Goal: Task Accomplishment & Management: Manage account settings

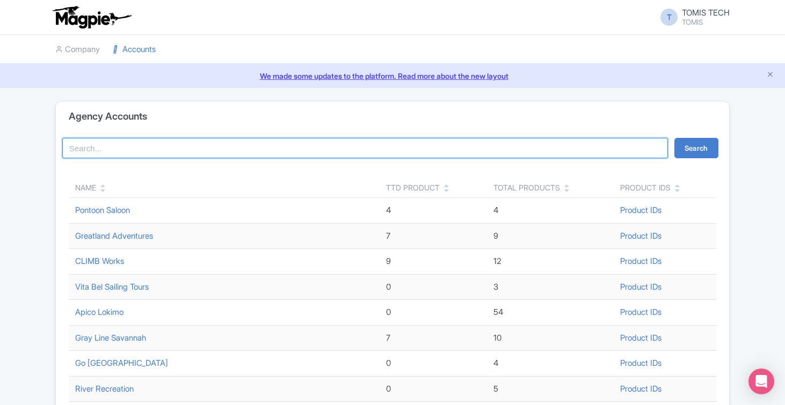
click at [225, 145] on input "search" at bounding box center [364, 148] width 605 height 20
type input "dandy"
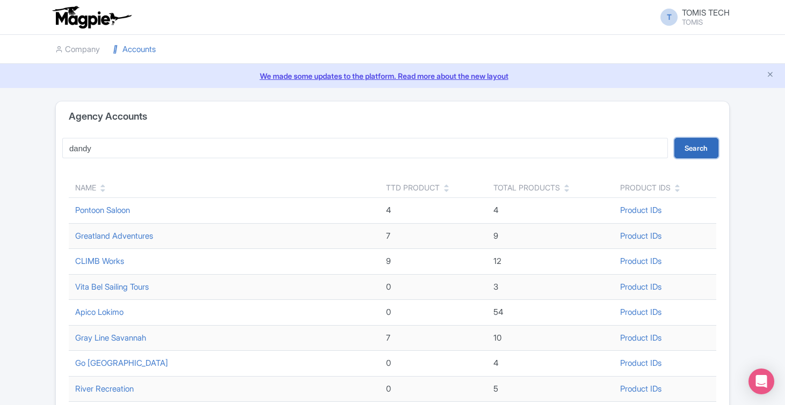
click at [699, 144] on button "Search" at bounding box center [696, 148] width 44 height 20
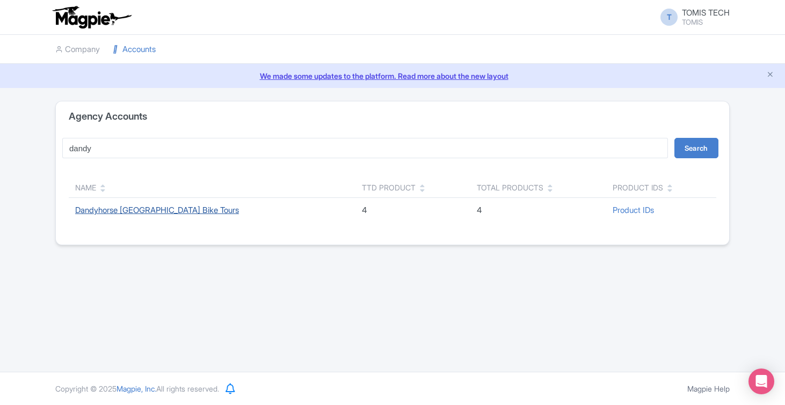
click at [205, 208] on link "Dandyhorse [GEOGRAPHIC_DATA] Bike Tours" at bounding box center [157, 210] width 164 height 10
click at [181, 211] on link "Dandyhorse [GEOGRAPHIC_DATA] Bike Tours" at bounding box center [157, 210] width 164 height 10
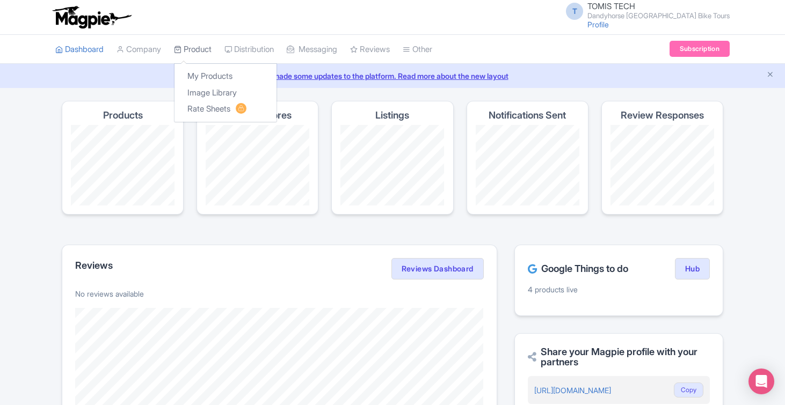
click at [199, 45] on link "Product" at bounding box center [193, 50] width 38 height 30
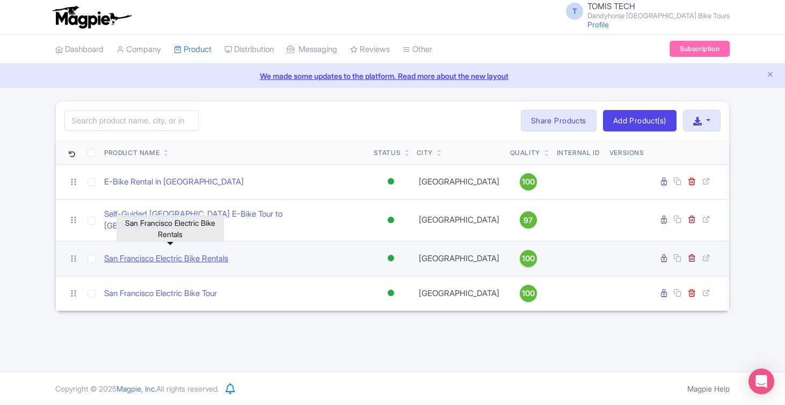
click at [218, 253] on link "San Francisco Electric Bike Rentals" at bounding box center [166, 259] width 124 height 12
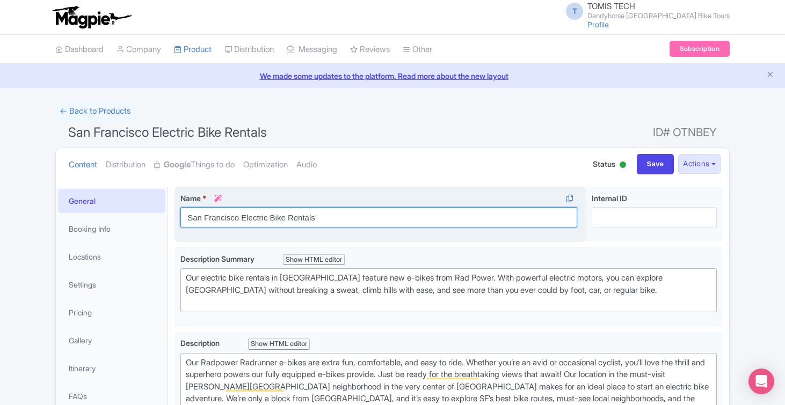
click at [358, 217] on input "San Francisco Electric Bike Rentals" at bounding box center [378, 217] width 397 height 20
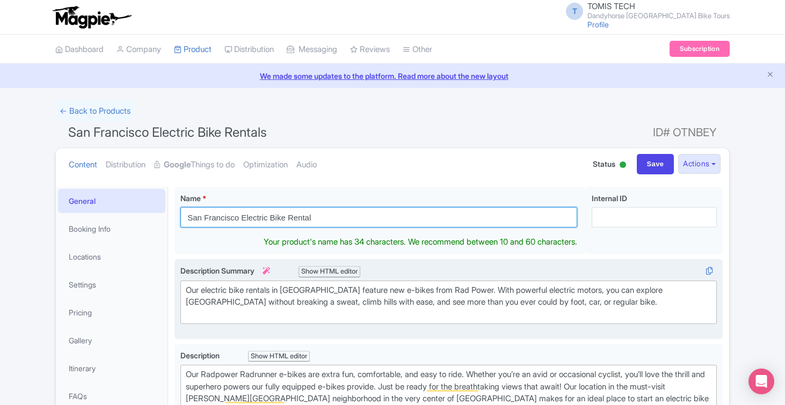
type input "San Francisco Electric Bike Rental"
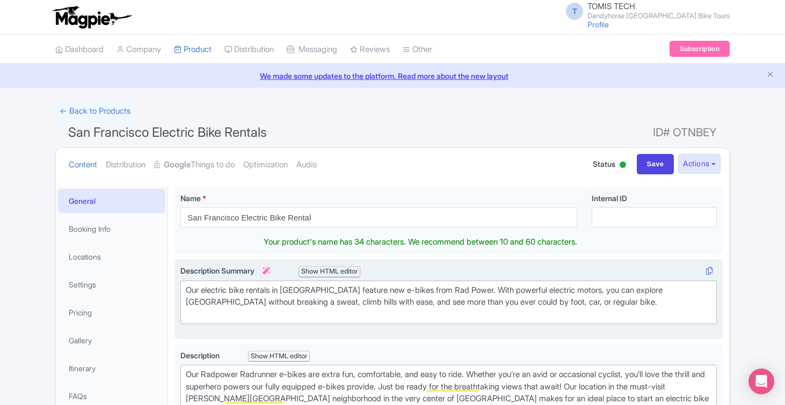
click at [310, 311] on trix-editor "Our electric bike rentals in [GEOGRAPHIC_DATA] feature new e-bikes from Rad Pow…" at bounding box center [448, 303] width 536 height 44
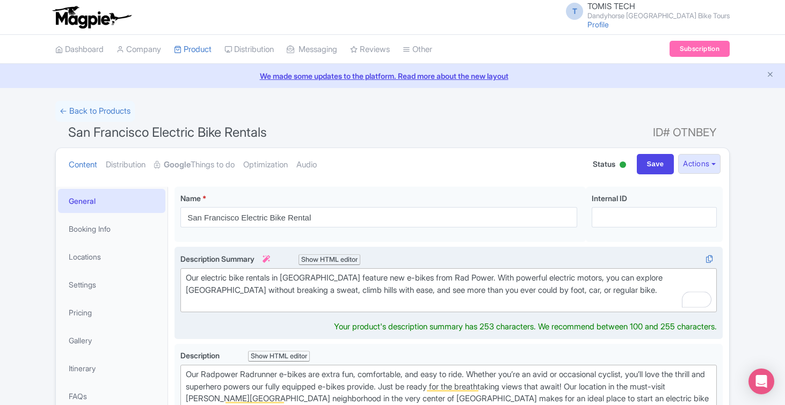
type trix-editor "<div>Our electric bike rentals in [GEOGRAPHIC_DATA] feature new e-bikes from Ra…"
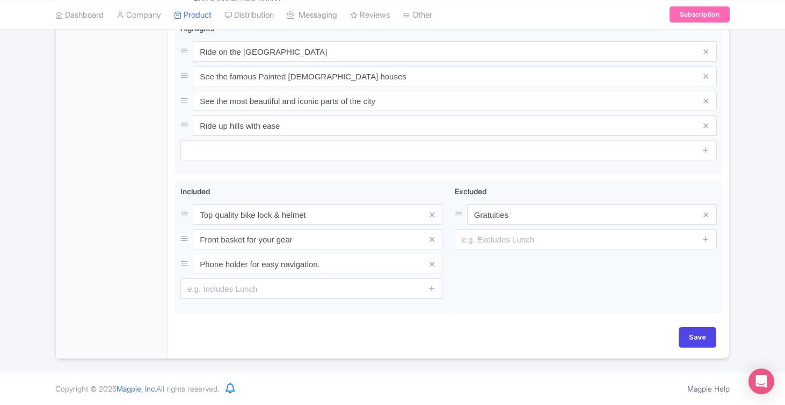
scroll to position [145, 0]
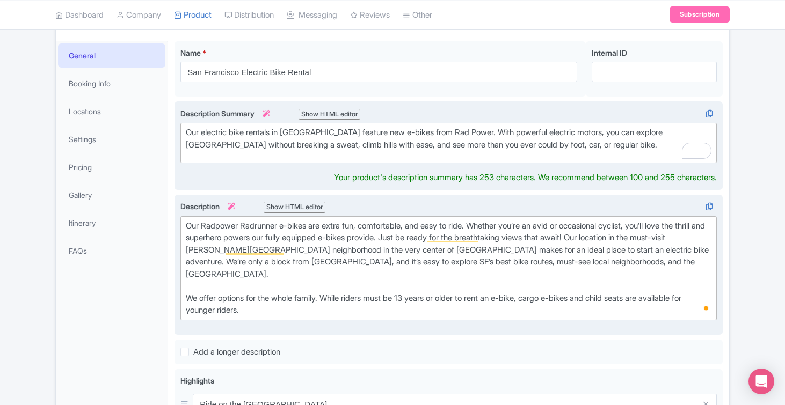
click at [668, 237] on div "Our Radpower Radrunner e-bikes are extra fun, comfortable, and easy to ride. Wh…" at bounding box center [448, 268] width 525 height 97
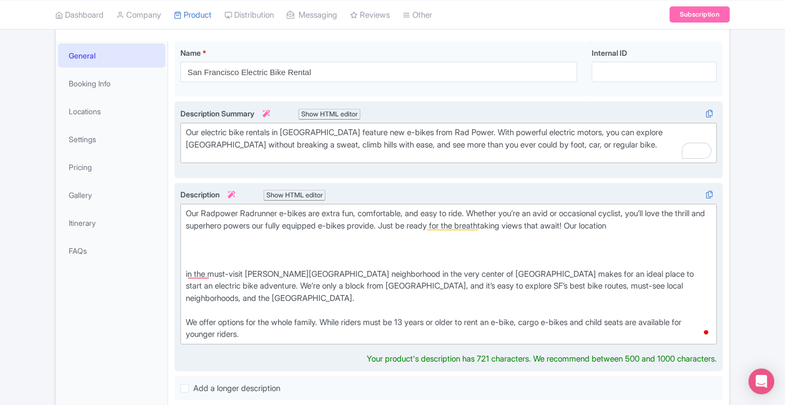
scroll to position [132, 0]
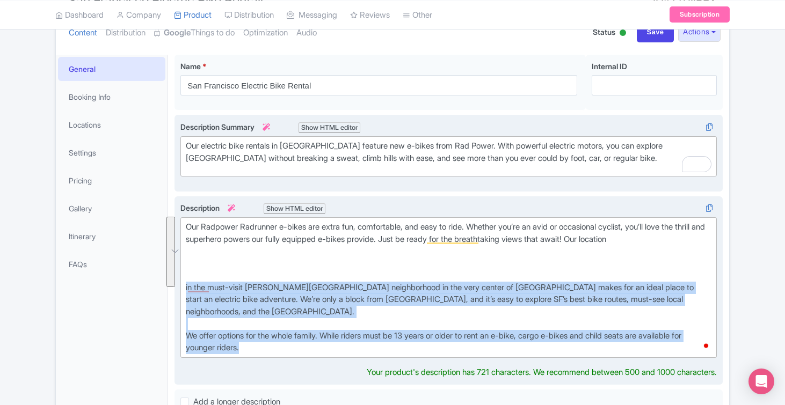
drag, startPoint x: 286, startPoint y: 348, endPoint x: 246, endPoint y: 290, distance: 70.6
click at [177, 288] on div "Our Radpower Radrunner e-bikes are extra fun, comfortable, and easy to ride. Wh…" at bounding box center [448, 290] width 548 height 189
drag, startPoint x: 276, startPoint y: 301, endPoint x: 287, endPoint y: 311, distance: 15.2
click at [276, 301] on div "Our Radpower Radrunner e-bikes are extra fun, comfortable, and easy to ride. Wh…" at bounding box center [448, 287] width 525 height 133
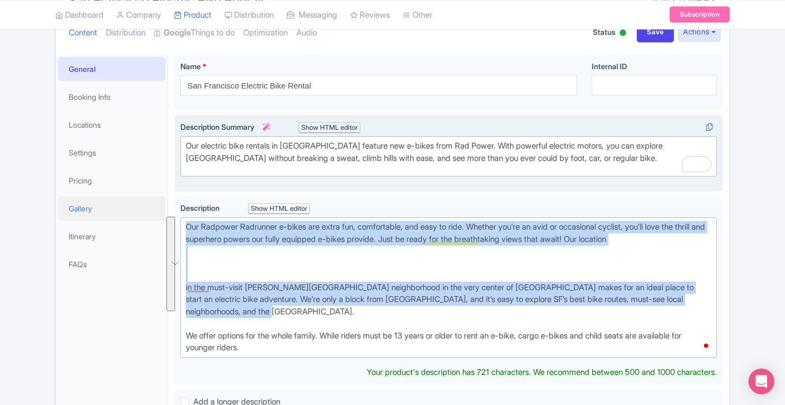
drag, startPoint x: 287, startPoint y: 311, endPoint x: 164, endPoint y: 213, distance: 157.6
click at [164, 213] on div "General Booking Info Locations Settings Pricing Gallery Itinerary FAQs San Fran…" at bounding box center [392, 404] width 673 height 712
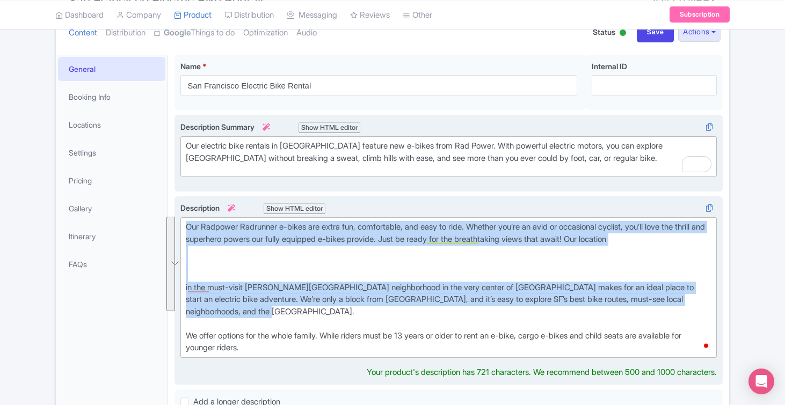
paste trix-editor "<div>Explore San Francisco your way with our San Francisco Bike Rentals, locate…"
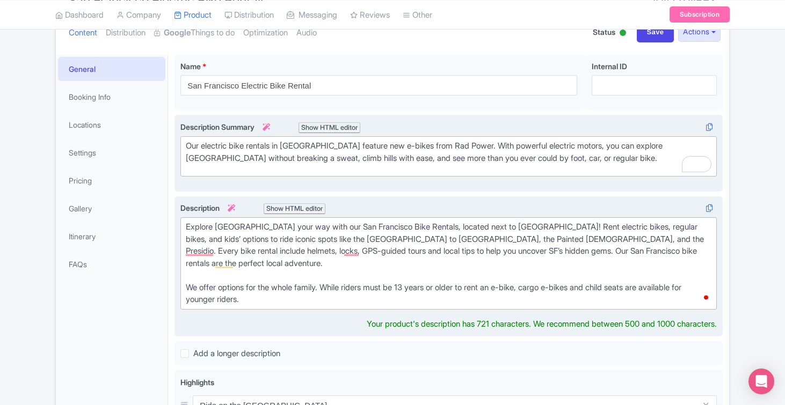
click at [399, 226] on div "Explore San Francisco your way with our San Francisco Bike Rentals, located nex…" at bounding box center [448, 263] width 525 height 85
click at [459, 225] on div "Explore San Francisco your way with our San Francisco E-Bike Rentals, located n…" at bounding box center [448, 263] width 525 height 85
click at [303, 238] on div "Explore San Francisco your way with our San Francisco E-Bike Rentals, located n…" at bounding box center [448, 263] width 525 height 85
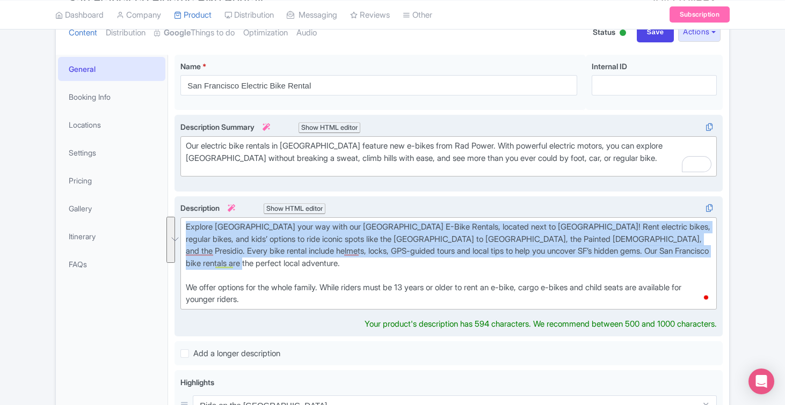
drag, startPoint x: 277, startPoint y: 261, endPoint x: 180, endPoint y: 224, distance: 104.6
click at [177, 223] on div "San Francisco Electric Bike Rentals Name * i San Francisco Electric Bike Rental…" at bounding box center [448, 380] width 561 height 664
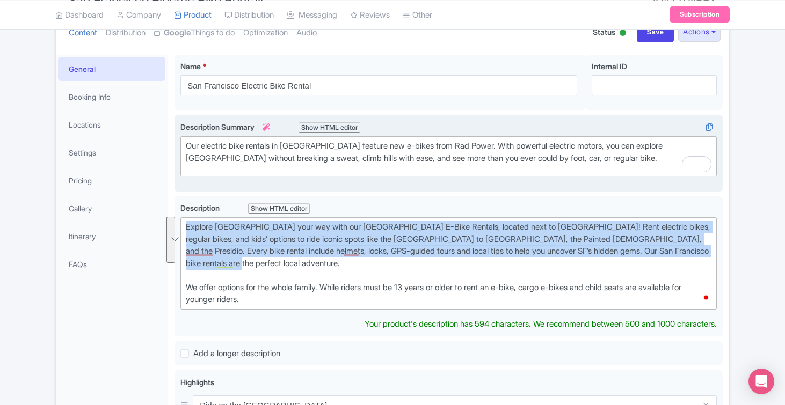
copy div "Explore San Francisco your way with our San Francisco E-Bike Rentals, located n…"
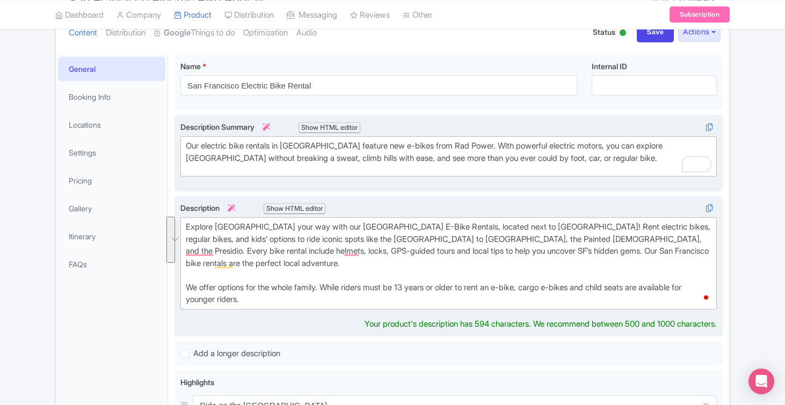
click at [594, 225] on div "Explore San Francisco your way with our San Francisco E-Bike Rentals, located n…" at bounding box center [448, 263] width 525 height 85
click at [589, 227] on div "Explore San Francisco your way with our San Francisco E-Bike Rentals, located n…" at bounding box center [448, 263] width 525 height 85
click at [299, 238] on div "Explore San Francisco your way with our San Francisco E-Bike Rentals, located n…" at bounding box center [448, 263] width 525 height 85
click at [466, 239] on div "Explore San Francisco your way with our San Francisco E-Bike Rentals, located n…" at bounding box center [448, 263] width 525 height 85
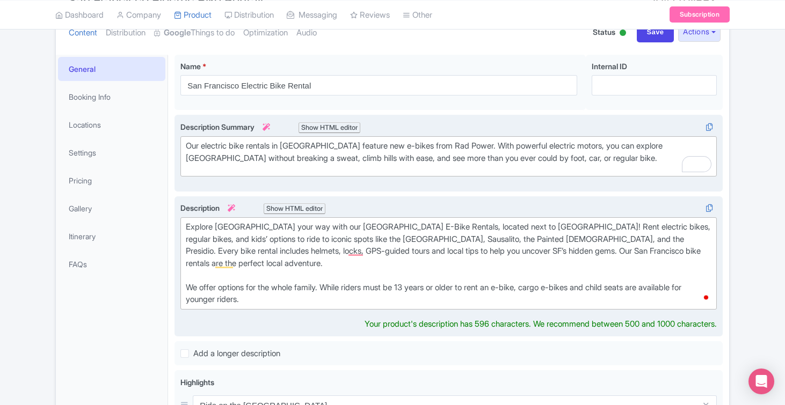
click at [250, 250] on div "Explore San Francisco your way with our San Francisco E-Bike Rentals, located n…" at bounding box center [448, 263] width 525 height 85
click at [283, 261] on div "Explore San Francisco your way with our San Francisco E-Bike Rentals, located n…" at bounding box center [448, 263] width 525 height 85
type trix-editor "<div>Explore San Francisco your way with our San Francisco E-Bike Rentals, loca…"
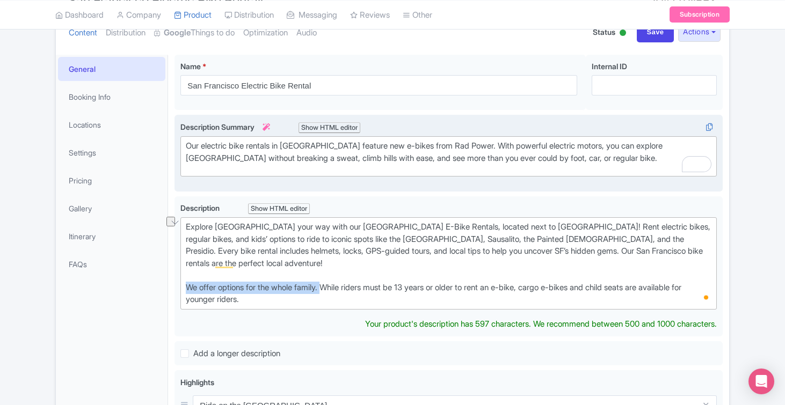
drag, startPoint x: 329, startPoint y: 286, endPoint x: 131, endPoint y: 286, distance: 197.5
click at [131, 286] on div "General Booking Info Locations Settings Pricing Gallery Itinerary FAQs San Fran…" at bounding box center [392, 380] width 673 height 664
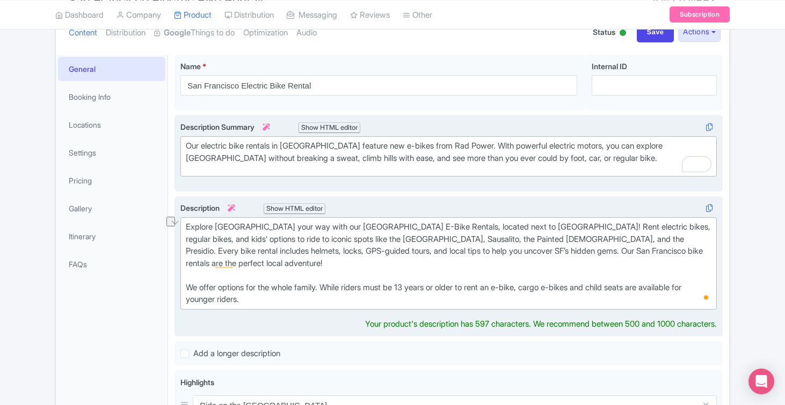
click at [265, 301] on div "Explore San Francisco your way with our San Francisco E-Bike Rentals, located n…" at bounding box center [448, 263] width 525 height 85
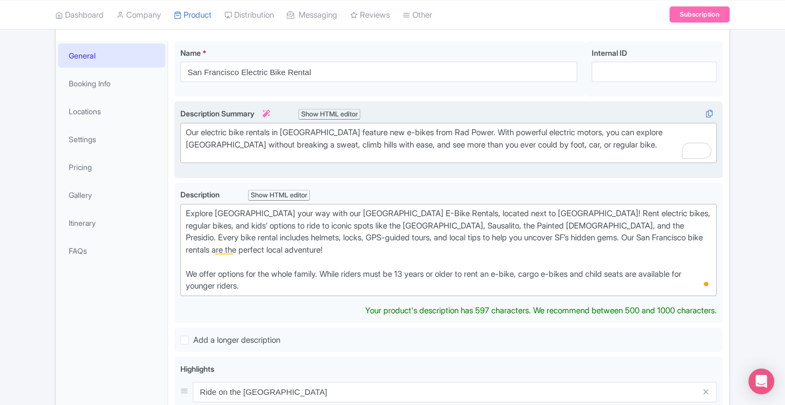
scroll to position [0, 0]
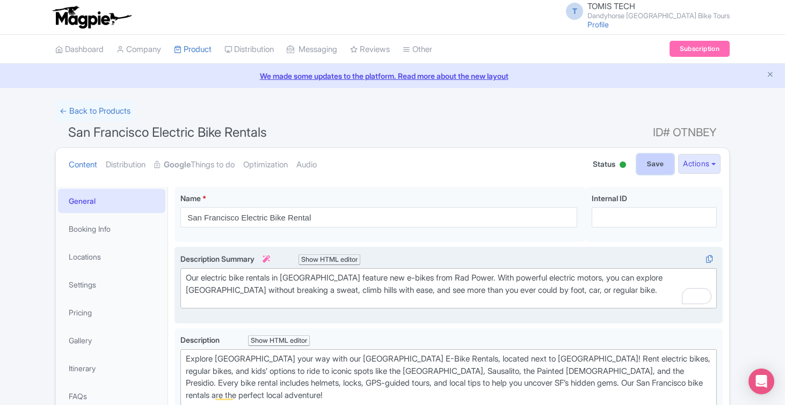
click at [639, 156] on input "Save" at bounding box center [655, 164] width 38 height 20
type input "Saving..."
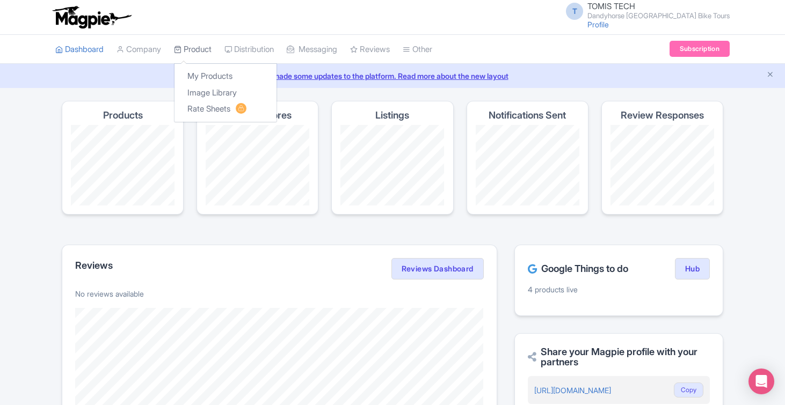
click at [204, 52] on link "Product" at bounding box center [193, 50] width 38 height 30
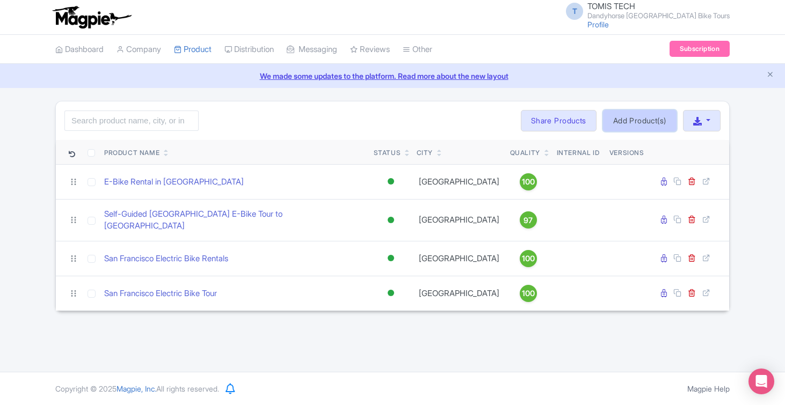
click at [632, 123] on link "Add Product(s)" at bounding box center [640, 120] width 74 height 21
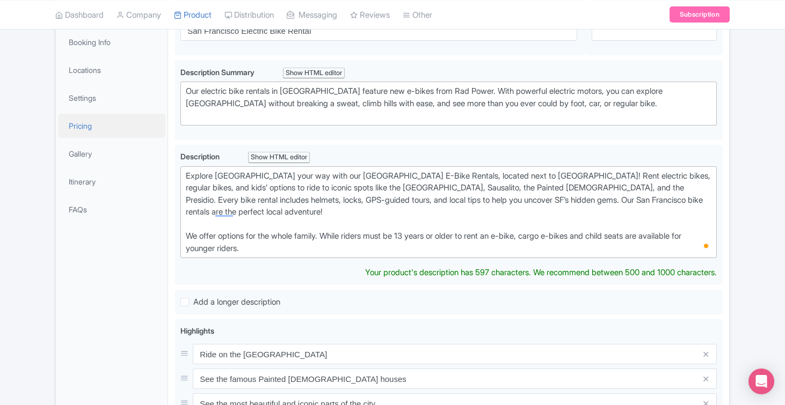
scroll to position [180, 0]
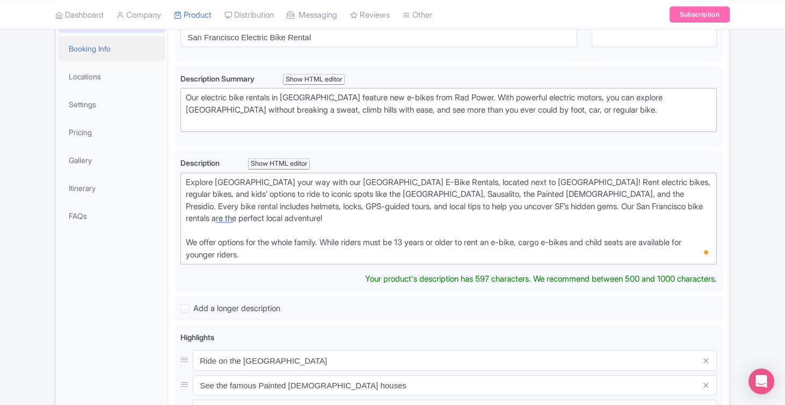
click at [100, 46] on link "Booking Info" at bounding box center [111, 48] width 107 height 24
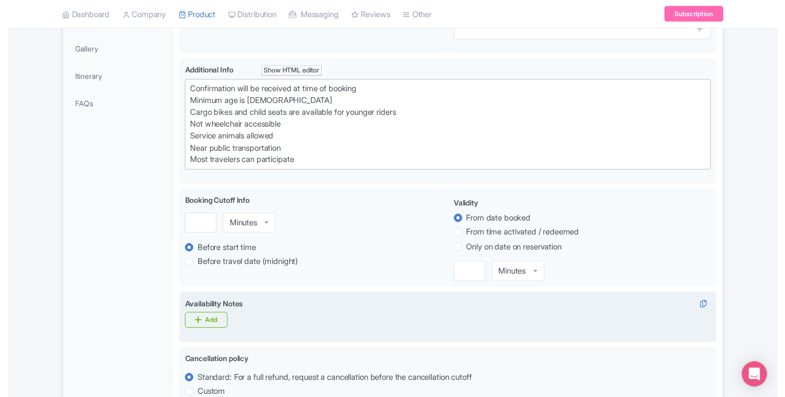
scroll to position [236, 0]
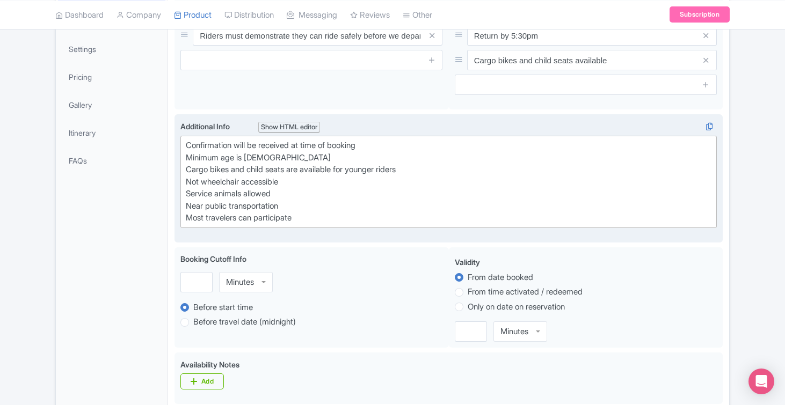
click at [263, 180] on div "Confirmation will be received at time of booking Minimum age is 13 Cargo bikes …" at bounding box center [448, 182] width 525 height 85
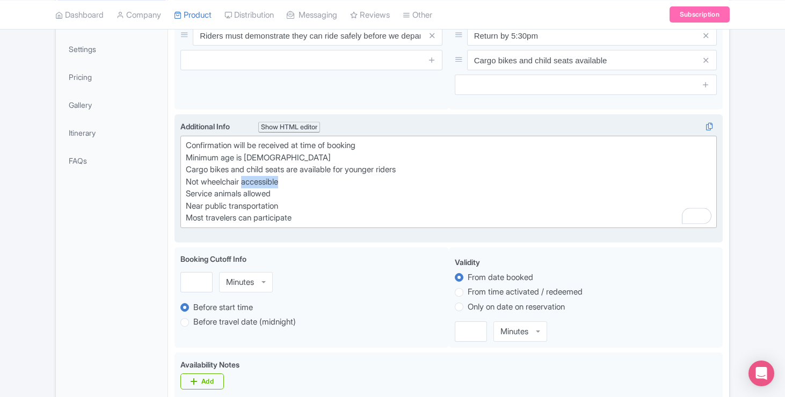
type trix-editor "<div>Confirmation will be received at time of booking<br>Minimum age is [DEMOGR…"
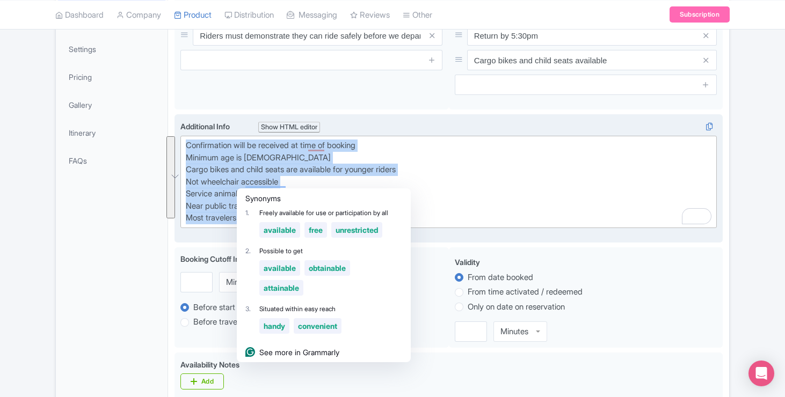
copy div "Confirmation will be received at time of booking Minimum age is 13 Cargo bikes …"
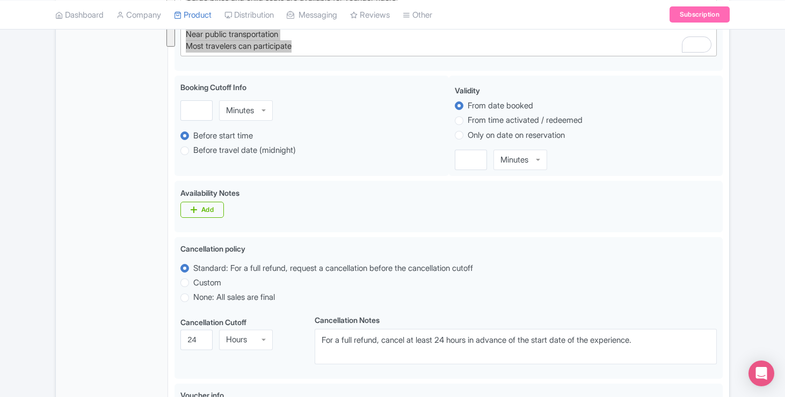
scroll to position [587, 0]
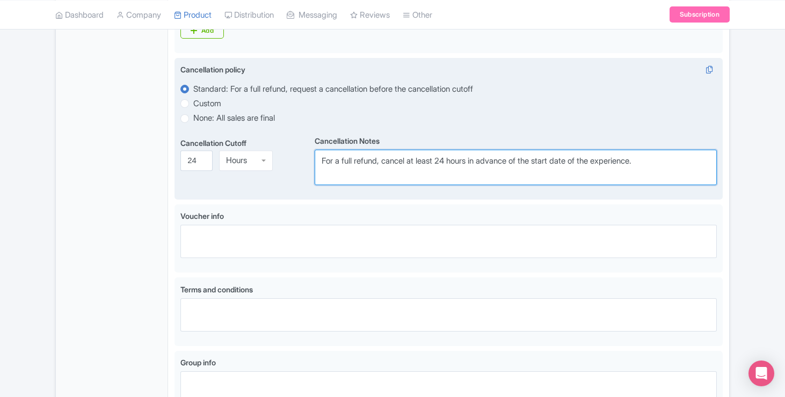
click at [390, 163] on textarea "For a full refund, cancel at least 24 hours in advance of the start date of the…" at bounding box center [515, 167] width 402 height 35
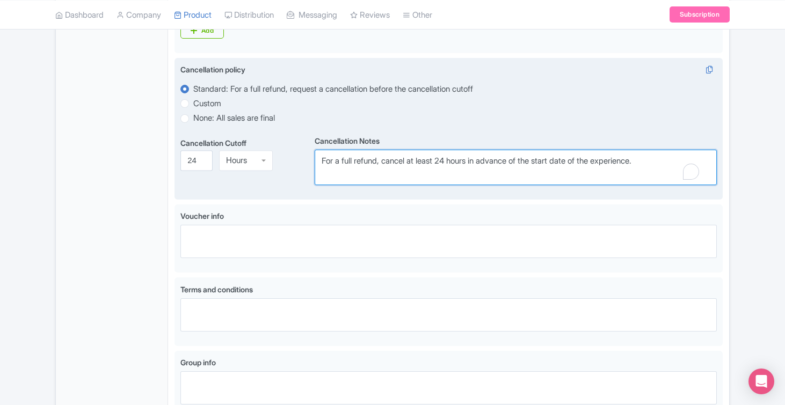
click at [390, 163] on textarea "For a full refund, cancel at least 24 hours in advance of the start date of the…" at bounding box center [515, 167] width 402 height 35
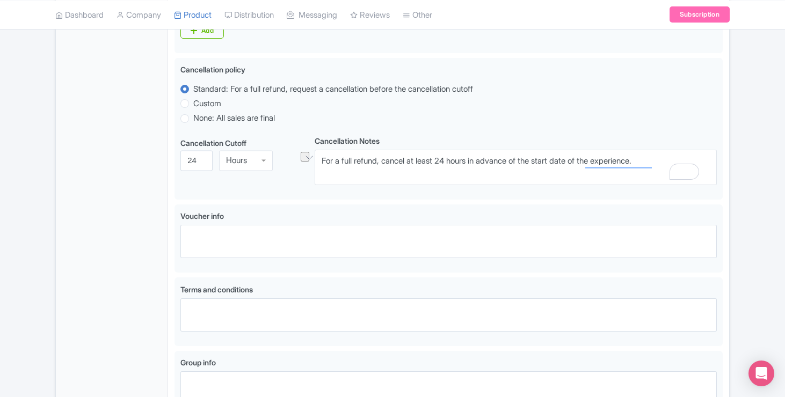
scroll to position [0, 0]
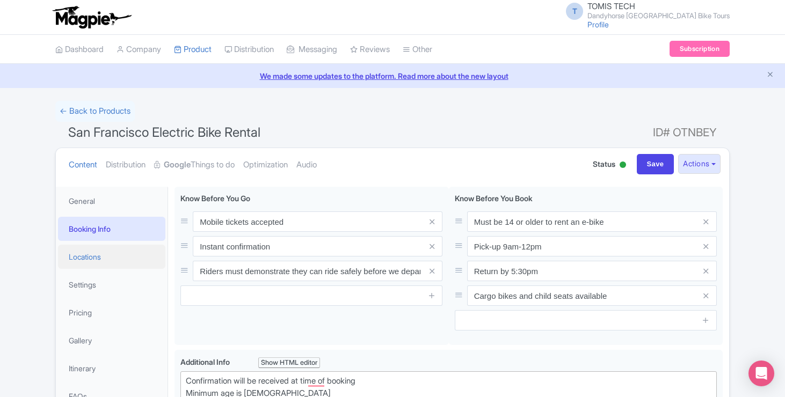
click at [107, 255] on link "Locations" at bounding box center [111, 257] width 107 height 24
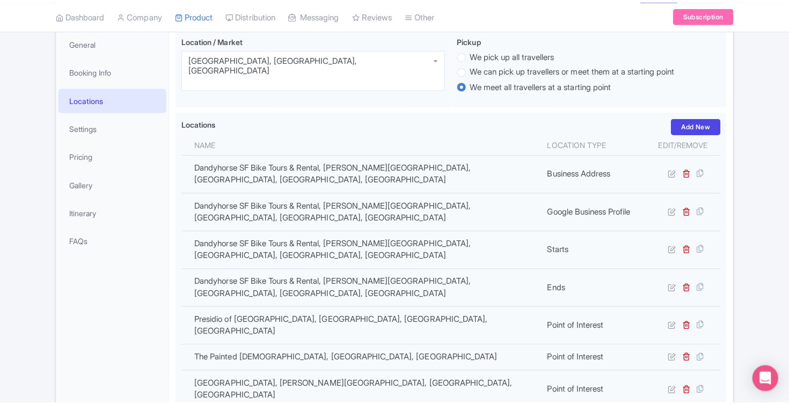
scroll to position [370, 0]
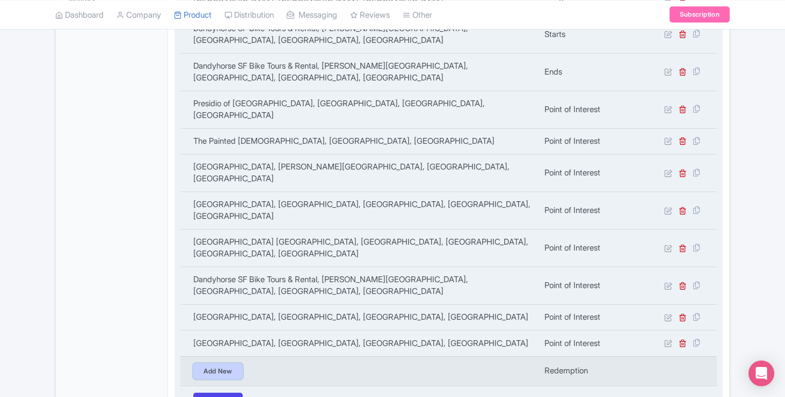
click at [204, 363] on link "Add New" at bounding box center [217, 371] width 49 height 16
click at [204, 356] on td "Add New" at bounding box center [358, 371] width 357 height 30
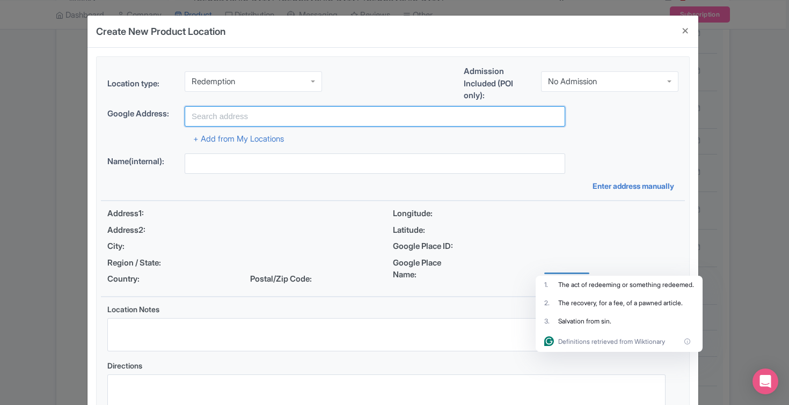
click at [267, 110] on input "text" at bounding box center [375, 116] width 380 height 20
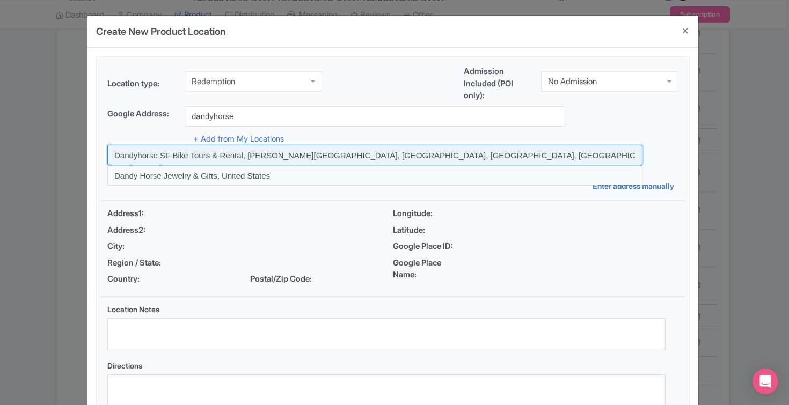
click at [162, 157] on input at bounding box center [374, 155] width 535 height 20
type input "Dandyhorse SF Bike Tours & Rental, [PERSON_NAME][GEOGRAPHIC_DATA], [GEOGRAPHIC_…"
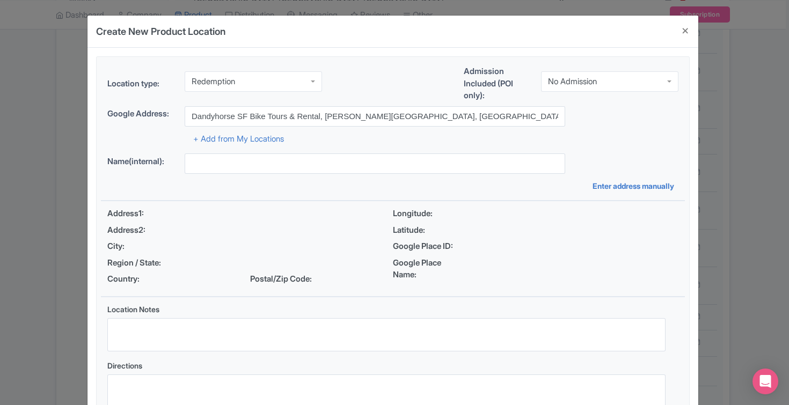
type input "Dandyhorse SF Bike Tours & Rental, [PERSON_NAME][GEOGRAPHIC_DATA], [GEOGRAPHIC_…"
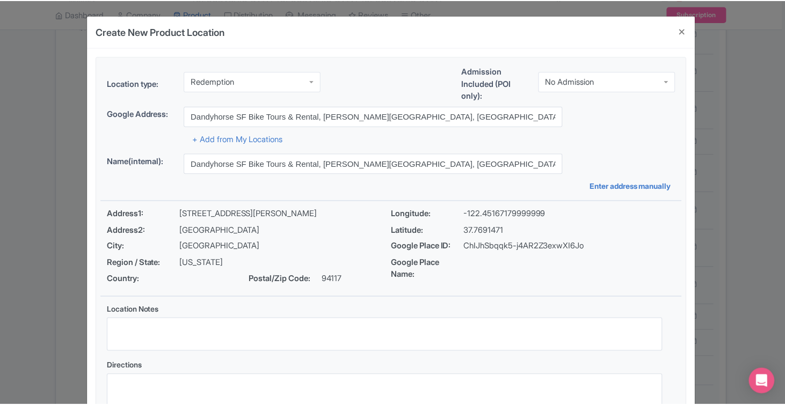
scroll to position [81, 0]
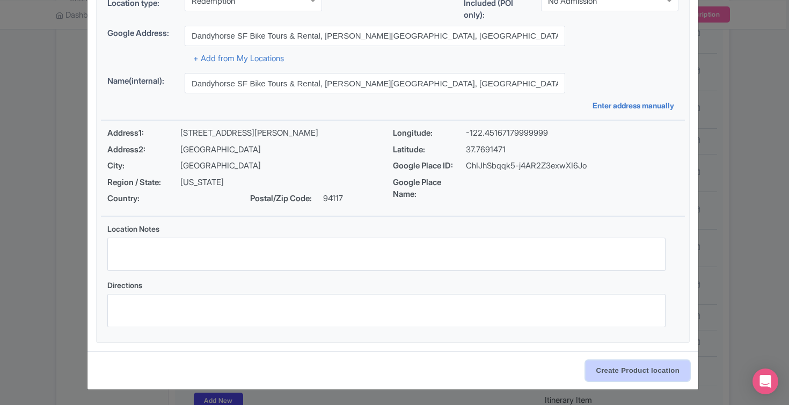
click at [638, 377] on input "Create Product location" at bounding box center [637, 371] width 104 height 20
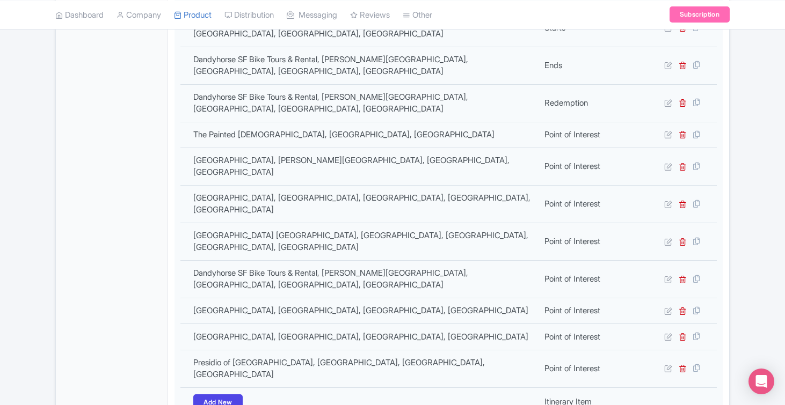
scroll to position [0, 0]
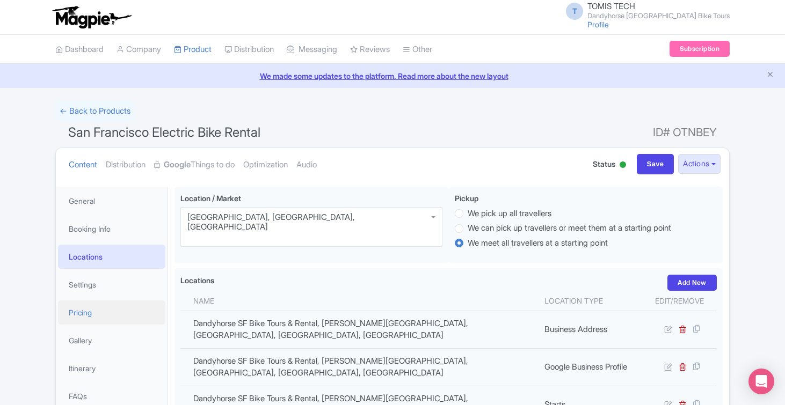
click at [136, 303] on link "Pricing" at bounding box center [111, 313] width 107 height 24
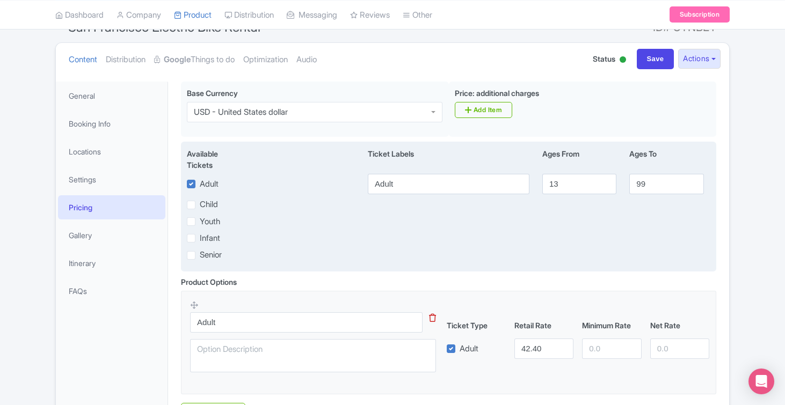
scroll to position [160, 0]
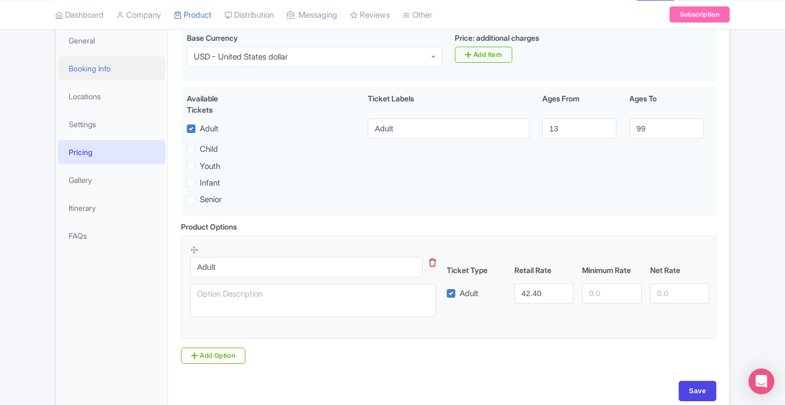
click at [116, 68] on link "Booking Info" at bounding box center [111, 68] width 107 height 24
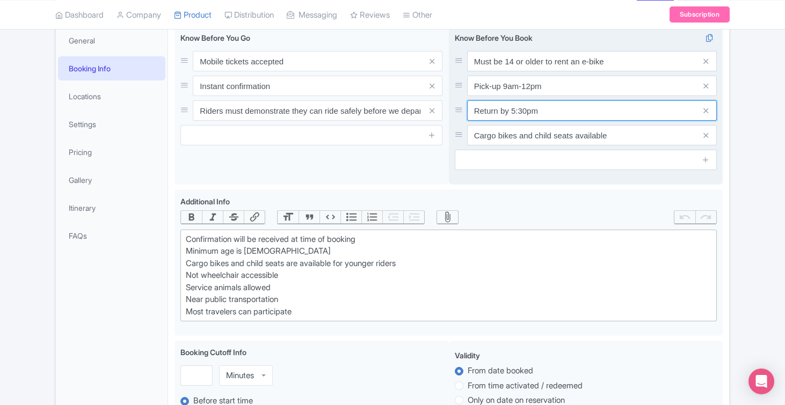
click at [530, 110] on input "Return by 5:30pm" at bounding box center [592, 110] width 250 height 20
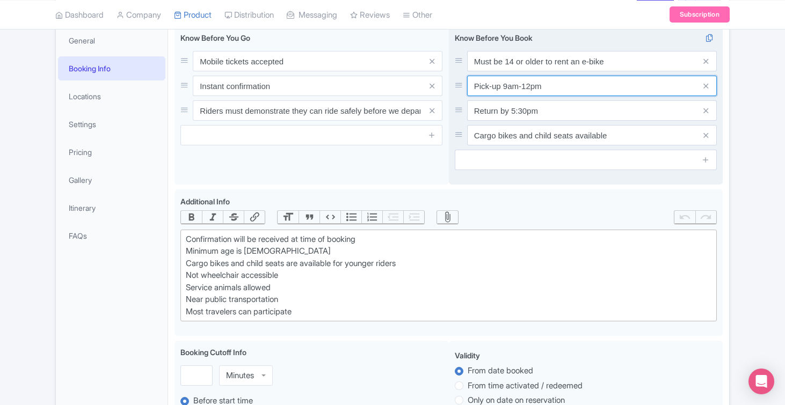
click at [528, 86] on input "Pick-up 9am-12pm" at bounding box center [592, 86] width 250 height 20
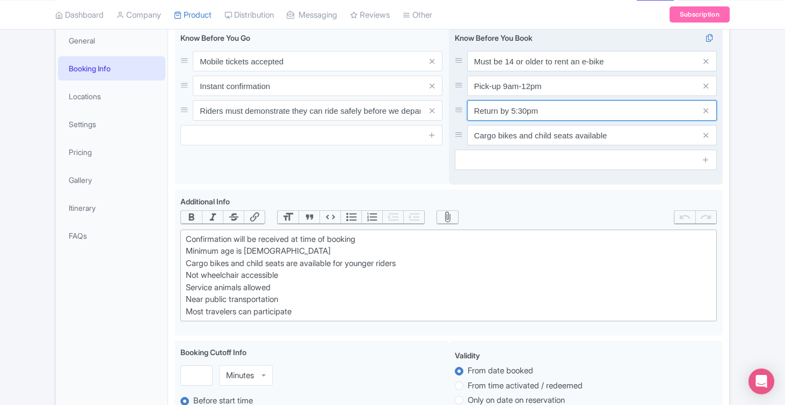
click at [495, 110] on input "Return by 5:30pm" at bounding box center [592, 110] width 250 height 20
click at [486, 133] on input "Cargo bikes and child seats available" at bounding box center [592, 135] width 250 height 20
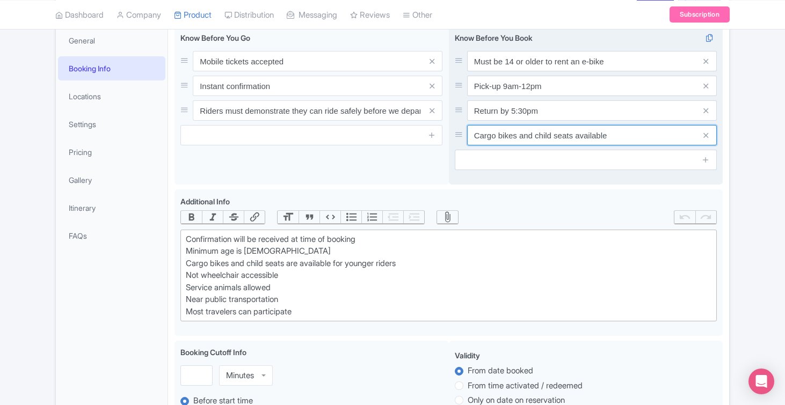
click at [486, 133] on input "Cargo bikes and child seats available" at bounding box center [592, 135] width 250 height 20
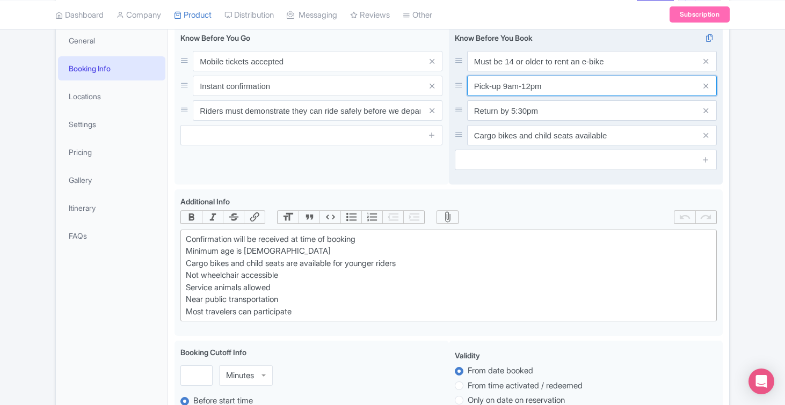
click at [523, 87] on input "Pick-up 9am-12pm" at bounding box center [592, 86] width 250 height 20
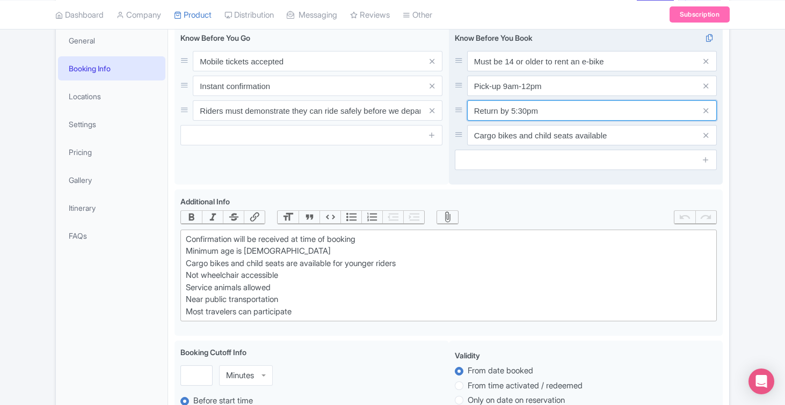
click at [524, 114] on input "Return by 5:30pm" at bounding box center [592, 110] width 250 height 20
click at [524, 113] on input "Return by 5:30pm" at bounding box center [592, 110] width 250 height 20
click at [557, 138] on input "Cargo bikes and child seats available" at bounding box center [592, 135] width 250 height 20
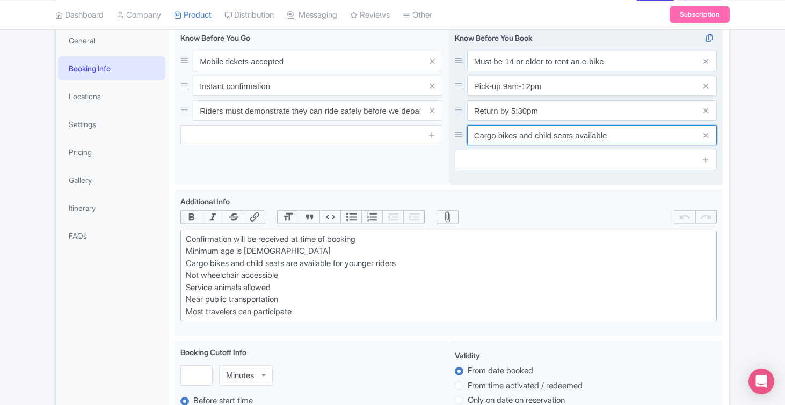
click at [557, 138] on input "Cargo bikes and child seats available" at bounding box center [592, 135] width 250 height 20
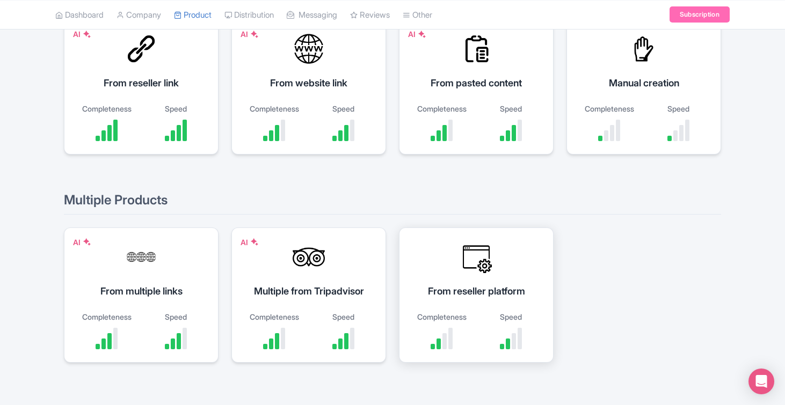
scroll to position [125, 0]
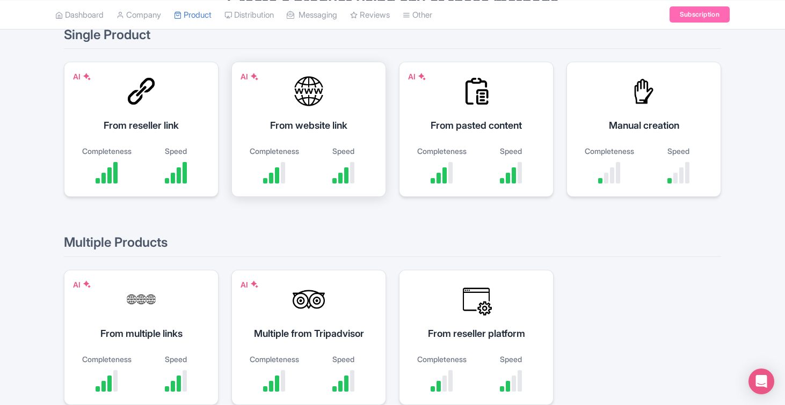
click at [307, 121] on div "From website link" at bounding box center [309, 125] width 128 height 14
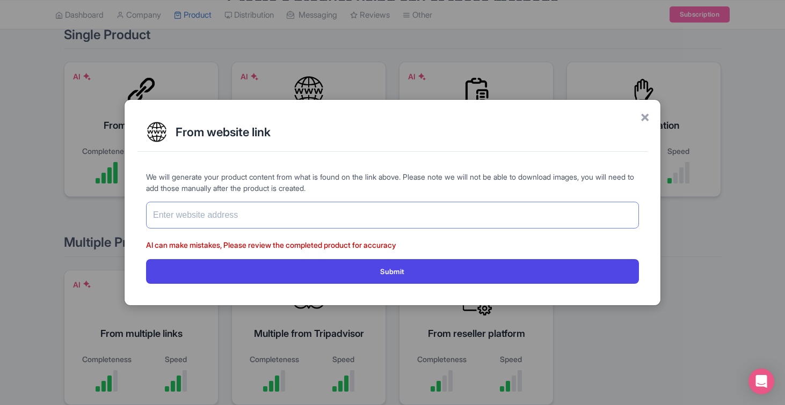
click at [244, 213] on input "text" at bounding box center [392, 215] width 493 height 27
paste input "[URL][DOMAIN_NAME]"
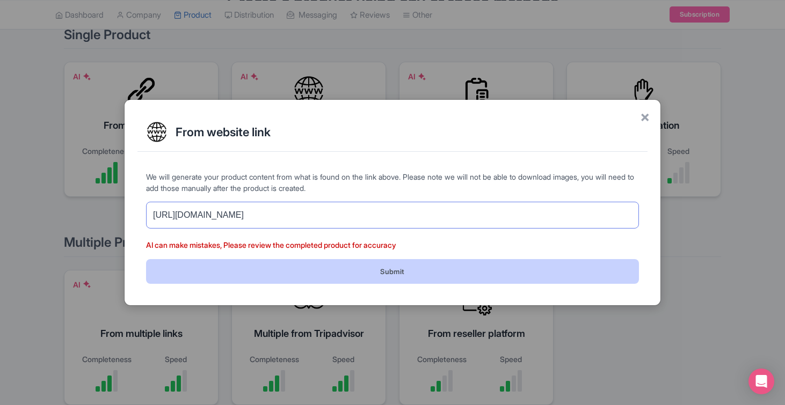
type input "[URL][DOMAIN_NAME]"
click at [403, 268] on button "Submit" at bounding box center [392, 271] width 493 height 24
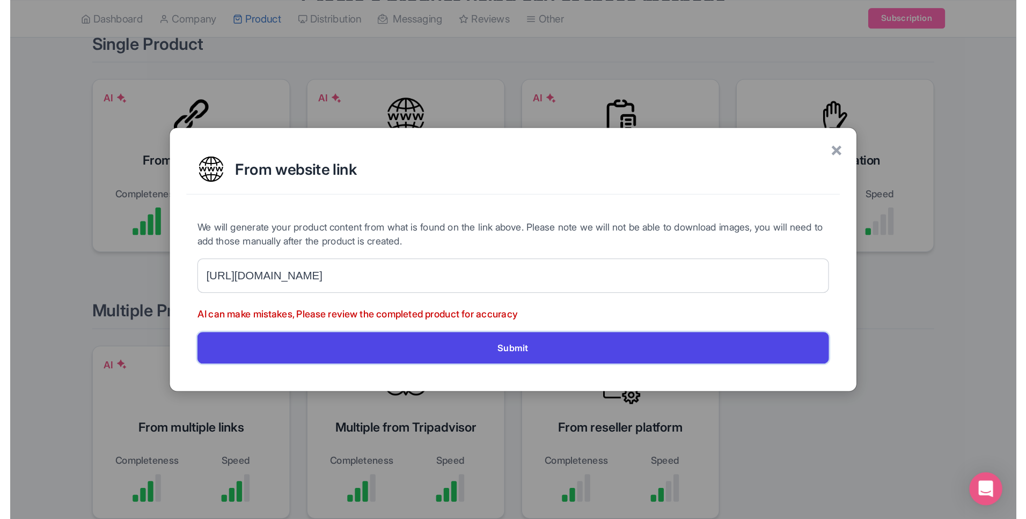
scroll to position [87, 0]
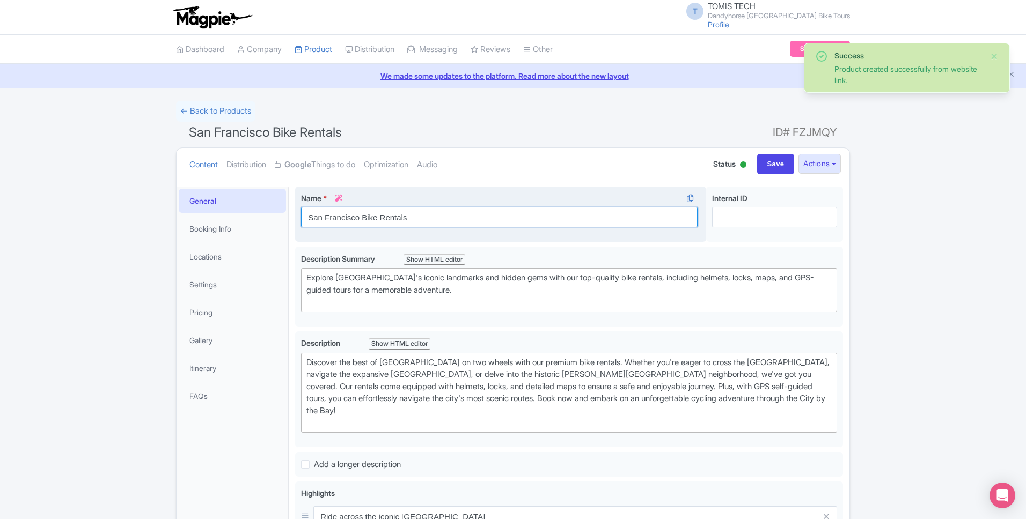
click at [348, 221] on input "San Francisco Bike Rentals" at bounding box center [499, 217] width 397 height 20
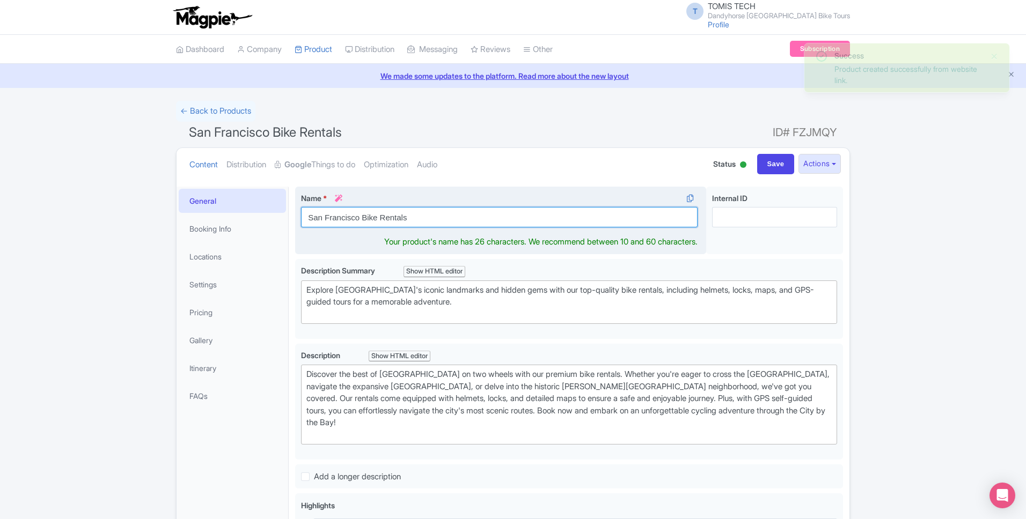
click at [348, 221] on input "San Francisco Bike Rentals" at bounding box center [499, 217] width 397 height 20
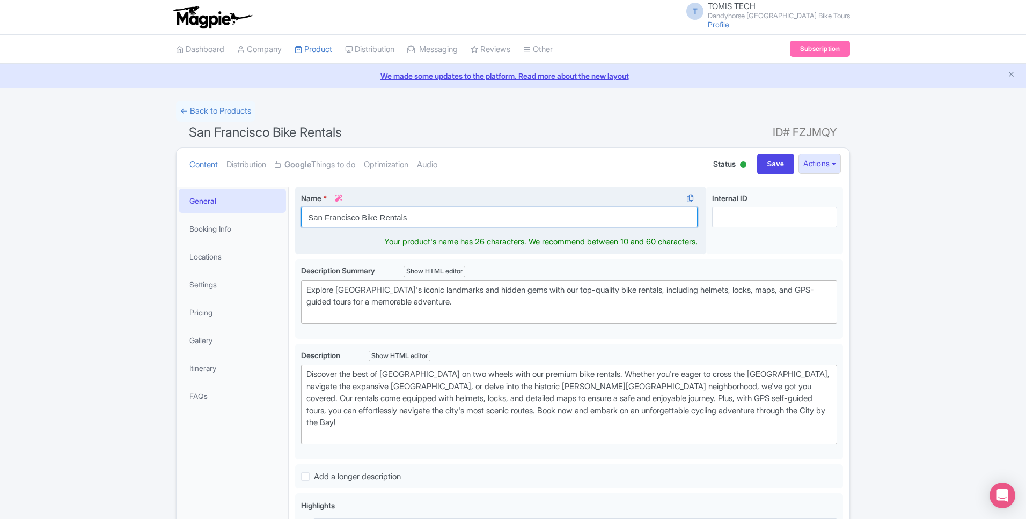
click at [348, 221] on input "San Francisco Bike Rentals" at bounding box center [499, 217] width 397 height 20
paste input "golden gate park bike rental"
click at [312, 216] on input "golden gate park bike rental" at bounding box center [499, 217] width 397 height 20
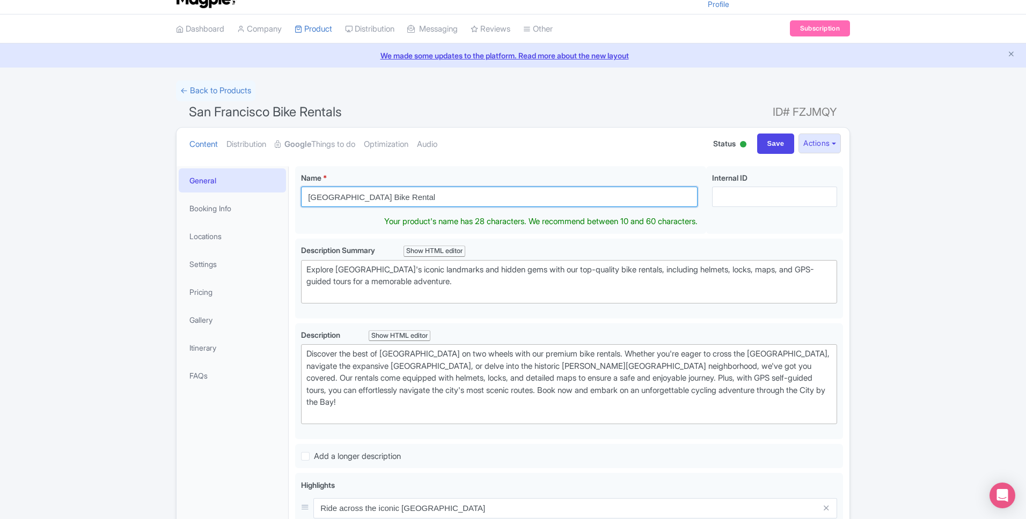
scroll to position [32, 0]
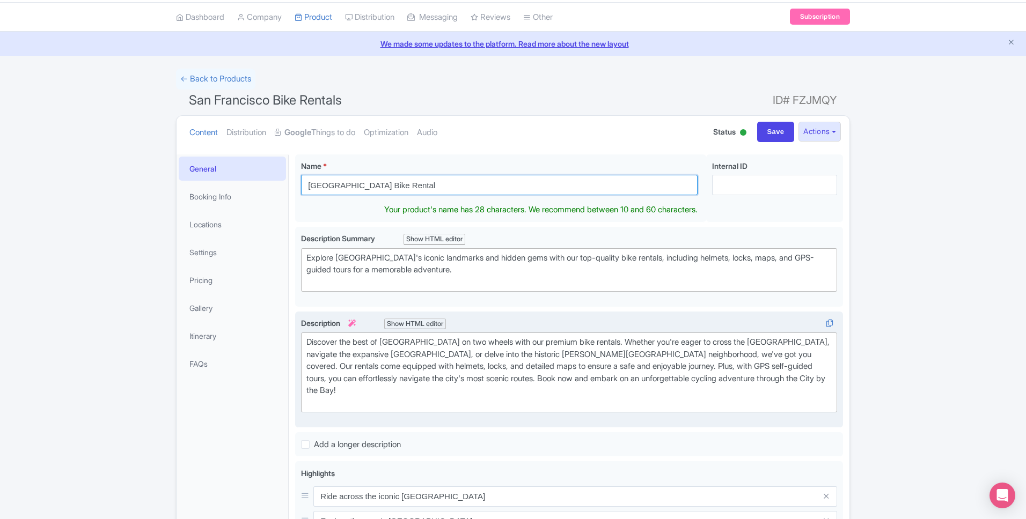
type input "[GEOGRAPHIC_DATA] Bike Rental"
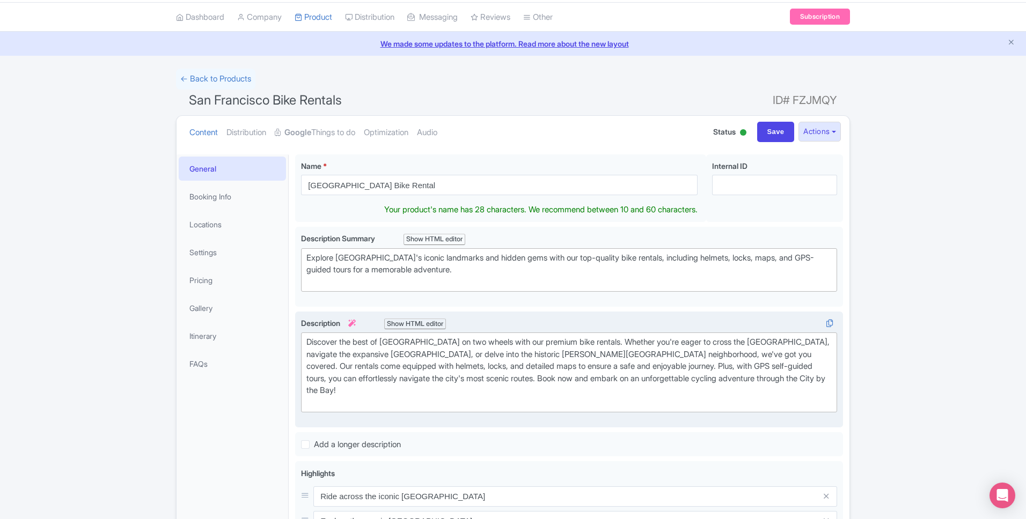
click at [323, 399] on trix-editor "Discover the best of [GEOGRAPHIC_DATA] on two wheels with our premium bike rent…" at bounding box center [569, 373] width 536 height 80
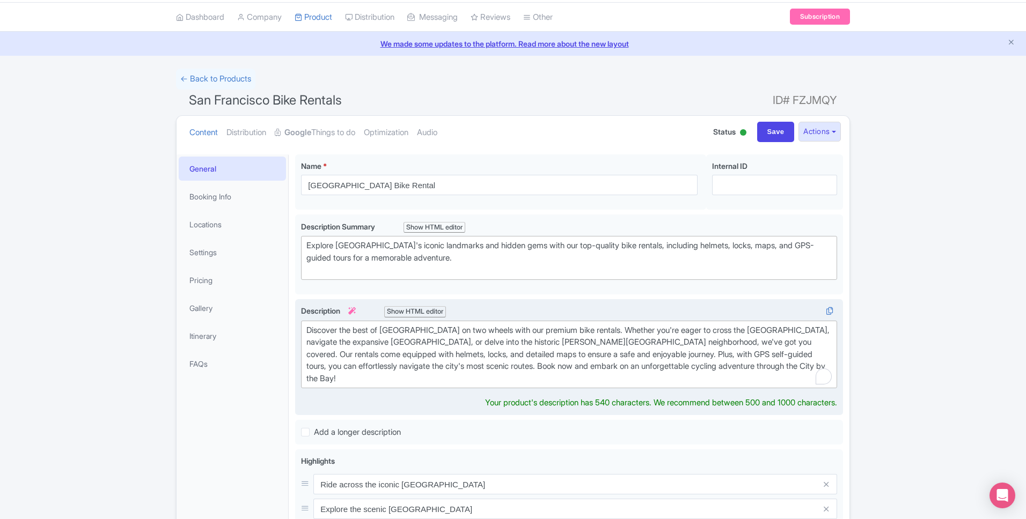
type trix-editor "<div>Discover the best of San Francisco on two wheels with our premium bike ren…"
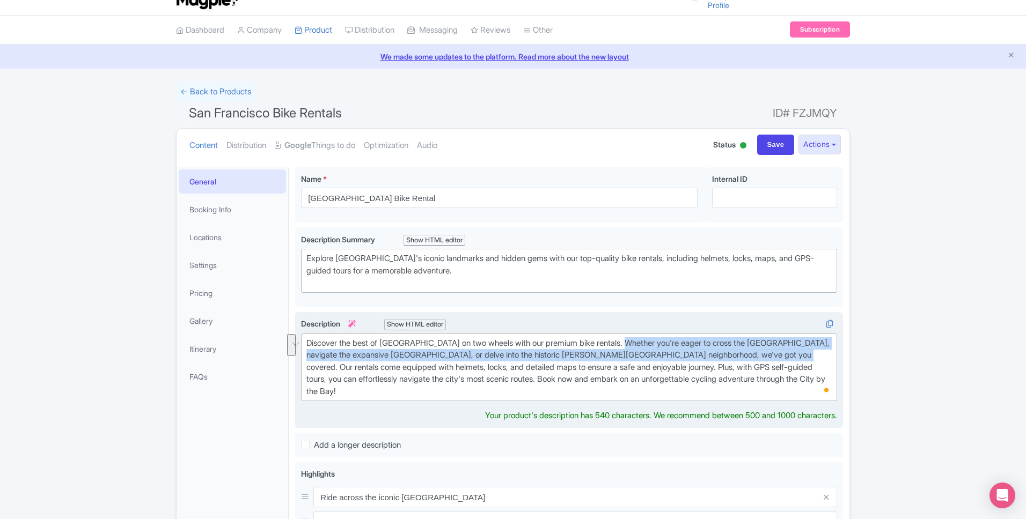
drag, startPoint x: 639, startPoint y: 342, endPoint x: 823, endPoint y: 361, distance: 185.1
click at [823, 361] on div "Discover the best of [GEOGRAPHIC_DATA] on two wheels with our premium bike rent…" at bounding box center [568, 368] width 525 height 61
click at [695, 355] on div "Discover the best of [GEOGRAPHIC_DATA] on two wheels with our premium bike rent…" at bounding box center [568, 368] width 525 height 61
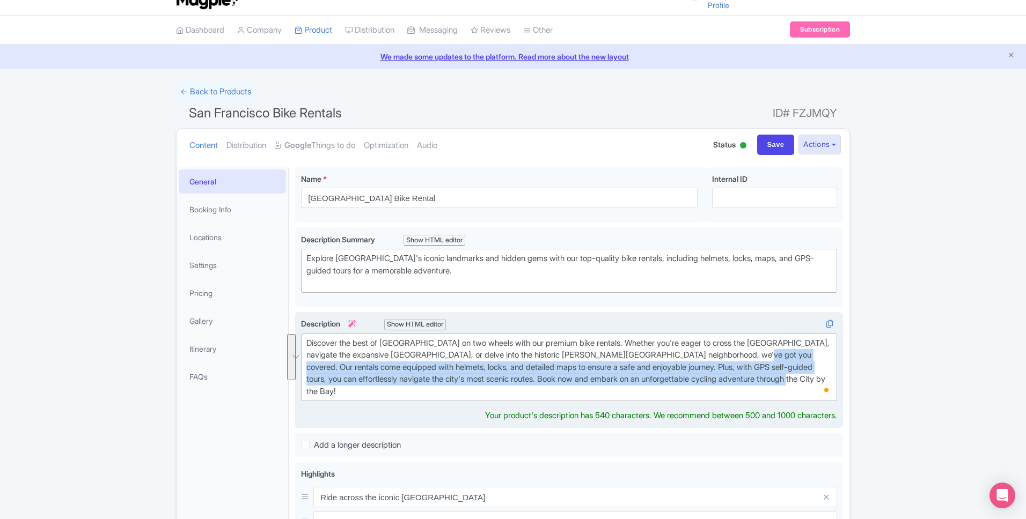
drag, startPoint x: 770, startPoint y: 354, endPoint x: 816, endPoint y: 393, distance: 60.9
click at [816, 393] on div "Discover the best of [GEOGRAPHIC_DATA] on two wheels with our premium bike rent…" at bounding box center [568, 368] width 525 height 61
click at [631, 368] on div "Discover the best of San Francisco on two wheels with our premium bike rentals.…" at bounding box center [568, 368] width 525 height 61
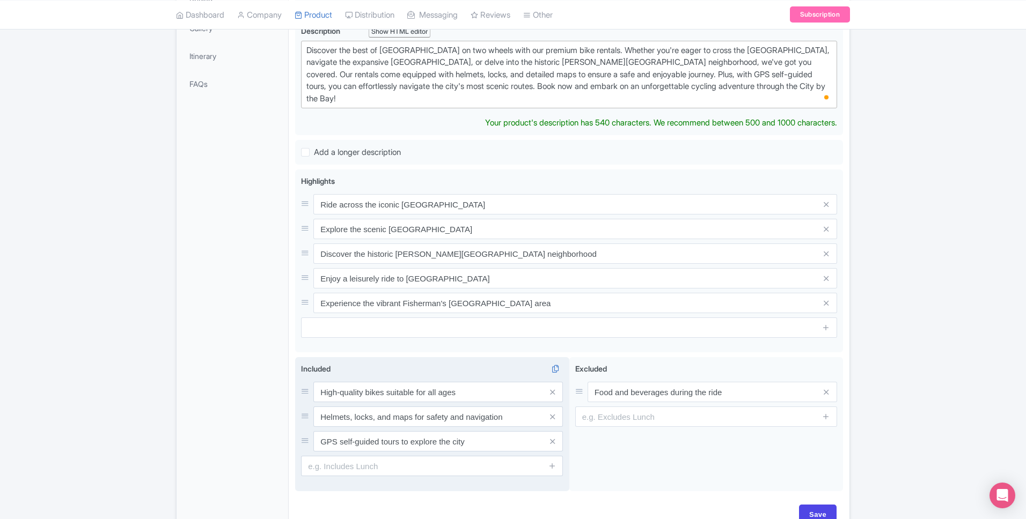
scroll to position [333, 0]
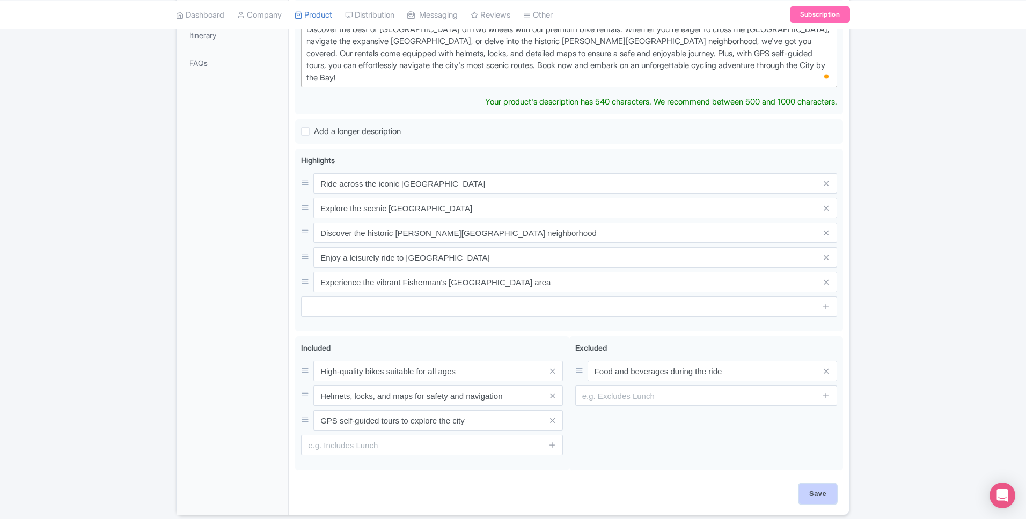
click at [823, 494] on div "Save" at bounding box center [569, 499] width 548 height 31
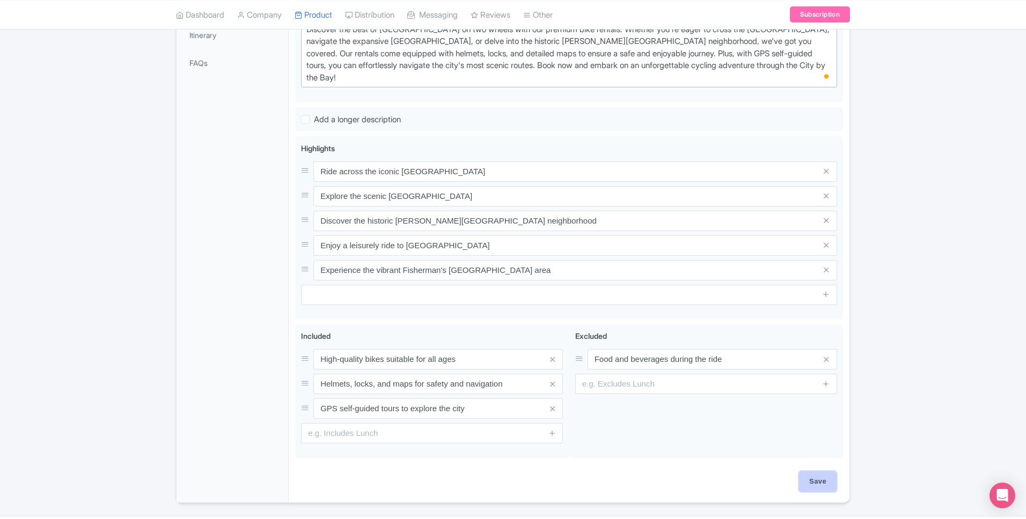
click at [822, 489] on input "Save" at bounding box center [818, 482] width 38 height 20
type input "Saving..."
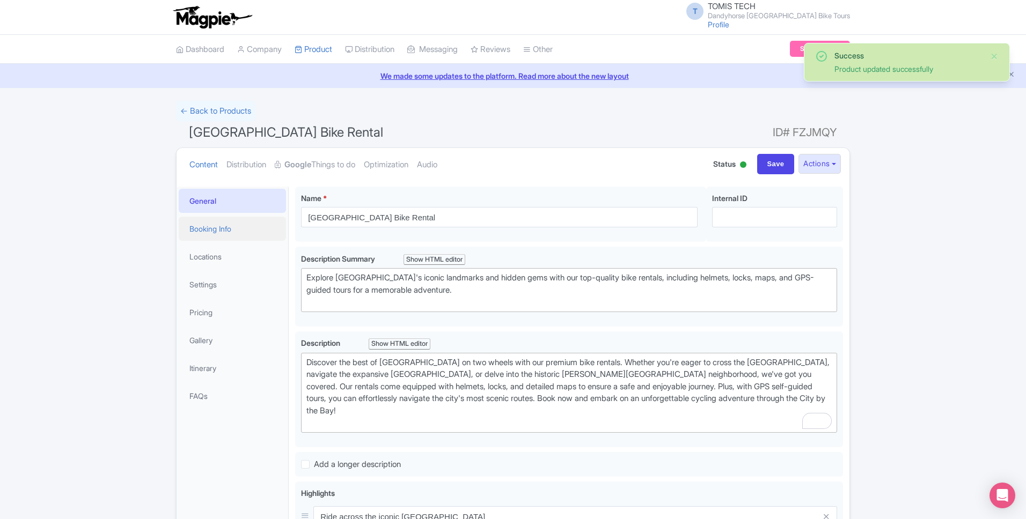
click at [218, 237] on link "Booking Info" at bounding box center [232, 229] width 107 height 24
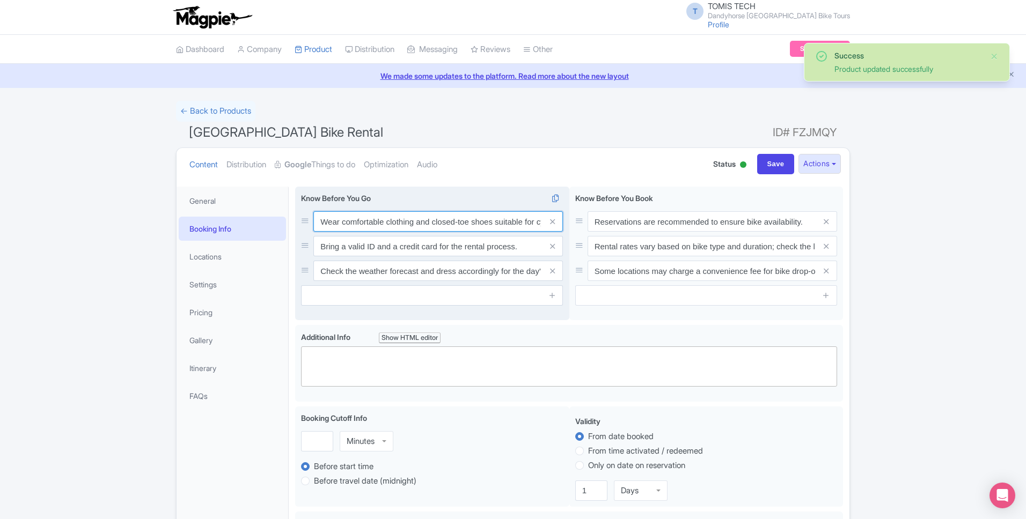
scroll to position [0, 22]
drag, startPoint x: 507, startPoint y: 223, endPoint x: 565, endPoint y: 226, distance: 57.5
click at [565, 226] on div "Wear comfortable clothing and closed-toe shoes suitable for cycling. Bring a va…" at bounding box center [432, 254] width 274 height 134
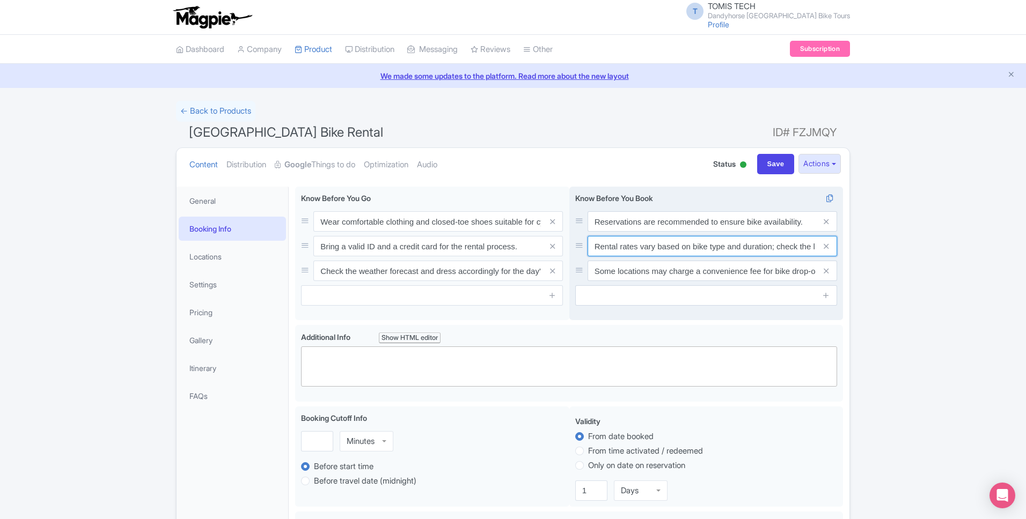
scroll to position [0, 67]
drag, startPoint x: 781, startPoint y: 250, endPoint x: 870, endPoint y: 255, distance: 88.7
click at [727, 271] on input "Some locations may charge a convenience fee for bike drop-off at a different lo…" at bounding box center [713, 271] width 250 height 20
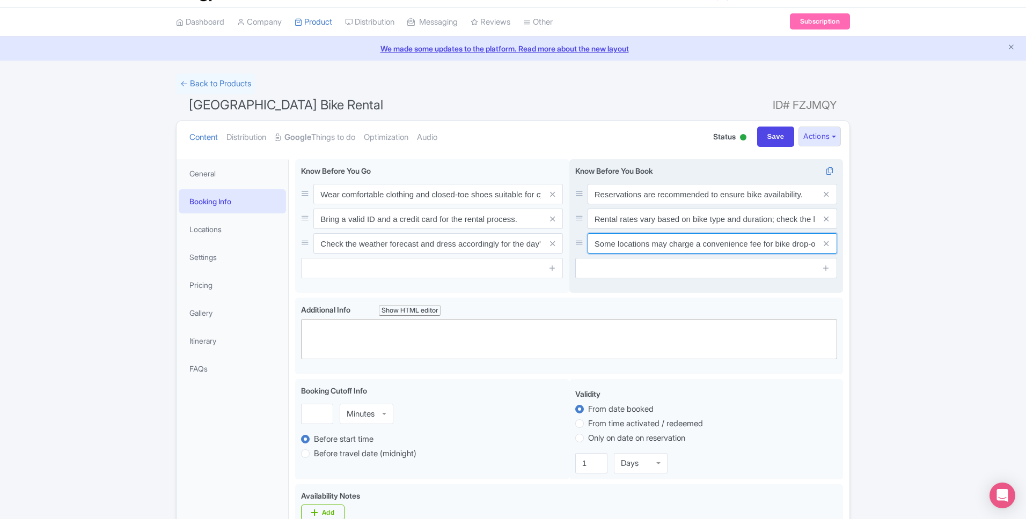
scroll to position [0, 84]
drag, startPoint x: 720, startPoint y: 244, endPoint x: 835, endPoint y: 246, distance: 115.4
click at [835, 246] on div "Some locations may charge a convenience fee for bike drop-off at a different lo…" at bounding box center [713, 243] width 250 height 20
click at [825, 241] on icon at bounding box center [826, 244] width 5 height 8
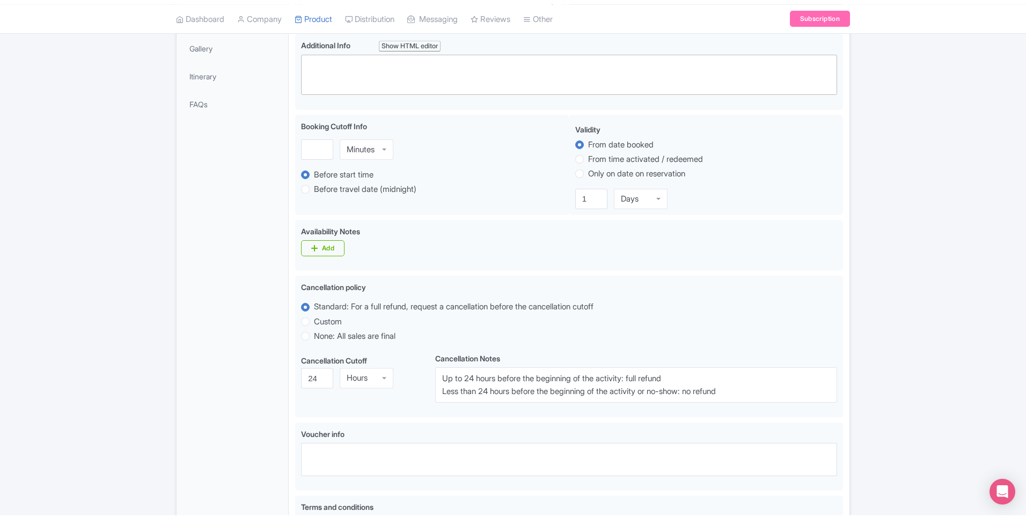
scroll to position [140, 0]
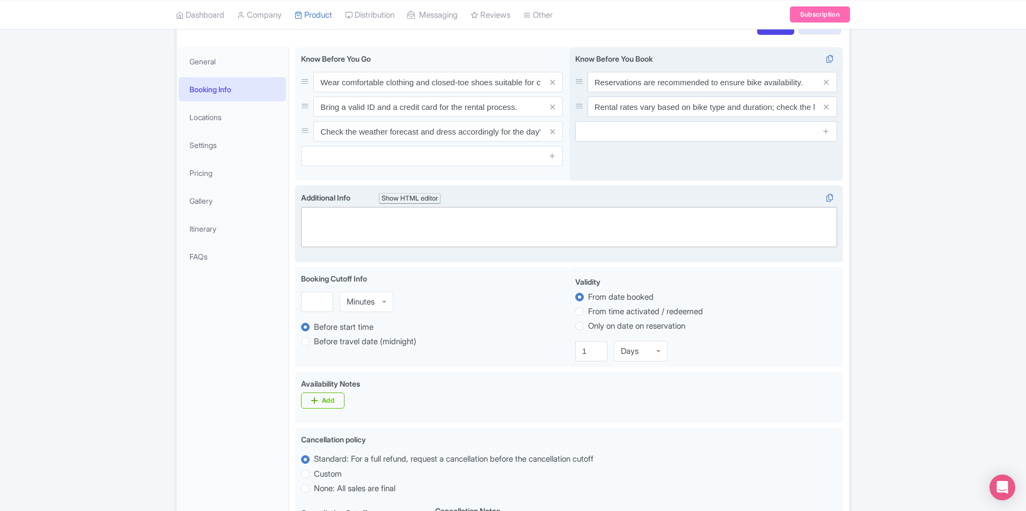
click at [353, 226] on trix-editor at bounding box center [569, 227] width 536 height 40
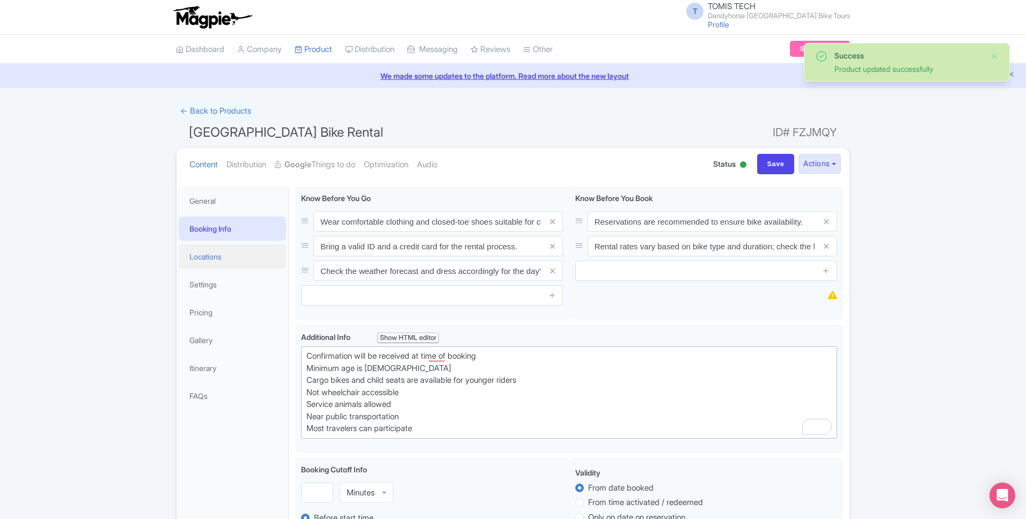
click at [236, 263] on link "Locations" at bounding box center [232, 257] width 107 height 24
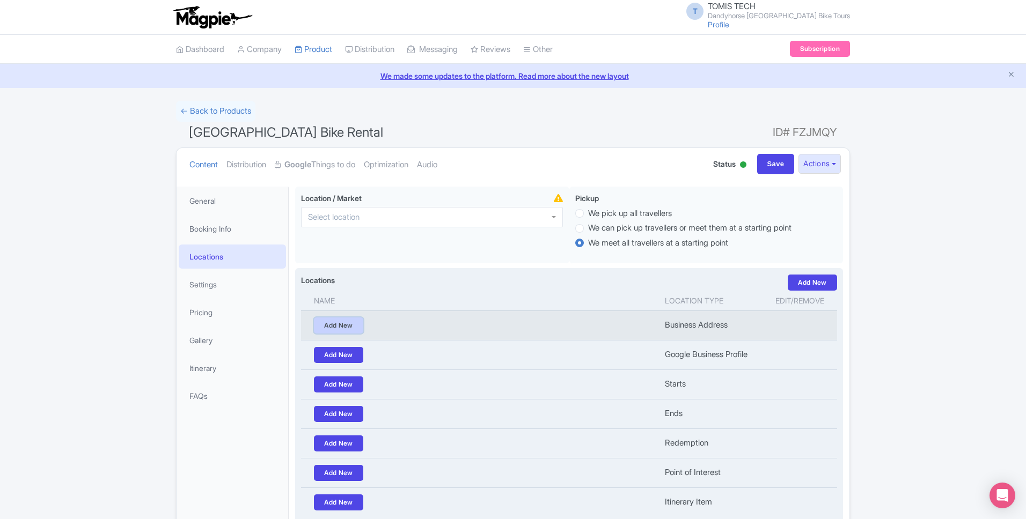
click at [346, 321] on link "Add New" at bounding box center [338, 326] width 49 height 16
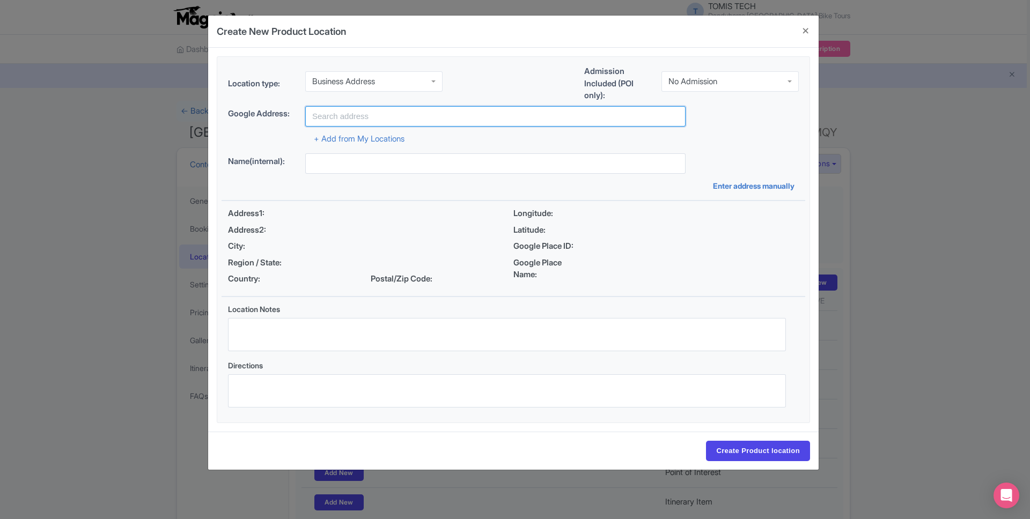
click at [375, 118] on input "text" at bounding box center [495, 116] width 380 height 20
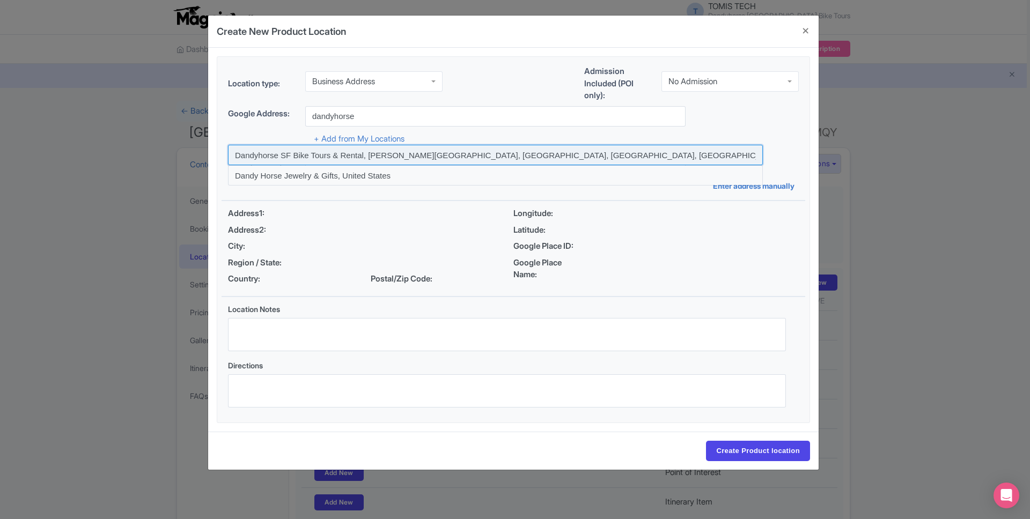
click at [334, 159] on input at bounding box center [495, 155] width 535 height 20
type input "Dandyhorse SF Bike Tours & Rental, [PERSON_NAME][GEOGRAPHIC_DATA], [GEOGRAPHIC_…"
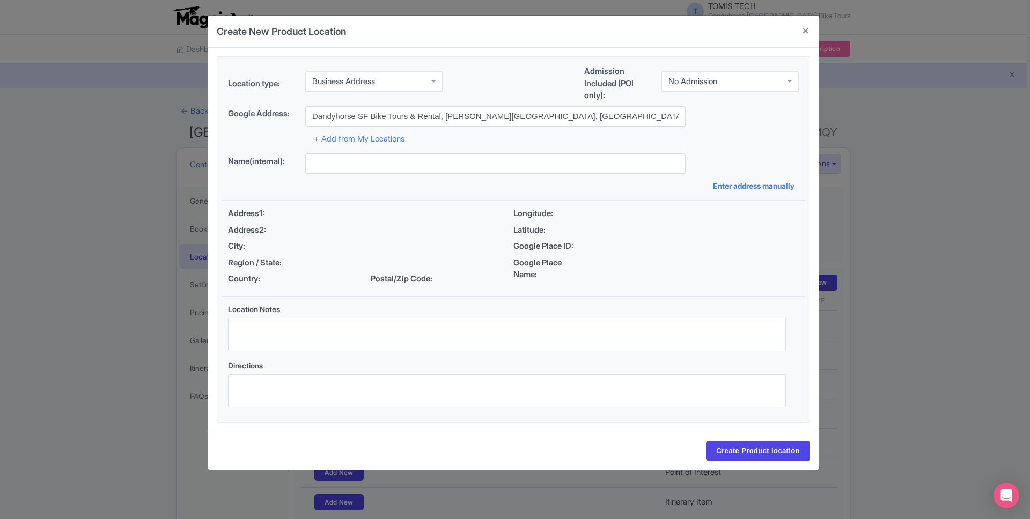
type input "Dandyhorse SF Bike Tours & Rental, [PERSON_NAME][GEOGRAPHIC_DATA], [GEOGRAPHIC_…"
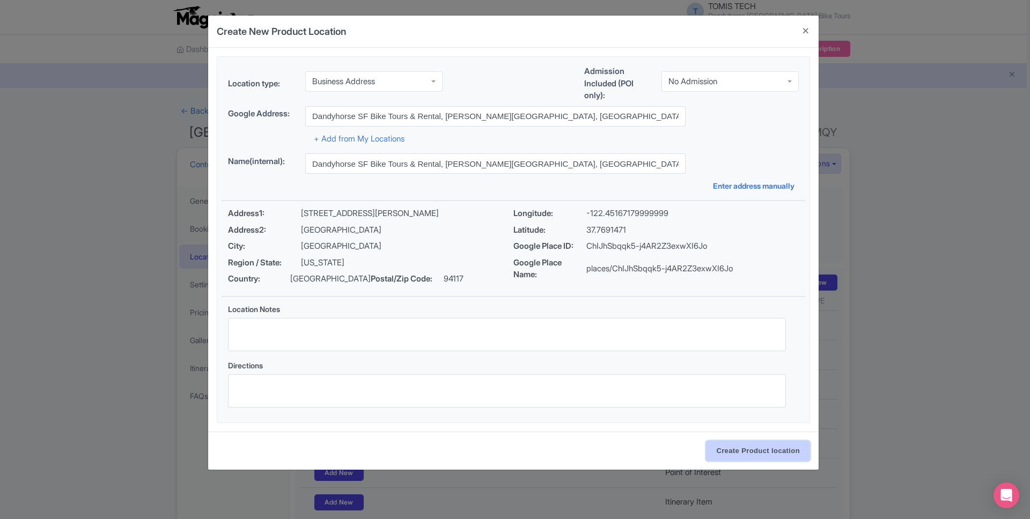
click at [743, 453] on input "Create Product location" at bounding box center [758, 451] width 104 height 20
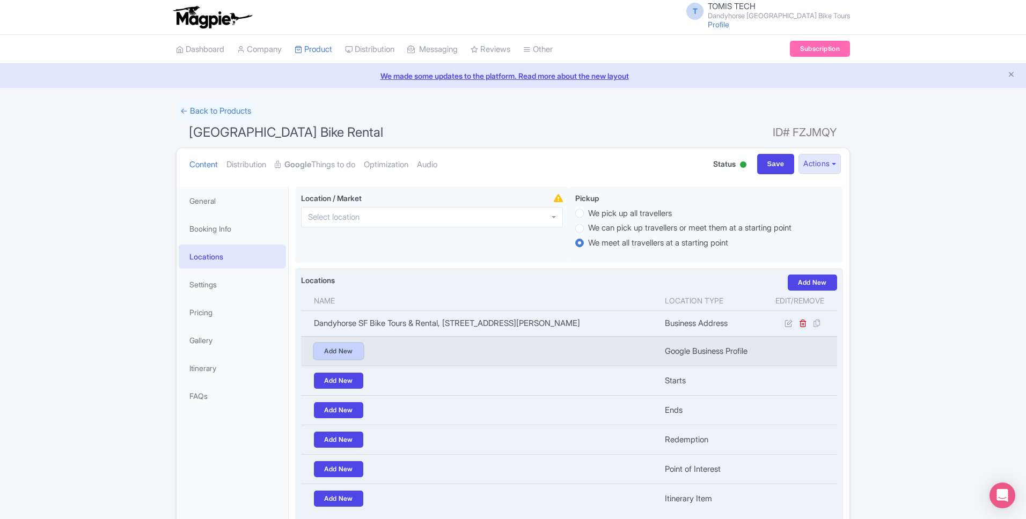
click at [355, 352] on link "Add New" at bounding box center [338, 351] width 49 height 16
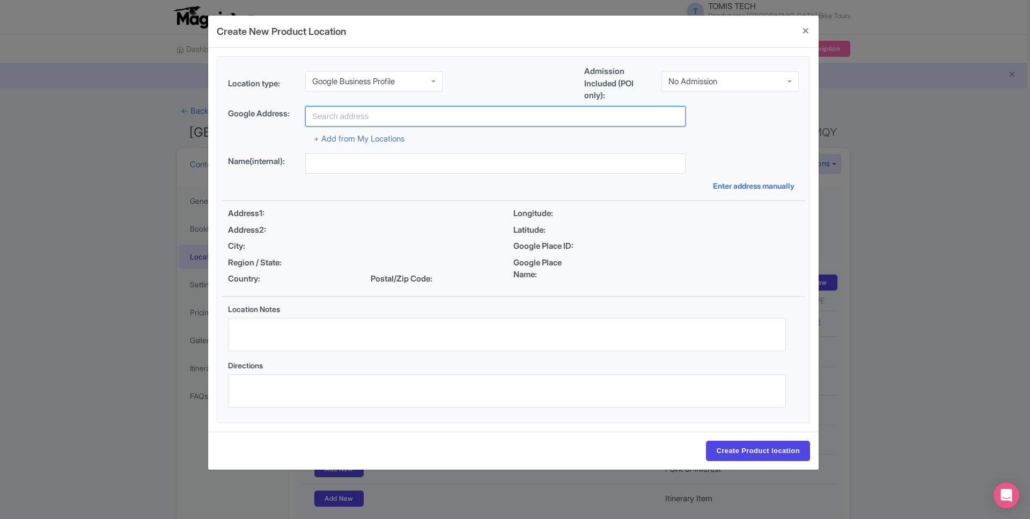
click at [445, 121] on input "text" at bounding box center [495, 116] width 380 height 20
type input "Dandyhorse SF Bike Tours & Rental, [PERSON_NAME][GEOGRAPHIC_DATA], [GEOGRAPHIC_…"
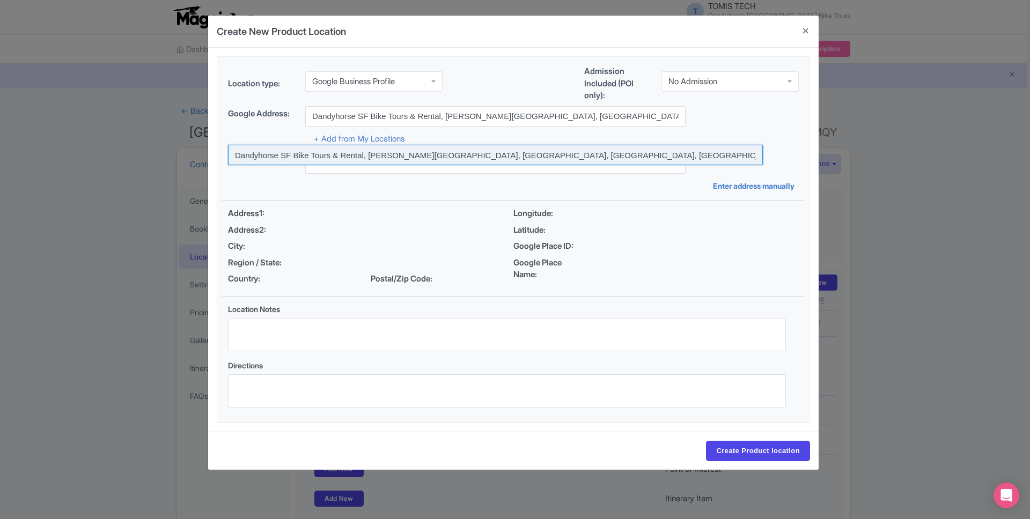
click at [345, 157] on input at bounding box center [495, 155] width 535 height 20
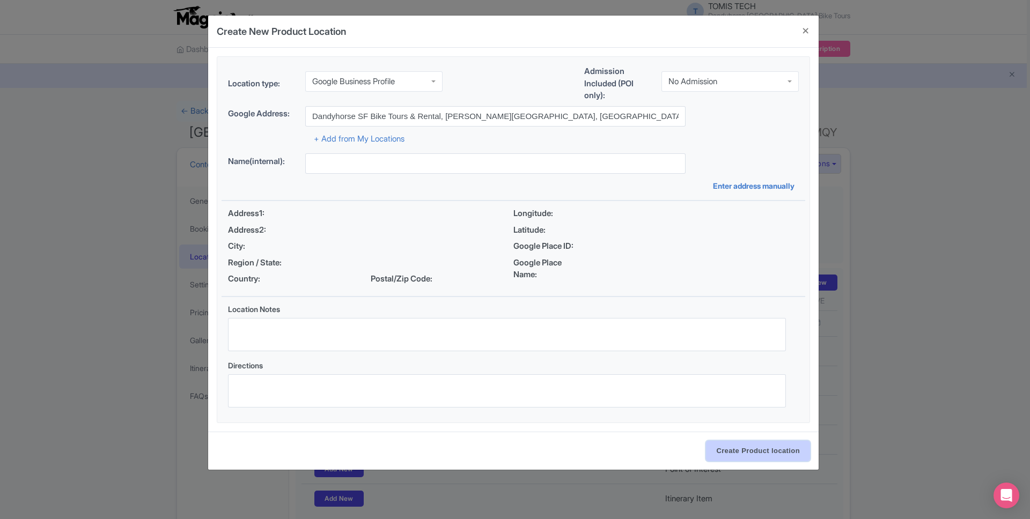
click at [750, 456] on input "Create Product location" at bounding box center [758, 451] width 104 height 20
type input "Dandyhorse SF Bike Tours & Rental, [PERSON_NAME][GEOGRAPHIC_DATA], [GEOGRAPHIC_…"
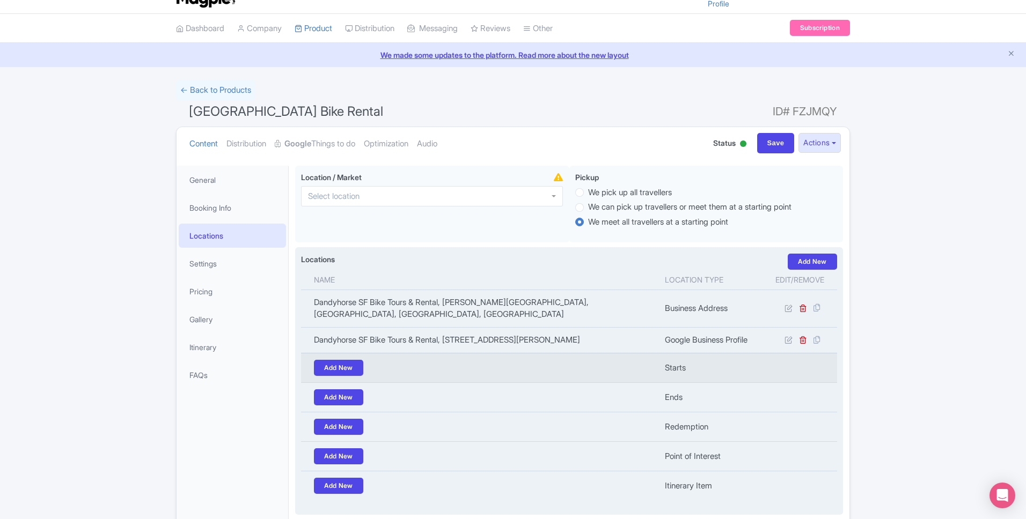
scroll to position [28, 0]
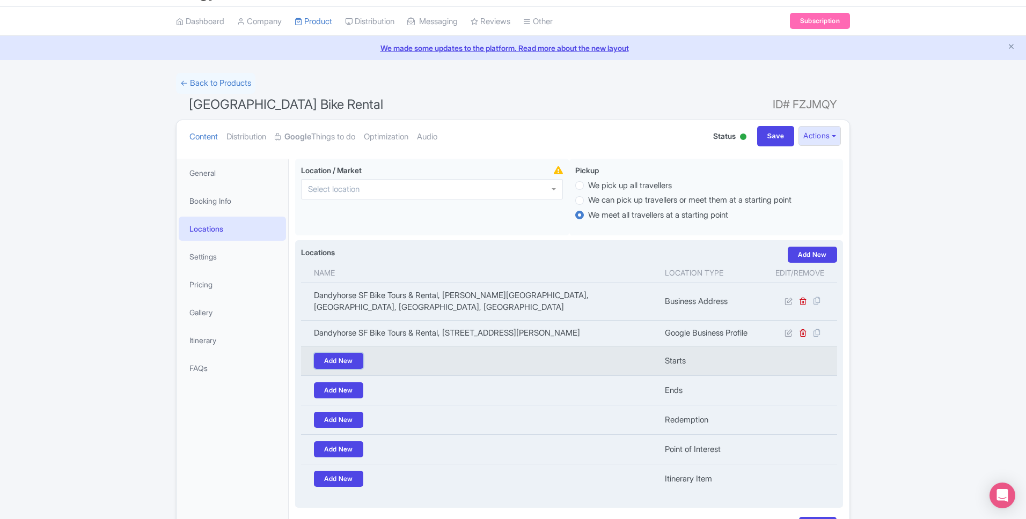
click at [343, 353] on link "Add New" at bounding box center [338, 361] width 49 height 16
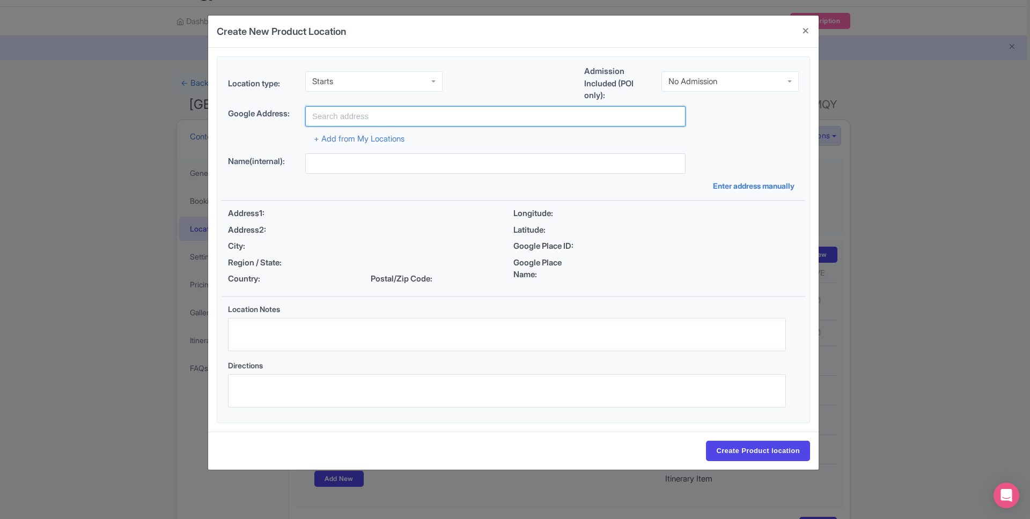
click at [391, 116] on input "text" at bounding box center [495, 116] width 380 height 20
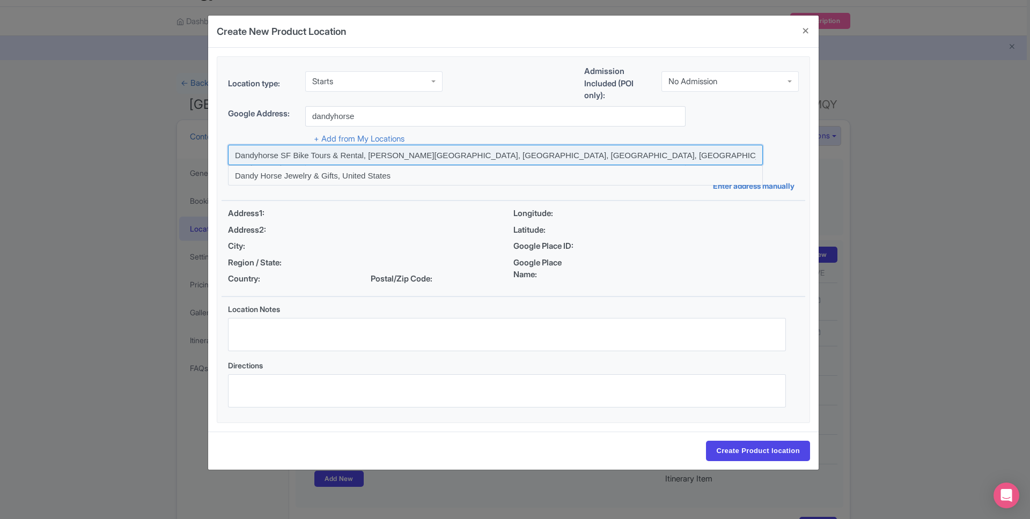
click at [295, 155] on input at bounding box center [495, 155] width 535 height 20
type input "Dandyhorse SF Bike Tours & Rental, [PERSON_NAME][GEOGRAPHIC_DATA], [GEOGRAPHIC_…"
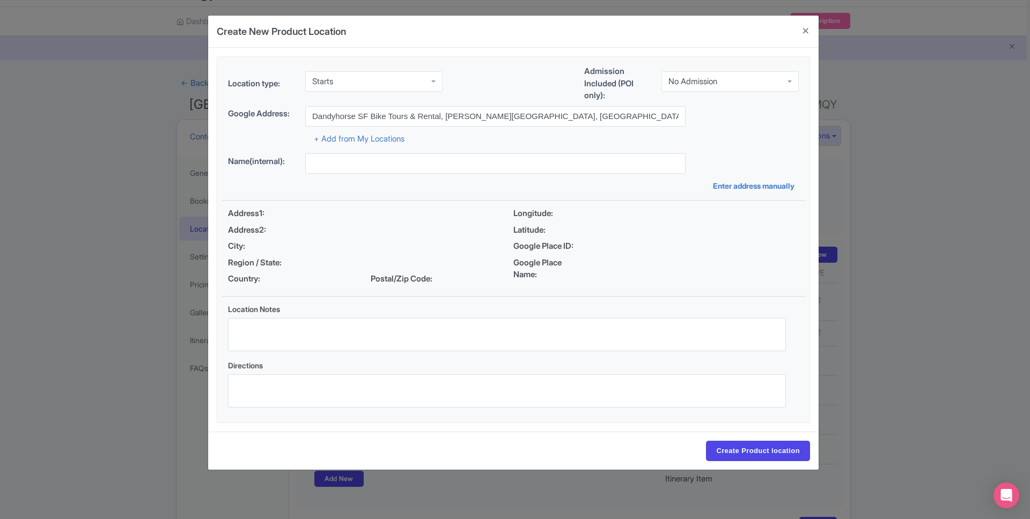
type input "Dandyhorse SF Bike Tours & Rental, [PERSON_NAME][GEOGRAPHIC_DATA], [GEOGRAPHIC_…"
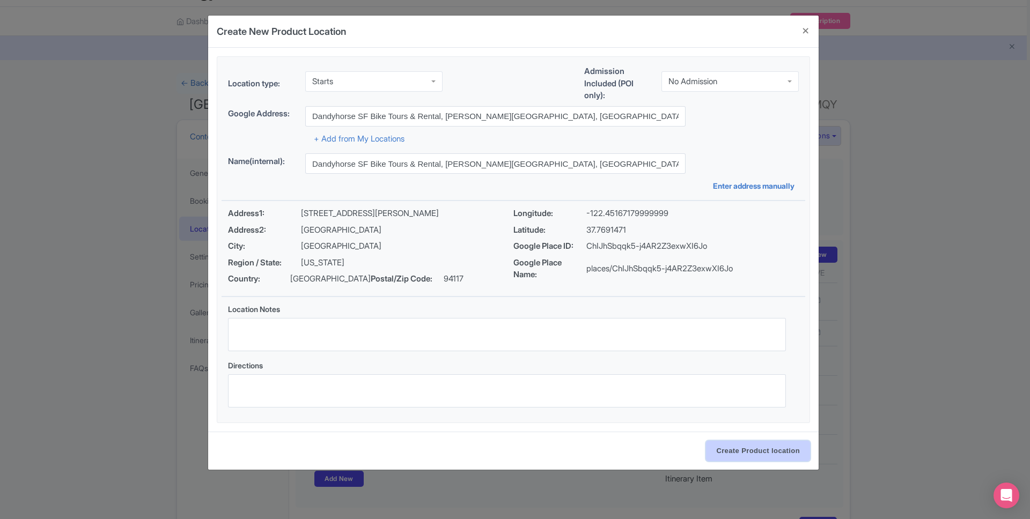
click at [748, 452] on input "Create Product location" at bounding box center [758, 451] width 104 height 20
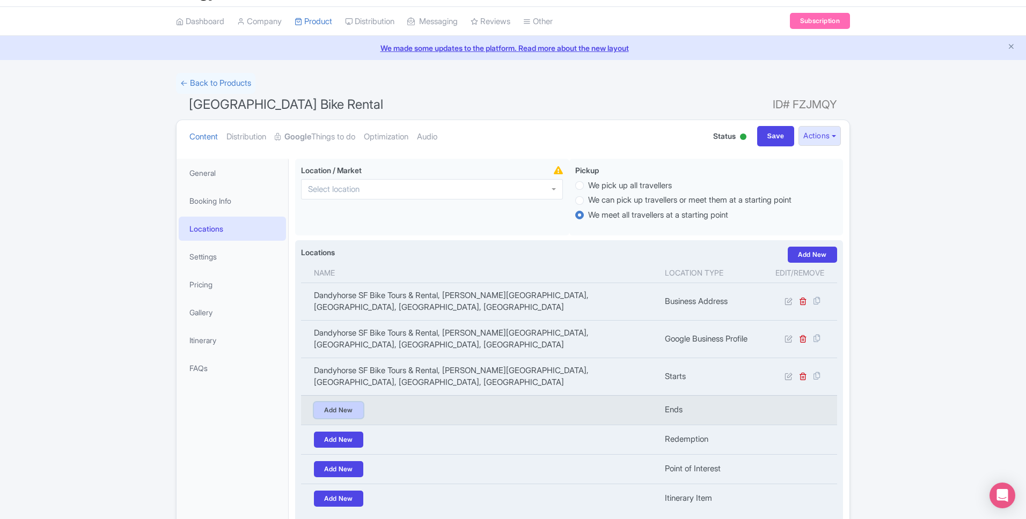
click at [323, 402] on link "Add New" at bounding box center [338, 410] width 49 height 16
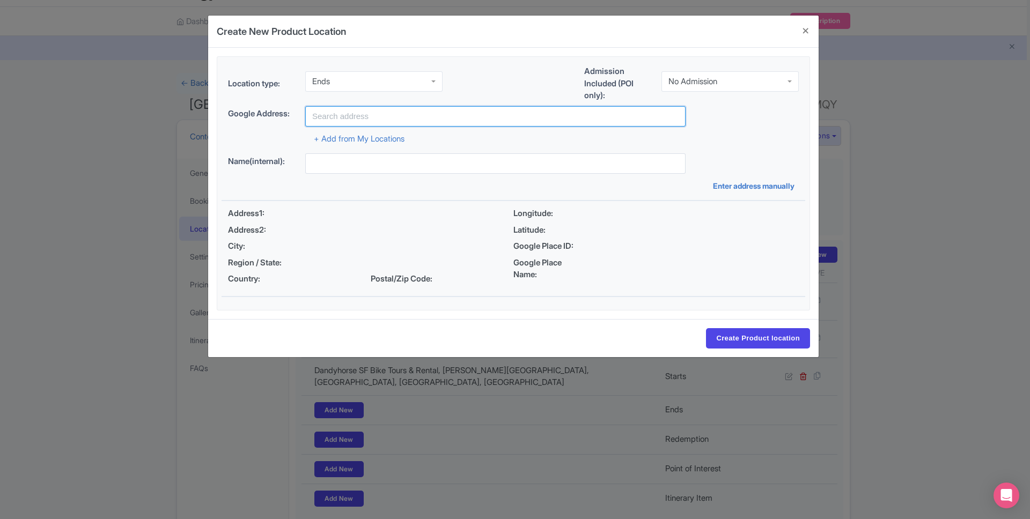
click at [353, 119] on input "text" at bounding box center [495, 116] width 380 height 20
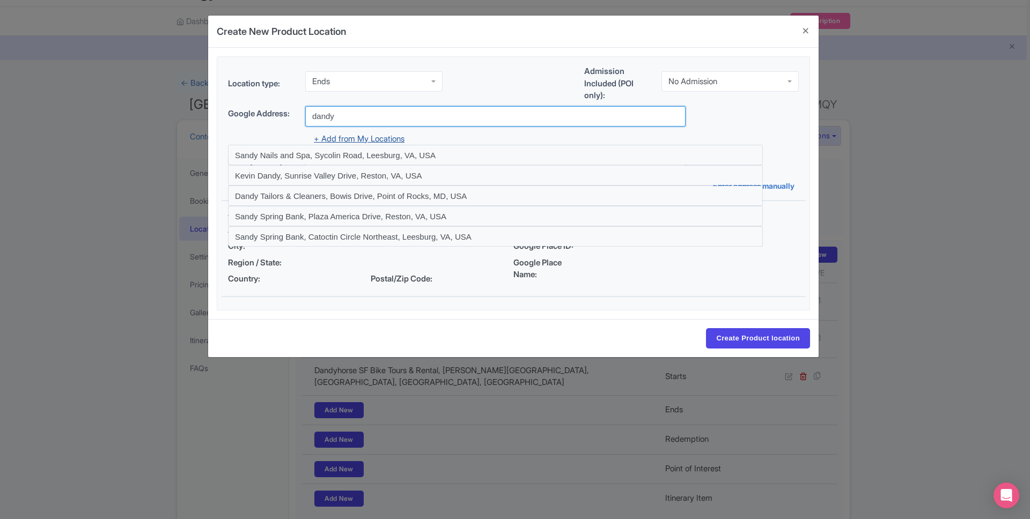
type input "Dandyhorse SF Bike Tours & Rental, [PERSON_NAME][GEOGRAPHIC_DATA], [GEOGRAPHIC_…"
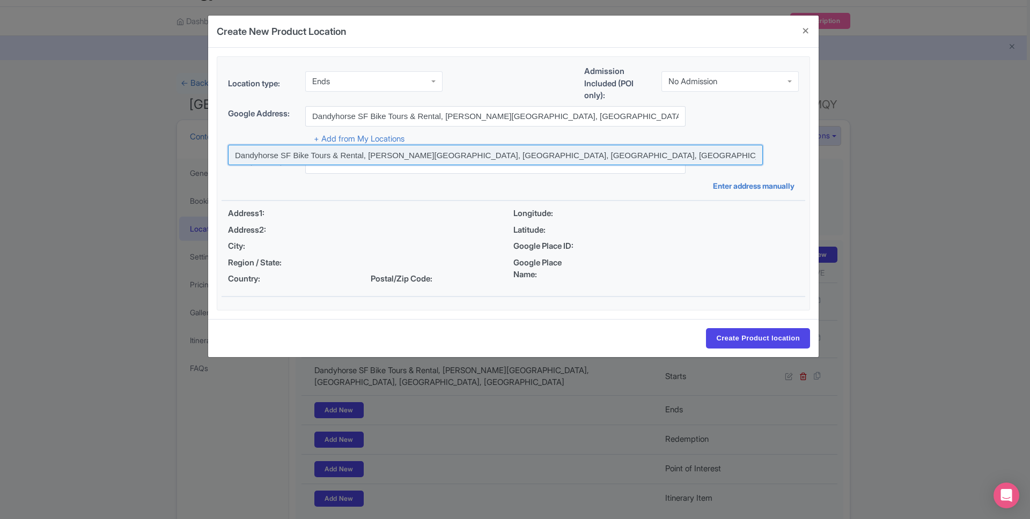
click at [343, 157] on input at bounding box center [495, 155] width 535 height 20
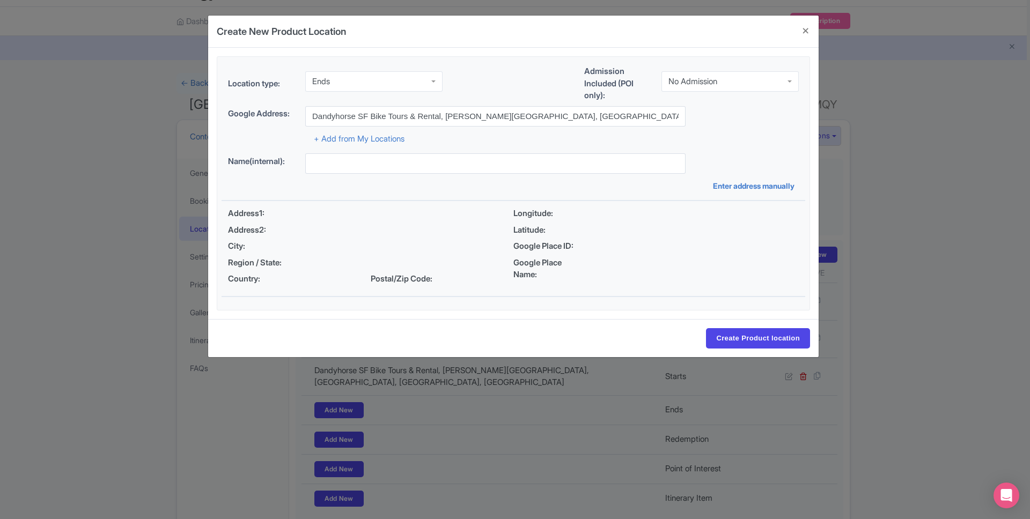
type input "Dandyhorse SF Bike Tours & Rental, [PERSON_NAME][GEOGRAPHIC_DATA], [GEOGRAPHIC_…"
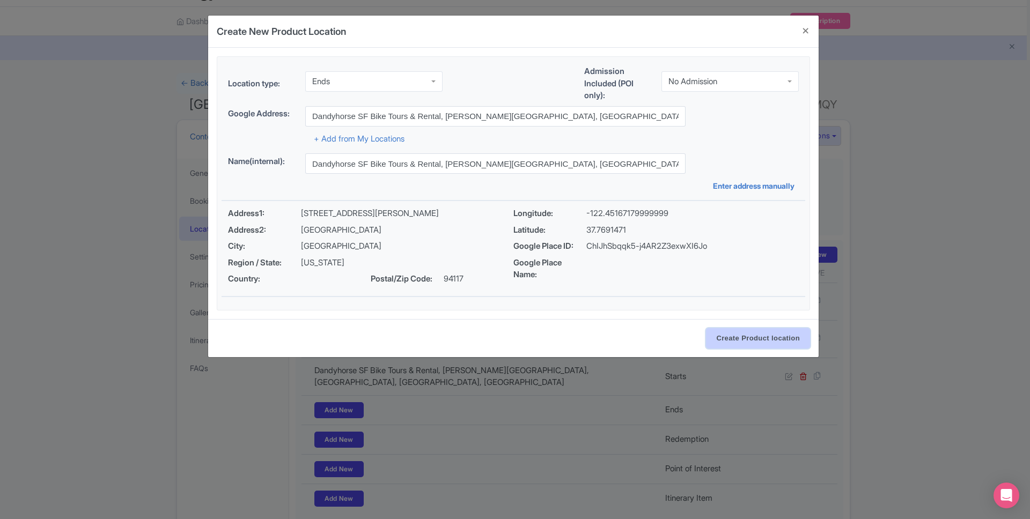
click at [737, 339] on input "Create Product location" at bounding box center [758, 338] width 104 height 20
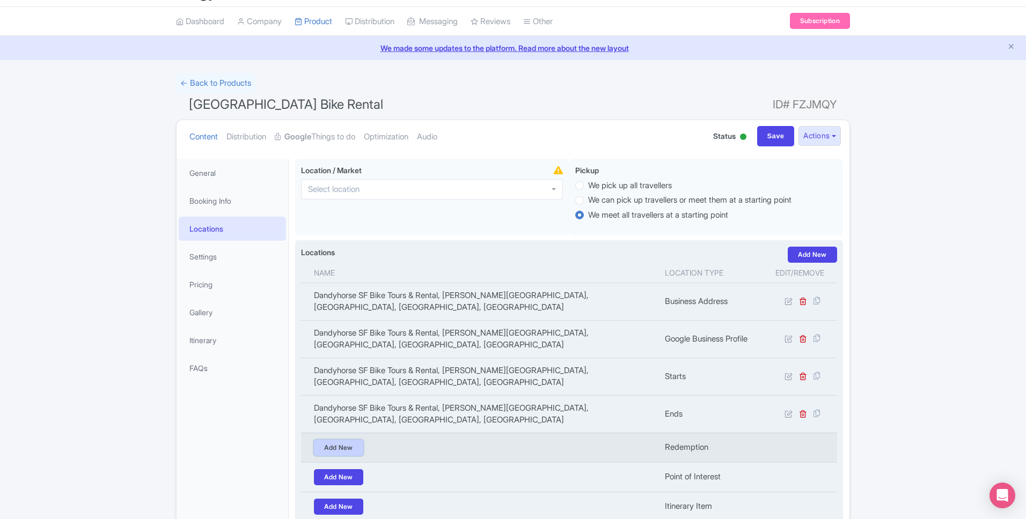
click at [344, 440] on link "Add New" at bounding box center [338, 448] width 49 height 16
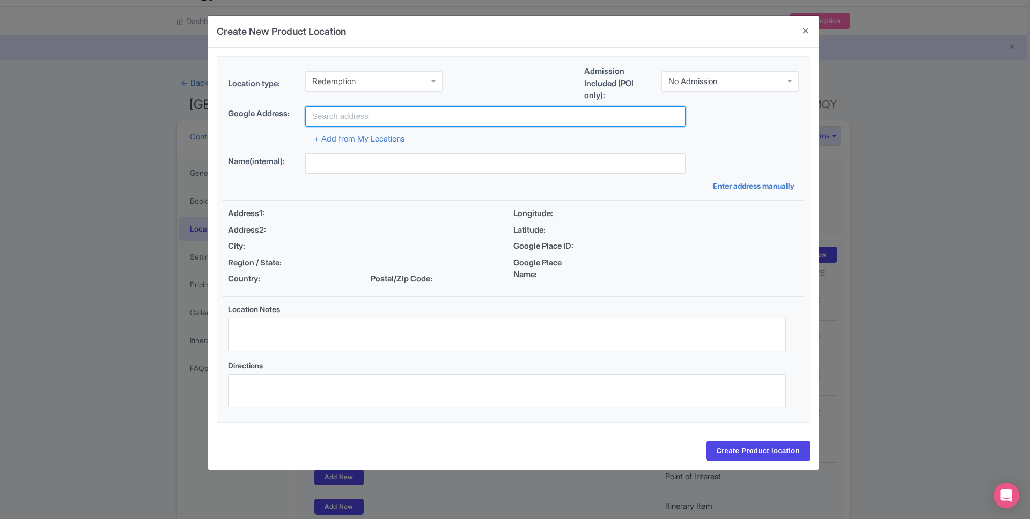
click at [417, 119] on input "text" at bounding box center [495, 116] width 380 height 20
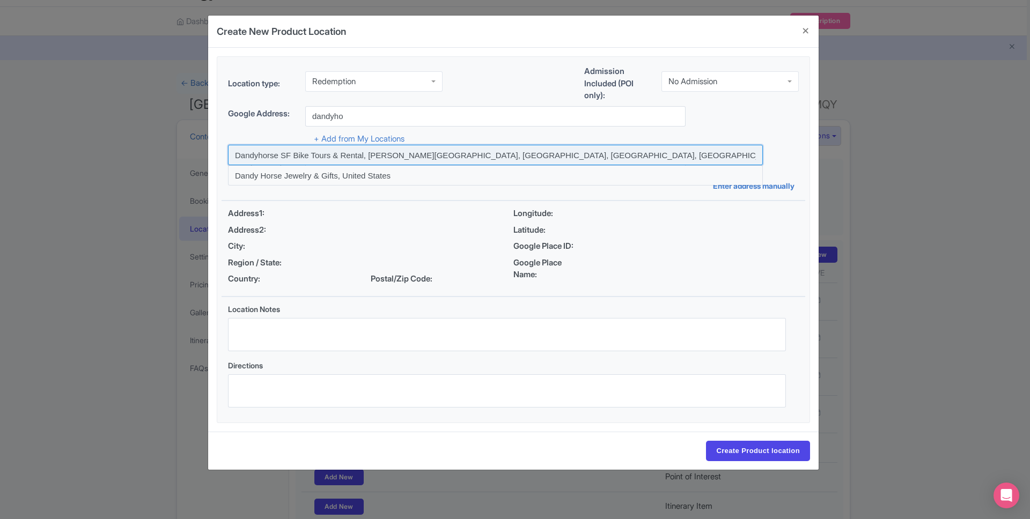
click at [347, 153] on input at bounding box center [495, 155] width 535 height 20
type input "Dandyhorse SF Bike Tours & Rental, [PERSON_NAME][GEOGRAPHIC_DATA], [GEOGRAPHIC_…"
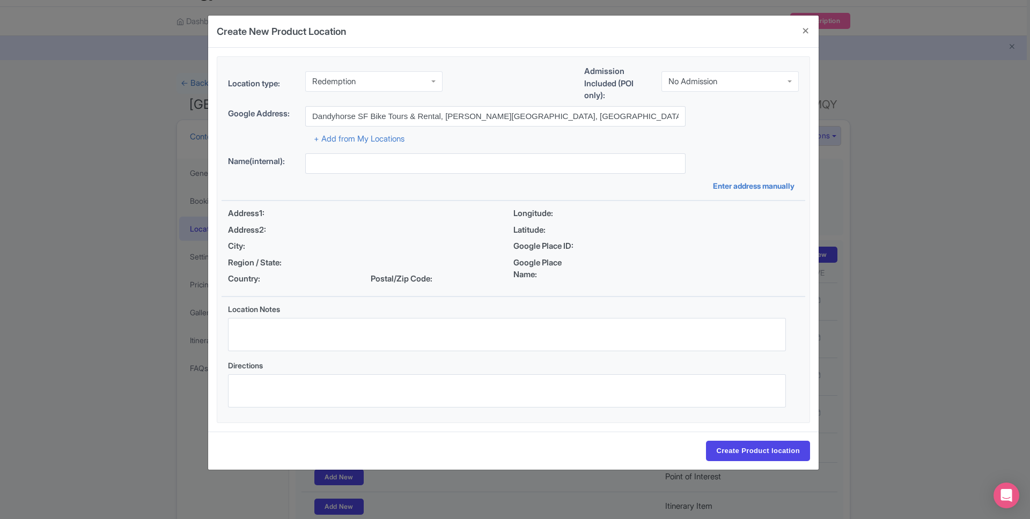
type input "Dandyhorse SF Bike Tours & Rental, [PERSON_NAME][GEOGRAPHIC_DATA], [GEOGRAPHIC_…"
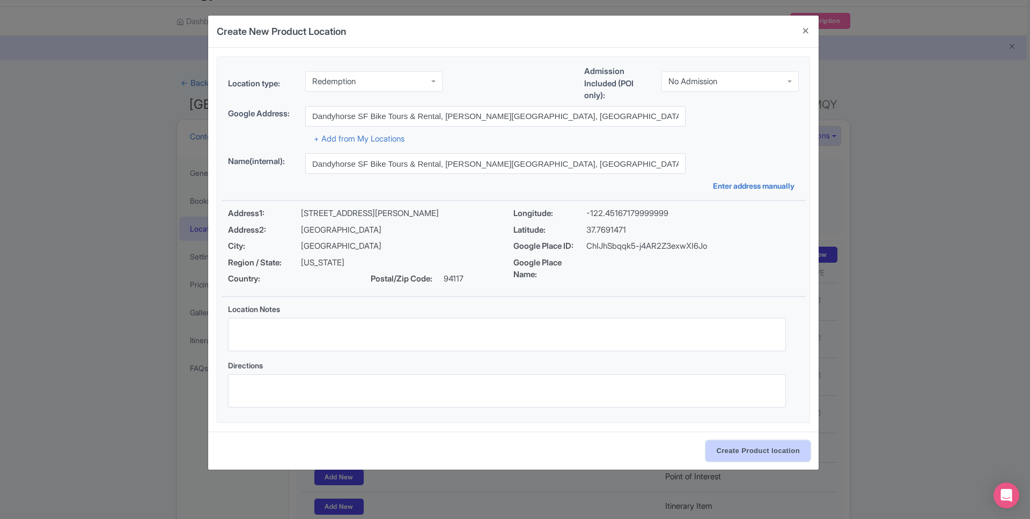
click at [725, 457] on input "Create Product location" at bounding box center [758, 451] width 104 height 20
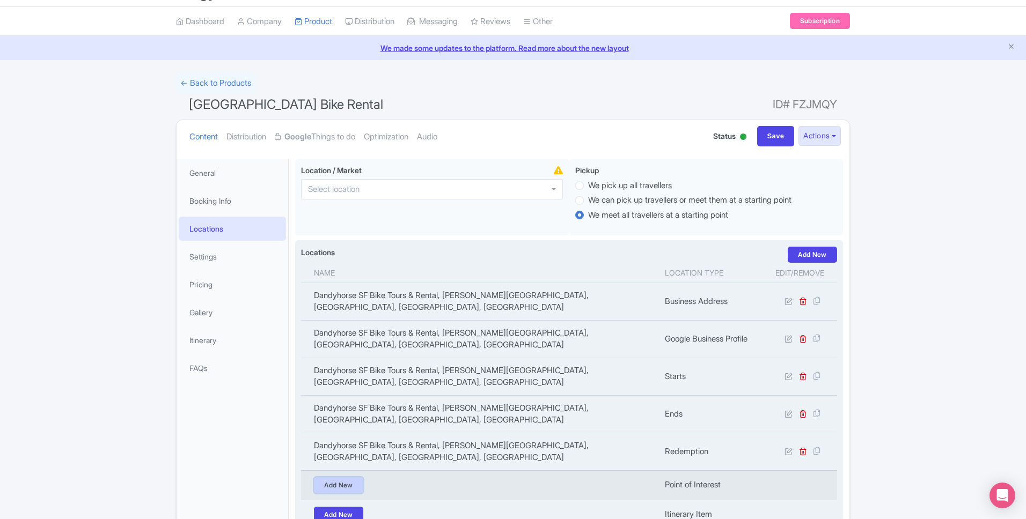
click at [362, 478] on link "Add New" at bounding box center [338, 486] width 49 height 16
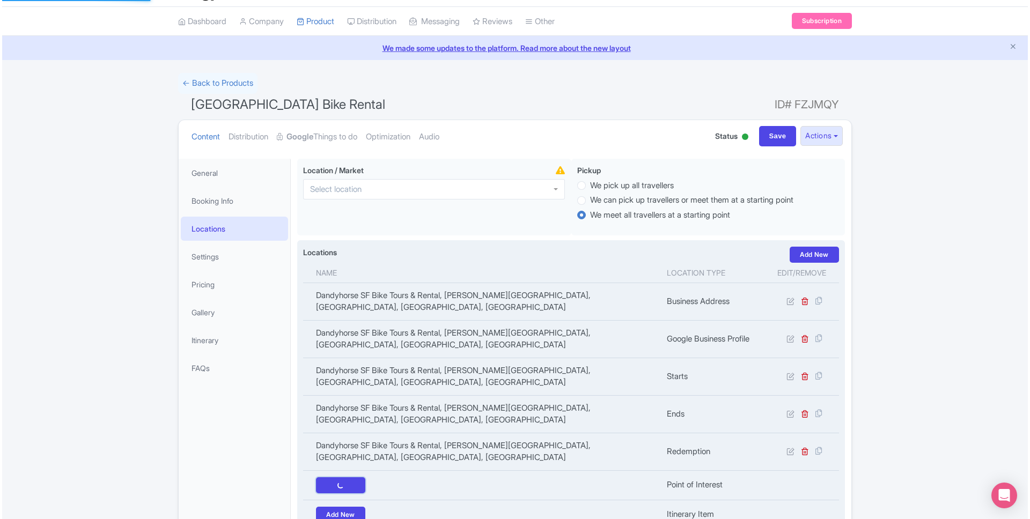
scroll to position [80, 0]
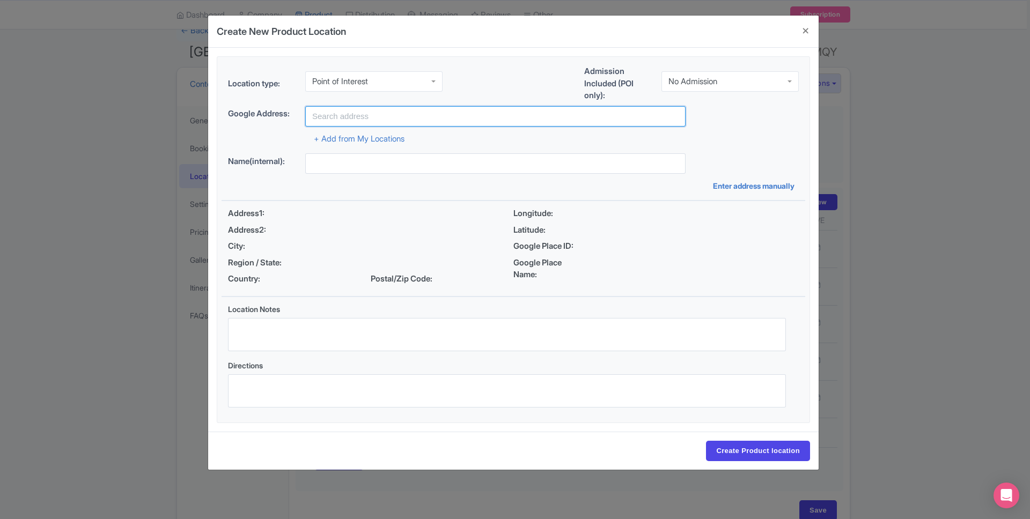
click at [393, 122] on input "text" at bounding box center [495, 116] width 380 height 20
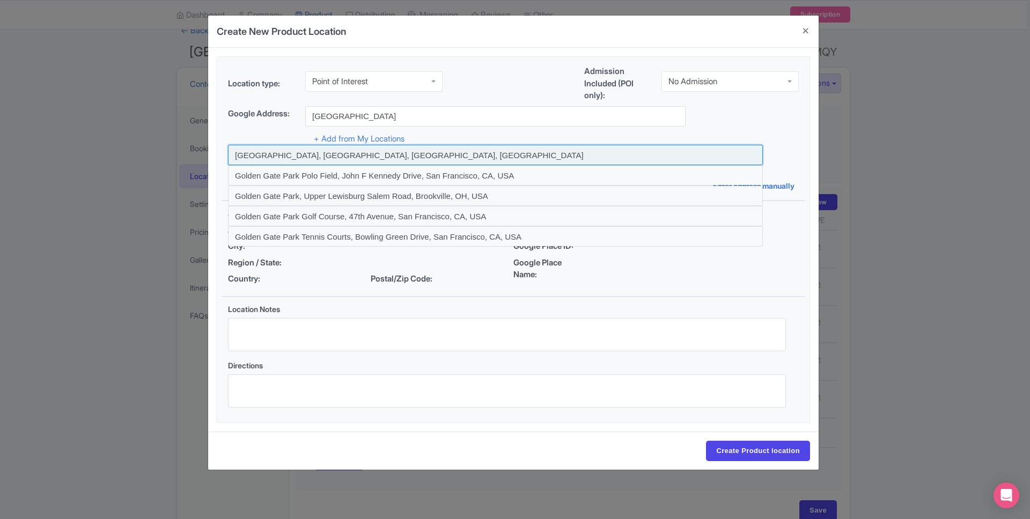
click at [303, 158] on input at bounding box center [495, 155] width 535 height 20
type input "[GEOGRAPHIC_DATA], [GEOGRAPHIC_DATA], [GEOGRAPHIC_DATA], [GEOGRAPHIC_DATA]"
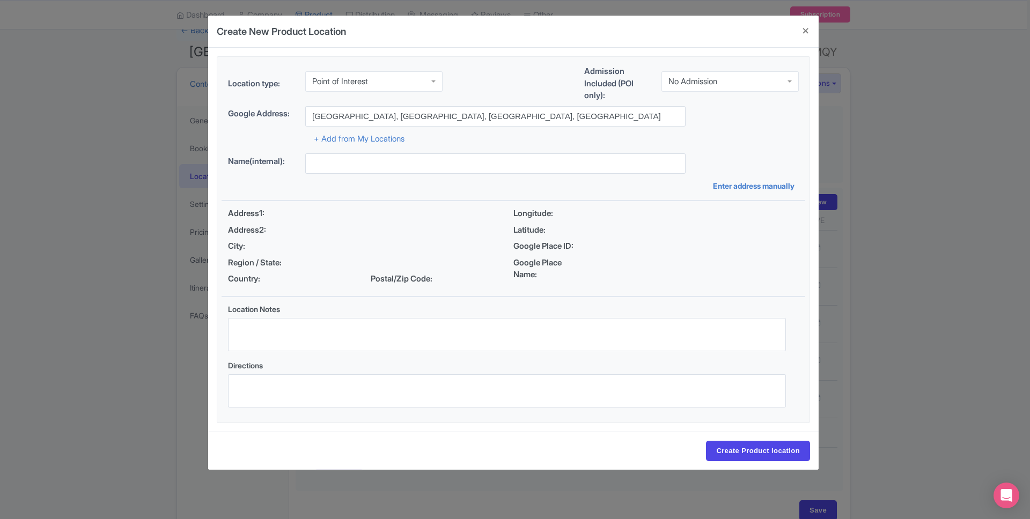
type input "[GEOGRAPHIC_DATA], [GEOGRAPHIC_DATA], [GEOGRAPHIC_DATA], [GEOGRAPHIC_DATA]"
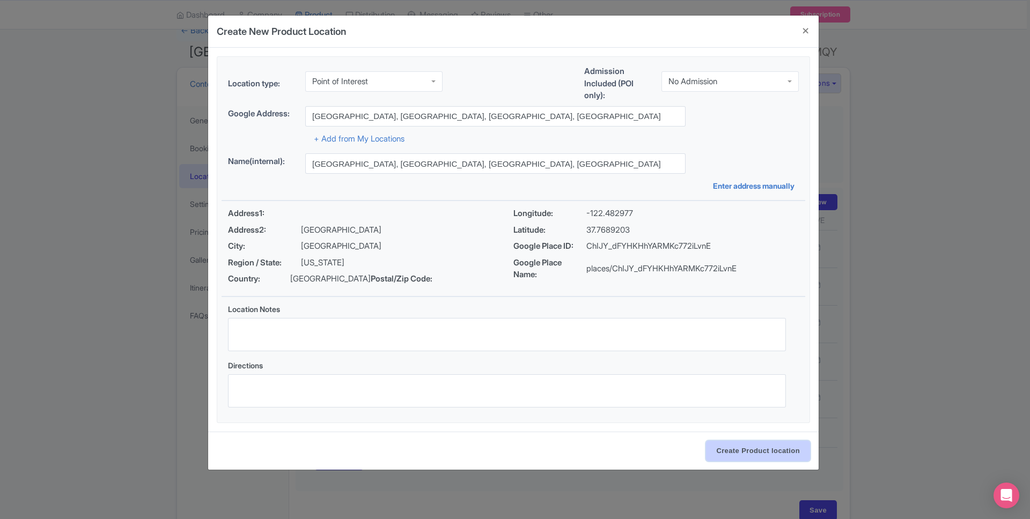
click at [735, 452] on input "Create Product location" at bounding box center [758, 451] width 104 height 20
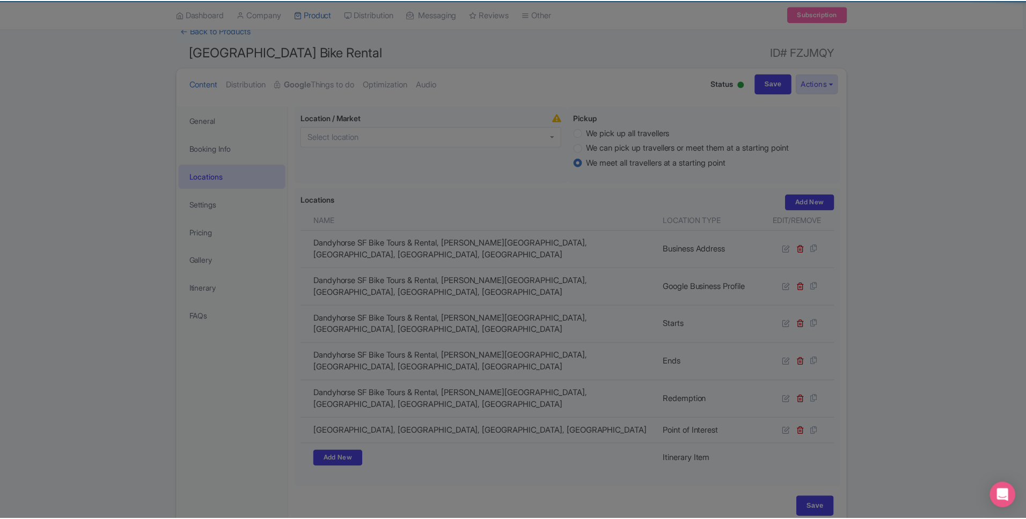
scroll to position [77, 0]
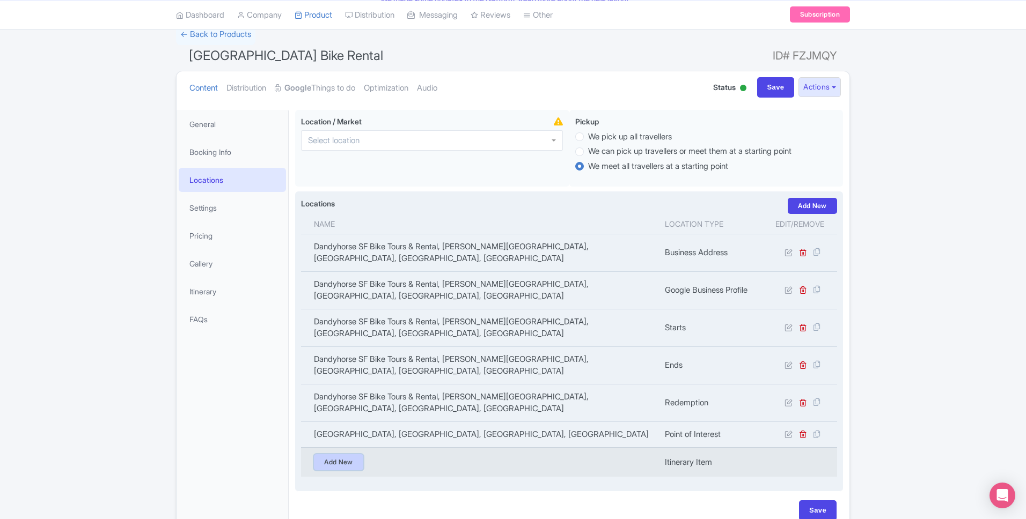
click at [341, 455] on link "Add New" at bounding box center [338, 463] width 49 height 16
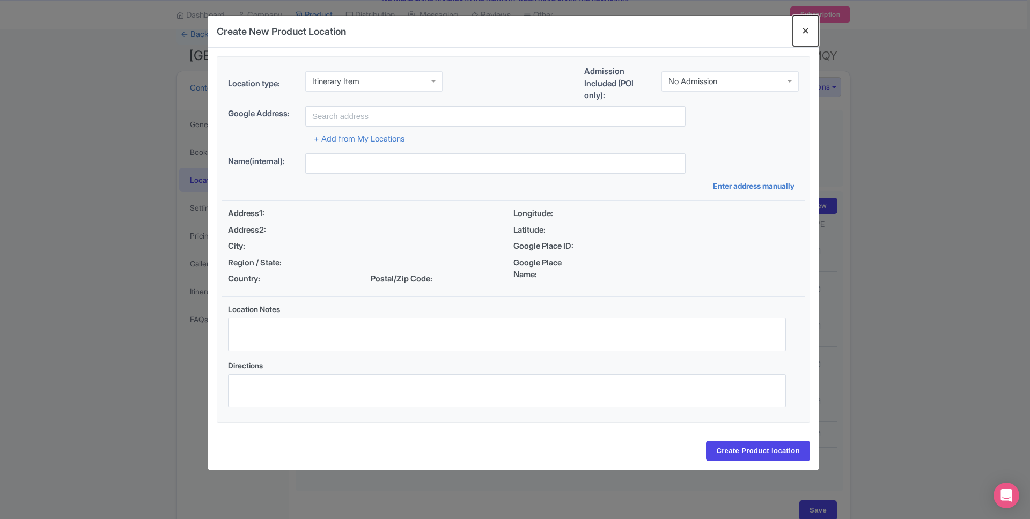
click at [803, 31] on button "Close" at bounding box center [806, 31] width 26 height 31
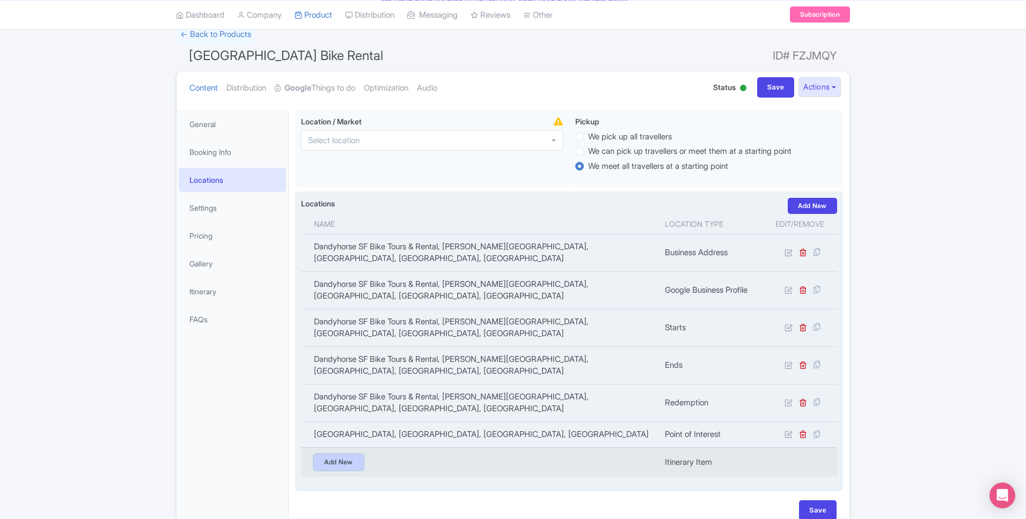
click at [335, 455] on link "Add New" at bounding box center [338, 463] width 49 height 16
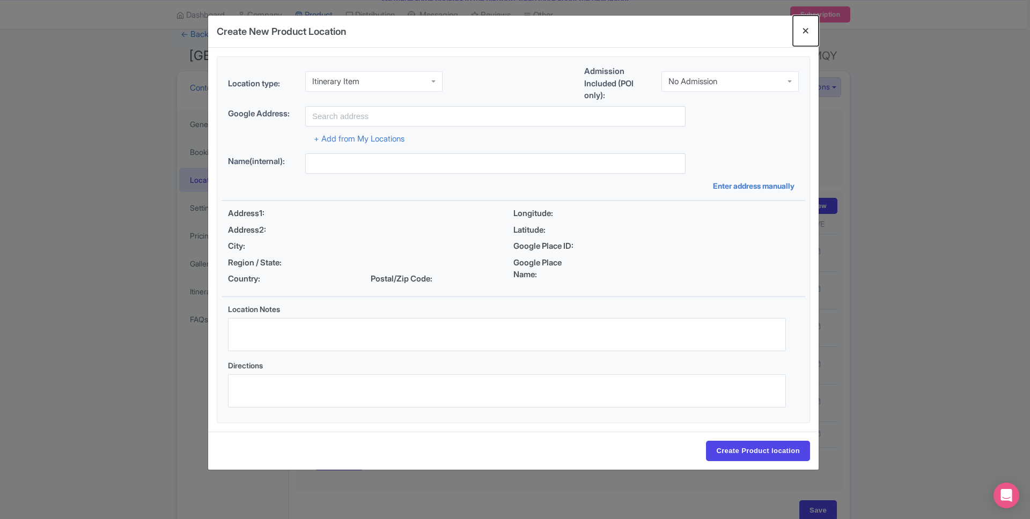
click at [810, 29] on button "Close" at bounding box center [806, 31] width 26 height 31
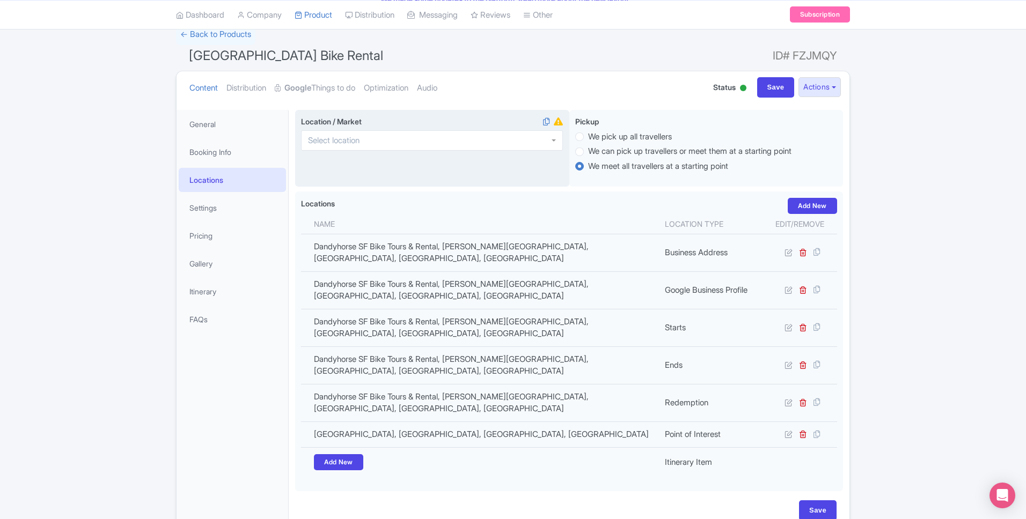
click at [426, 141] on div at bounding box center [432, 140] width 262 height 20
type input "san fran"
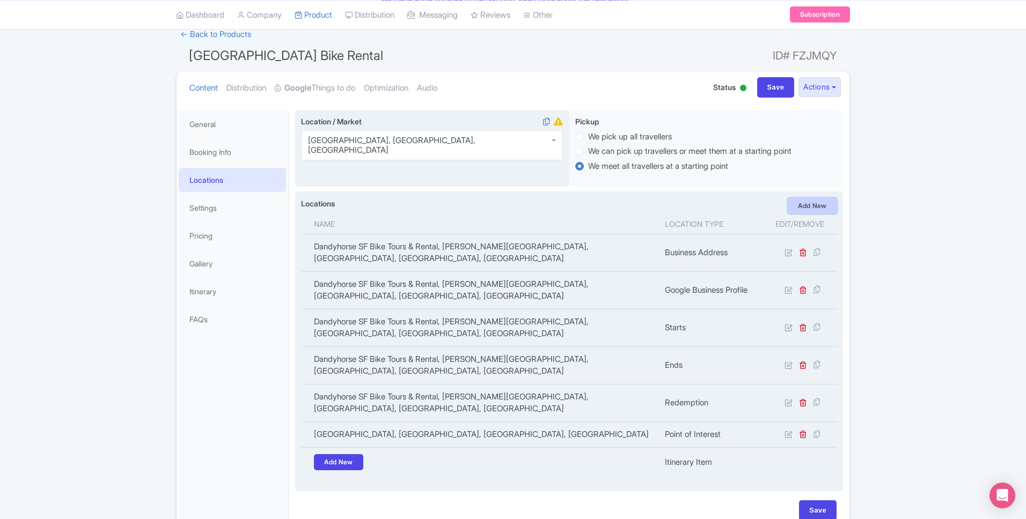
click at [818, 212] on link "Add New" at bounding box center [812, 206] width 49 height 16
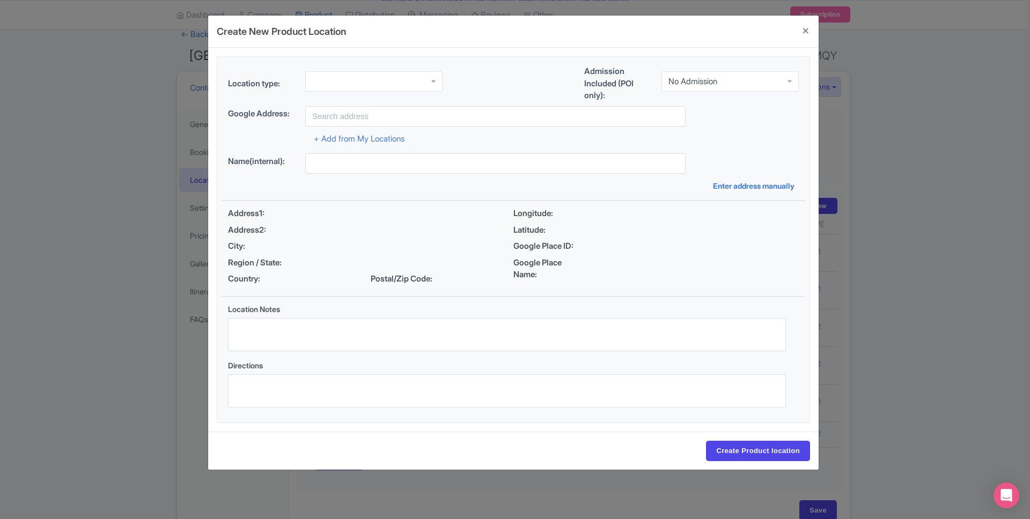
click at [352, 76] on div at bounding box center [373, 81] width 137 height 20
type input "poin"
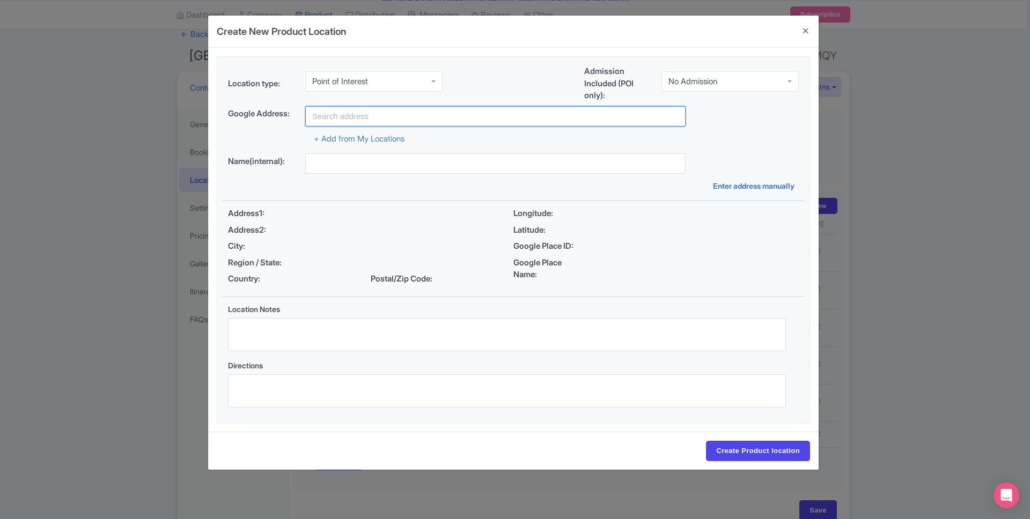
click at [355, 110] on input "text" at bounding box center [495, 116] width 380 height 20
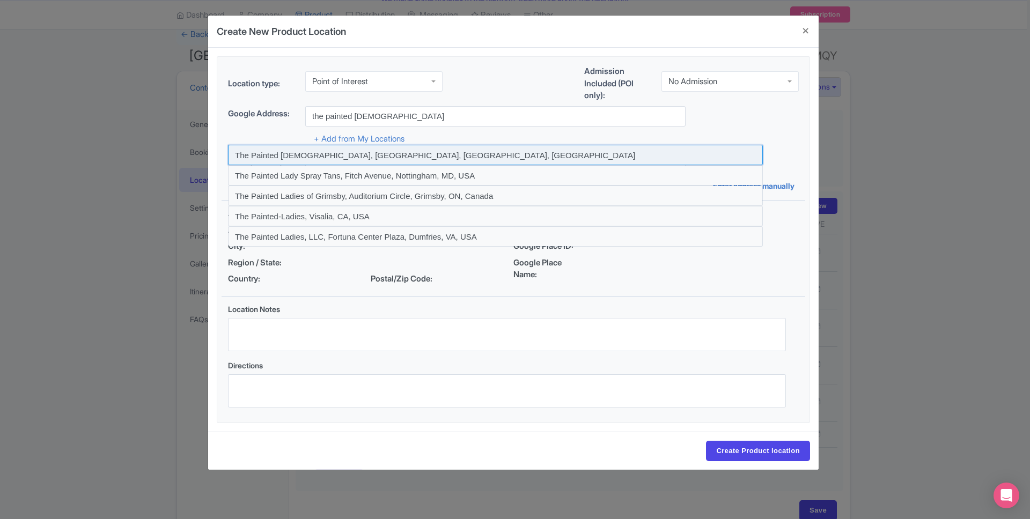
click at [385, 157] on input at bounding box center [495, 155] width 535 height 20
type input "The Painted Ladies, San Francisco, CA, USA"
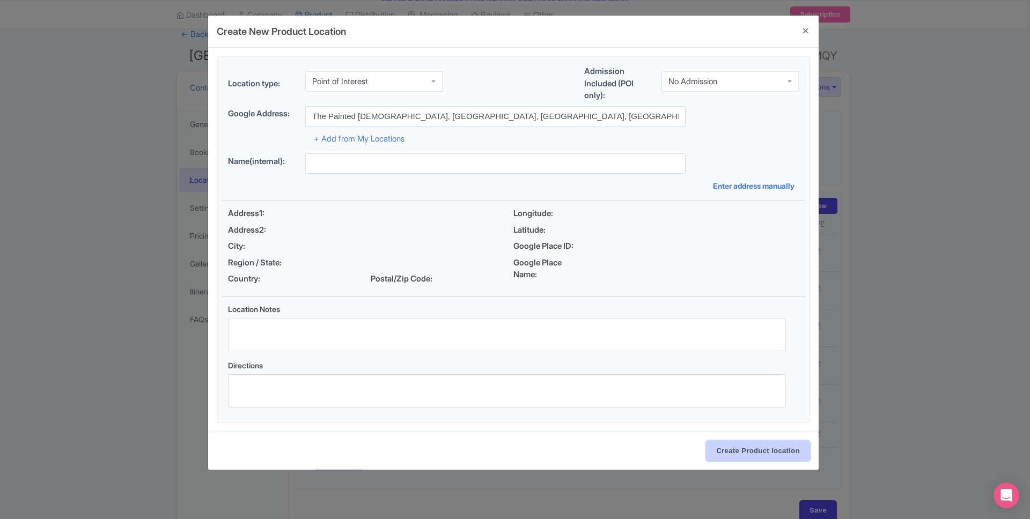
click at [744, 443] on input "Create Product location" at bounding box center [758, 451] width 104 height 20
type input "The Painted Ladies, San Francisco, CA, USA"
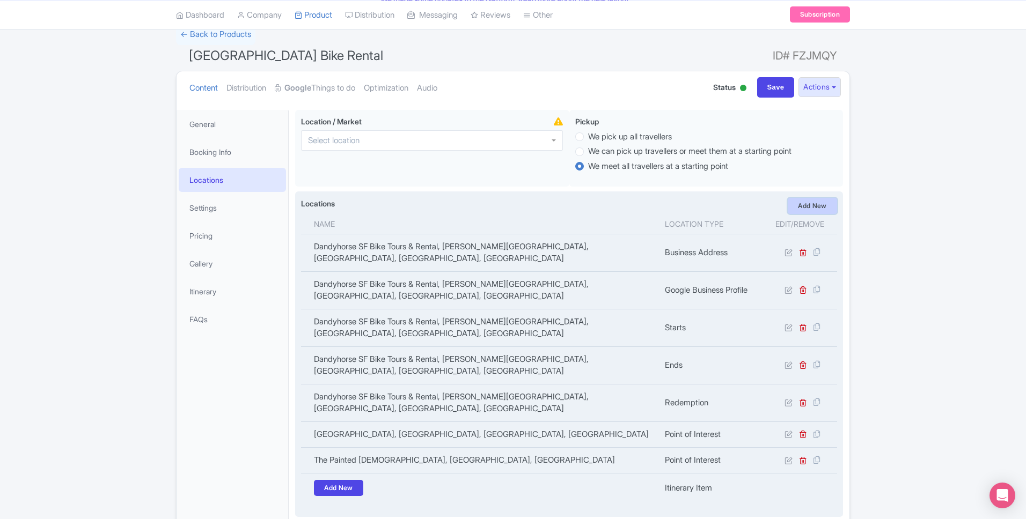
click at [795, 207] on link "Add New" at bounding box center [812, 206] width 49 height 16
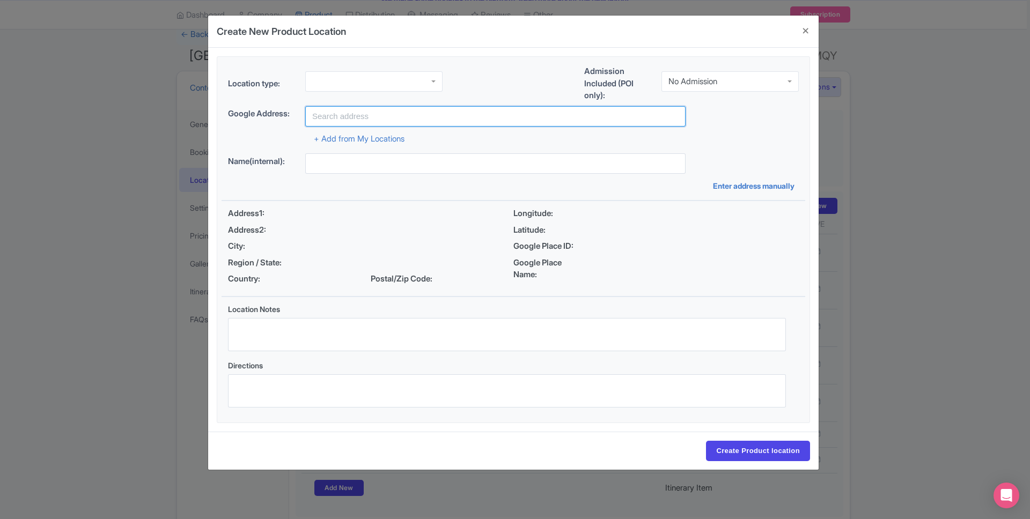
click at [329, 114] on input "text" at bounding box center [495, 116] width 380 height 20
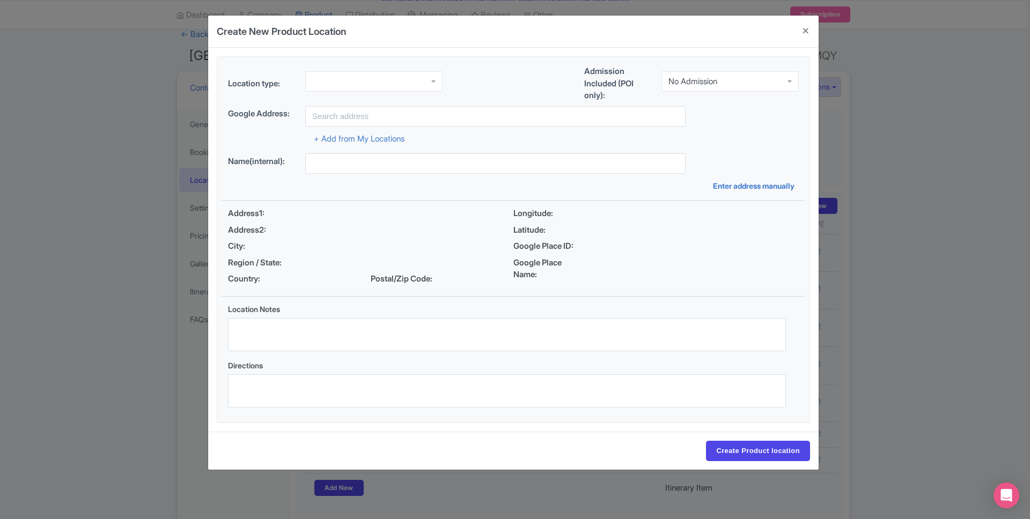
click at [348, 83] on div at bounding box center [373, 81] width 137 height 20
type input "point"
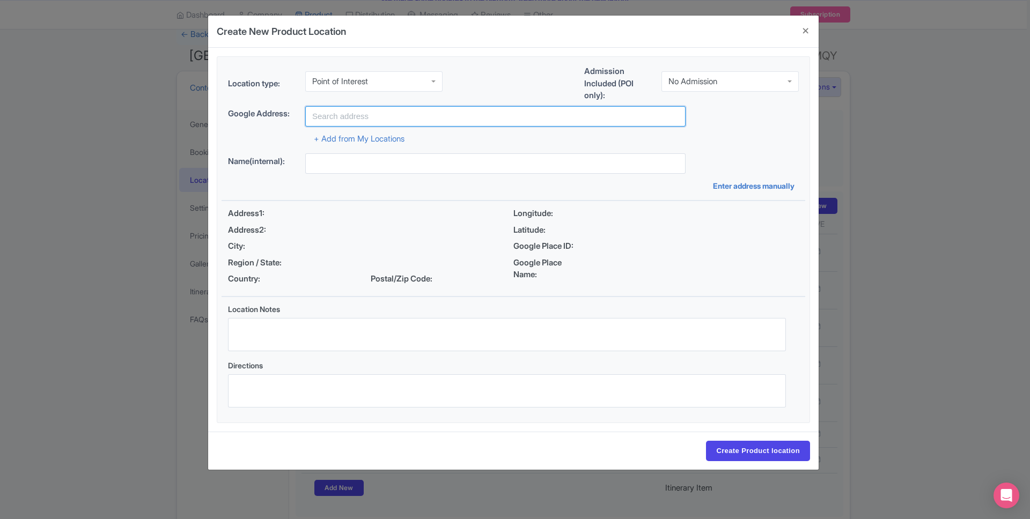
click at [369, 114] on input "text" at bounding box center [495, 116] width 380 height 20
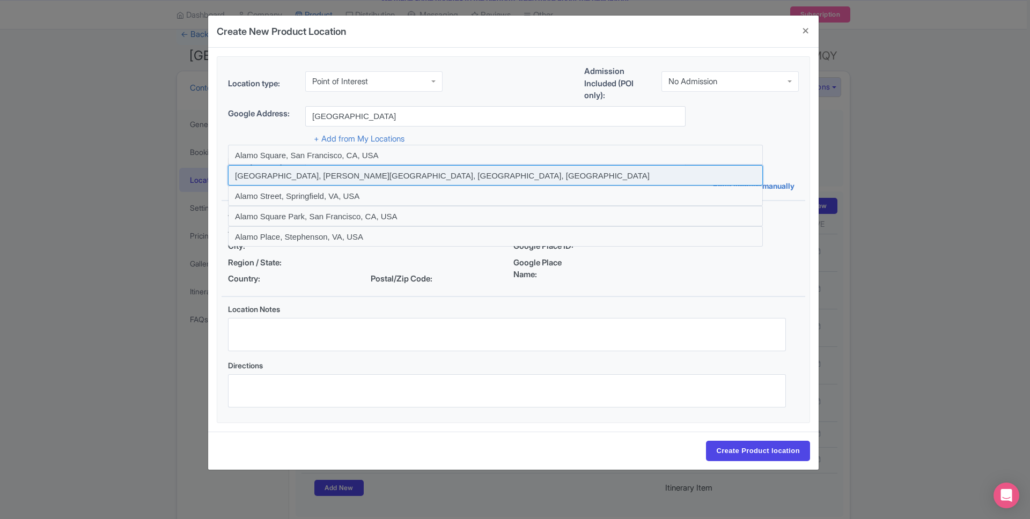
click at [323, 177] on input at bounding box center [495, 175] width 535 height 20
type input "Alamo Square Park, Hayes Street, San Francisco, CA, USA"
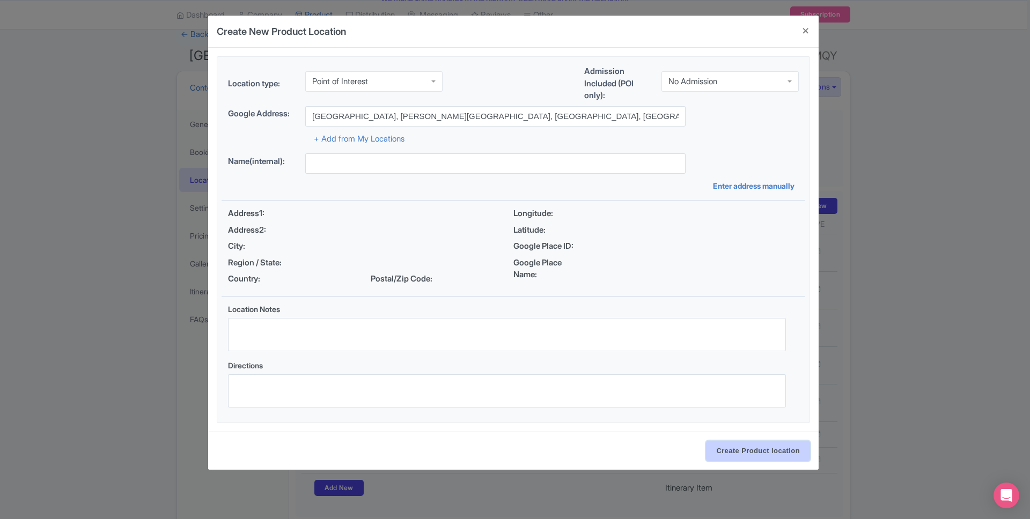
drag, startPoint x: 746, startPoint y: 457, endPoint x: 737, endPoint y: 458, distance: 9.7
click at [739, 458] on input "Create Product location" at bounding box center [758, 451] width 104 height 20
type input "Alamo Square Park, Hayes Street, San Francisco, CA, USA"
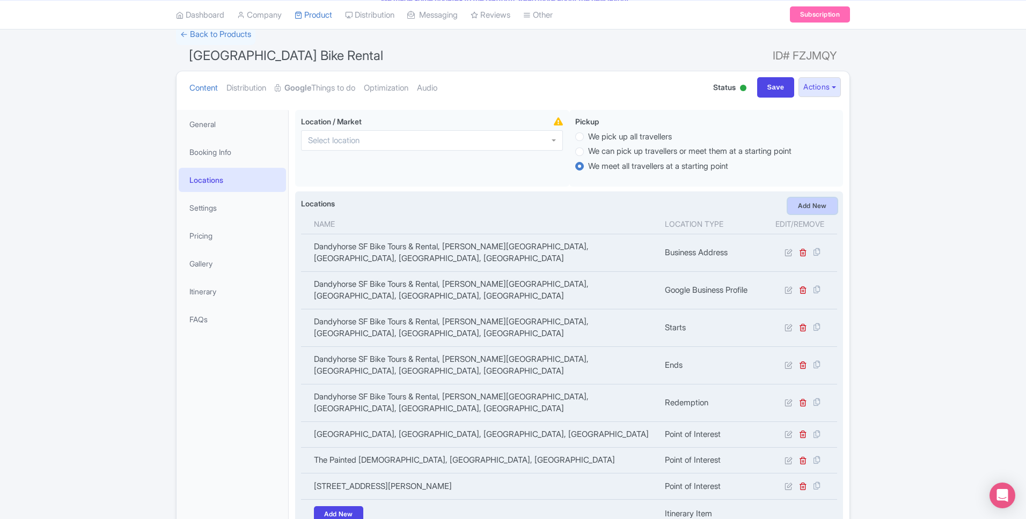
click at [819, 204] on link "Add New" at bounding box center [812, 206] width 49 height 16
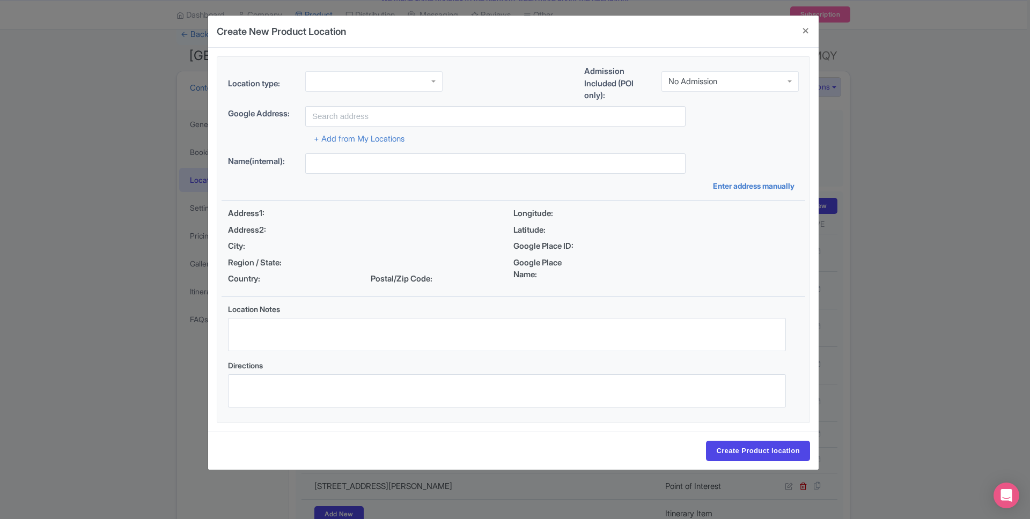
click at [375, 91] on div at bounding box center [373, 81] width 137 height 20
type input "poin"
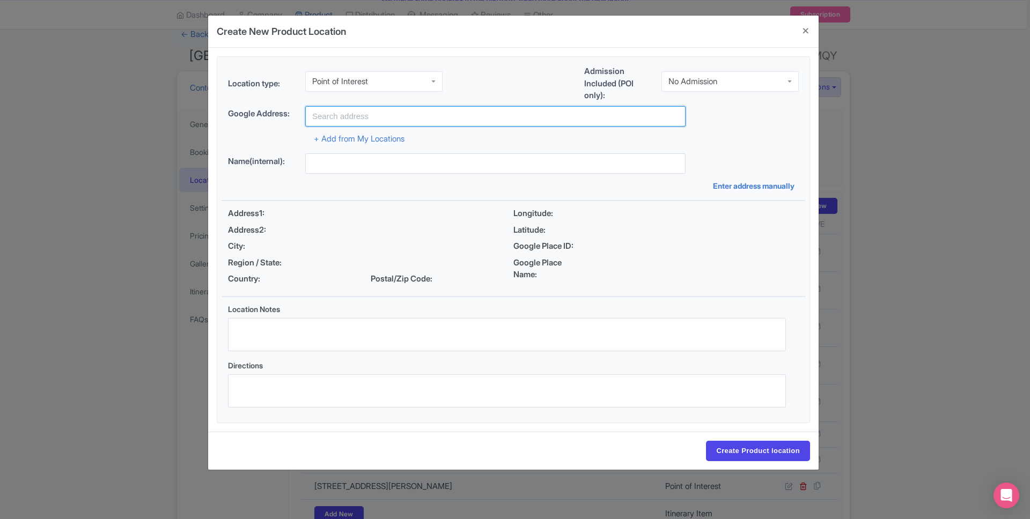
click at [364, 113] on input "text" at bounding box center [495, 116] width 380 height 20
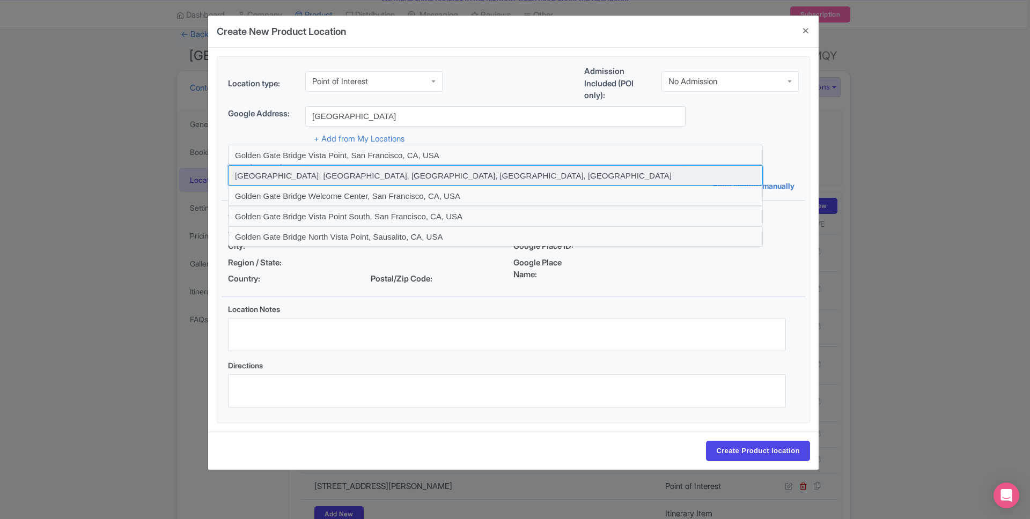
click at [416, 170] on input at bounding box center [495, 175] width 535 height 20
type input "Golden Gate Bridge, Golden Gate Bridge, San Francisco, CA, USA"
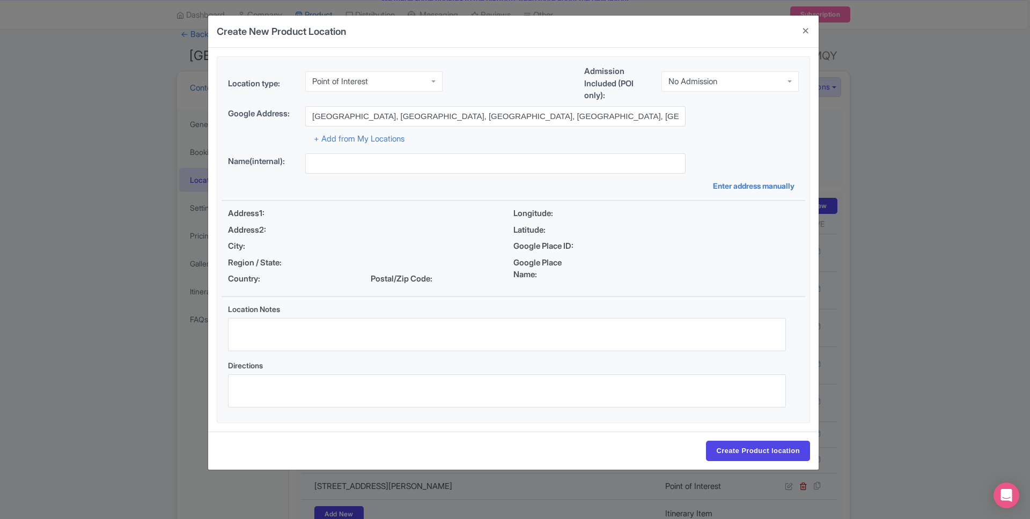
type input "Golden Gate Bridge, Golden Gate Bridge, San Francisco, CA, USA"
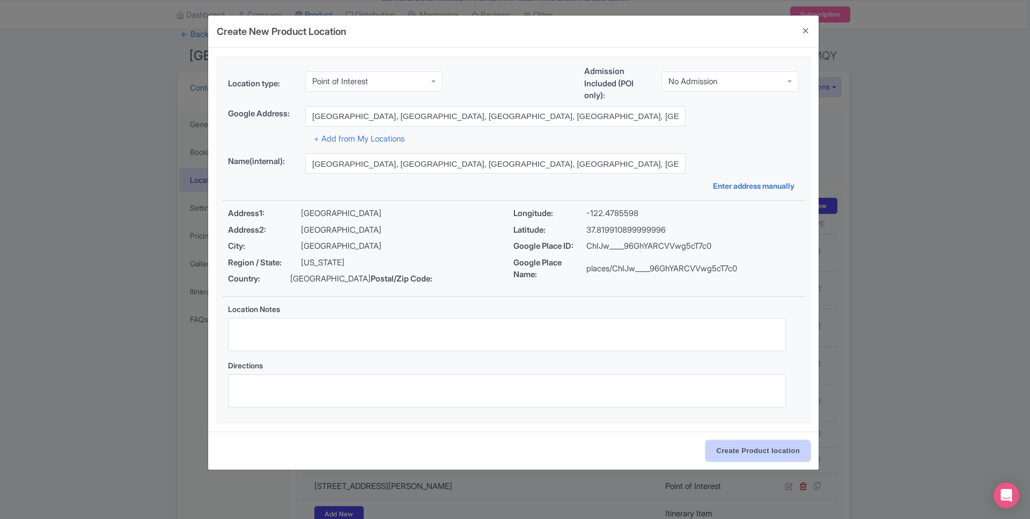
click at [790, 455] on input "Create Product location" at bounding box center [758, 451] width 104 height 20
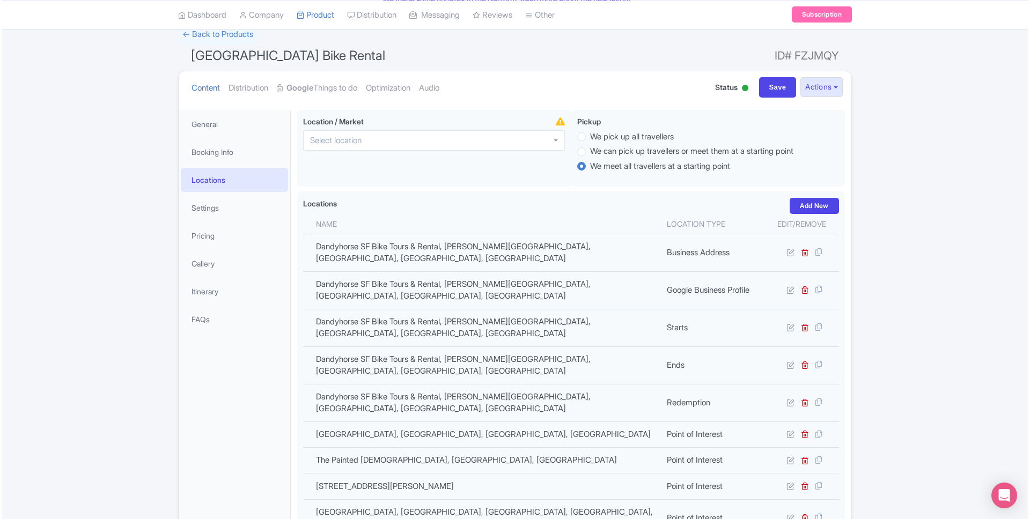
scroll to position [155, 0]
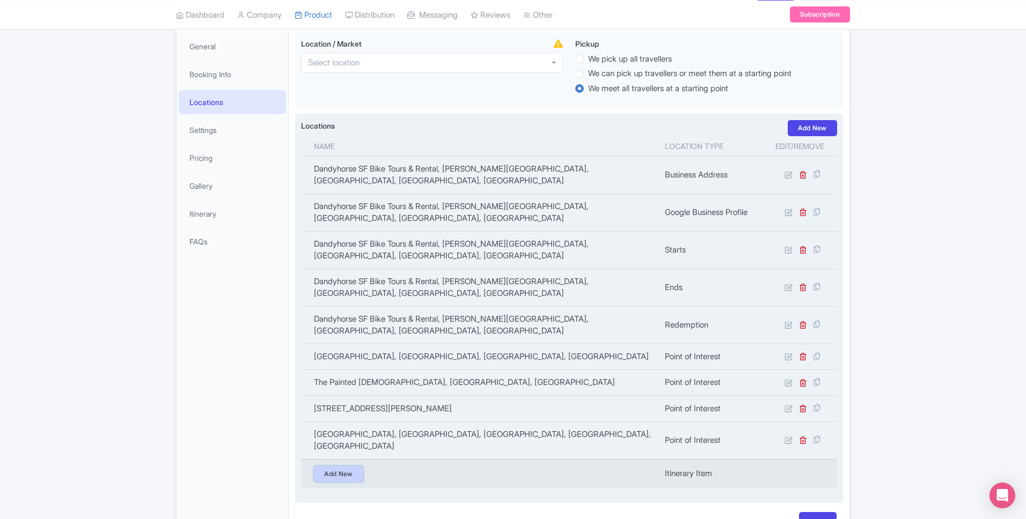
click at [347, 466] on link "Add New" at bounding box center [338, 474] width 49 height 16
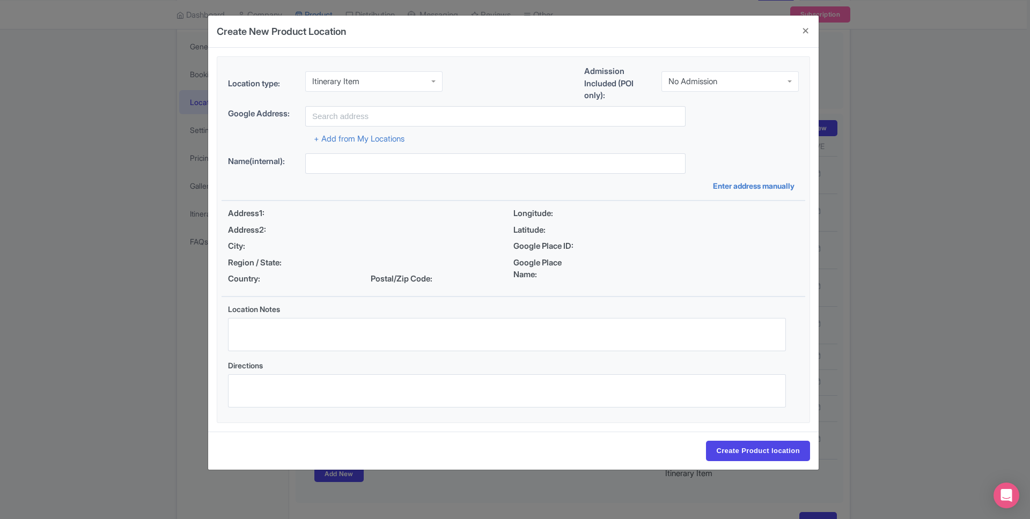
click at [356, 92] on div "Location type: Itinerary Item Itinerary Item" at bounding box center [335, 85] width 215 height 29
click at [357, 90] on div "Itinerary Item" at bounding box center [373, 81] width 137 height 20
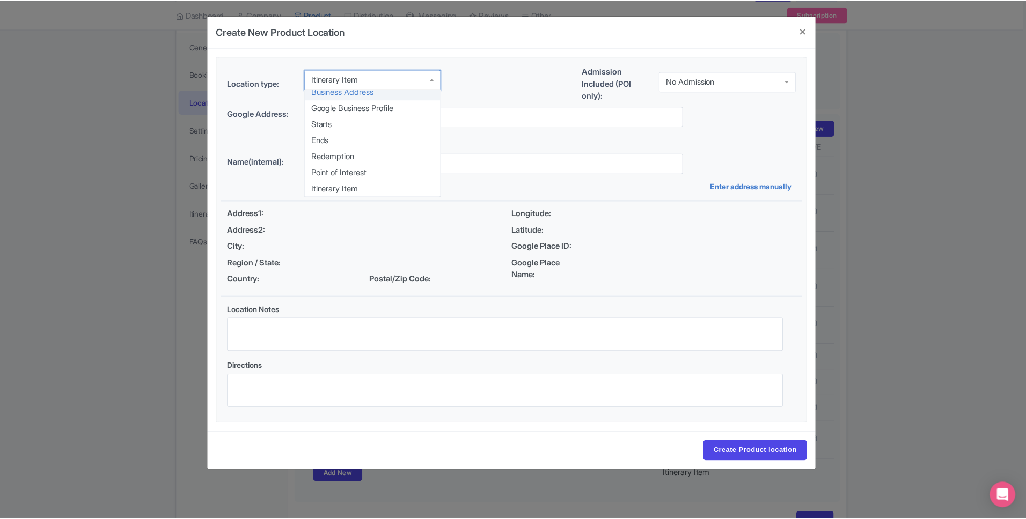
scroll to position [0, 0]
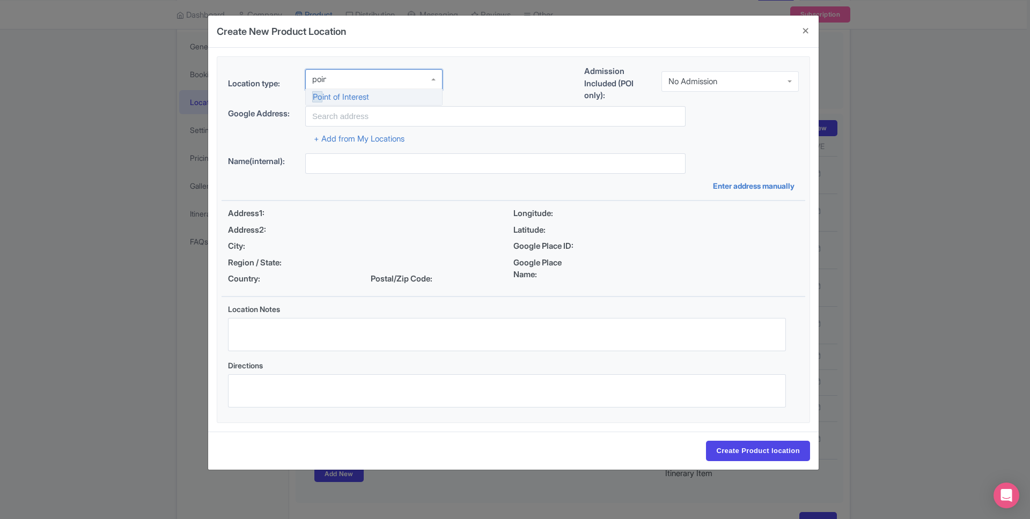
type input "point"
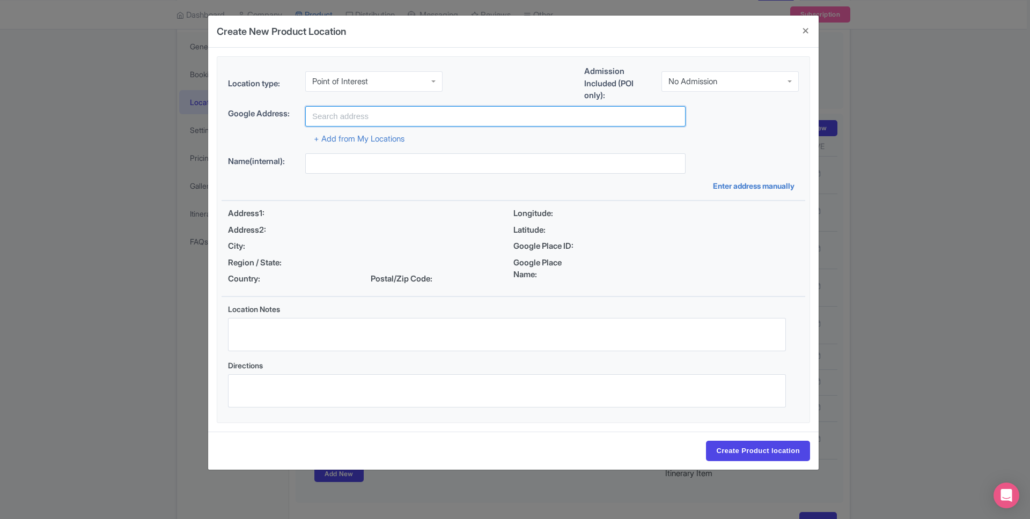
click at [360, 113] on input "text" at bounding box center [495, 116] width 380 height 20
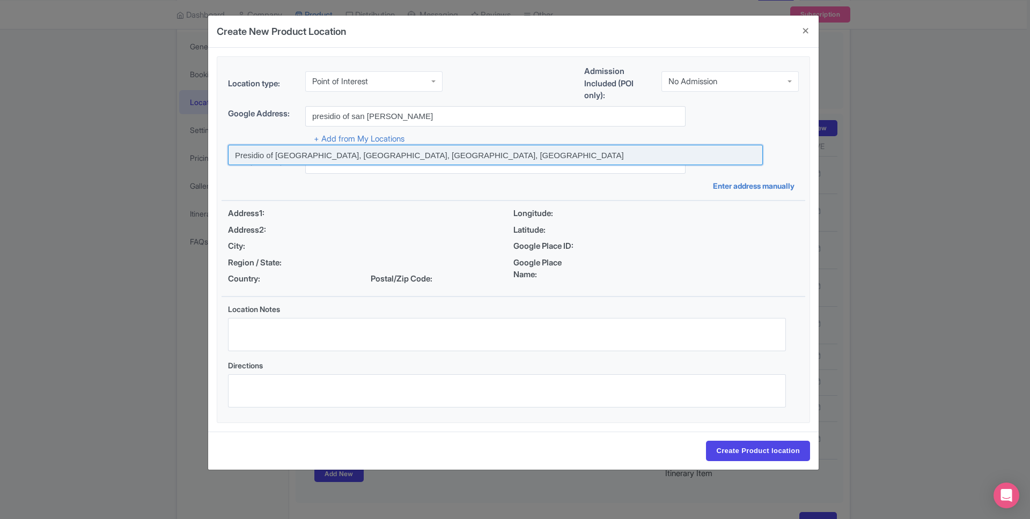
click at [377, 159] on input at bounding box center [495, 155] width 535 height 20
type input "Presidio of San Francisco, San Francisco, CA, USA"
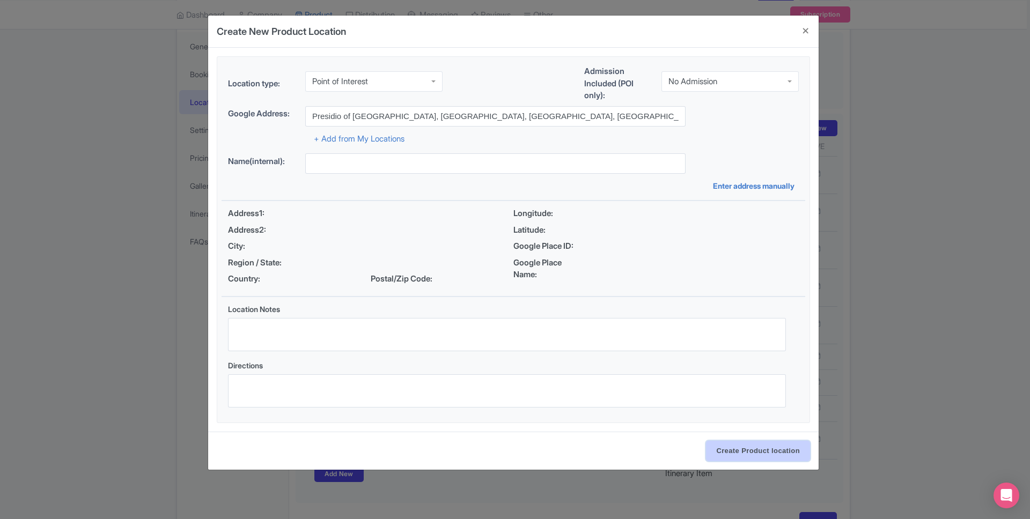
click at [745, 454] on input "Create Product location" at bounding box center [758, 451] width 104 height 20
type input "Presidio of San Francisco, San Francisco, CA, USA"
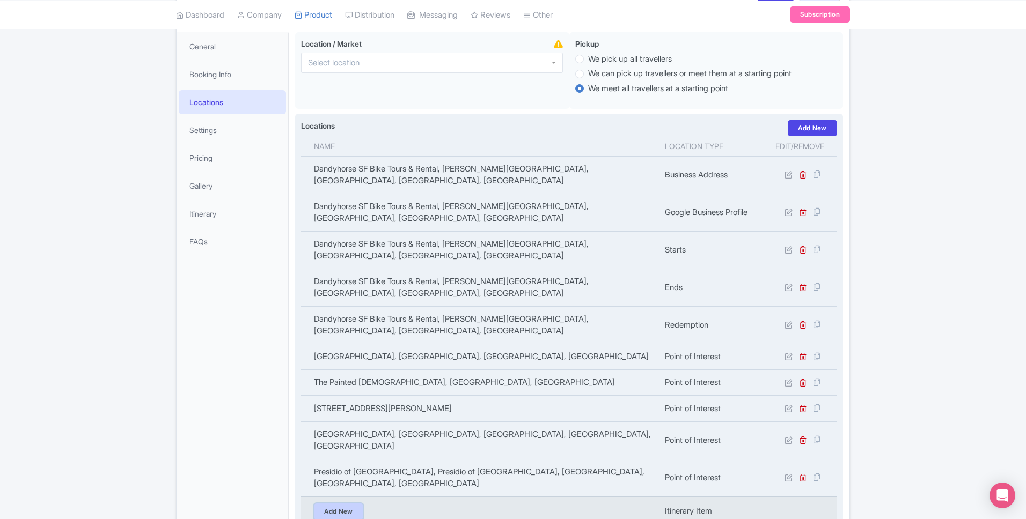
click at [347, 504] on link "Add New" at bounding box center [338, 512] width 49 height 16
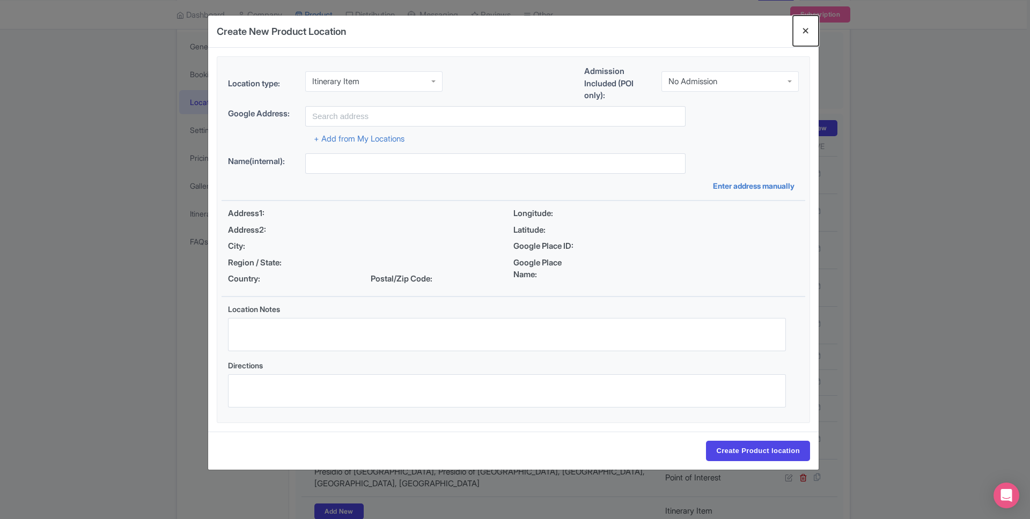
click at [806, 30] on button "Close" at bounding box center [806, 31] width 26 height 31
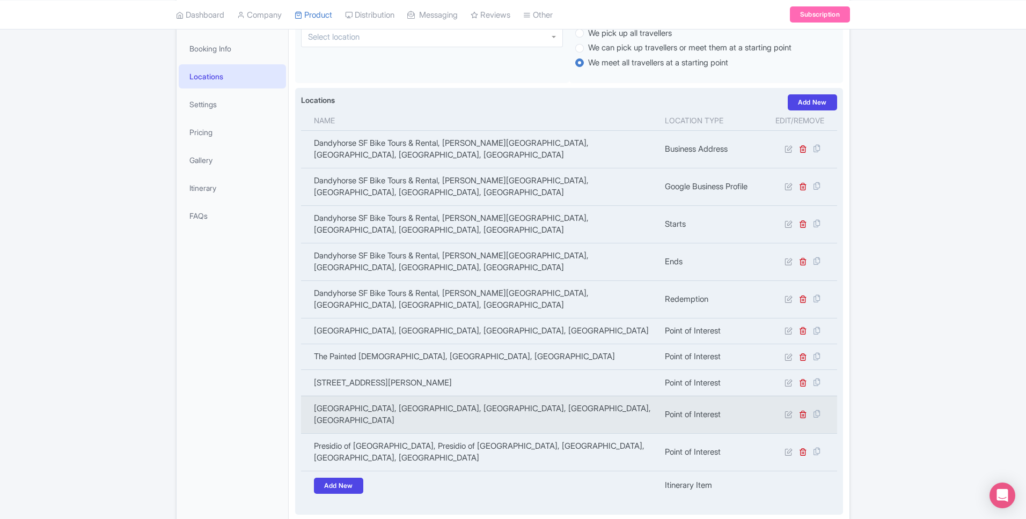
scroll to position [126, 0]
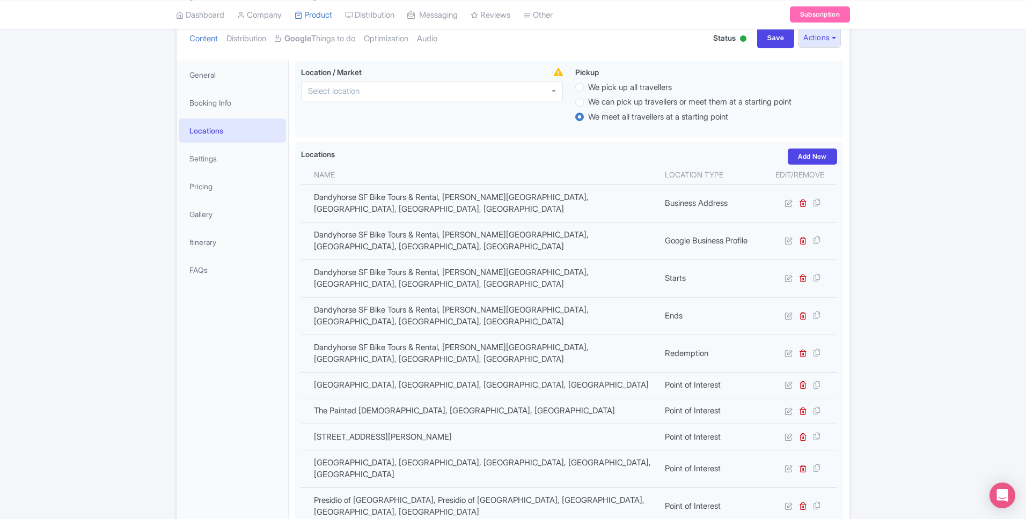
click at [815, 496] on div "Wear comfortable clothing and closed-toe shoes suitable for cycling. Bring a va…" at bounding box center [569, 331] width 561 height 555
type input "Update Product"
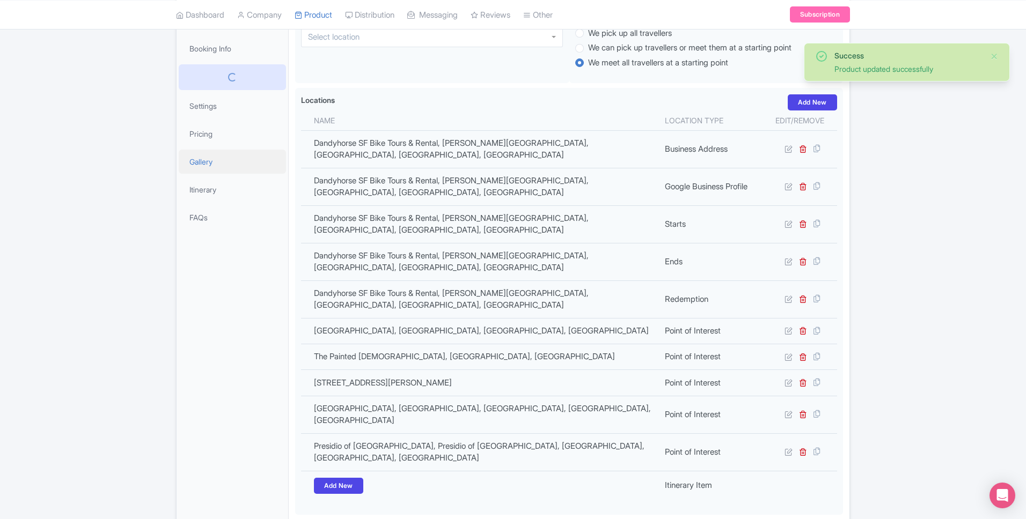
scroll to position [176, 0]
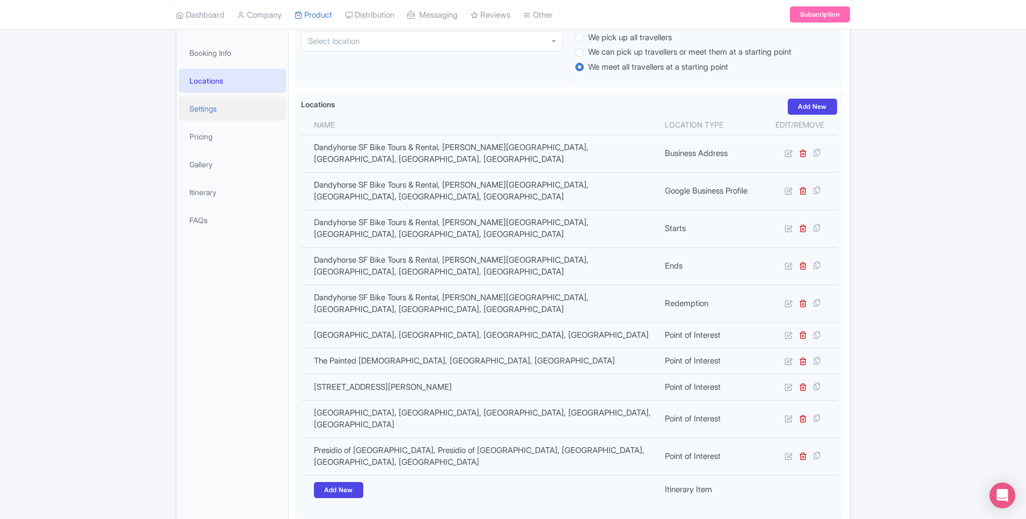
click at [245, 109] on link "Settings" at bounding box center [232, 109] width 107 height 24
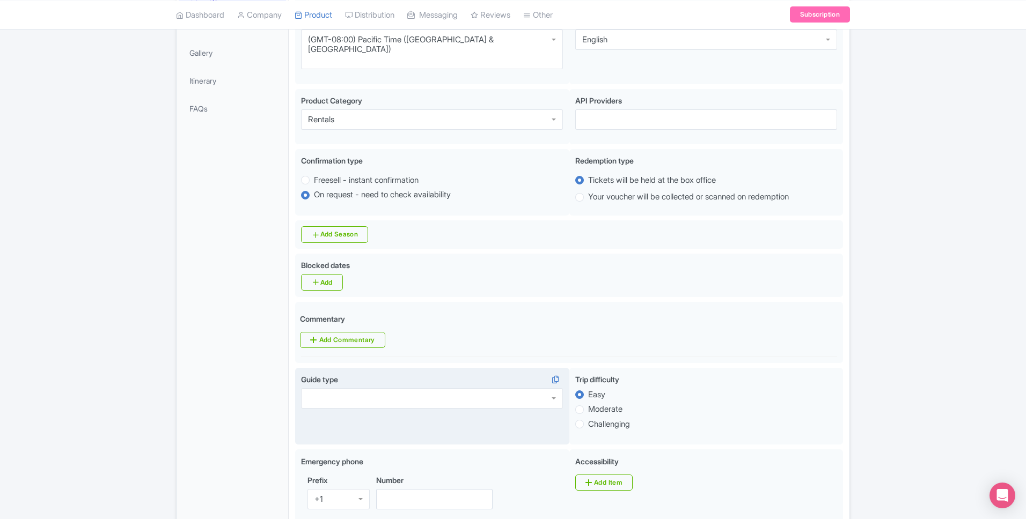
scroll to position [332, 0]
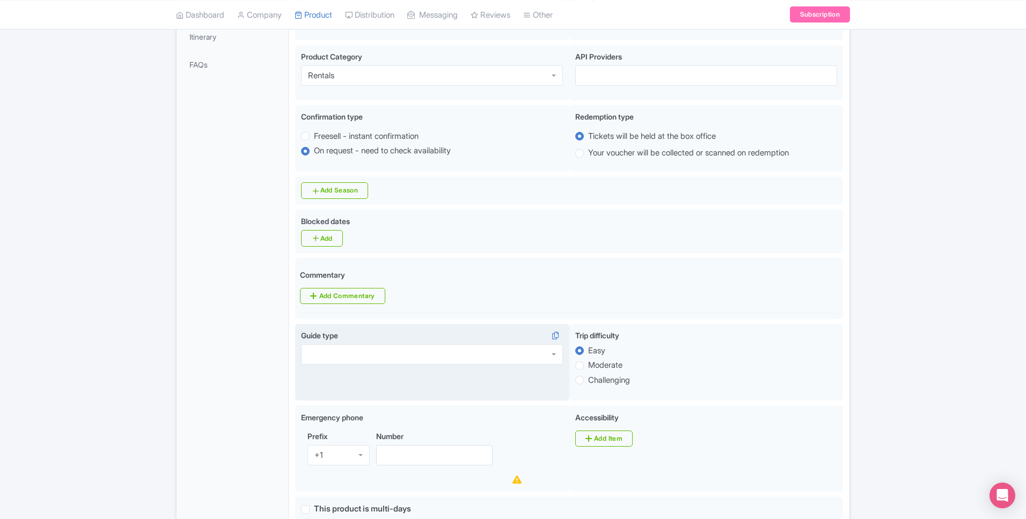
click at [443, 345] on div at bounding box center [432, 355] width 262 height 20
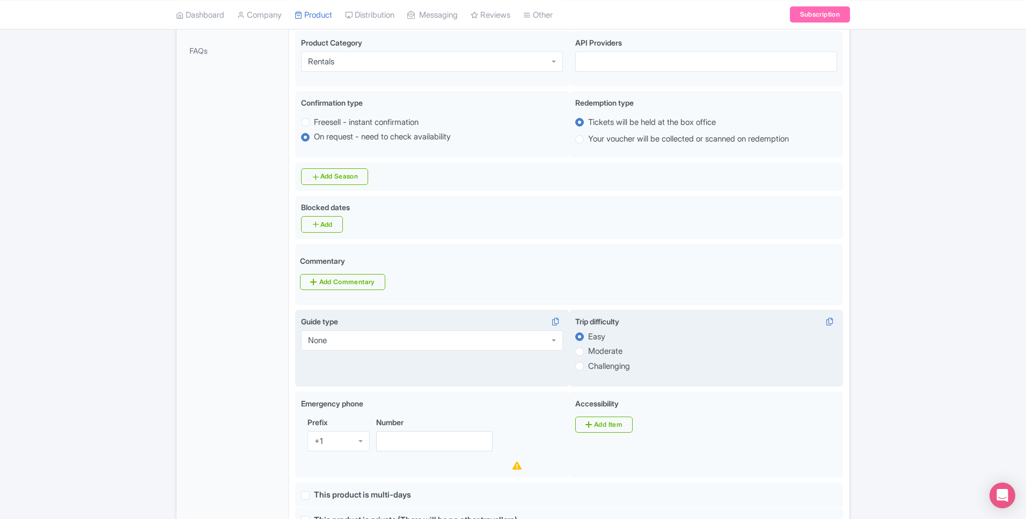
scroll to position [471, 0]
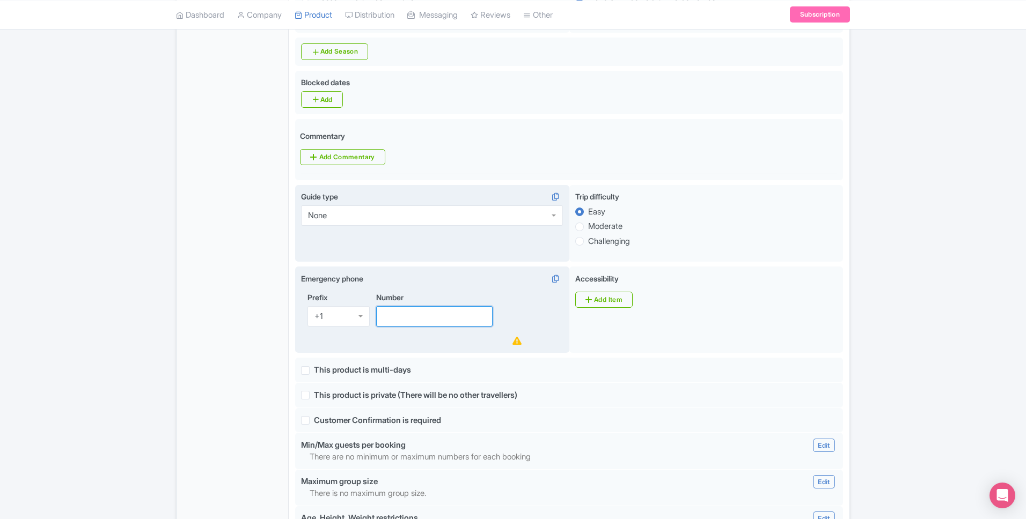
click at [422, 306] on input "Number" at bounding box center [434, 316] width 116 height 20
paste input "[PHONE_NUMBER]"
click at [397, 306] on input "[PHONE_NUMBER]" at bounding box center [434, 316] width 116 height 20
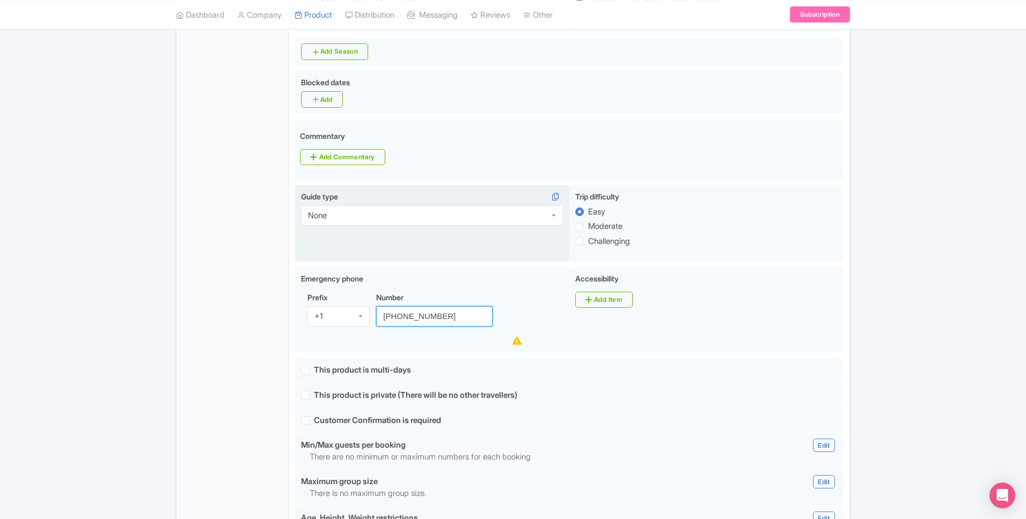
type input "[PHONE_NUMBER]"
click at [223, 313] on div "General Booking Info Locations Settings Pricing Gallery Itinerary FAQs" at bounding box center [233, 308] width 112 height 1184
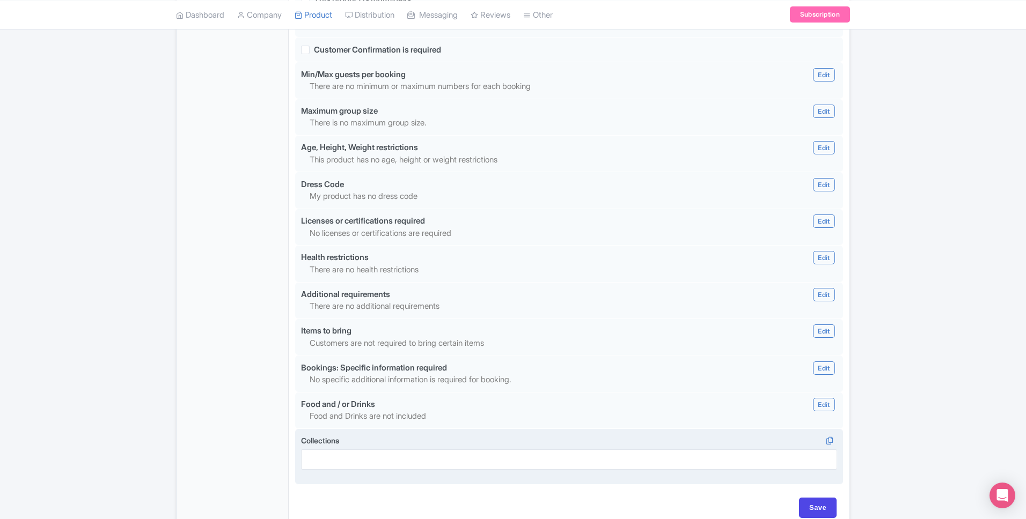
scroll to position [878, 0]
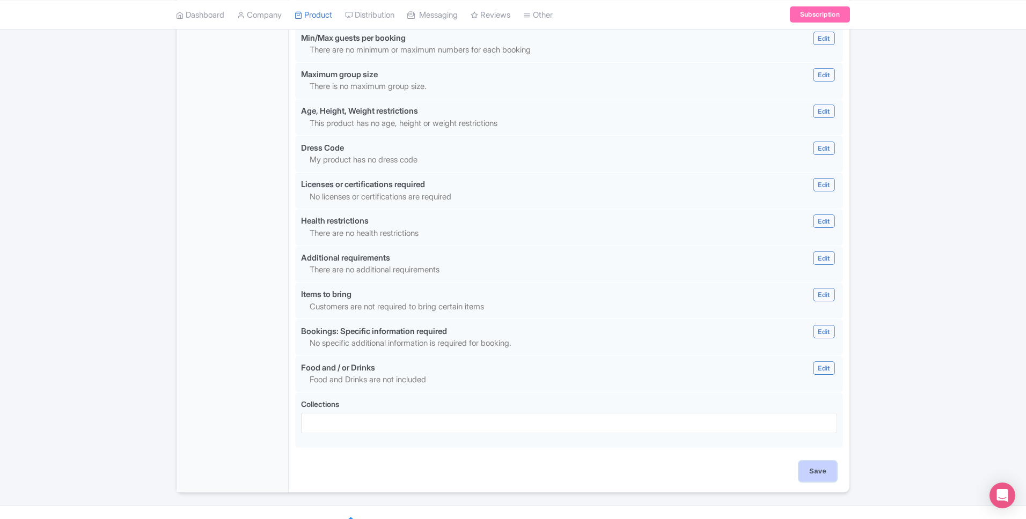
click at [831, 462] on input "Save" at bounding box center [818, 472] width 38 height 20
type input "Saving..."
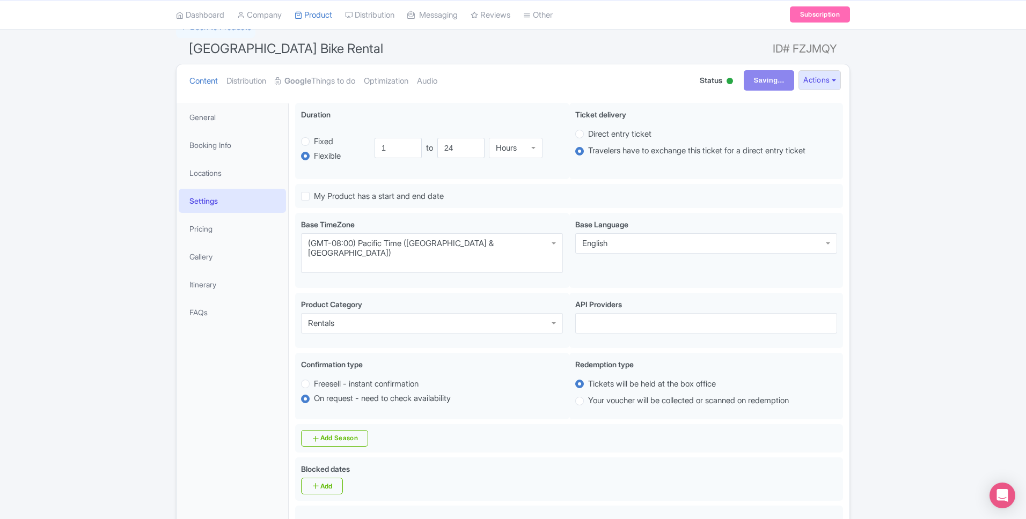
scroll to position [0, 0]
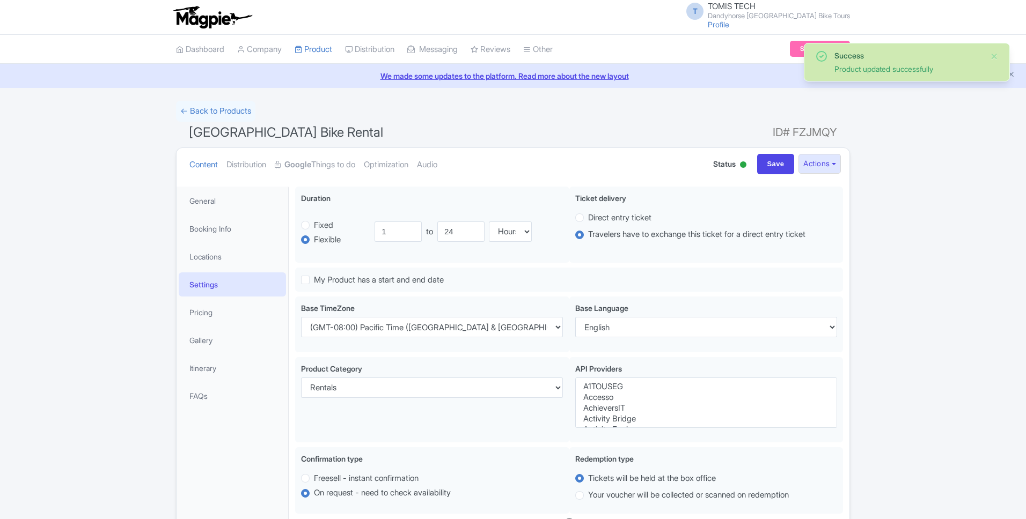
select select
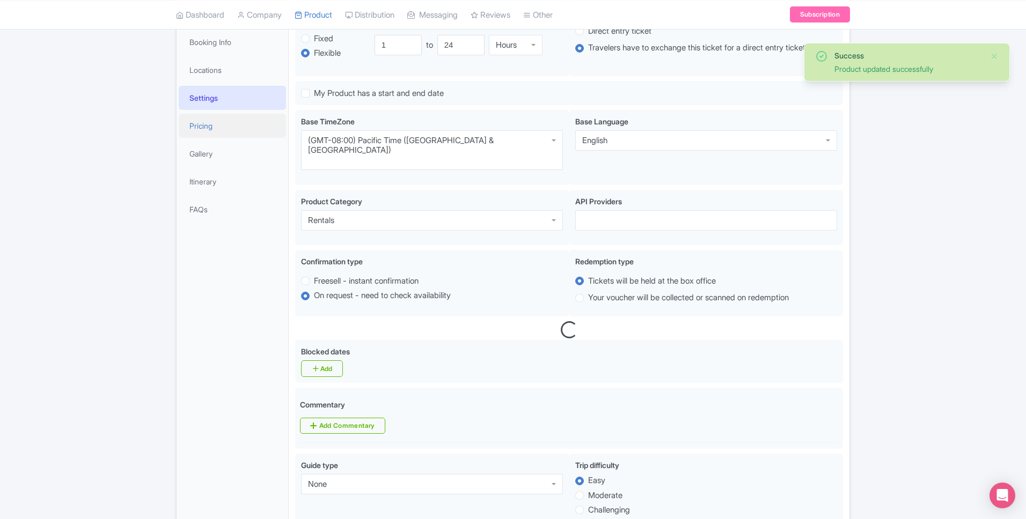
click at [228, 131] on link "Pricing" at bounding box center [232, 126] width 107 height 24
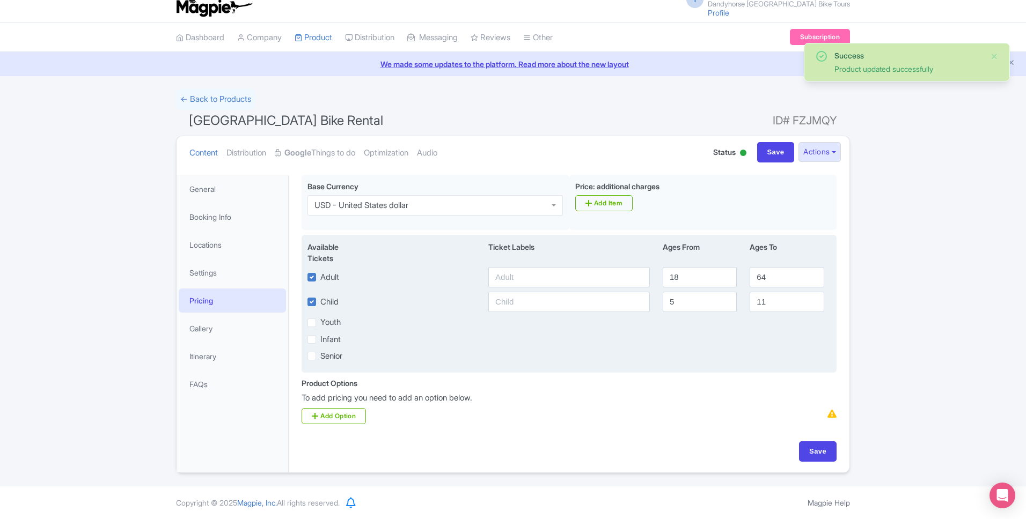
click at [320, 298] on label "Child" at bounding box center [329, 302] width 18 height 12
click at [320, 298] on input "Child" at bounding box center [323, 299] width 7 height 7
checkbox input "false"
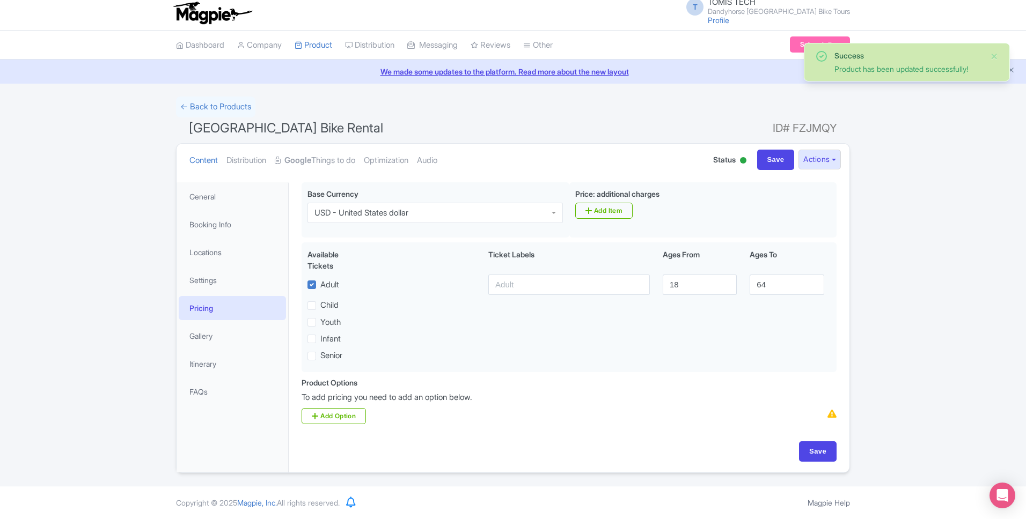
scroll to position [4, 0]
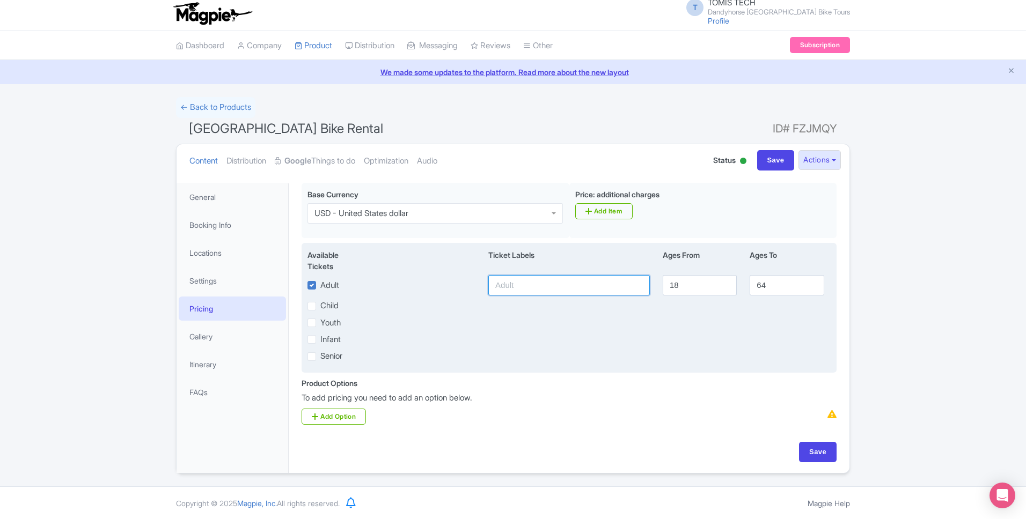
click at [548, 284] on input "text" at bounding box center [569, 285] width 162 height 20
paste input "$42.40"
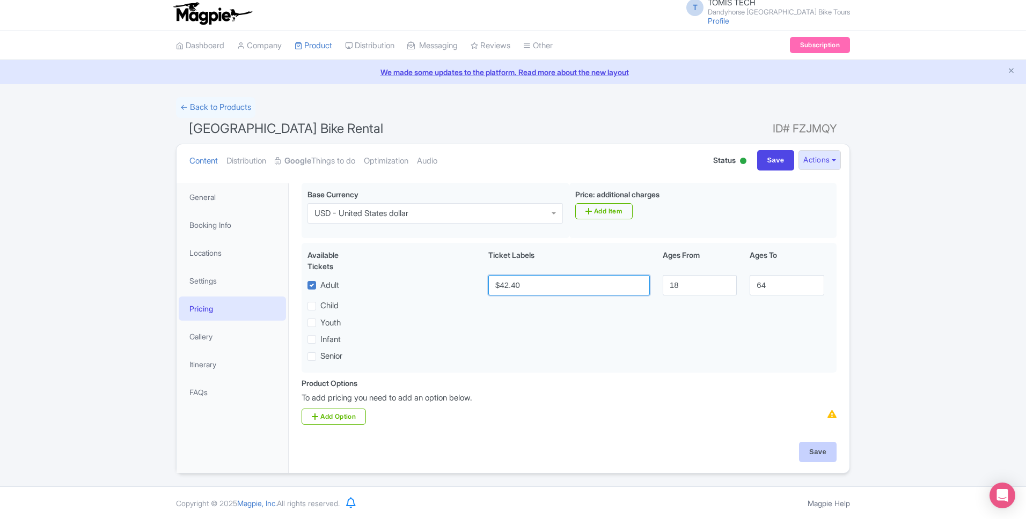
type input "$42.40"
click at [823, 455] on input "Save" at bounding box center [818, 452] width 38 height 20
type input "Update Product"
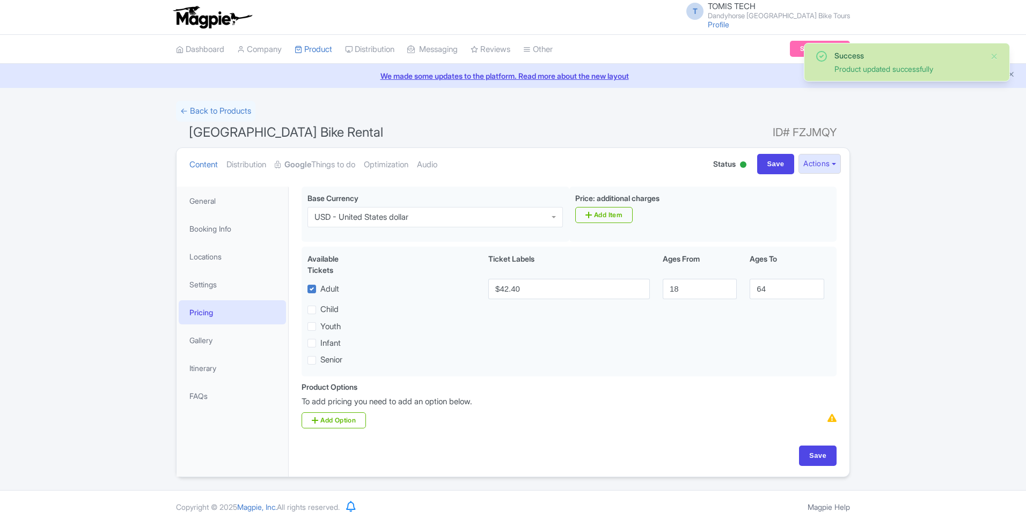
scroll to position [4, 0]
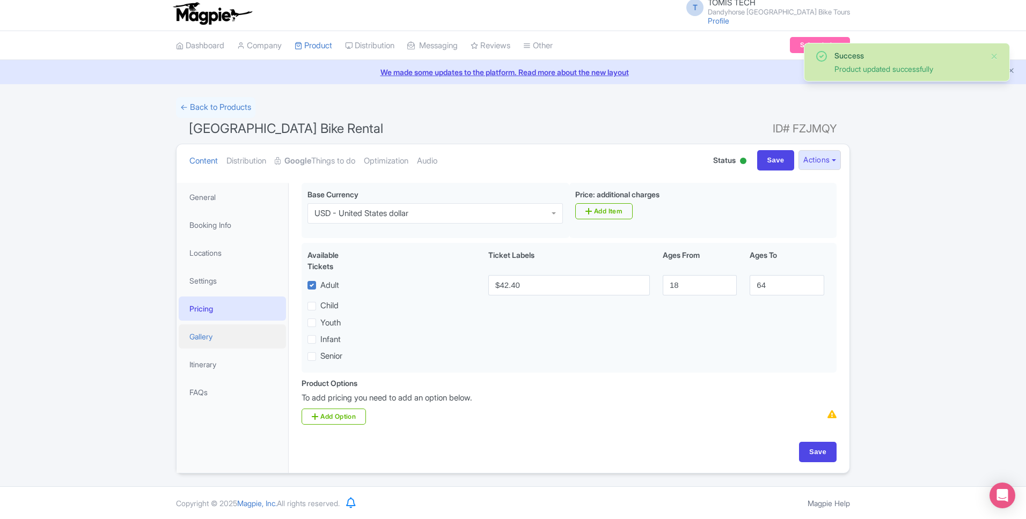
click at [205, 338] on link "Gallery" at bounding box center [232, 337] width 107 height 24
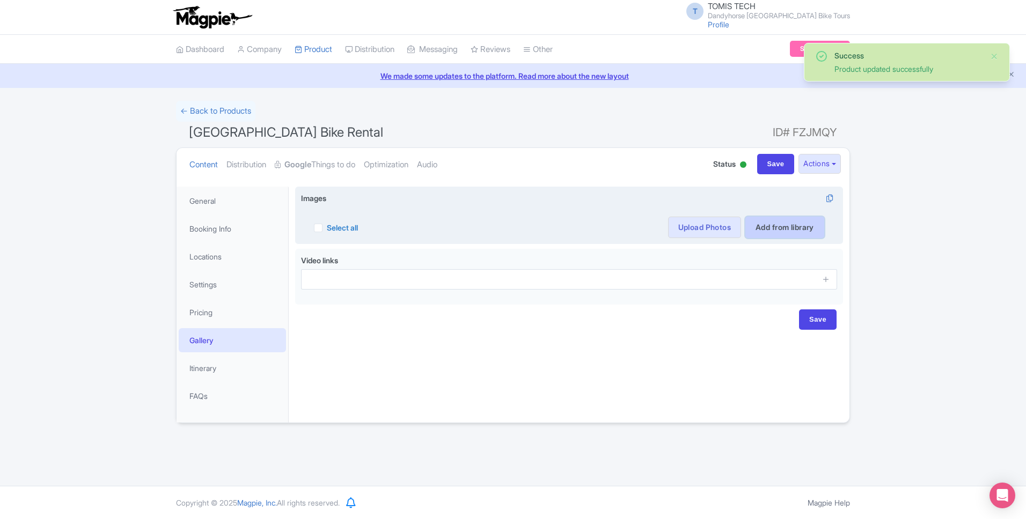
click at [775, 231] on link "Add from library" at bounding box center [784, 227] width 79 height 21
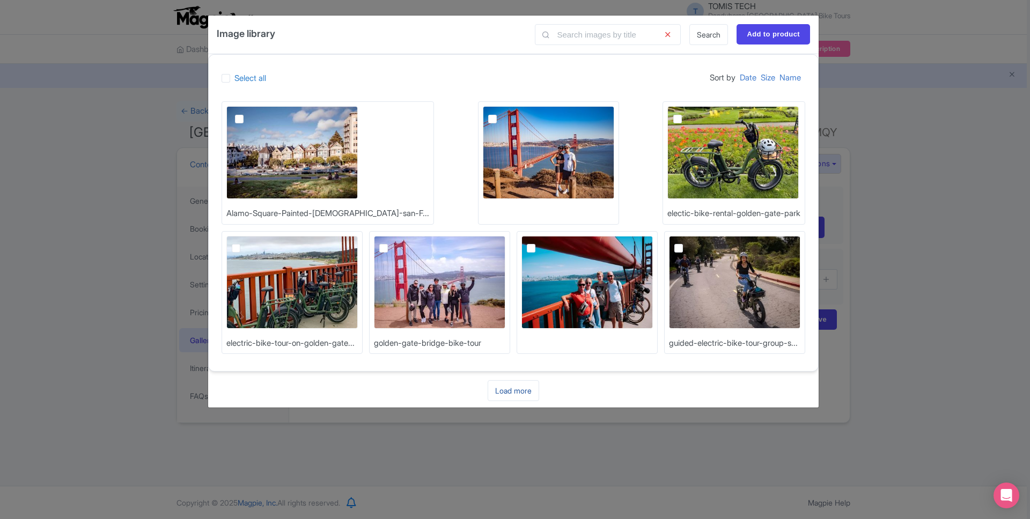
click at [495, 392] on link "Load more" at bounding box center [514, 390] width 52 height 21
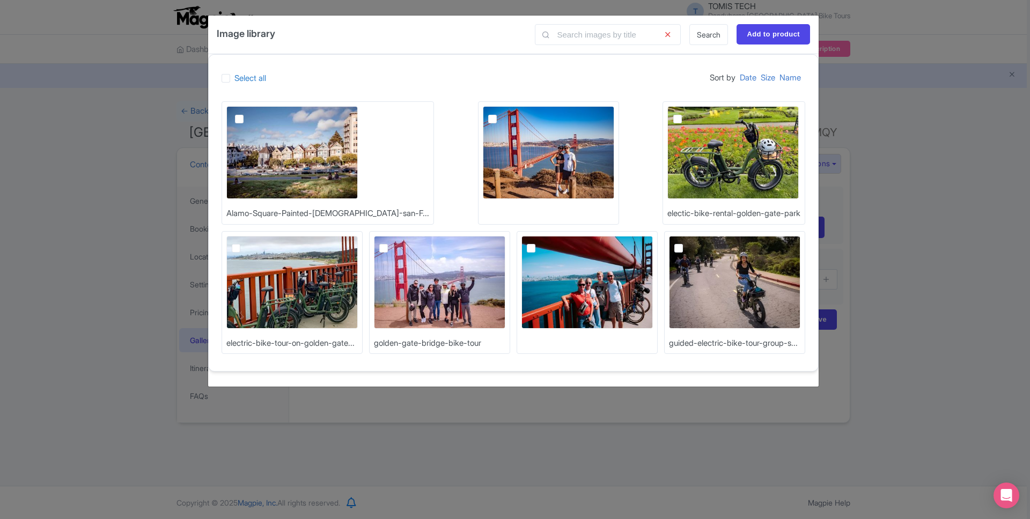
click at [869, 369] on div "Image library Search Add to product Select all Sort by Date Size Name Alamo-Squ…" at bounding box center [515, 259] width 1030 height 519
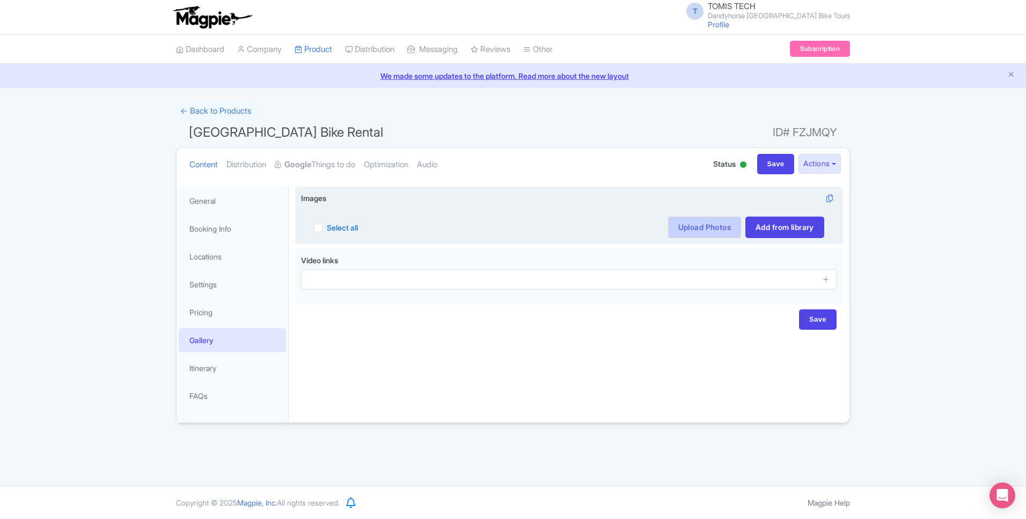
click at [710, 229] on link "Upload Photos" at bounding box center [704, 227] width 73 height 21
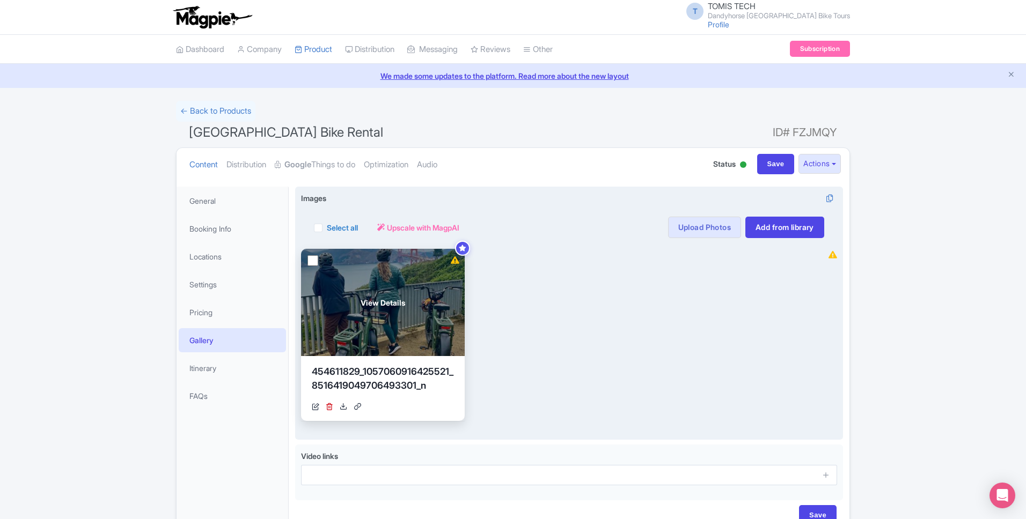
click at [316, 263] on input "checkbox" at bounding box center [312, 260] width 11 height 11
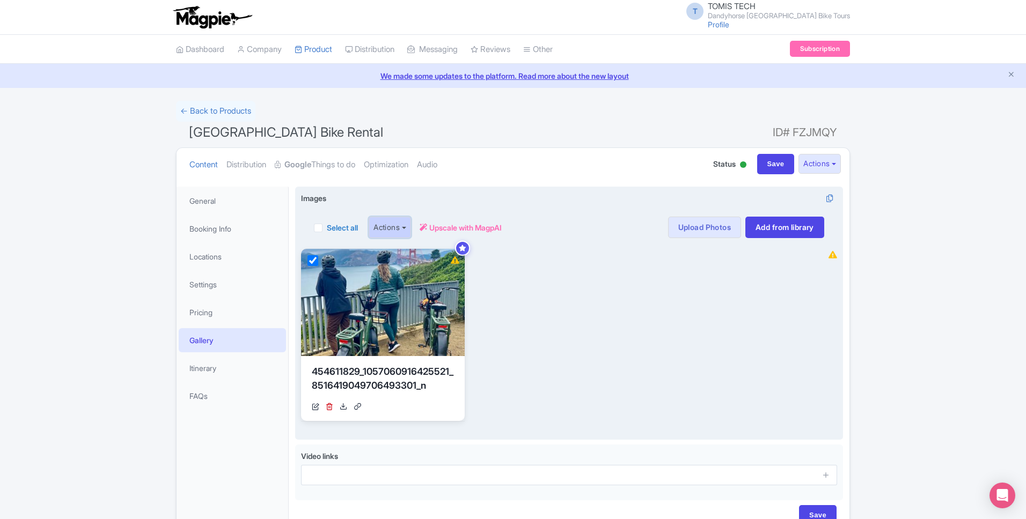
click at [379, 223] on button "Actions" at bounding box center [390, 227] width 42 height 21
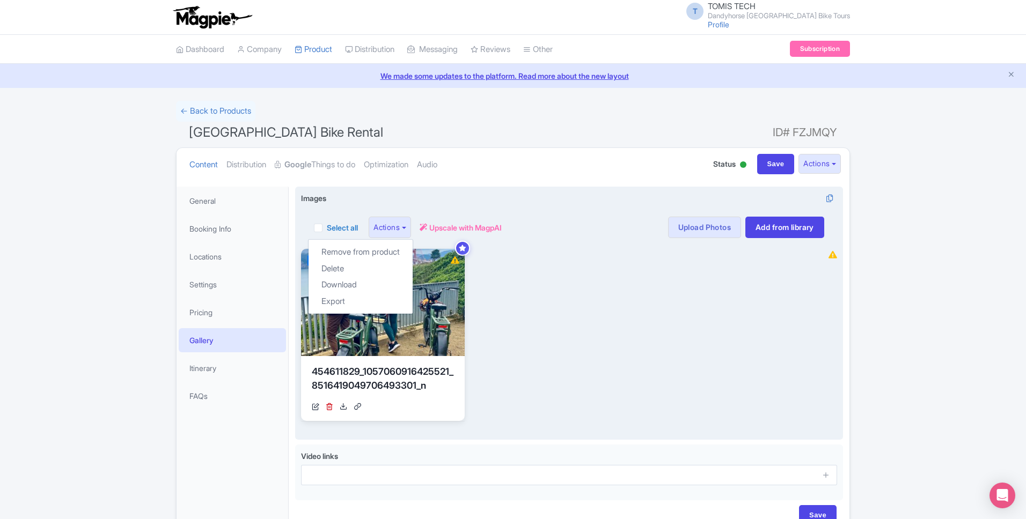
click at [633, 274] on div "View Details 454611829_1057060916425521_8516419049706493301_n https://res.cloud…" at bounding box center [559, 335] width 517 height 172
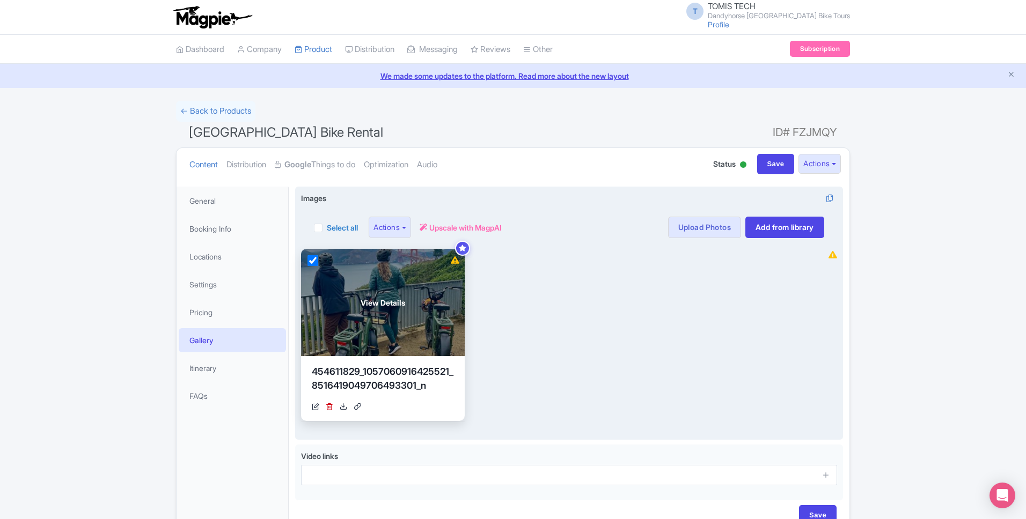
click at [307, 258] on input "checkbox" at bounding box center [312, 260] width 11 height 11
checkbox input "false"
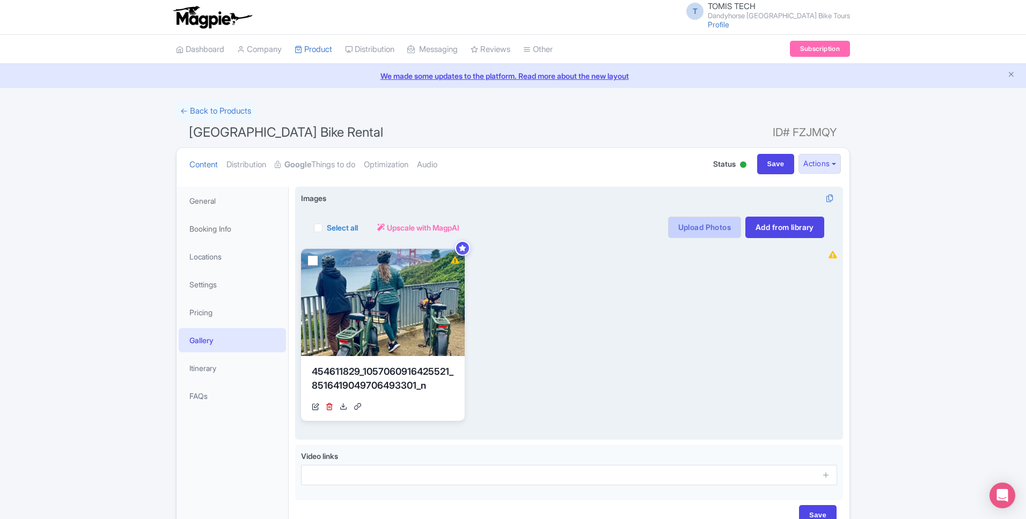
click at [693, 229] on link "Upload Photos" at bounding box center [704, 227] width 73 height 21
click at [784, 228] on link "Add from library" at bounding box center [784, 227] width 79 height 21
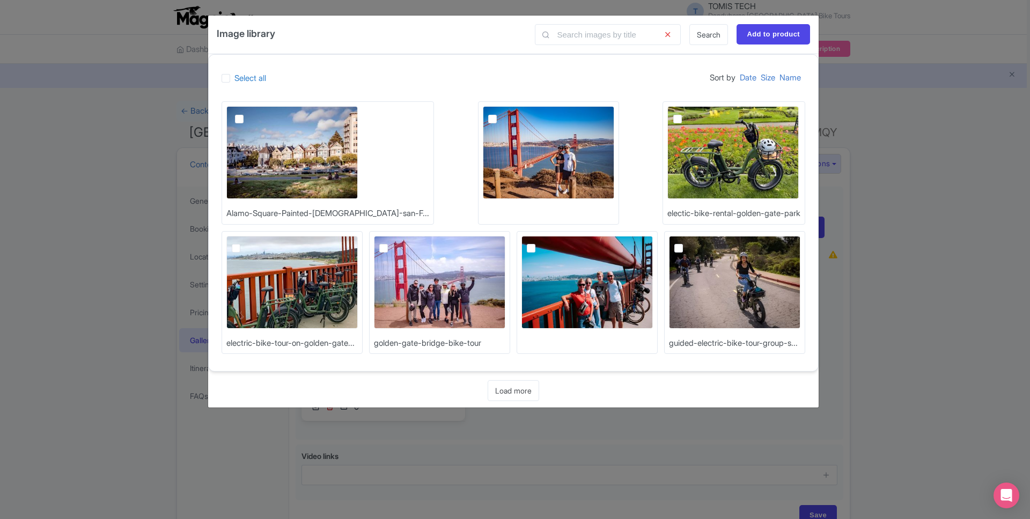
click at [686, 113] on label at bounding box center [686, 113] width 0 height 0
click at [686, 113] on input "checkbox" at bounding box center [689, 109] width 7 height 7
checkbox input "true"
click at [248, 113] on label at bounding box center [248, 113] width 0 height 0
click at [248, 113] on input "checkbox" at bounding box center [251, 109] width 7 height 7
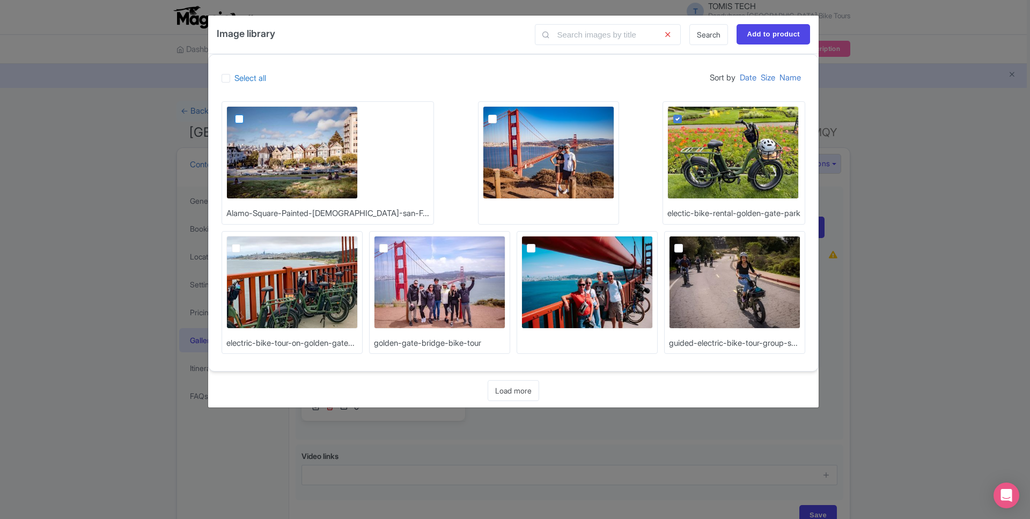
checkbox input "true"
click at [687, 243] on label at bounding box center [687, 243] width 0 height 0
click at [687, 243] on input "checkbox" at bounding box center [690, 239] width 7 height 7
checkbox input "true"
click at [755, 36] on input "Add to product" at bounding box center [774, 34] width 74 height 20
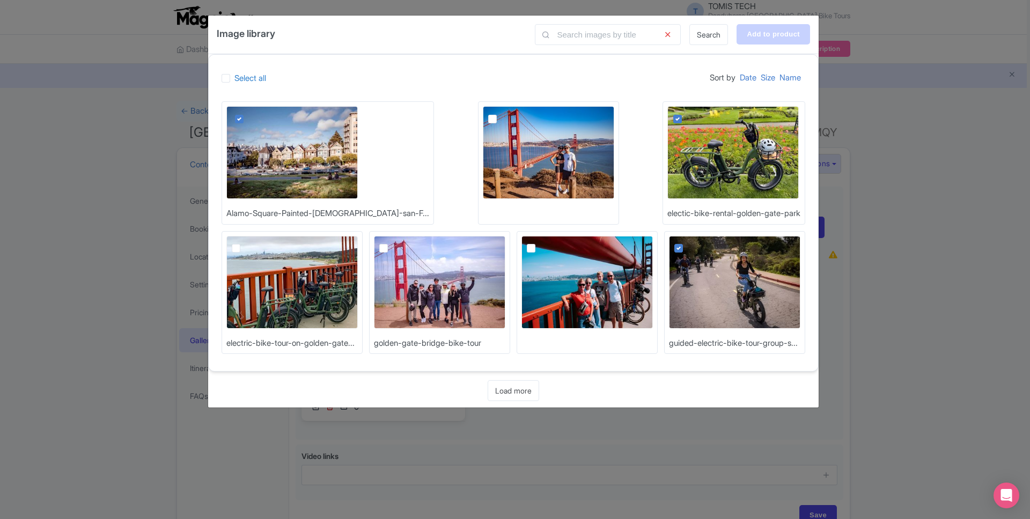
type input "Adding..."
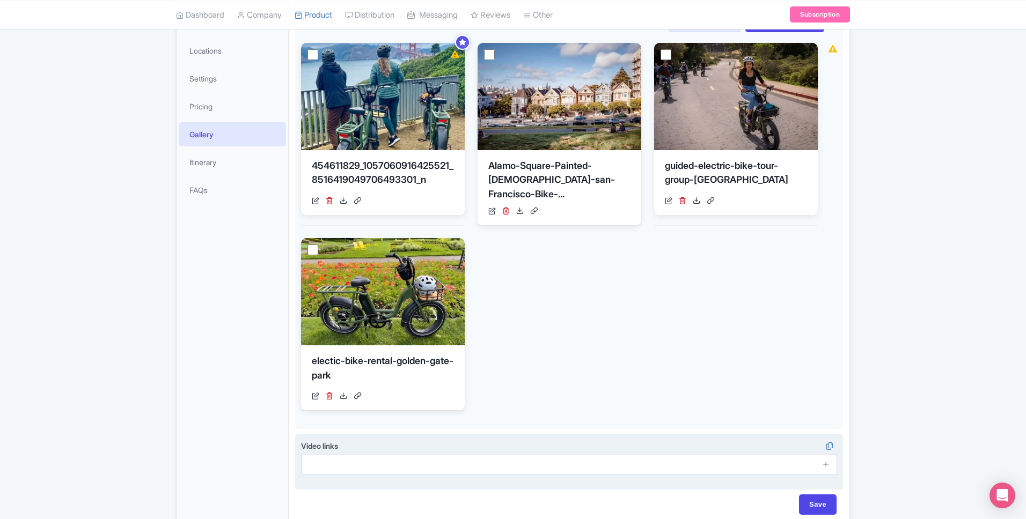
scroll to position [220, 0]
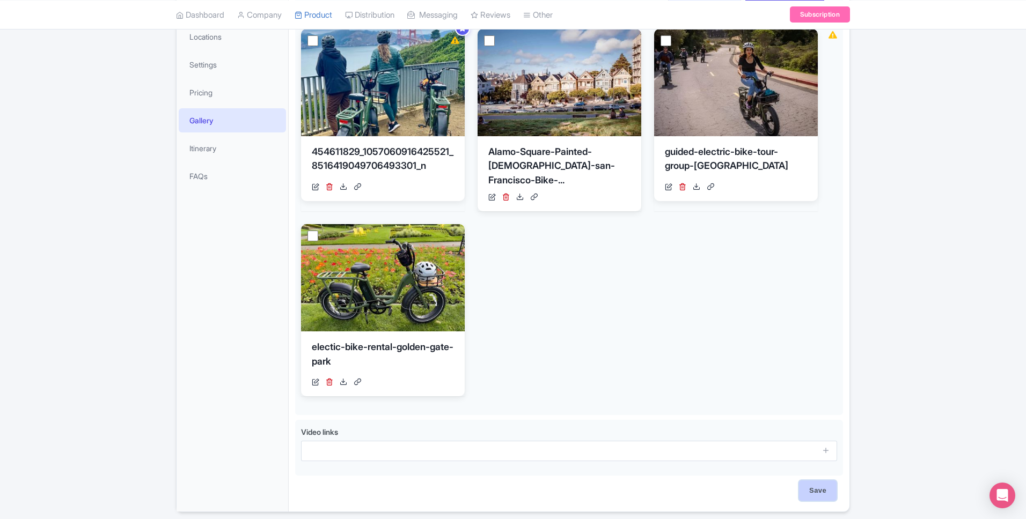
click at [812, 481] on input "Save" at bounding box center [818, 491] width 38 height 20
type input "Saving..."
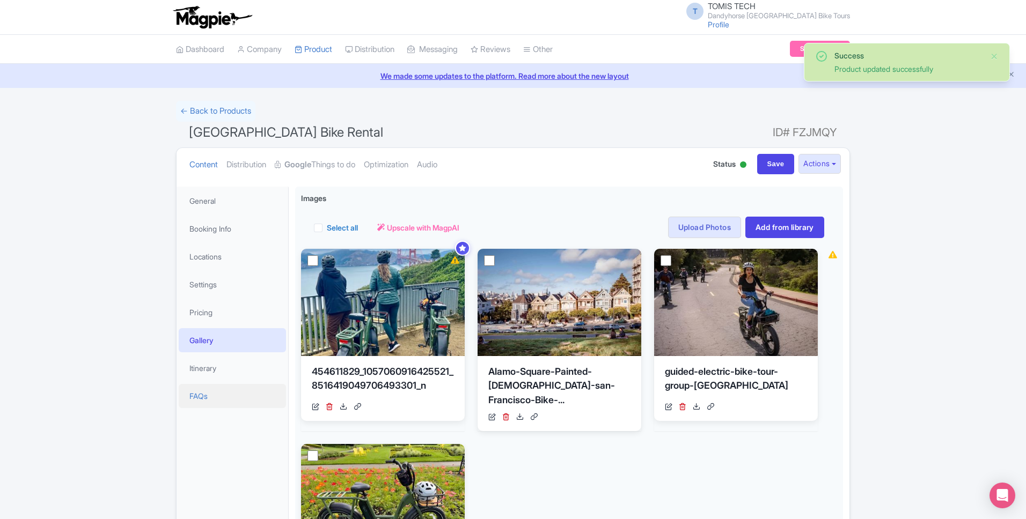
click at [245, 400] on link "FAQs" at bounding box center [232, 396] width 107 height 24
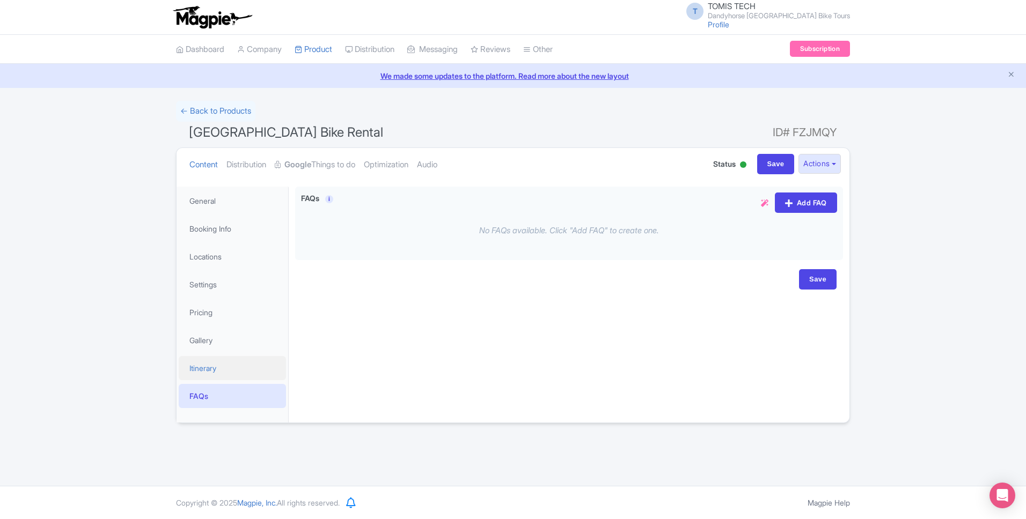
click at [238, 376] on link "Itinerary" at bounding box center [232, 368] width 107 height 24
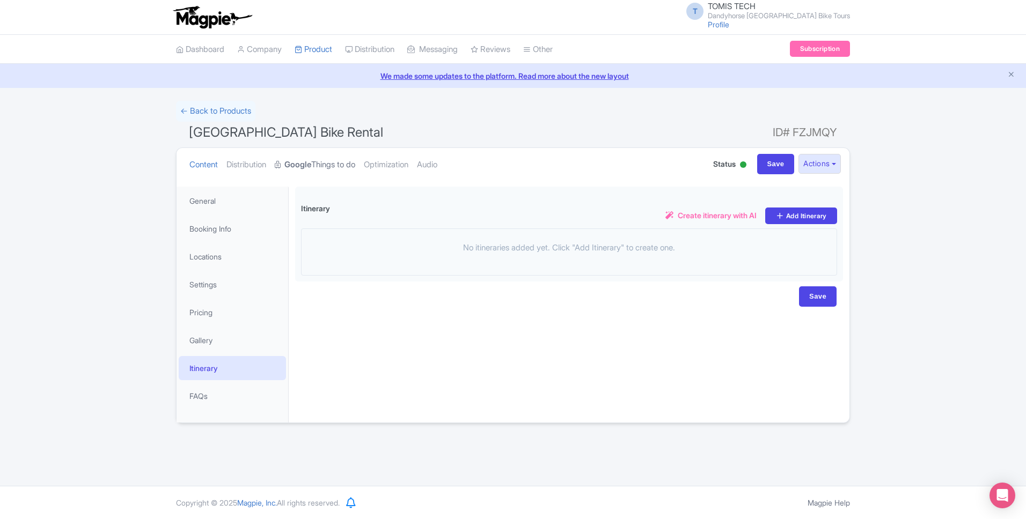
click at [294, 164] on strong "Google" at bounding box center [297, 165] width 27 height 12
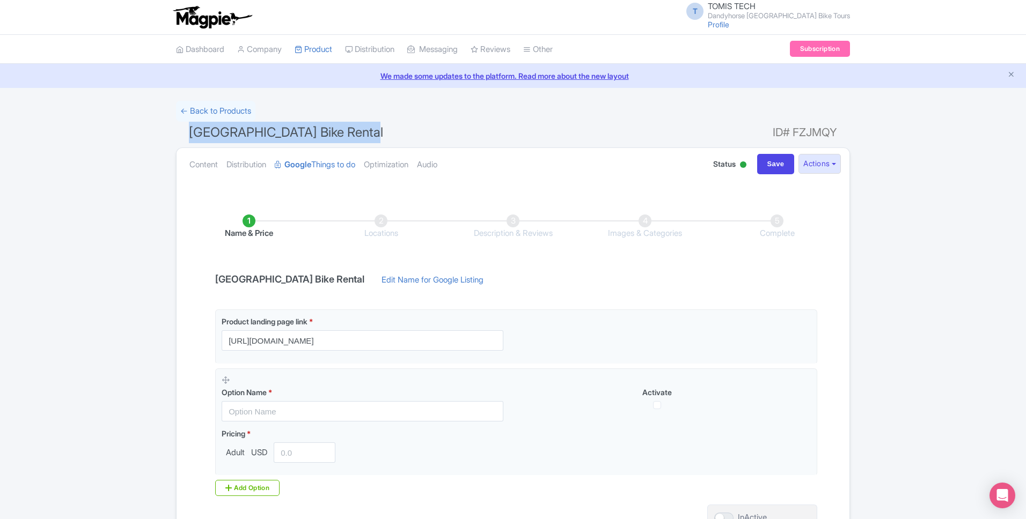
drag, startPoint x: 187, startPoint y: 133, endPoint x: 361, endPoint y: 126, distance: 174.0
click at [361, 126] on h1 "[GEOGRAPHIC_DATA] Bike Rental ID# FZJMQY" at bounding box center [513, 135] width 674 height 26
copy span "[GEOGRAPHIC_DATA] Bike Rental"
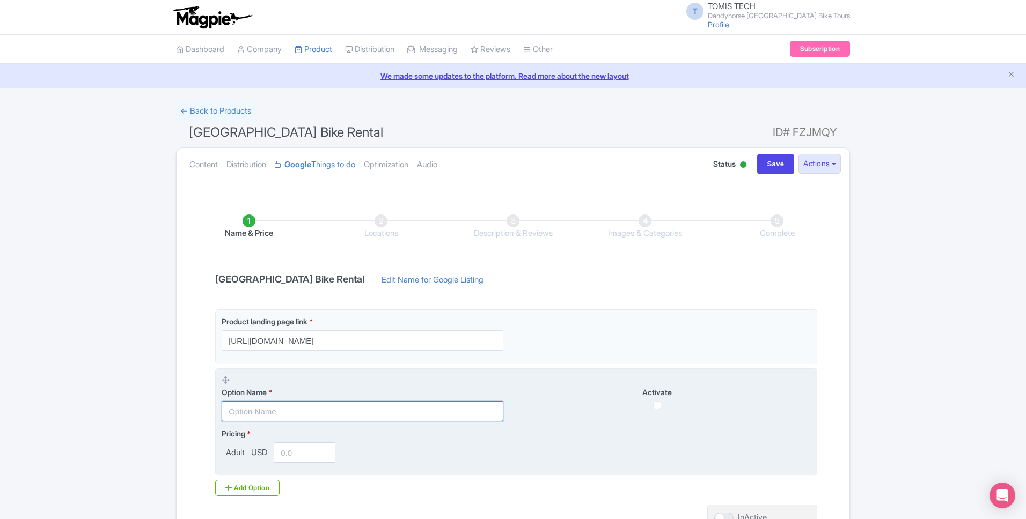
click at [350, 420] on input "text" at bounding box center [363, 411] width 282 height 20
paste input "[GEOGRAPHIC_DATA] Bike Rental"
type input "[GEOGRAPHIC_DATA] Bike Rental"
click at [309, 448] on input "number" at bounding box center [305, 453] width 62 height 20
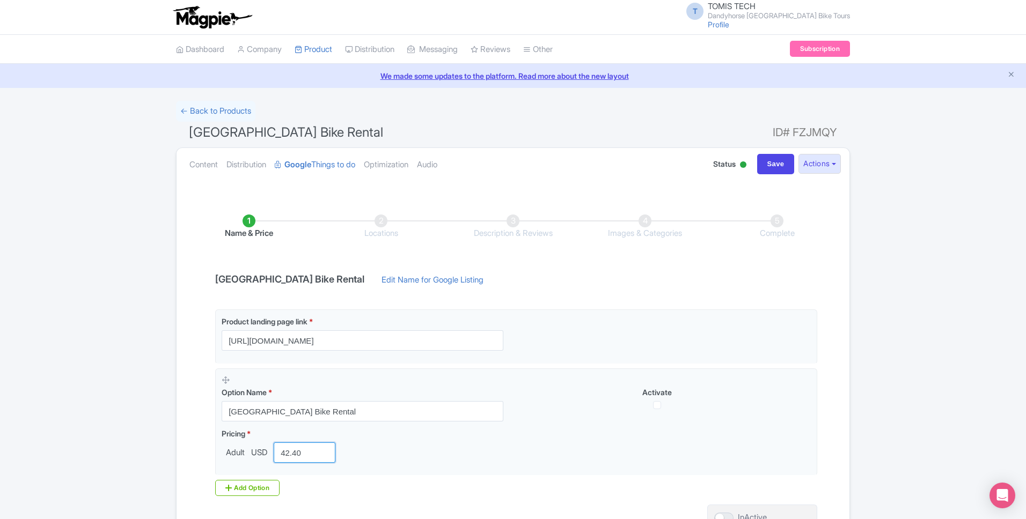
type input "42.40"
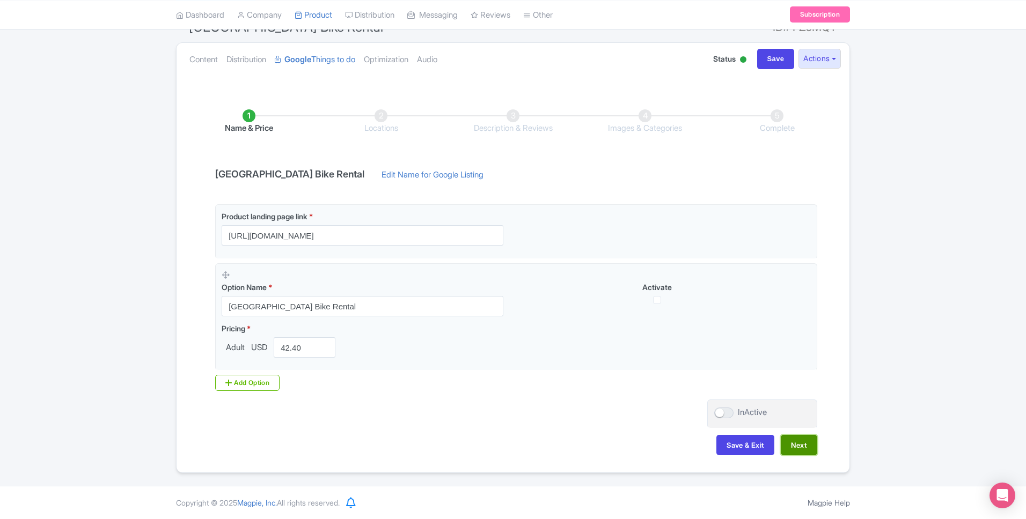
click at [800, 448] on button "Next" at bounding box center [799, 445] width 36 height 20
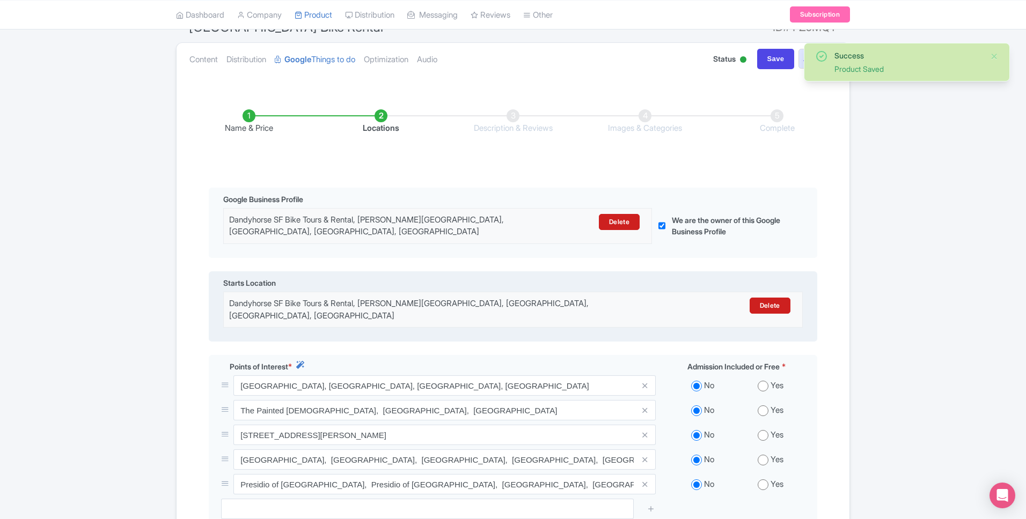
scroll to position [237, 0]
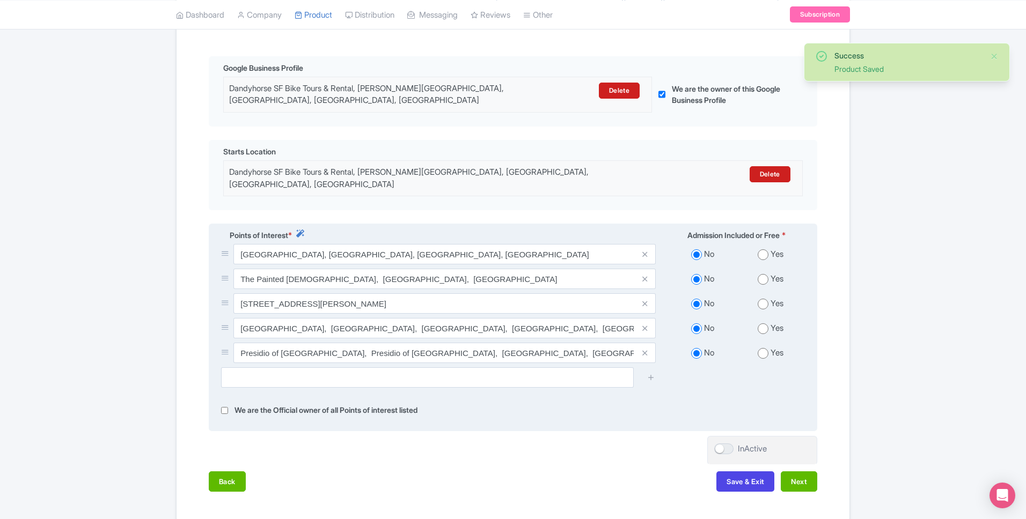
click at [766, 250] on input "radio" at bounding box center [763, 255] width 11 height 11
radio input "true"
click at [764, 274] on input "radio" at bounding box center [763, 279] width 11 height 11
radio input "true"
click at [764, 294] on div "No Yes" at bounding box center [736, 306] width 149 height 25
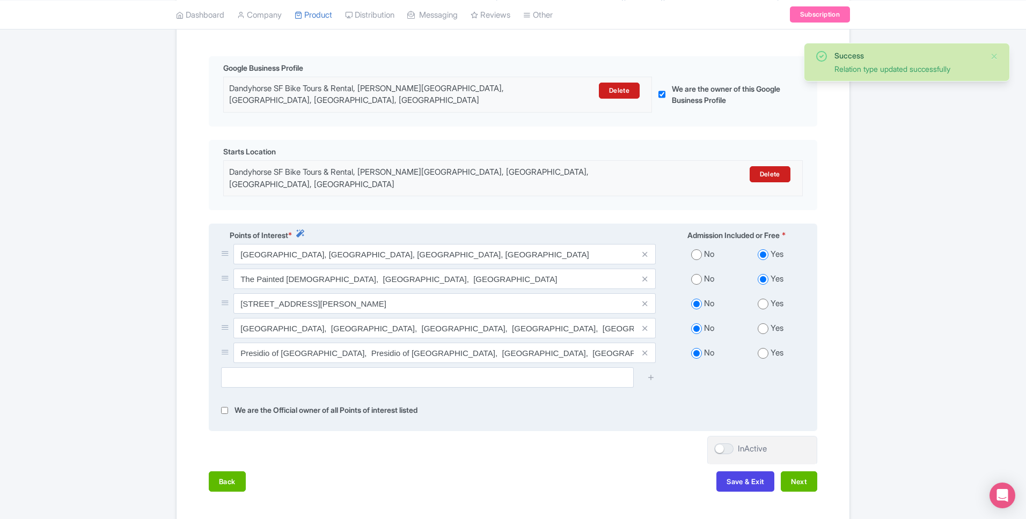
click at [765, 299] on input "radio" at bounding box center [763, 304] width 11 height 11
radio input "true"
click at [763, 324] on input "radio" at bounding box center [763, 329] width 11 height 11
radio input "true"
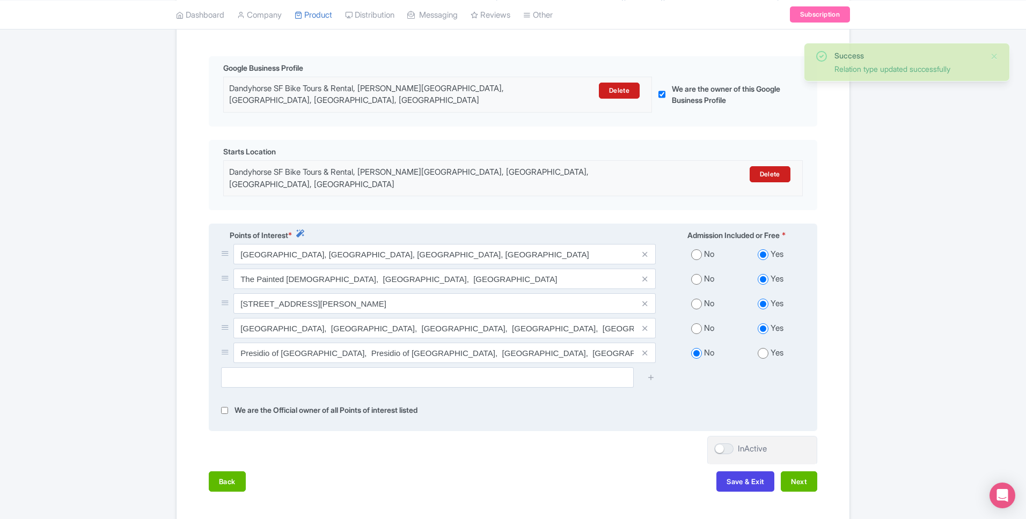
click at [767, 348] on input "radio" at bounding box center [763, 353] width 11 height 11
radio input "true"
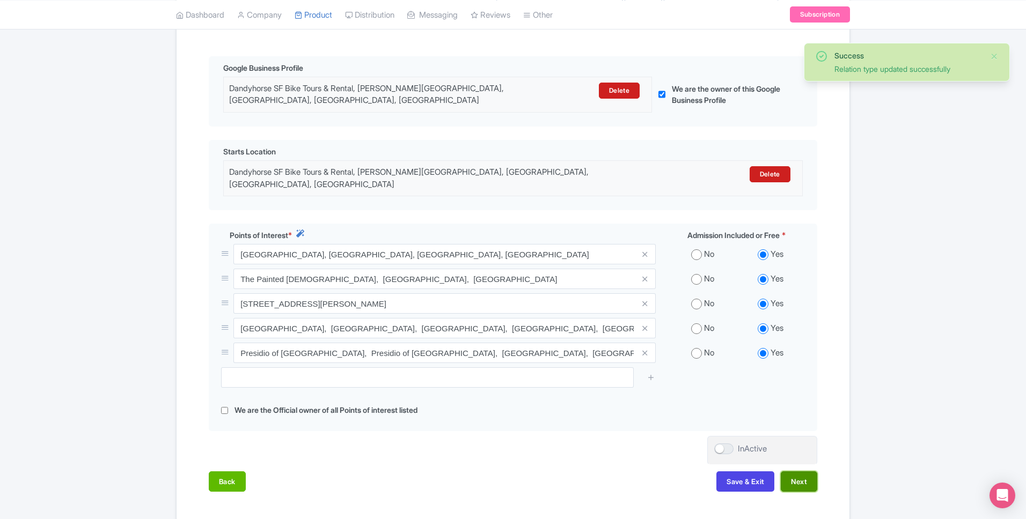
click at [797, 472] on button "Next" at bounding box center [799, 482] width 36 height 20
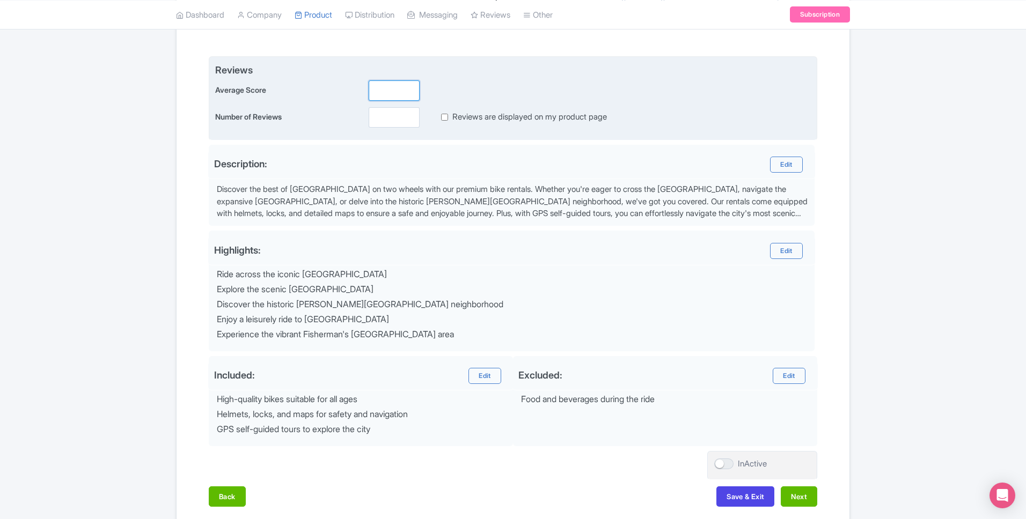
click at [387, 95] on input "number" at bounding box center [394, 90] width 51 height 20
type input "5"
click at [383, 118] on input "number" at bounding box center [394, 117] width 51 height 20
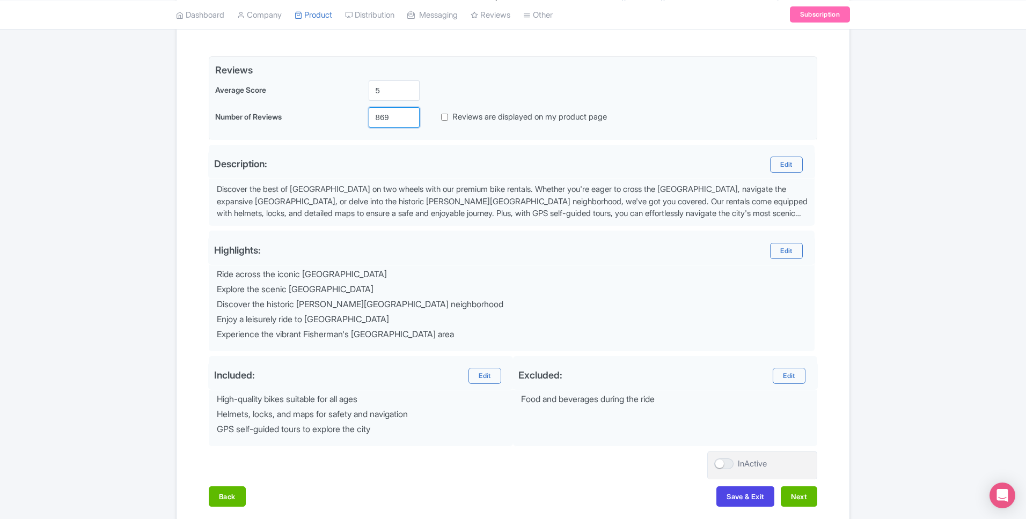
type input "869"
click at [174, 211] on div "Success Product Saved ← Back to Products [GEOGRAPHIC_DATA] Bike Rental ID# FZJM…" at bounding box center [513, 194] width 687 height 661
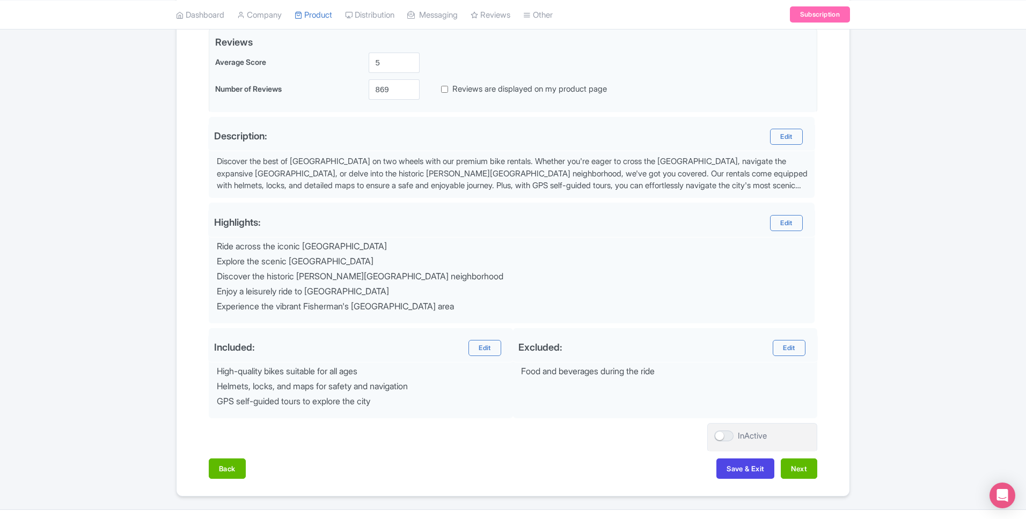
scroll to position [288, 0]
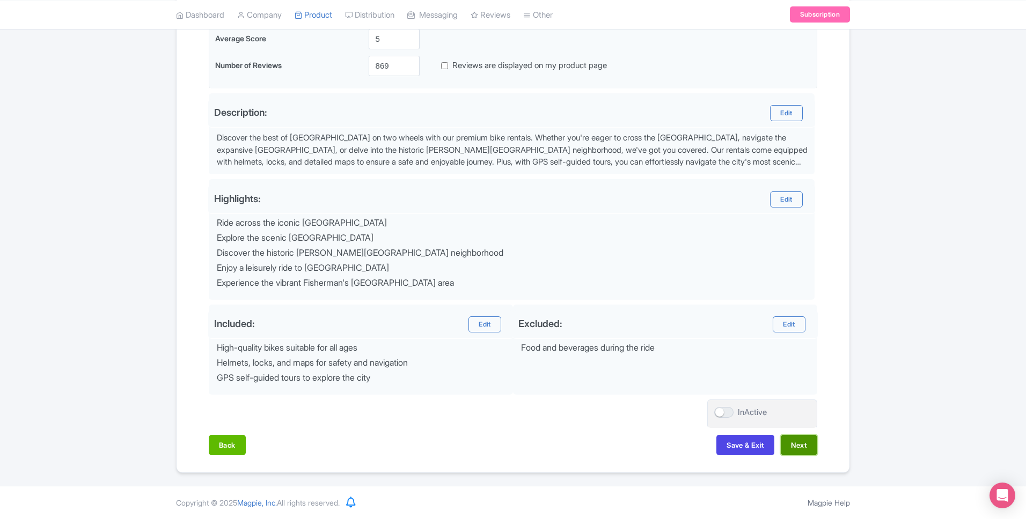
click at [803, 448] on button "Next" at bounding box center [799, 445] width 36 height 20
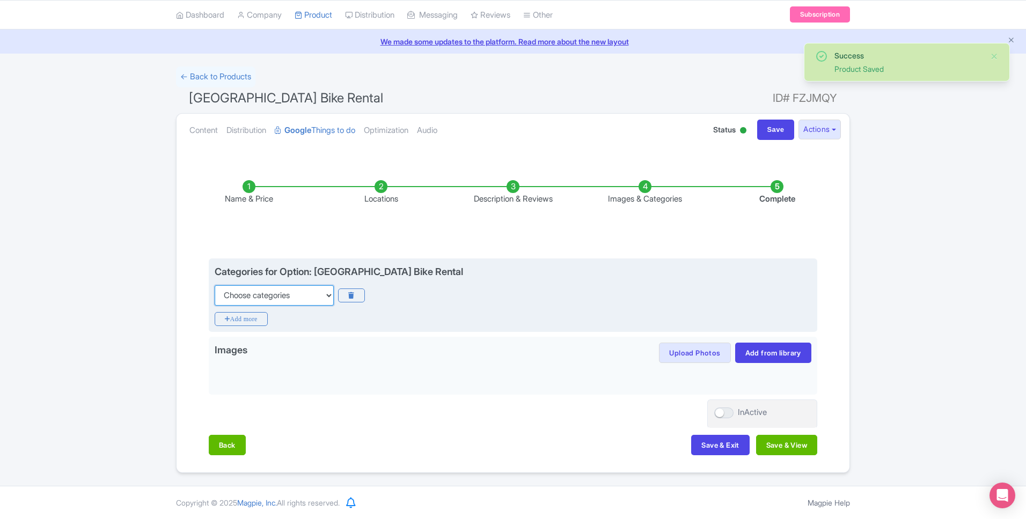
click at [253, 299] on select "Choose categories Adults Only Animals Audio Guide Beaches Bike Tours Boat Tours…" at bounding box center [274, 295] width 119 height 20
select select "bike-tours"
click at [215, 285] on select "Choose categories Adults Only Animals Audio Guide Beaches Bike Tours Boat Tours…" at bounding box center [274, 295] width 119 height 20
click at [253, 317] on icon "Add more" at bounding box center [241, 319] width 53 height 14
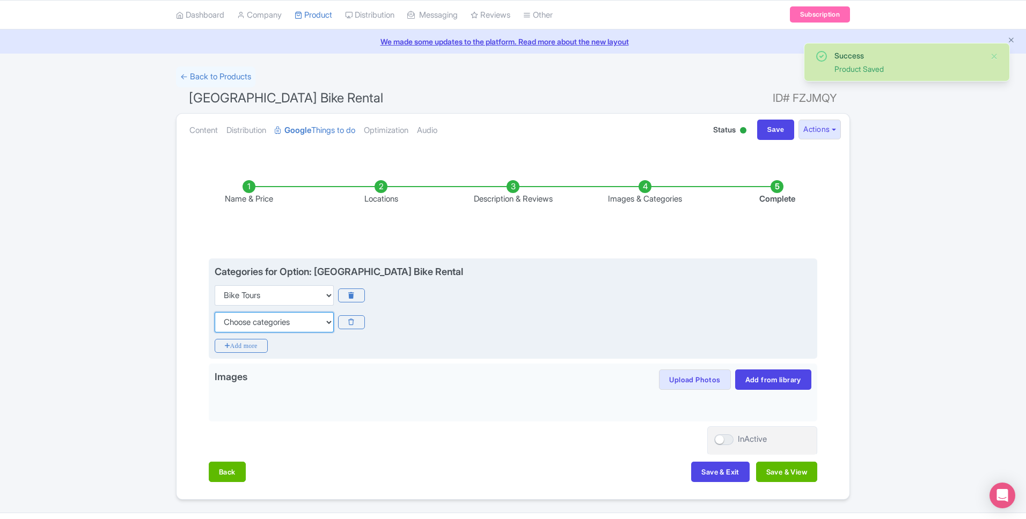
click at [261, 328] on select "Choose categories Adults Only Animals Audio Guide Beaches Bike Tours Boat Tours…" at bounding box center [274, 322] width 119 height 20
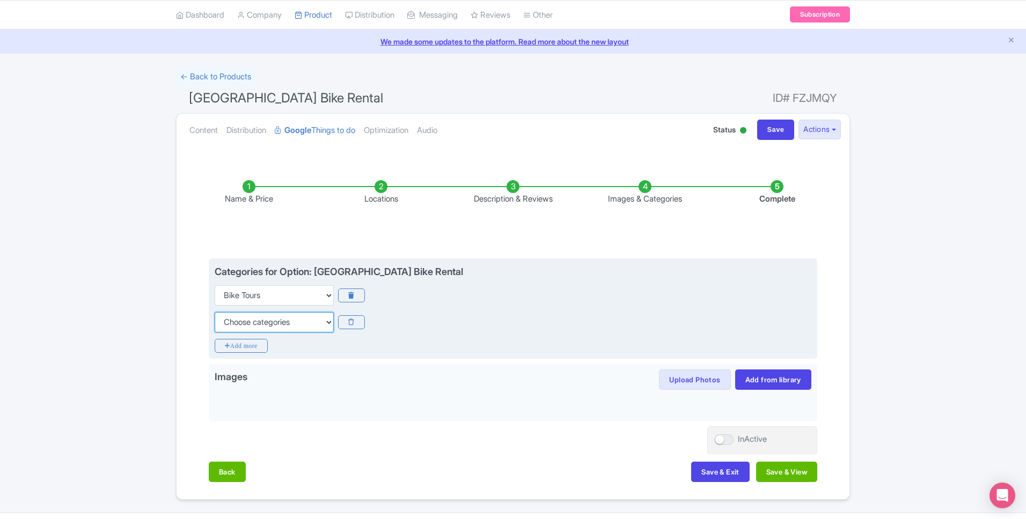
select select "outdoors"
click at [215, 312] on select "Choose categories Adults Only Animals Audio Guide Beaches Bike Tours Boat Tours…" at bounding box center [274, 322] width 119 height 20
click at [258, 345] on icon "Add more" at bounding box center [241, 346] width 53 height 14
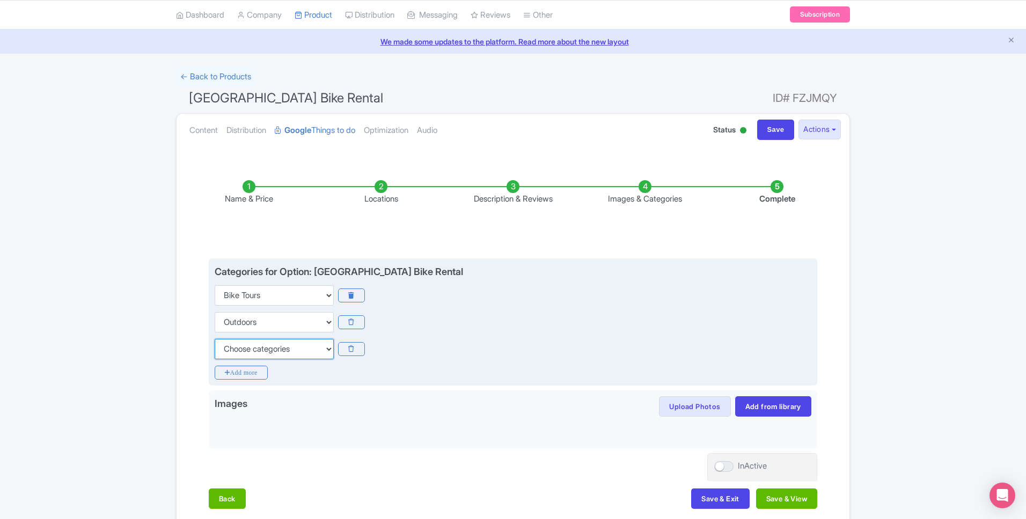
click at [273, 353] on select "Choose categories Adults Only Animals Audio Guide Beaches Bike Tours Boat Tours…" at bounding box center [274, 349] width 119 height 20
select select "self-guided"
click at [215, 339] on select "Choose categories Adults Only Animals Audio Guide Beaches Bike Tours Boat Tours…" at bounding box center [274, 349] width 119 height 20
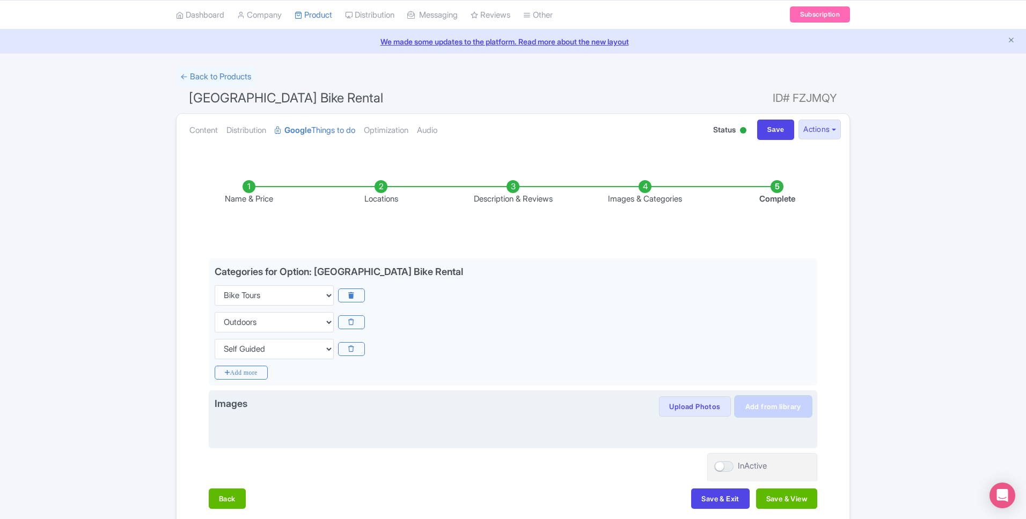
click at [794, 416] on link "Add from library" at bounding box center [773, 407] width 76 height 20
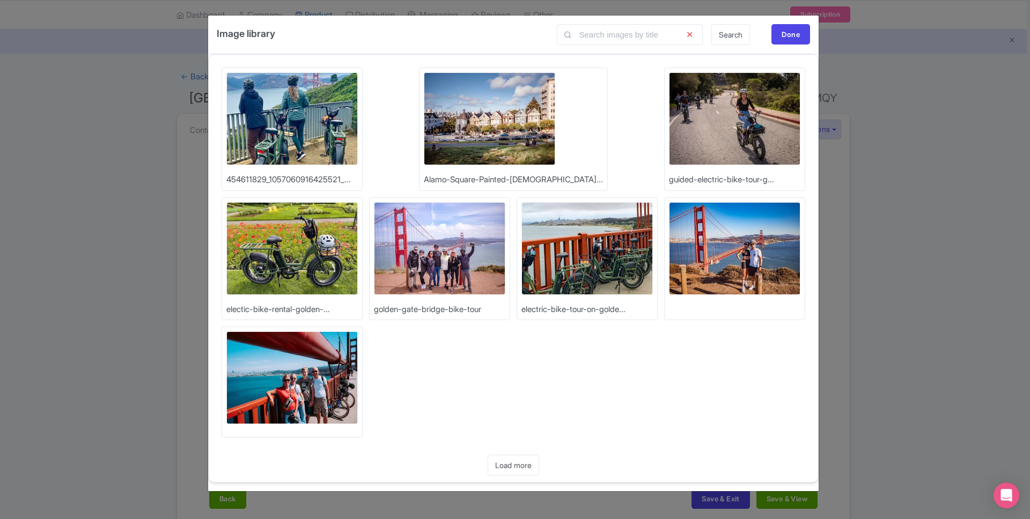
click at [304, 97] on img at bounding box center [291, 118] width 131 height 93
click at [442, 128] on img at bounding box center [489, 118] width 131 height 93
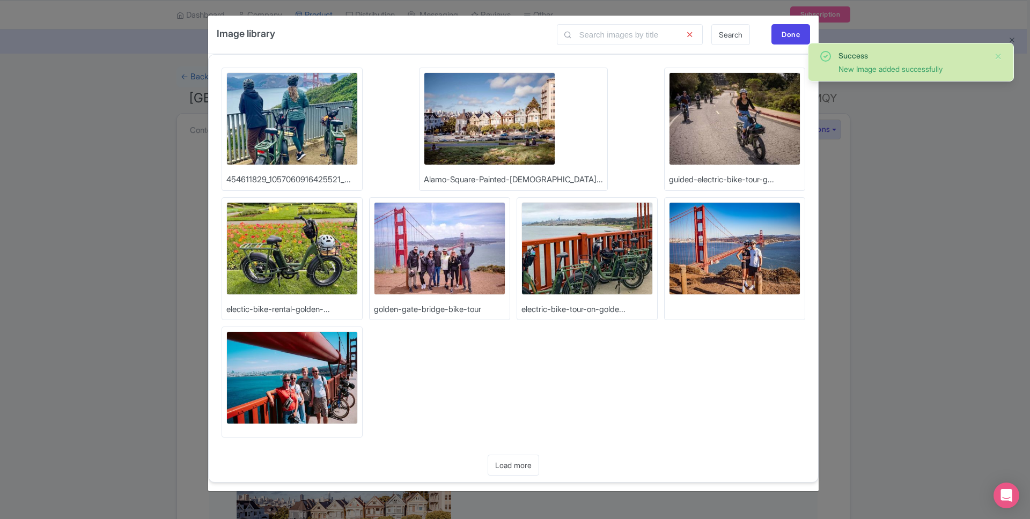
click at [669, 121] on img at bounding box center [734, 118] width 131 height 93
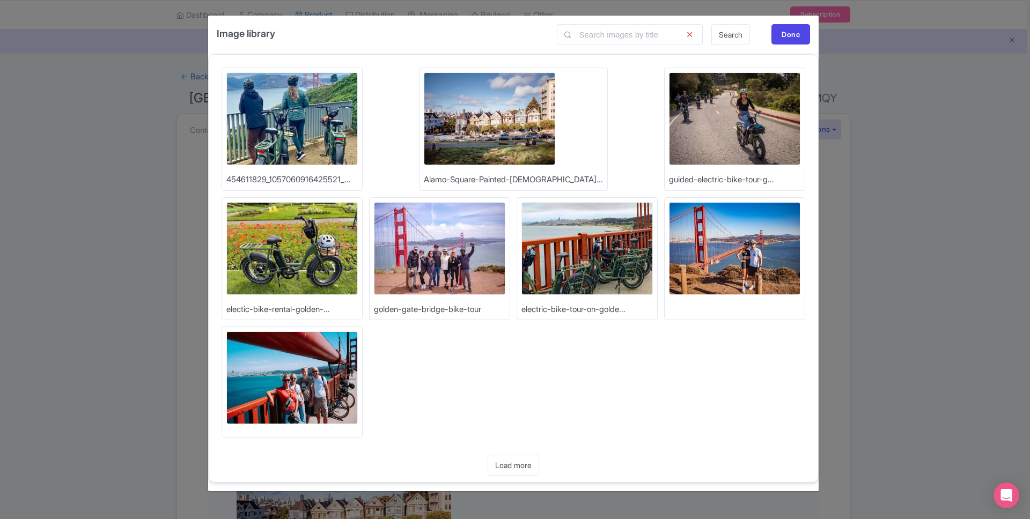
click at [522, 269] on img at bounding box center [587, 248] width 131 height 93
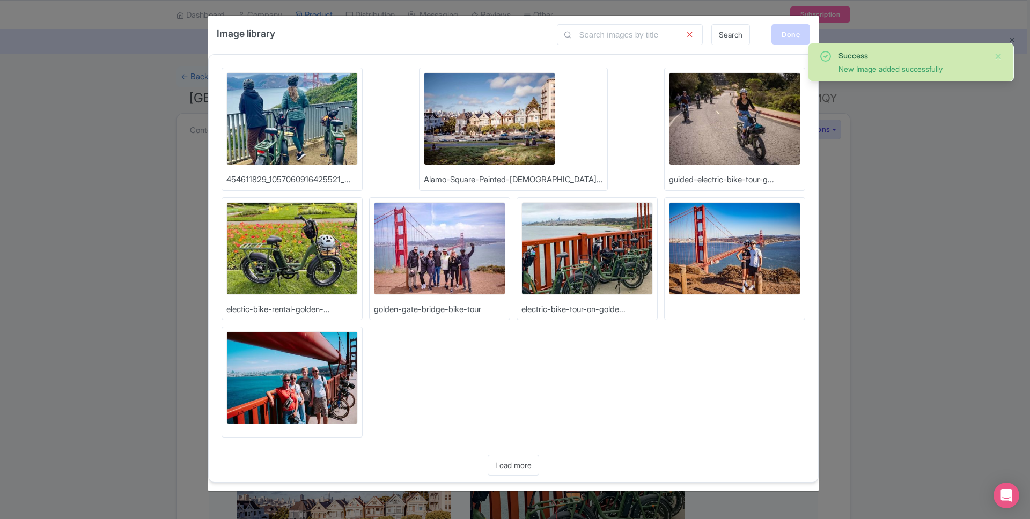
click at [798, 34] on div "Done" at bounding box center [791, 34] width 39 height 20
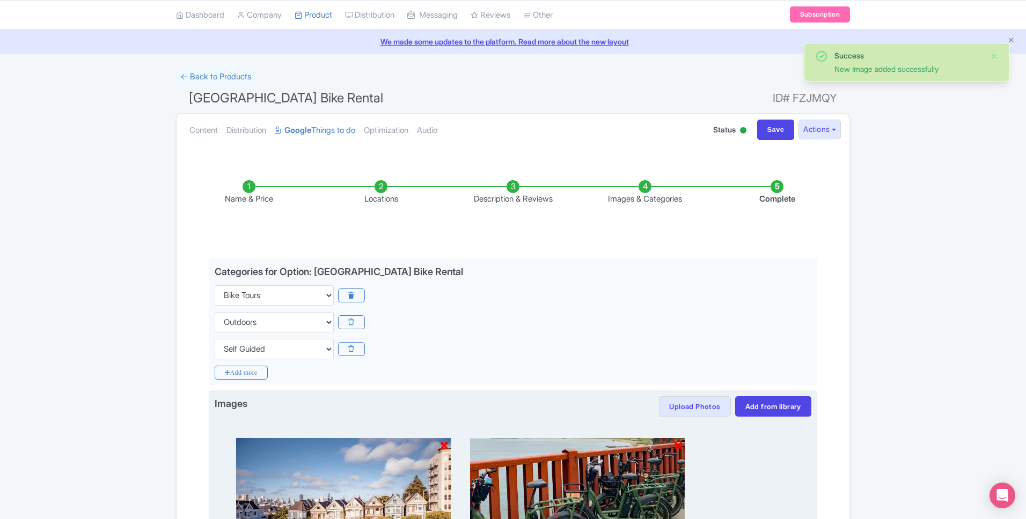
scroll to position [239, 0]
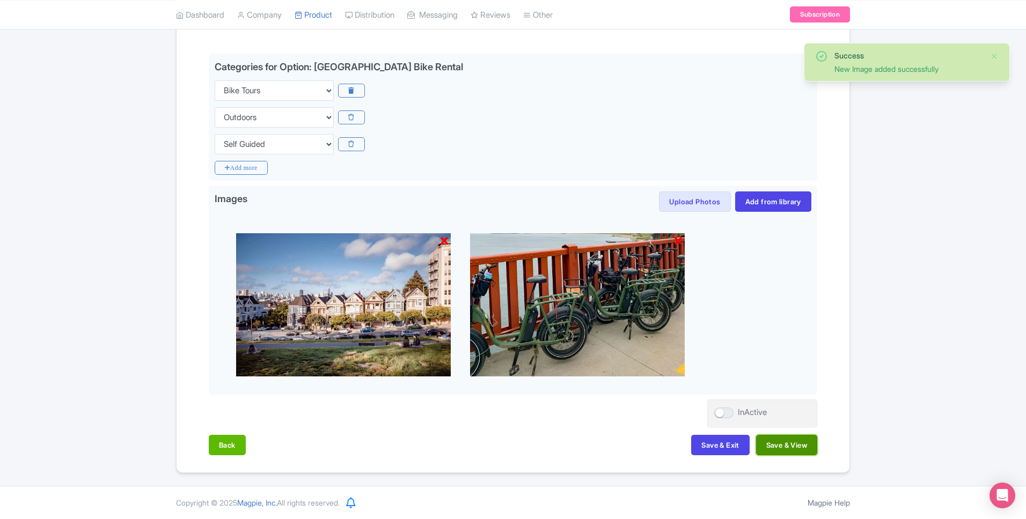
click at [789, 451] on button "Save & View" at bounding box center [786, 445] width 61 height 20
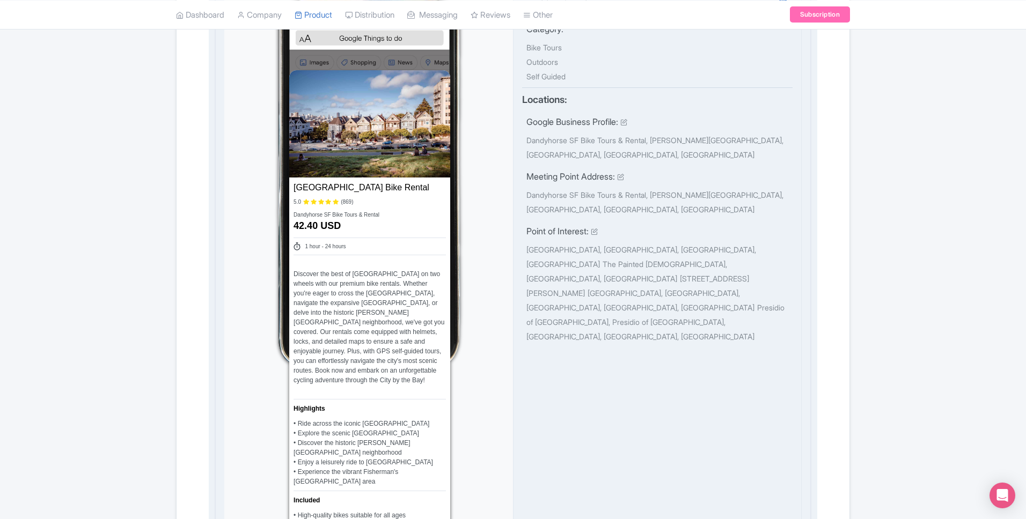
scroll to position [0, 0]
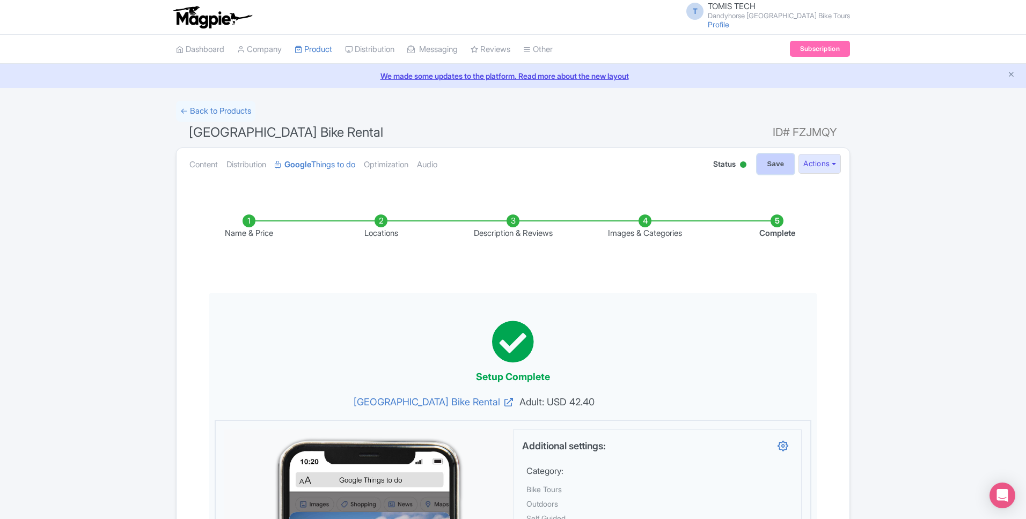
click at [762, 169] on input "Save" at bounding box center [776, 164] width 38 height 20
type input "Saving..."
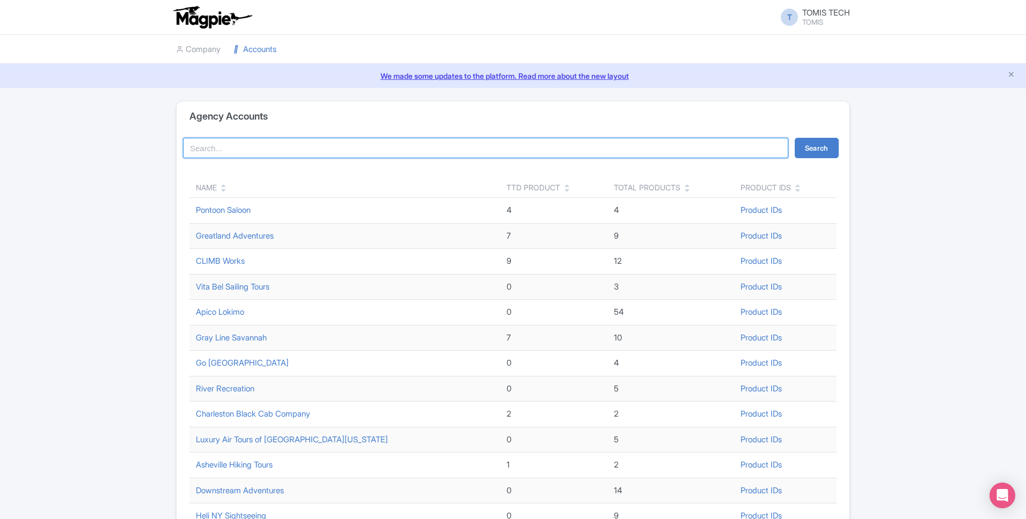
click at [330, 158] on input "search" at bounding box center [485, 148] width 605 height 20
type input "dandyhorse"
click at [805, 145] on button "Search" at bounding box center [817, 148] width 44 height 20
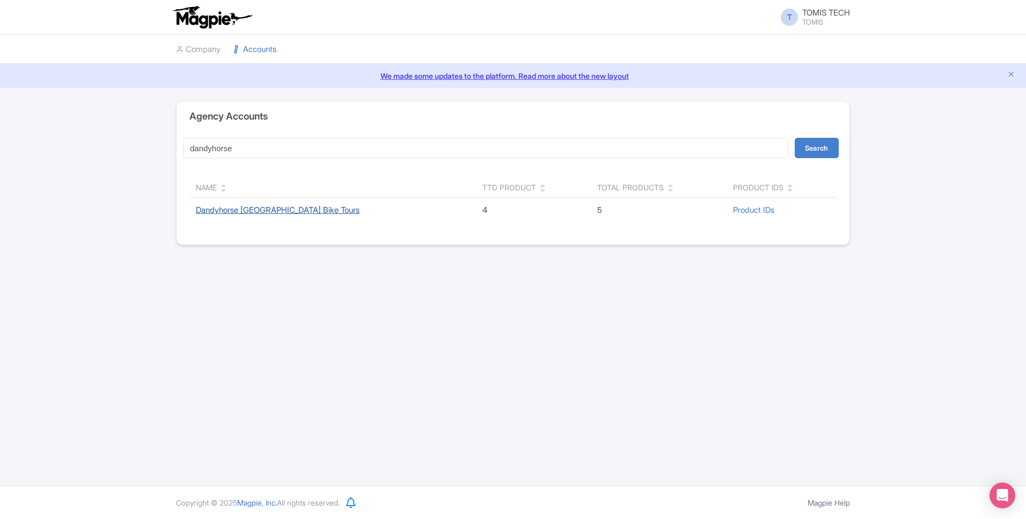
click at [284, 210] on link "Dandyhorse [GEOGRAPHIC_DATA] Bike Tours" at bounding box center [278, 210] width 164 height 10
click at [319, 209] on link "Dandyhorse [GEOGRAPHIC_DATA] Bike Tours" at bounding box center [278, 210] width 164 height 10
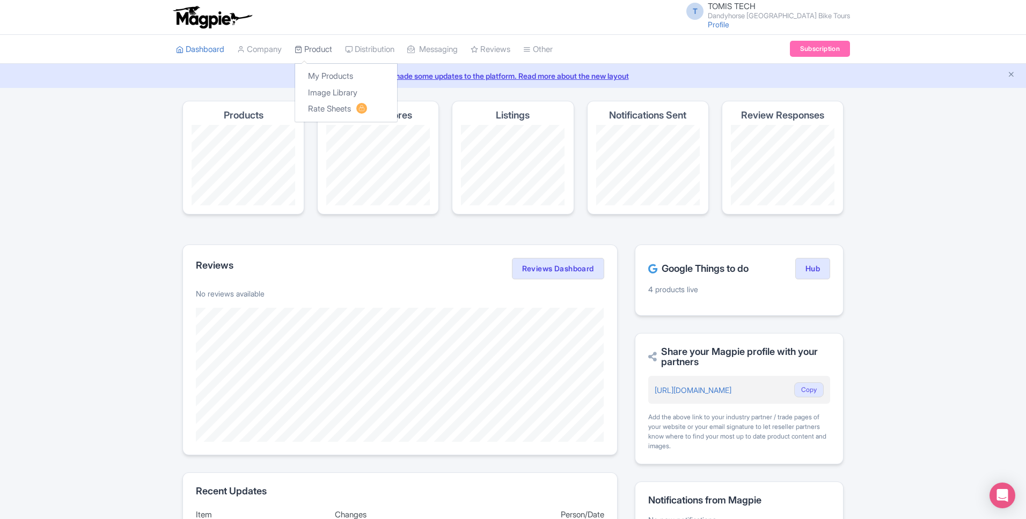
click at [307, 49] on link "Product" at bounding box center [314, 50] width 38 height 30
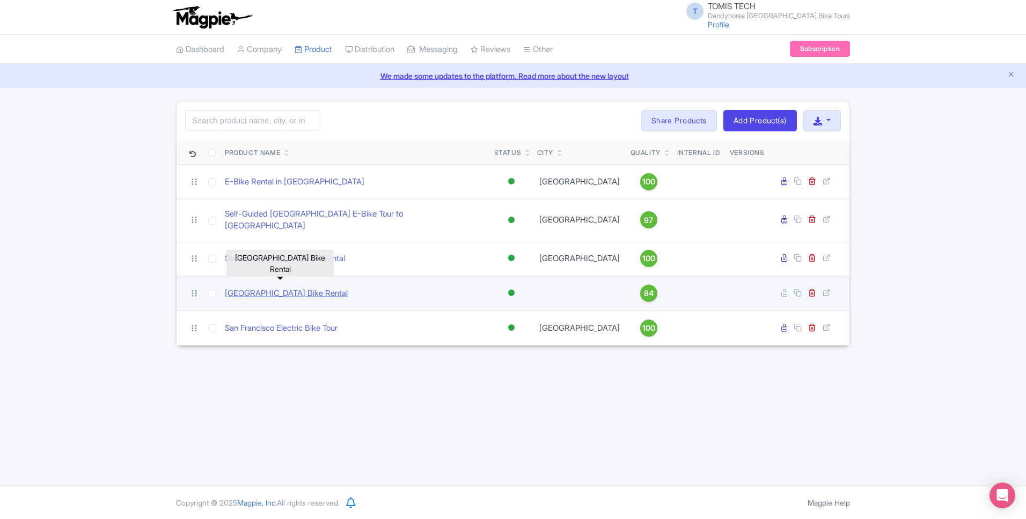
click at [275, 288] on link "[GEOGRAPHIC_DATA] Bike Rental" at bounding box center [286, 294] width 123 height 12
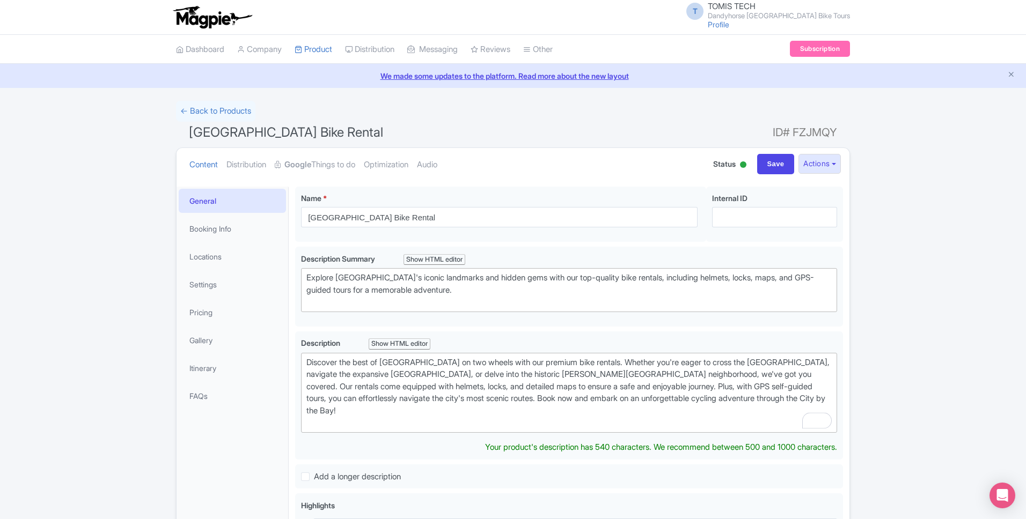
click at [317, 166] on link "Google Things to do" at bounding box center [315, 165] width 80 height 34
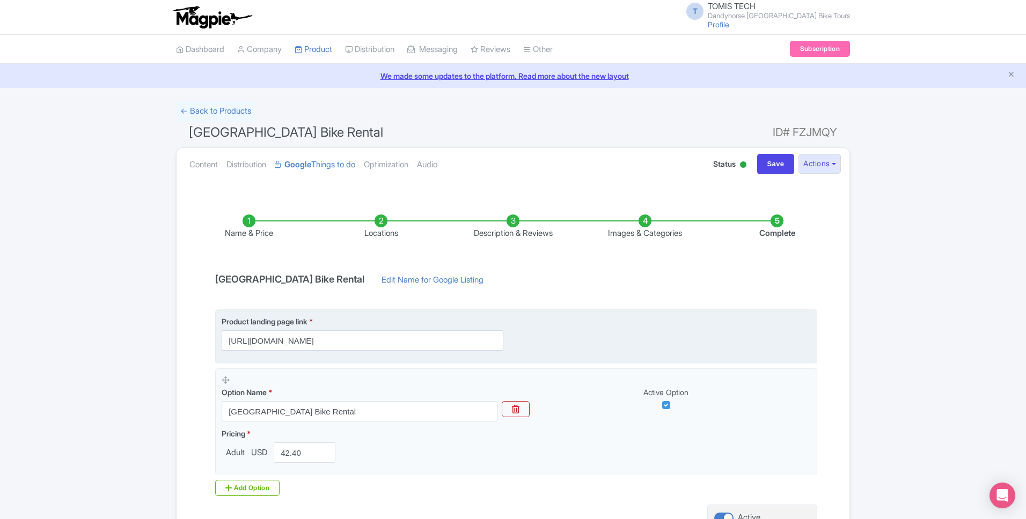
scroll to position [13, 0]
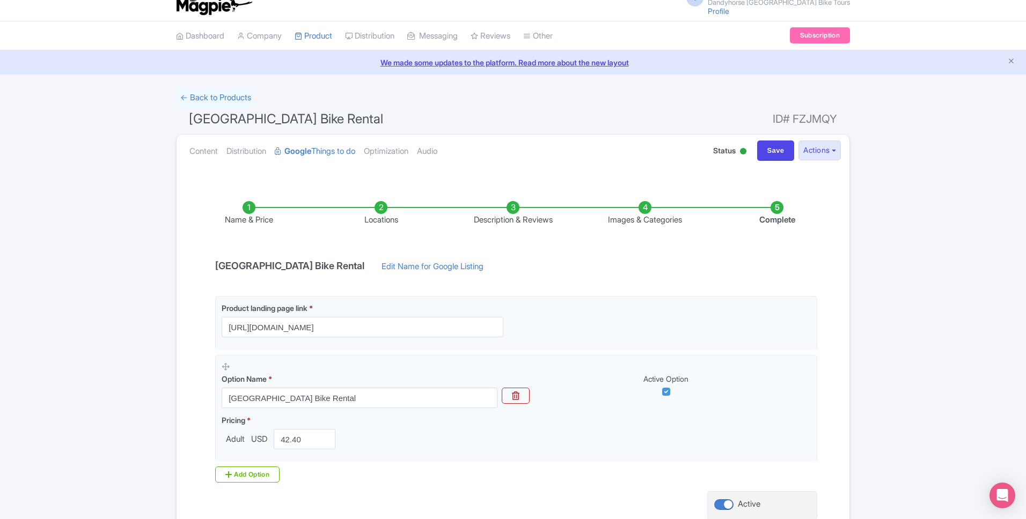
click at [632, 217] on li "Images & Categories" at bounding box center [645, 213] width 132 height 25
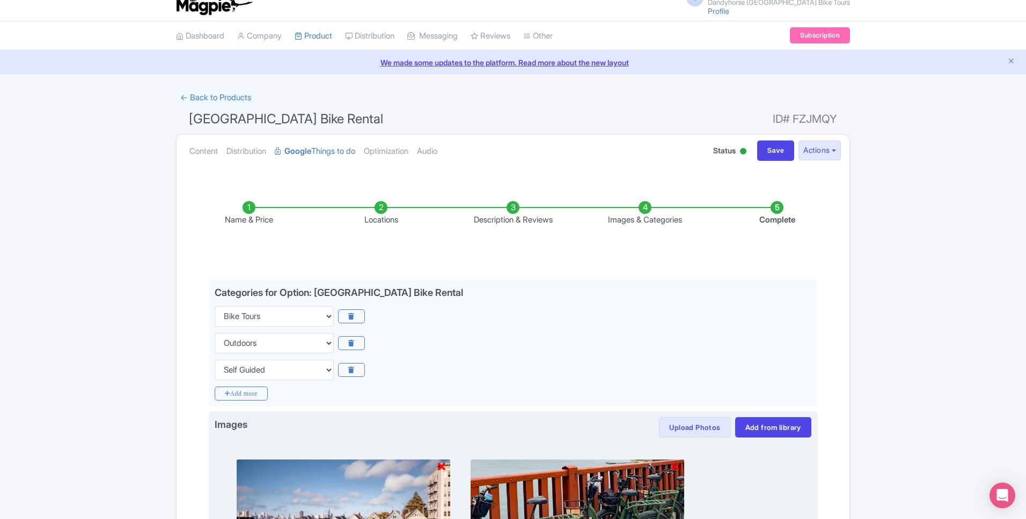
scroll to position [193, 0]
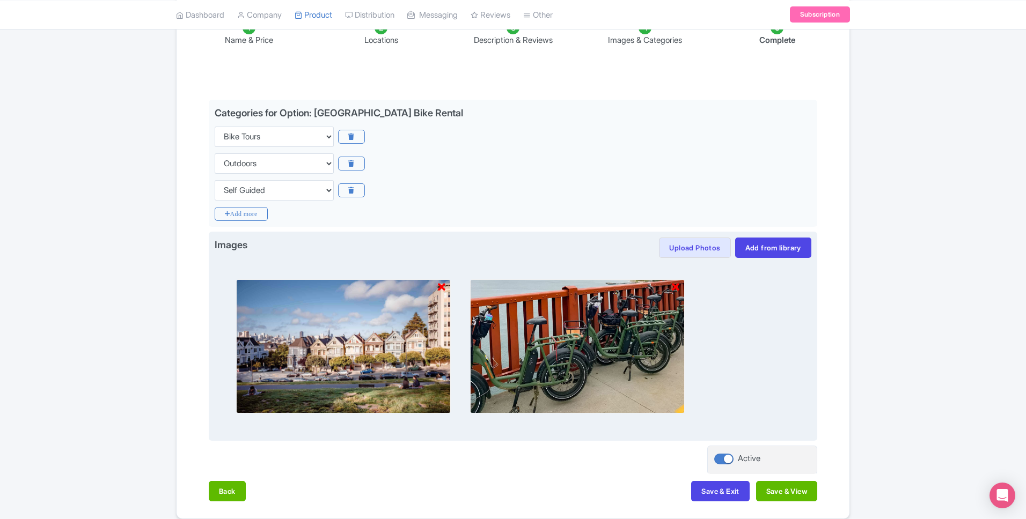
click at [444, 289] on icon at bounding box center [442, 287] width 8 height 11
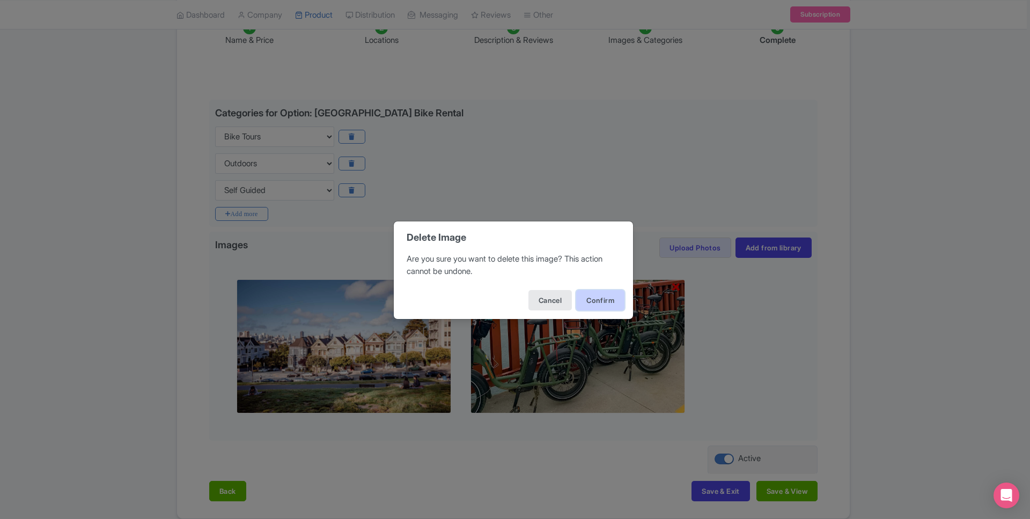
click at [598, 304] on button "Confirm" at bounding box center [600, 300] width 48 height 20
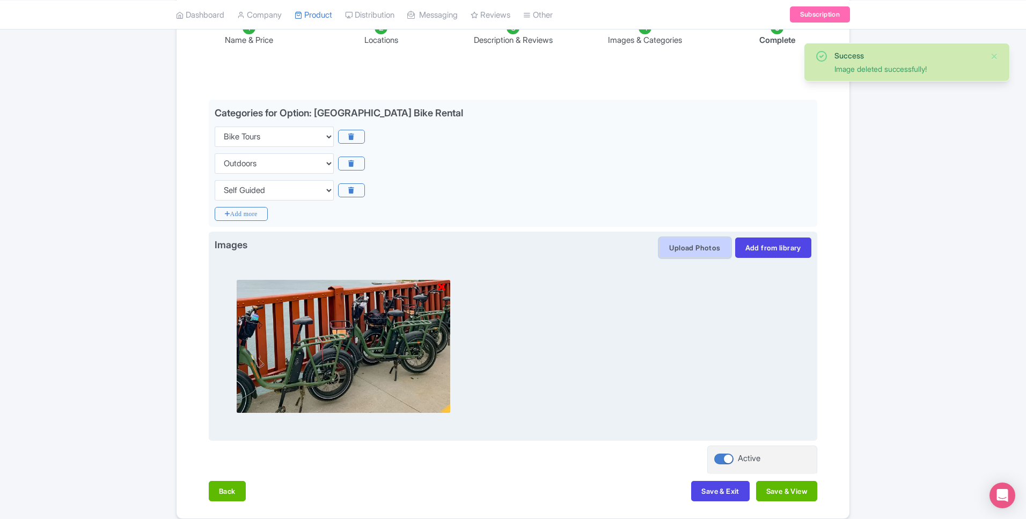
click at [712, 248] on button "Upload Photos" at bounding box center [694, 248] width 71 height 20
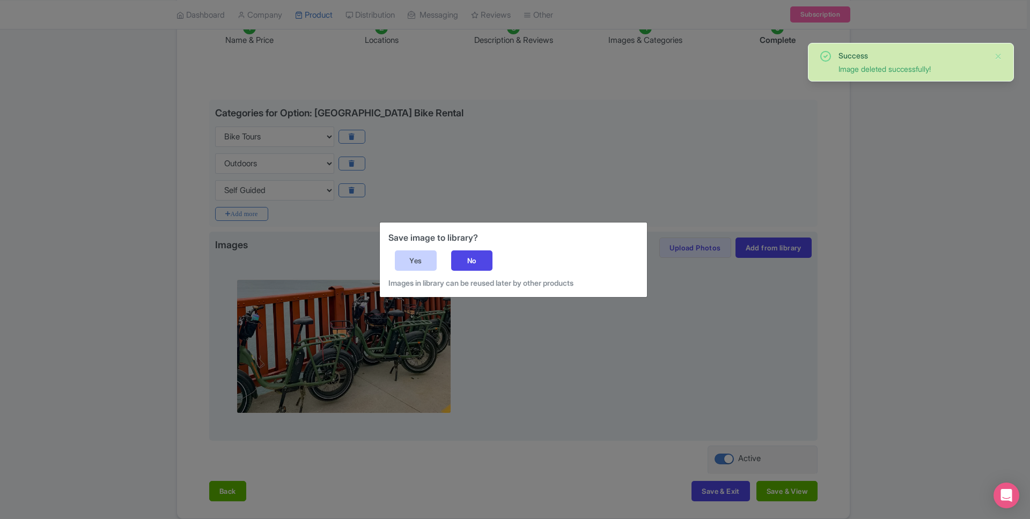
click at [409, 265] on div "Yes" at bounding box center [416, 261] width 42 height 20
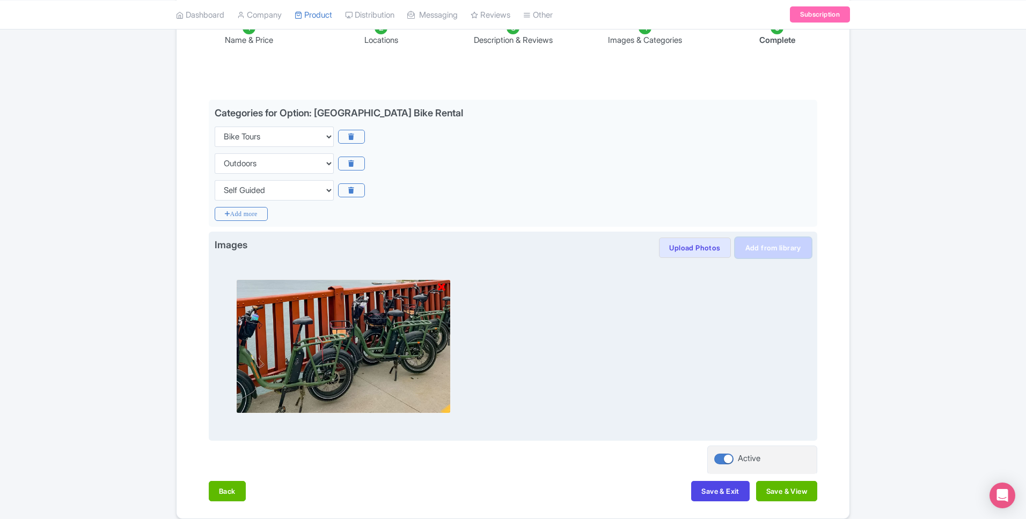
click at [753, 246] on link "Add from library" at bounding box center [773, 248] width 76 height 20
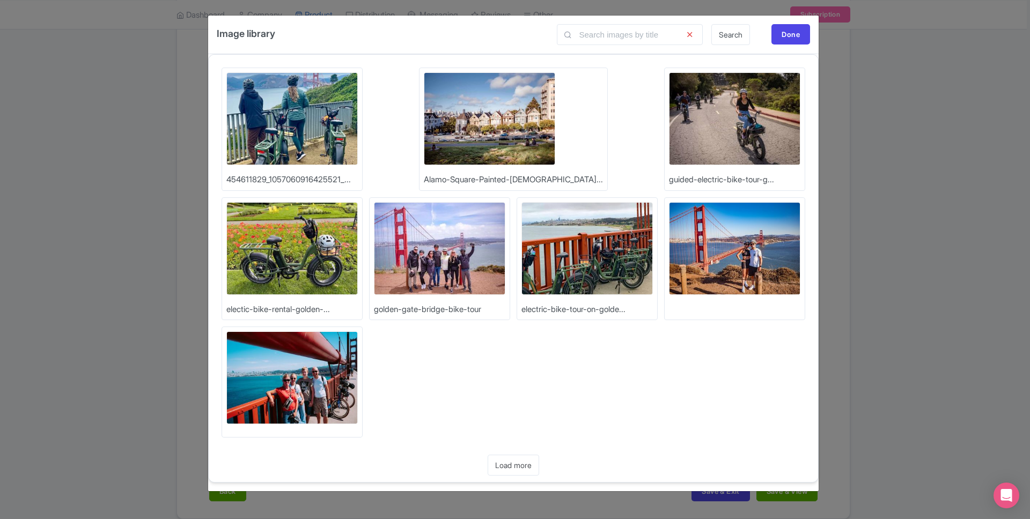
click at [669, 245] on img at bounding box center [734, 248] width 131 height 93
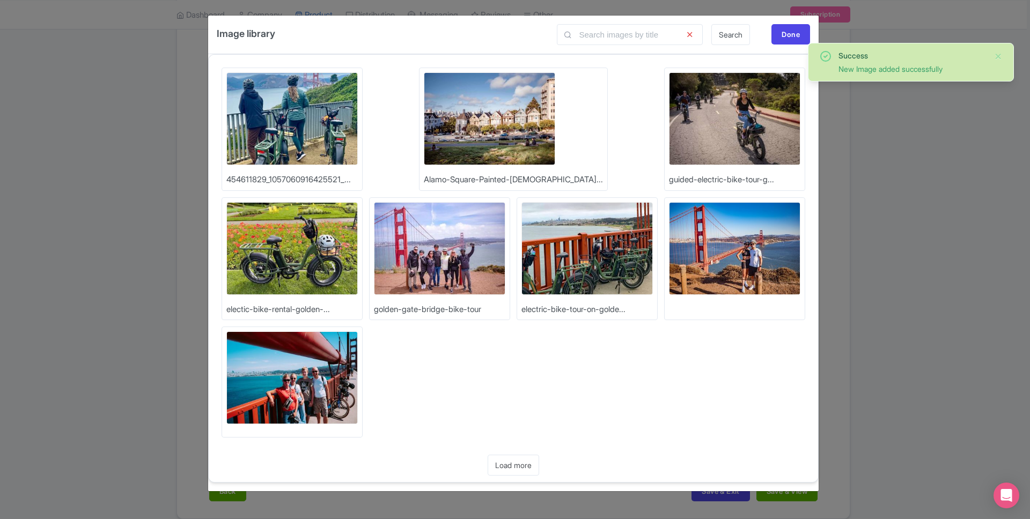
click at [358, 332] on img at bounding box center [291, 378] width 131 height 93
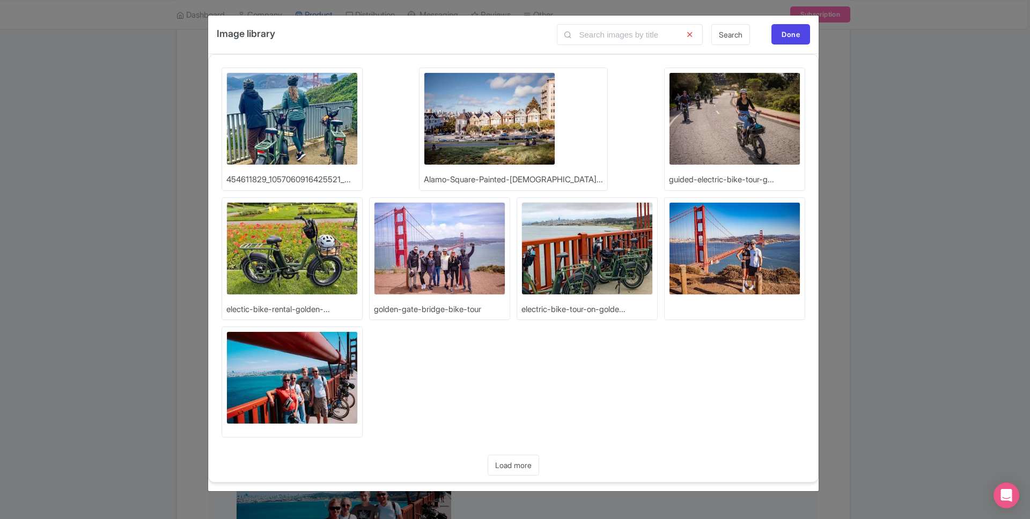
click at [374, 261] on img at bounding box center [439, 248] width 131 height 93
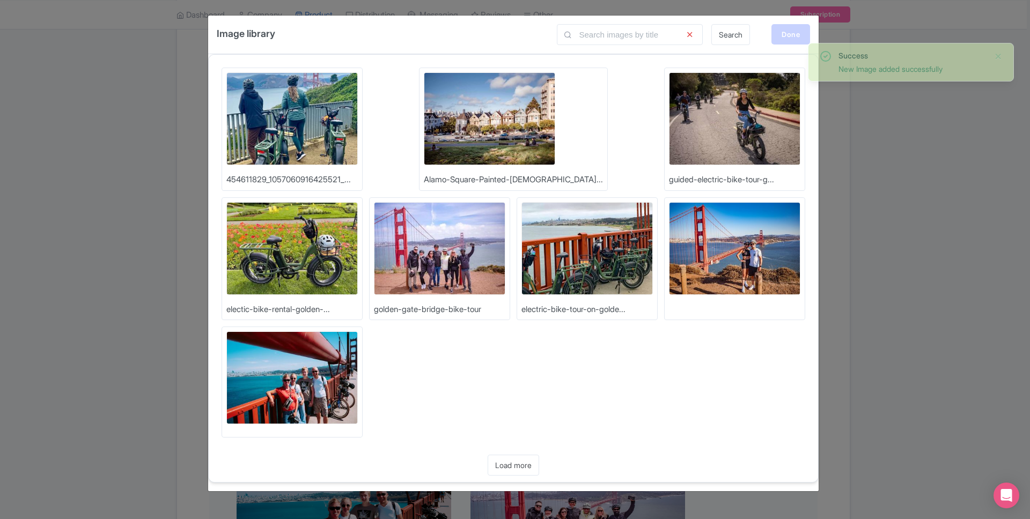
click at [795, 31] on div "Done" at bounding box center [791, 34] width 39 height 20
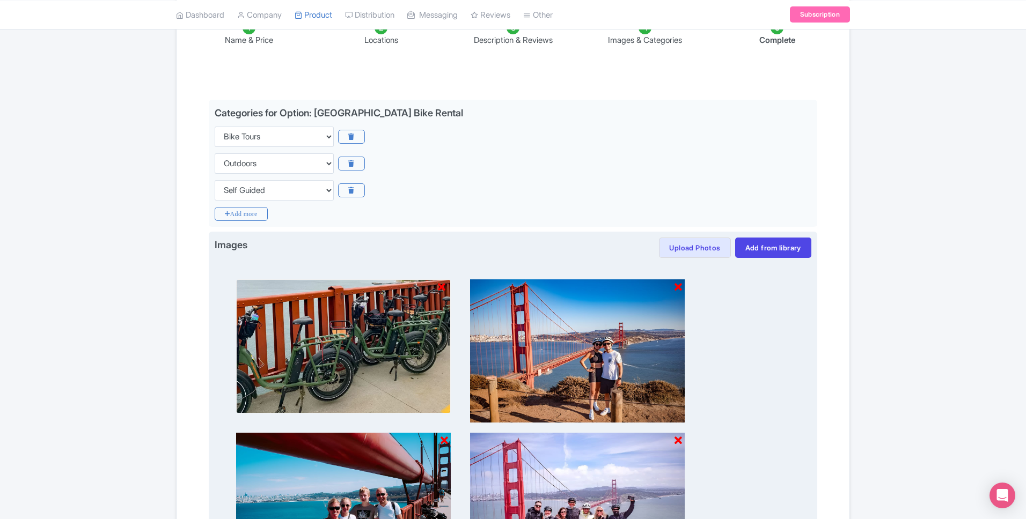
scroll to position [393, 0]
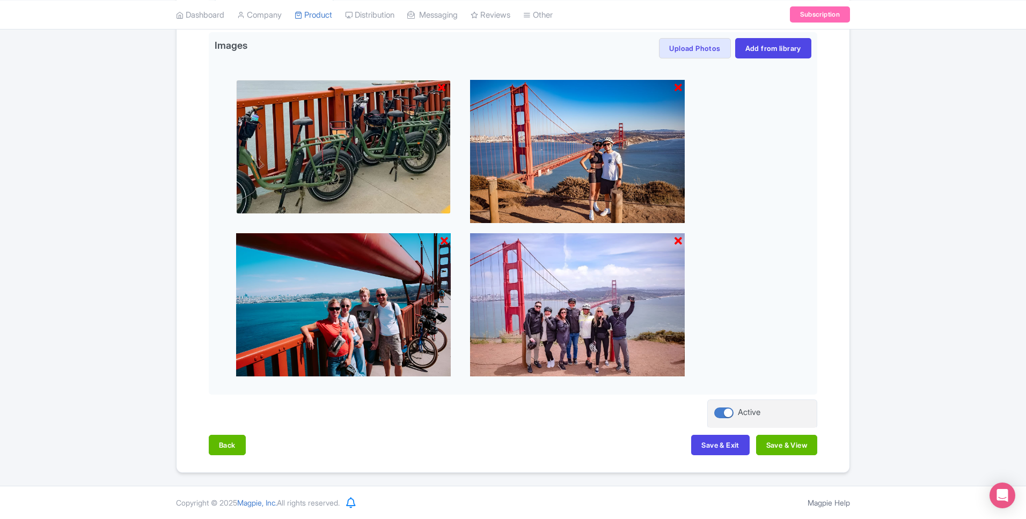
click at [777, 457] on div "Back Save & Exit Save & View" at bounding box center [513, 450] width 609 height 31
click at [786, 445] on button "Save & View" at bounding box center [786, 445] width 61 height 20
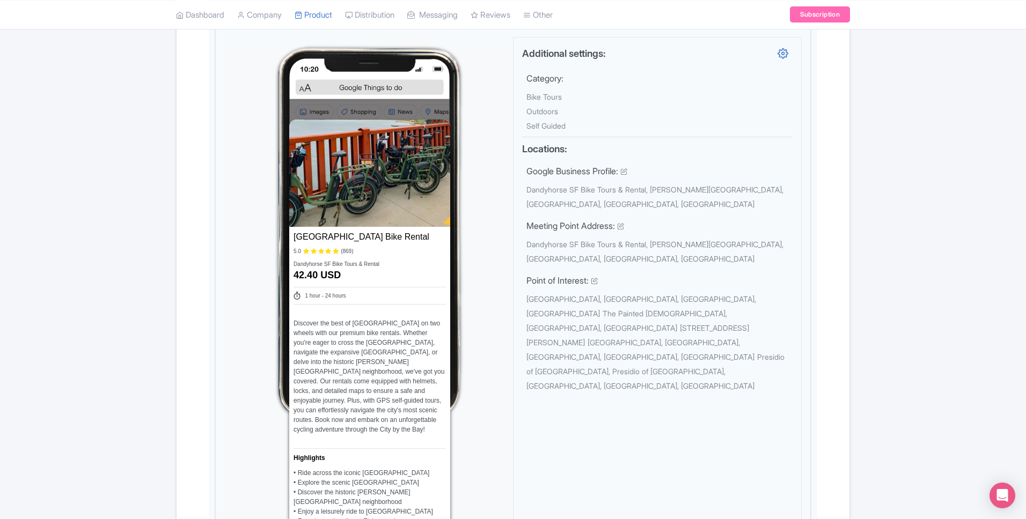
scroll to position [977, 0]
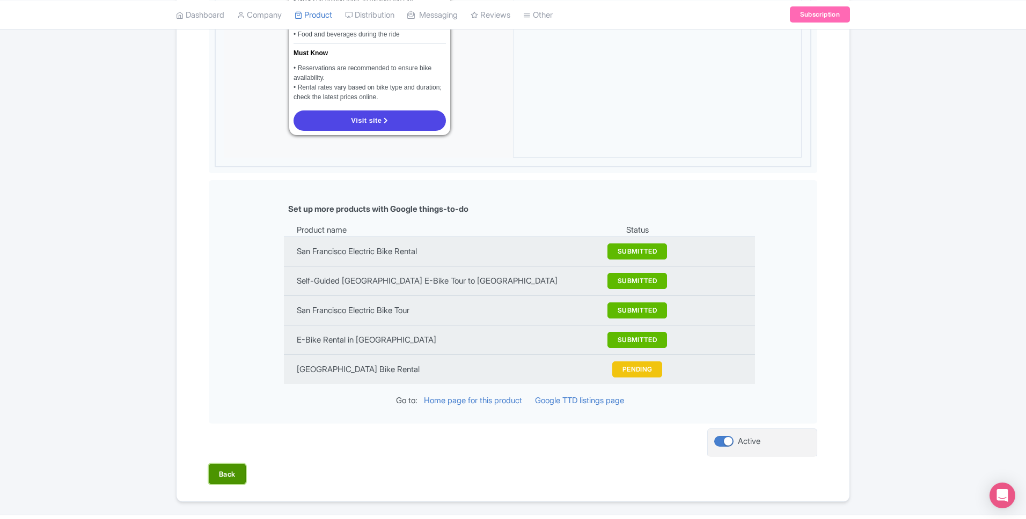
click at [241, 464] on button "Back" at bounding box center [227, 474] width 37 height 20
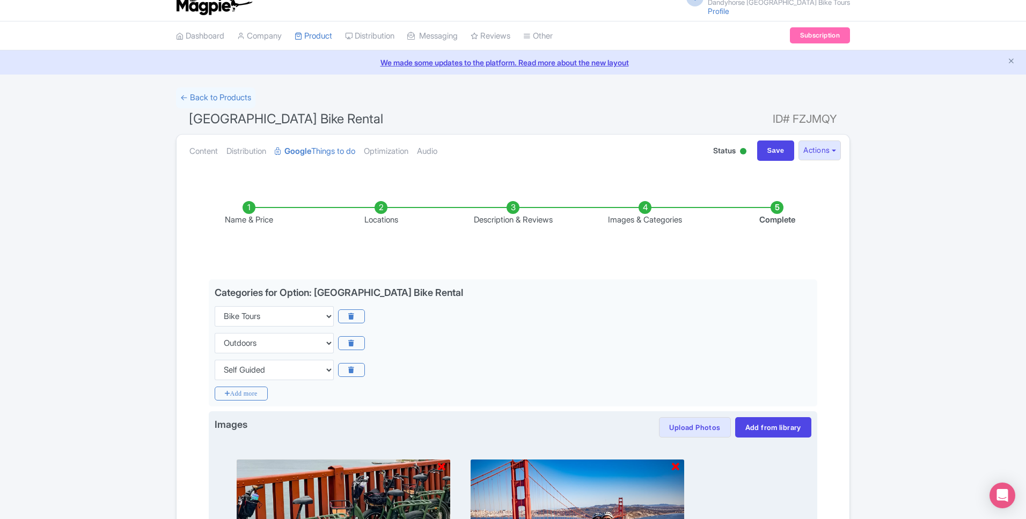
scroll to position [393, 0]
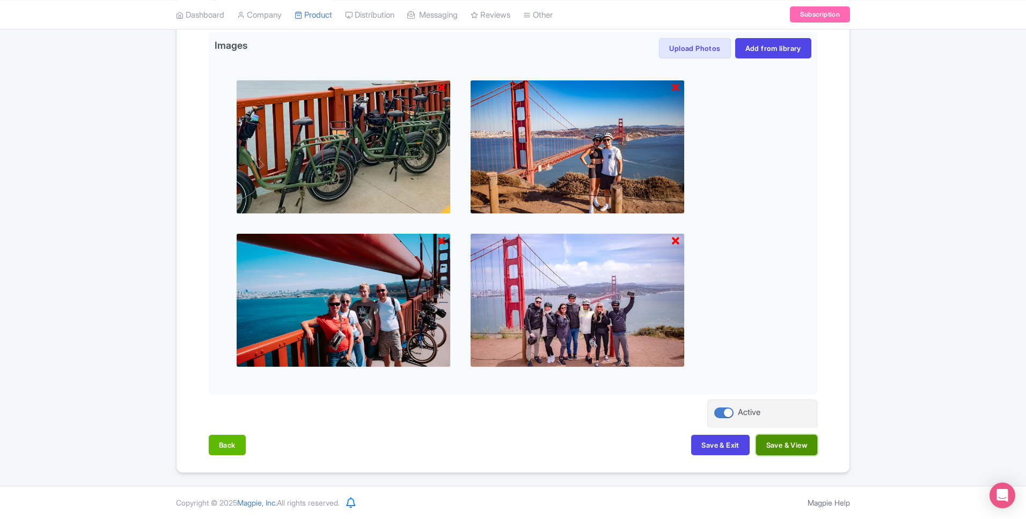
click at [765, 446] on button "Save & View" at bounding box center [786, 445] width 61 height 20
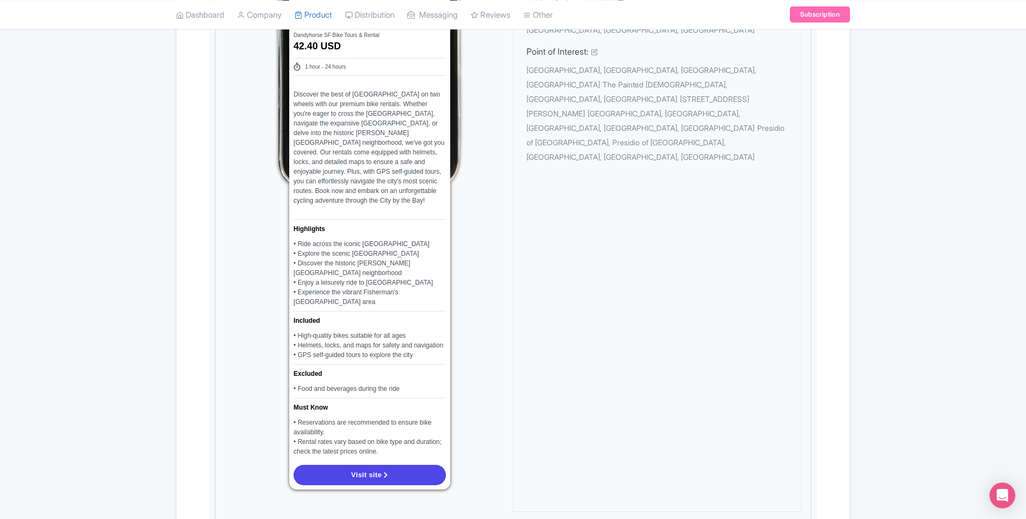
scroll to position [0, 0]
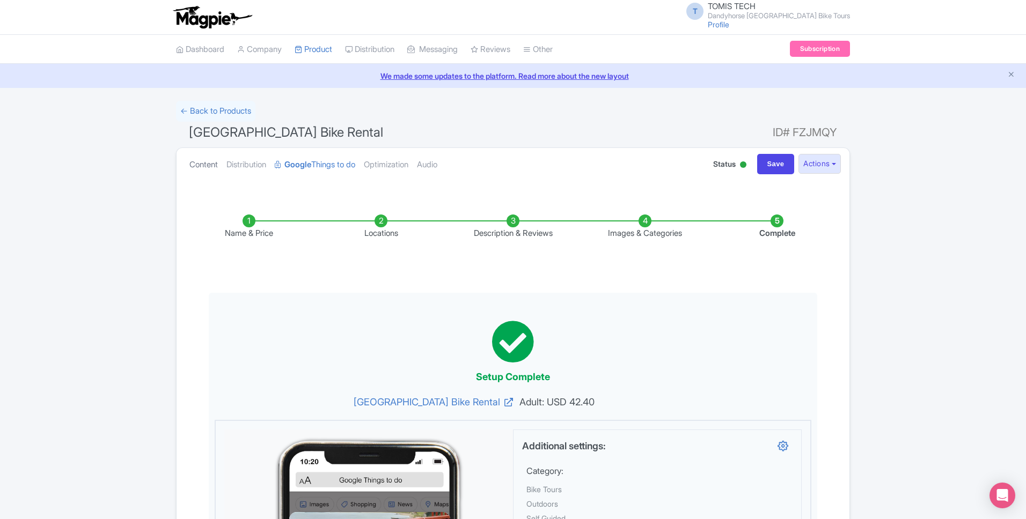
click at [202, 162] on link "Content" at bounding box center [203, 165] width 28 height 34
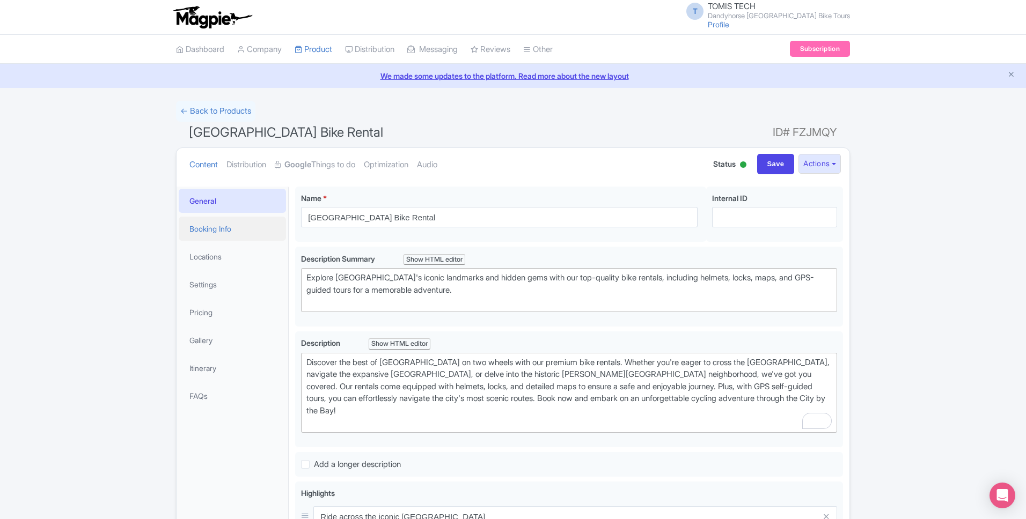
click at [241, 231] on link "Booking Info" at bounding box center [232, 229] width 107 height 24
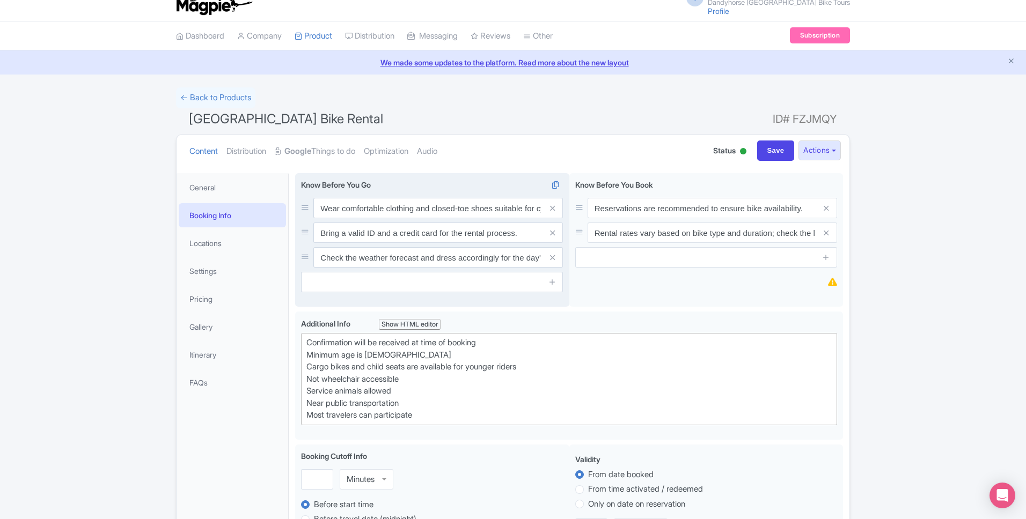
scroll to position [20, 0]
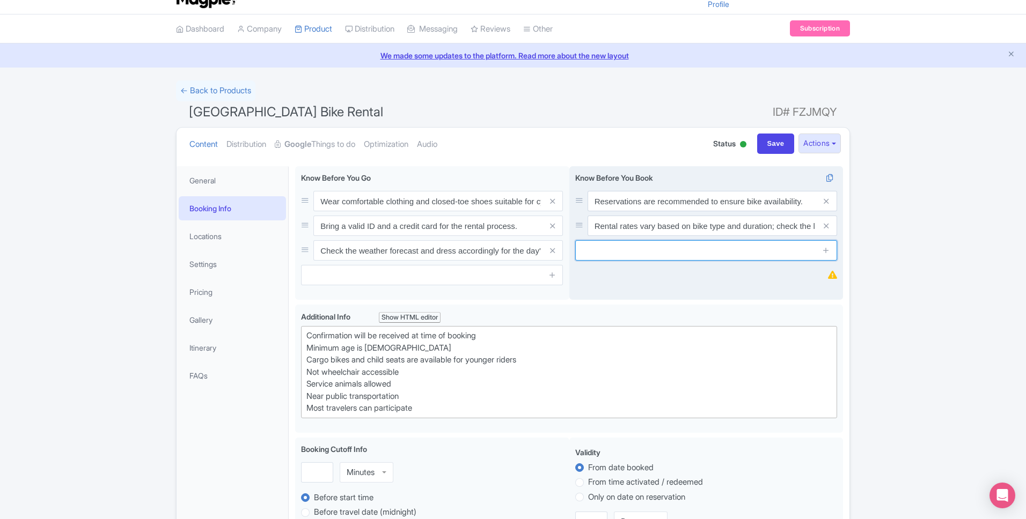
click at [648, 247] on input "text" at bounding box center [706, 250] width 262 height 20
paste input "Pick-up 9am-12pm"
type input "Pick-up 9am-12pm"
click at [825, 252] on icon at bounding box center [826, 250] width 8 height 8
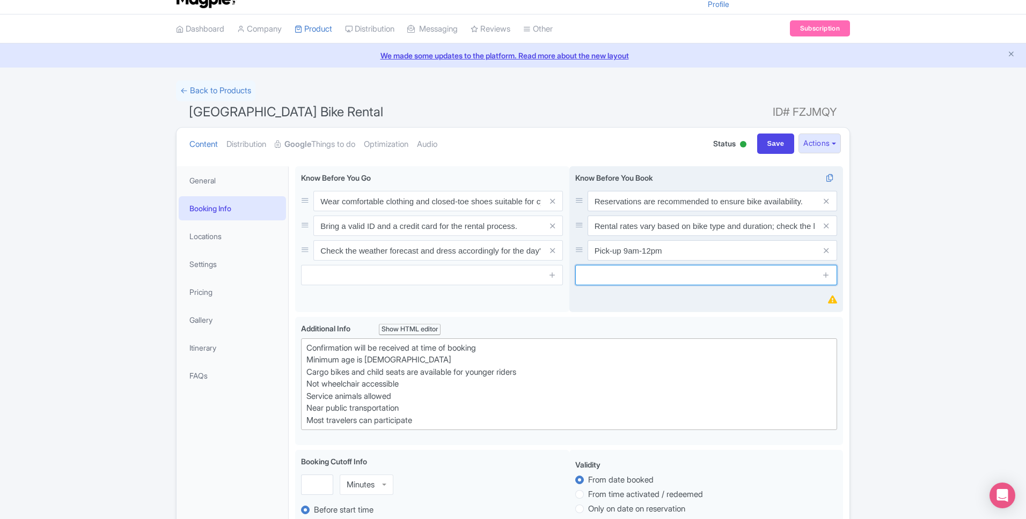
click at [638, 276] on input "text" at bounding box center [706, 275] width 262 height 20
paste input "Return by 5:30pm"
type input "Return by 5:30pm"
click at [825, 272] on icon at bounding box center [826, 275] width 8 height 8
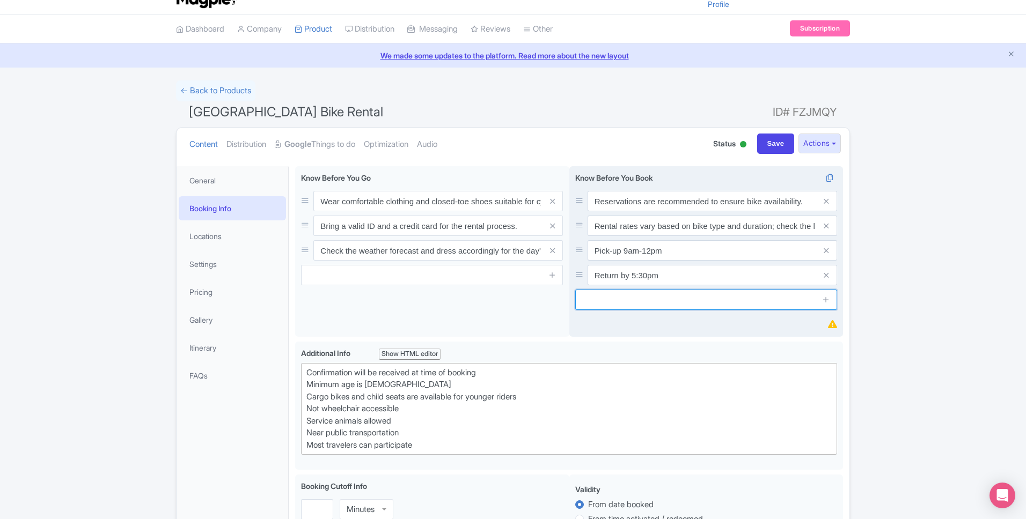
click at [641, 300] on input "text" at bounding box center [706, 300] width 262 height 20
paste input "Cargo bikes and child seats available"
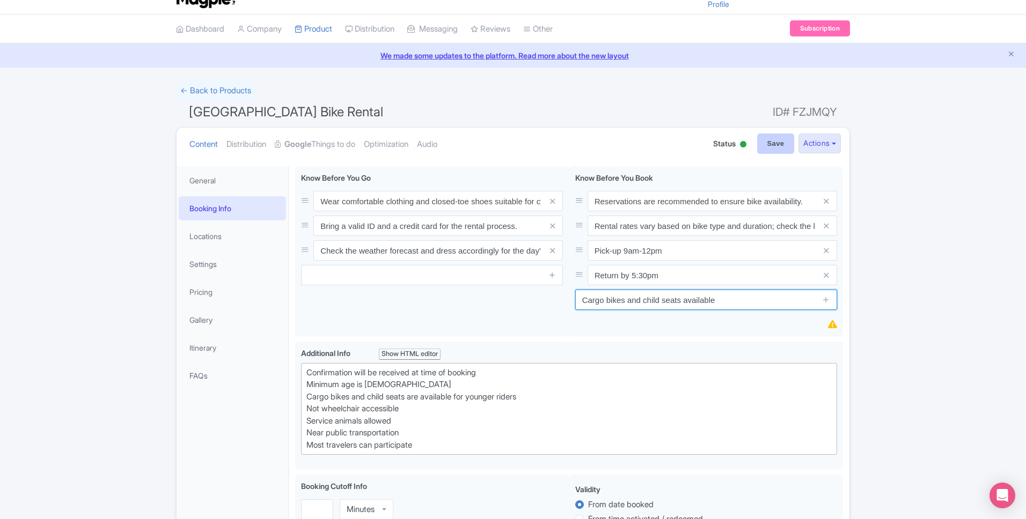
type input "Cargo bikes and child seats available"
click at [757, 149] on input "Save" at bounding box center [776, 144] width 38 height 20
type input "Saving..."
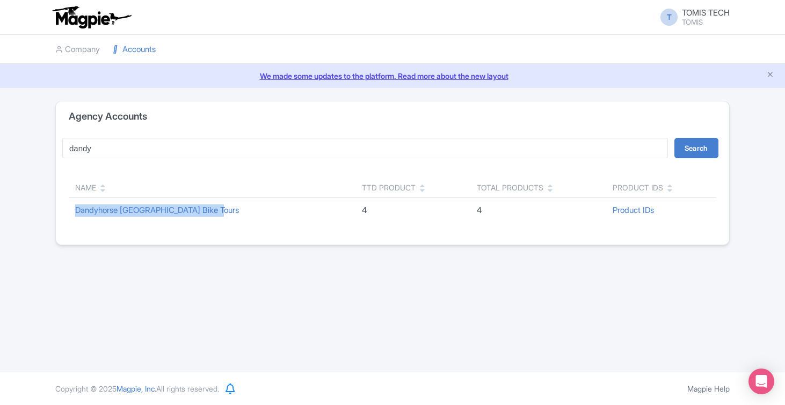
drag, startPoint x: 222, startPoint y: 209, endPoint x: 71, endPoint y: 214, distance: 150.9
click at [71, 214] on td "Dandyhorse [GEOGRAPHIC_DATA] Bike Tours" at bounding box center [212, 210] width 287 height 25
copy link "Dandyhorse [GEOGRAPHIC_DATA] Bike Tours"
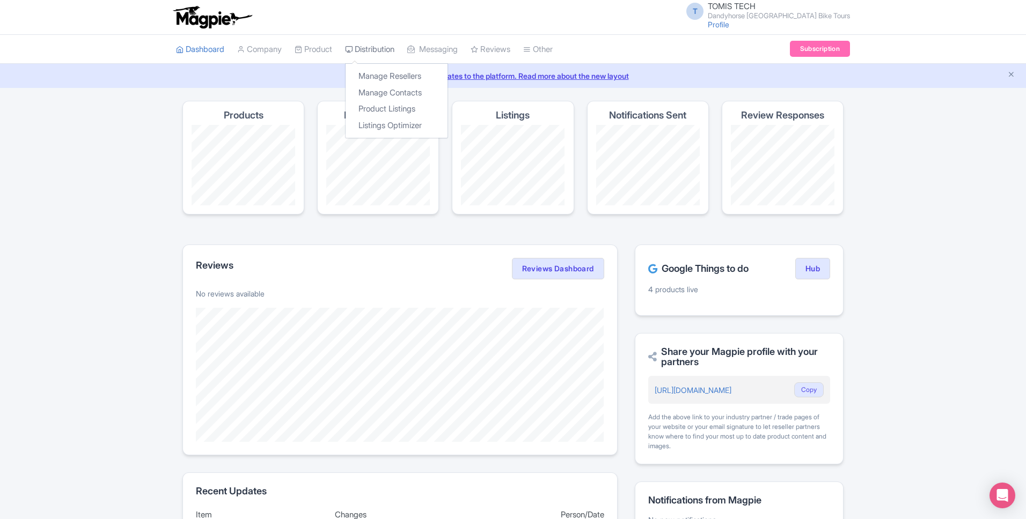
click at [353, 51] on icon at bounding box center [349, 50] width 8 height 8
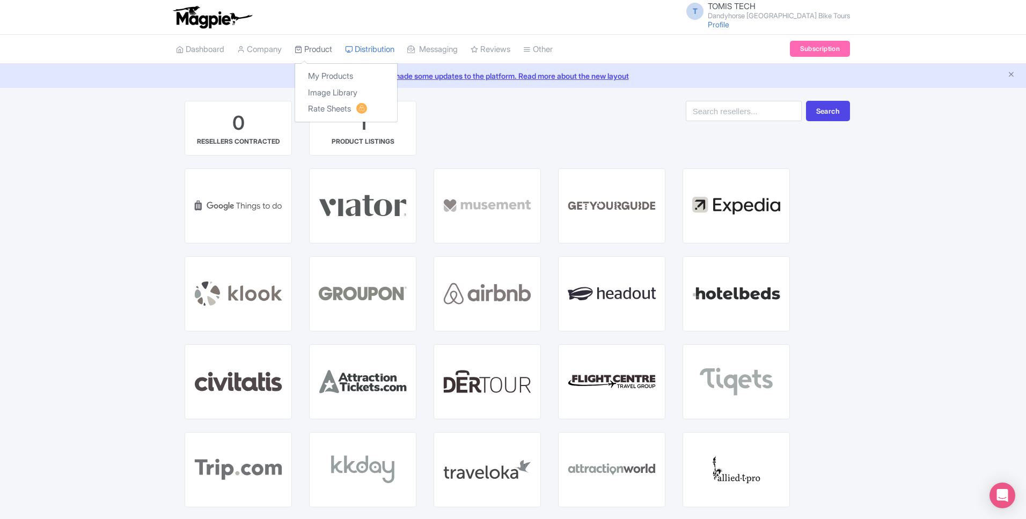
click at [302, 52] on icon at bounding box center [299, 50] width 8 height 8
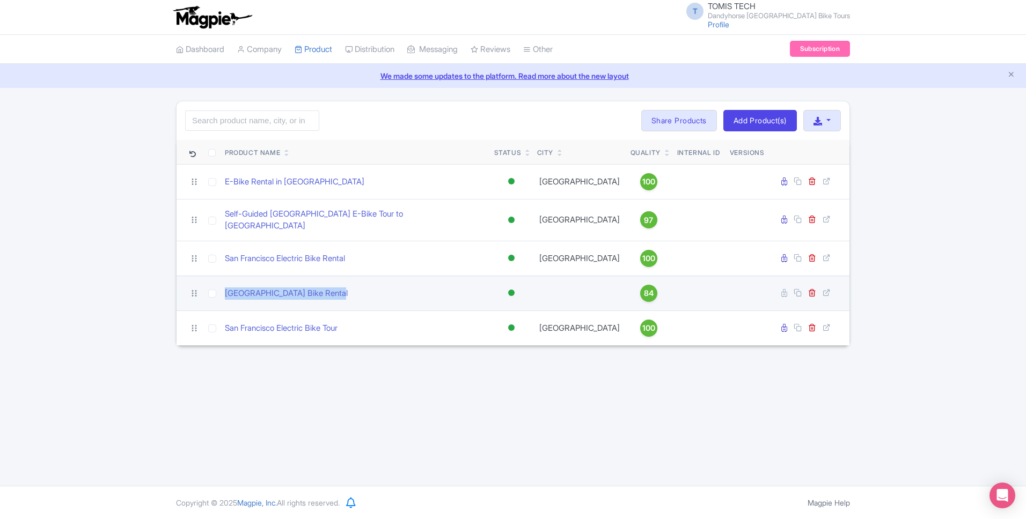
drag, startPoint x: 347, startPoint y: 289, endPoint x: 221, endPoint y: 287, distance: 126.1
click at [221, 287] on td "[GEOGRAPHIC_DATA] Bike Rental" at bounding box center [355, 293] width 269 height 35
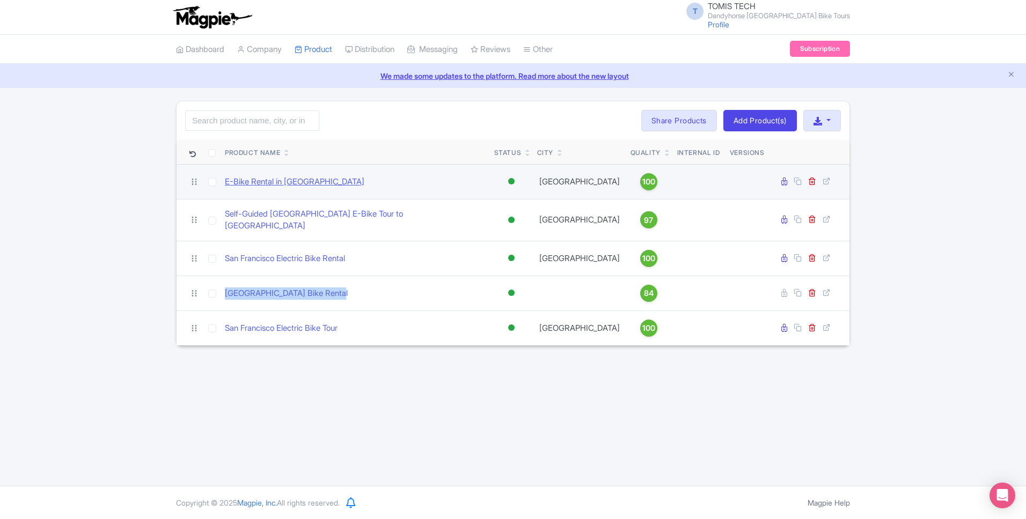
copy link "[GEOGRAPHIC_DATA] Bike Rental"
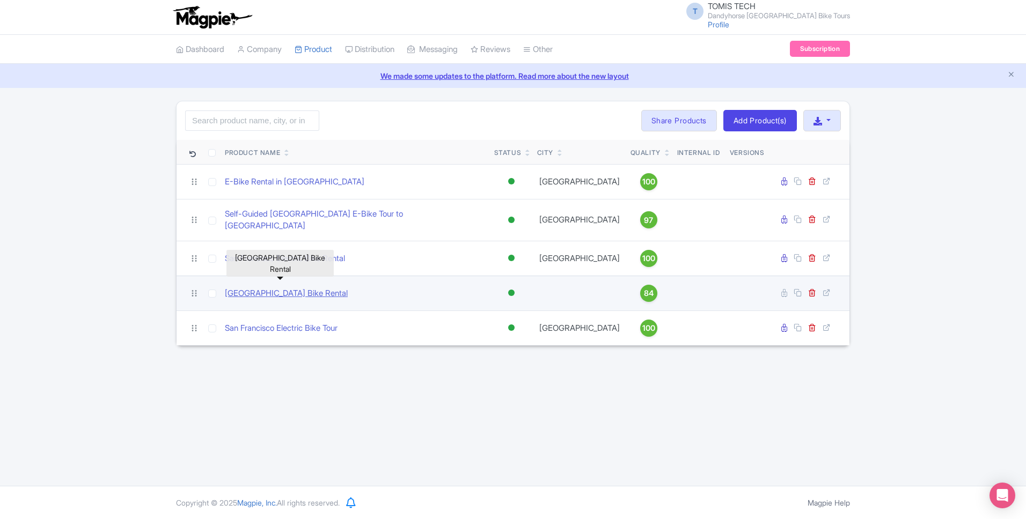
click at [327, 290] on link "[GEOGRAPHIC_DATA] Bike Rental" at bounding box center [286, 294] width 123 height 12
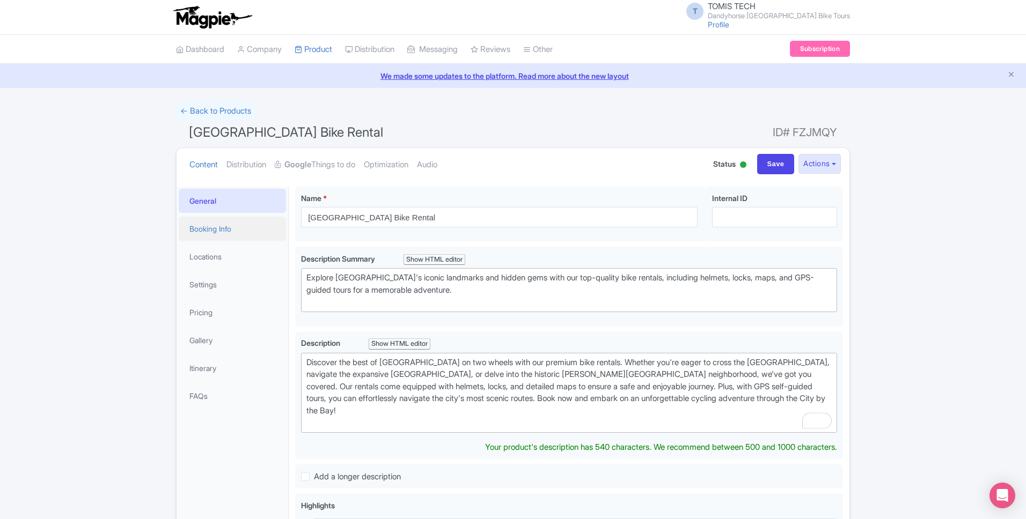
click at [221, 236] on link "Booking Info" at bounding box center [232, 229] width 107 height 24
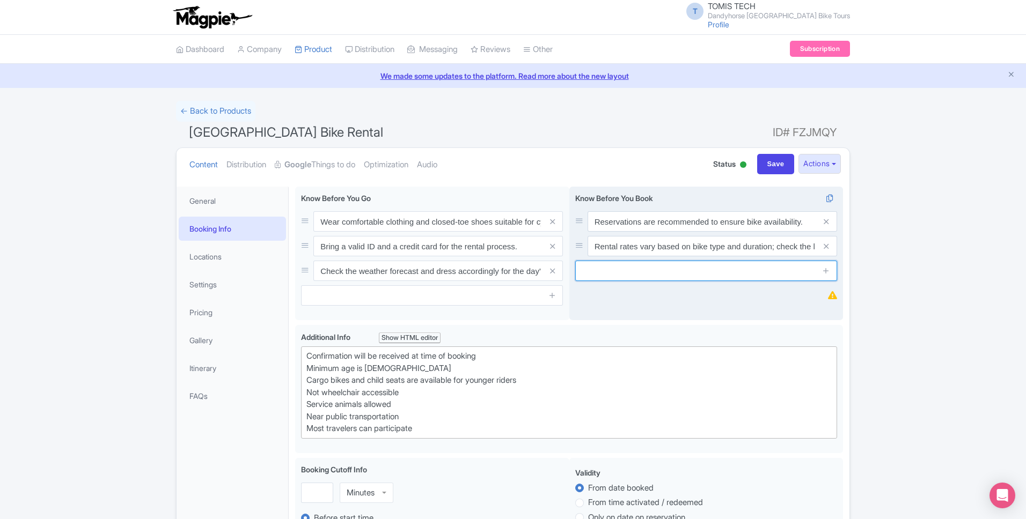
drag, startPoint x: 620, startPoint y: 267, endPoint x: 637, endPoint y: 267, distance: 17.2
click at [620, 267] on input "text" at bounding box center [706, 271] width 262 height 20
paste input "Pick-up 9am-12pm"
type input "Pick-up 9am-12pm"
click at [828, 271] on icon at bounding box center [826, 271] width 8 height 8
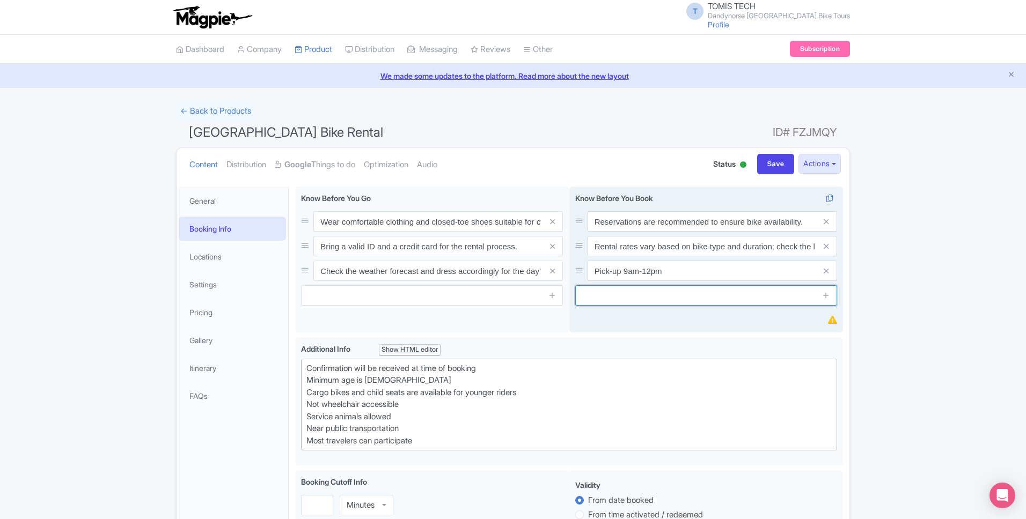
drag, startPoint x: 664, startPoint y: 299, endPoint x: 676, endPoint y: 299, distance: 11.3
click at [665, 299] on input "text" at bounding box center [706, 295] width 262 height 20
paste input "Return by 5:30pm"
type input "Return by 5:30pm"
click at [827, 292] on icon at bounding box center [826, 295] width 8 height 8
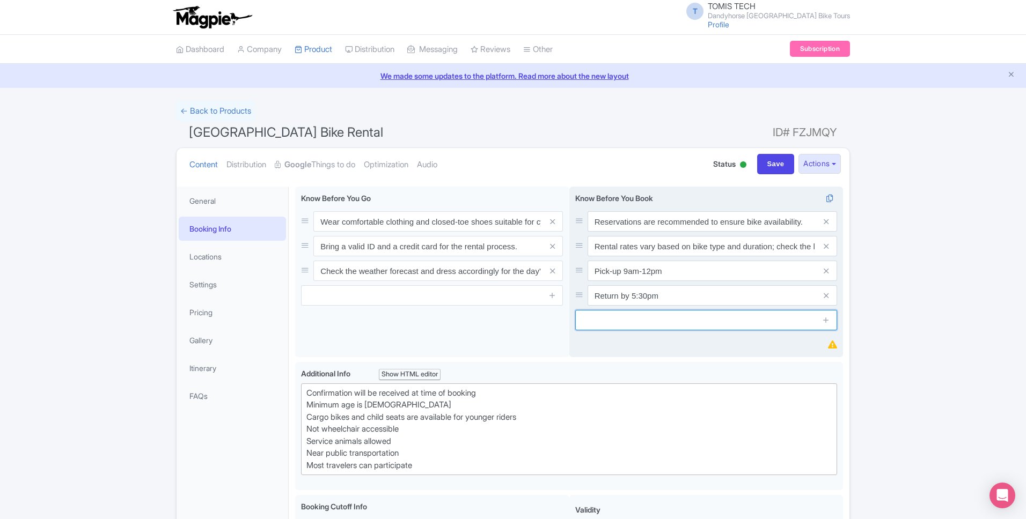
click at [658, 317] on input "text" at bounding box center [706, 320] width 262 height 20
paste input "Cargo bikes and child seats available"
type input "Cargo bikes and child seats available"
click at [825, 323] on icon at bounding box center [826, 320] width 8 height 8
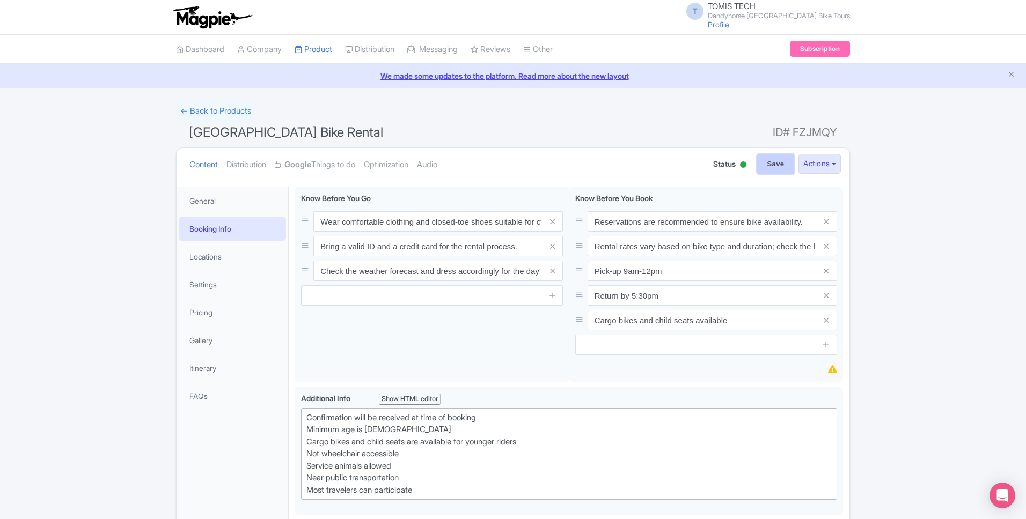
click at [763, 159] on input "Save" at bounding box center [776, 164] width 38 height 20
type input "Saving..."
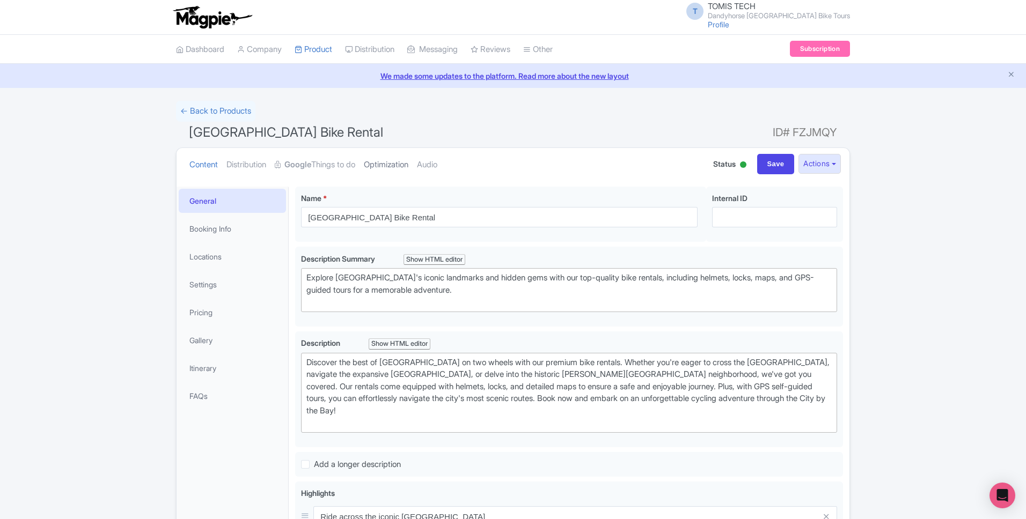
click at [380, 163] on link "Optimization" at bounding box center [386, 165] width 45 height 34
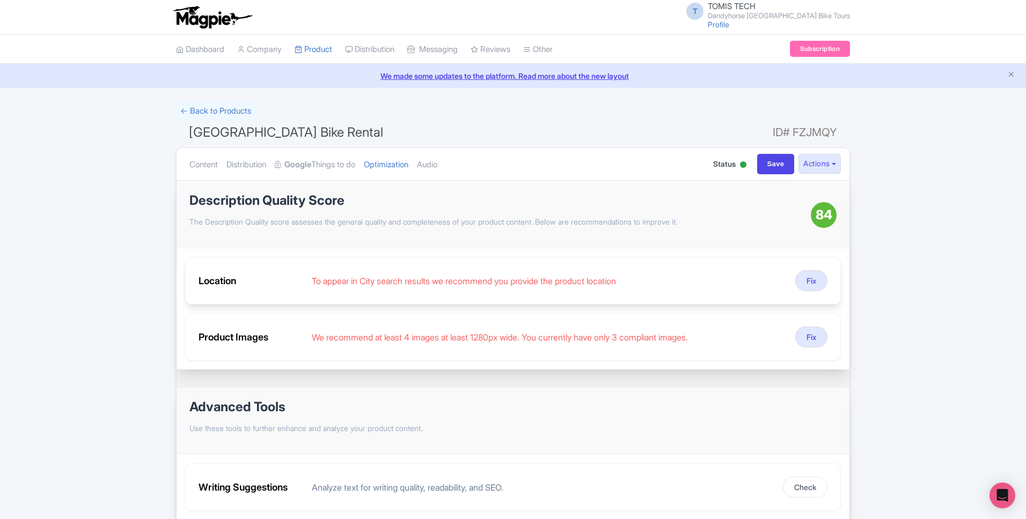
click at [598, 287] on div "Location To appear in City search results we recommend you provide the product …" at bounding box center [513, 281] width 656 height 48
click at [800, 287] on button "Fix" at bounding box center [811, 280] width 32 height 21
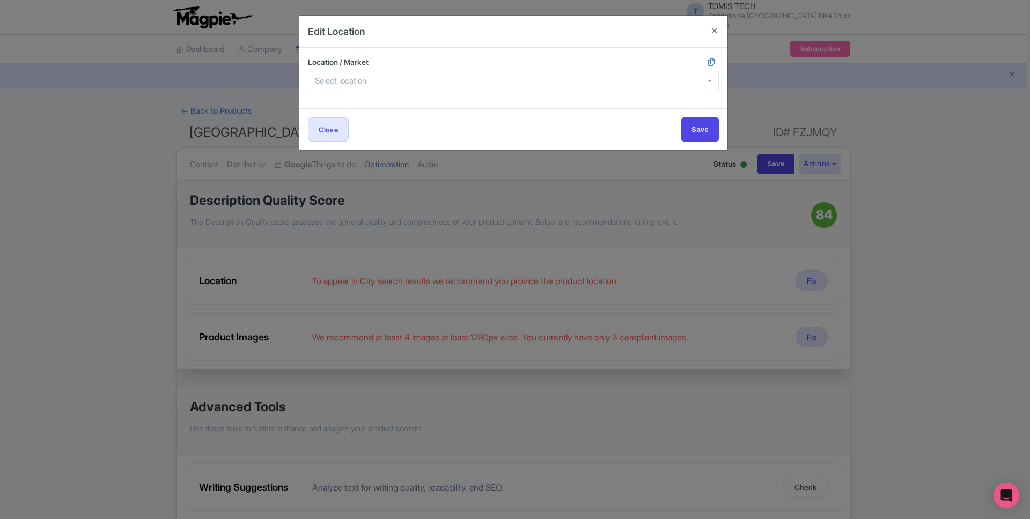
click at [361, 83] on input "Location / Market" at bounding box center [344, 81] width 58 height 10
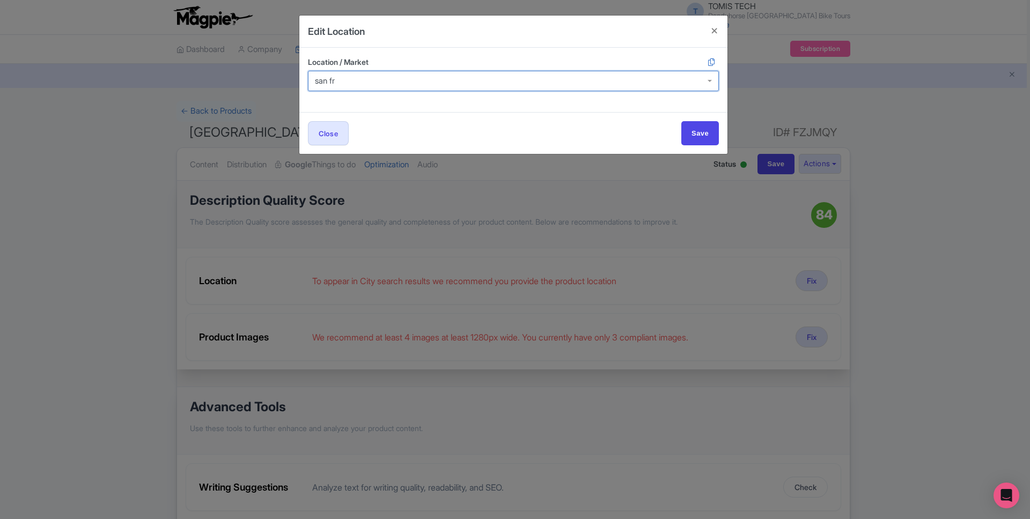
type input "san fra"
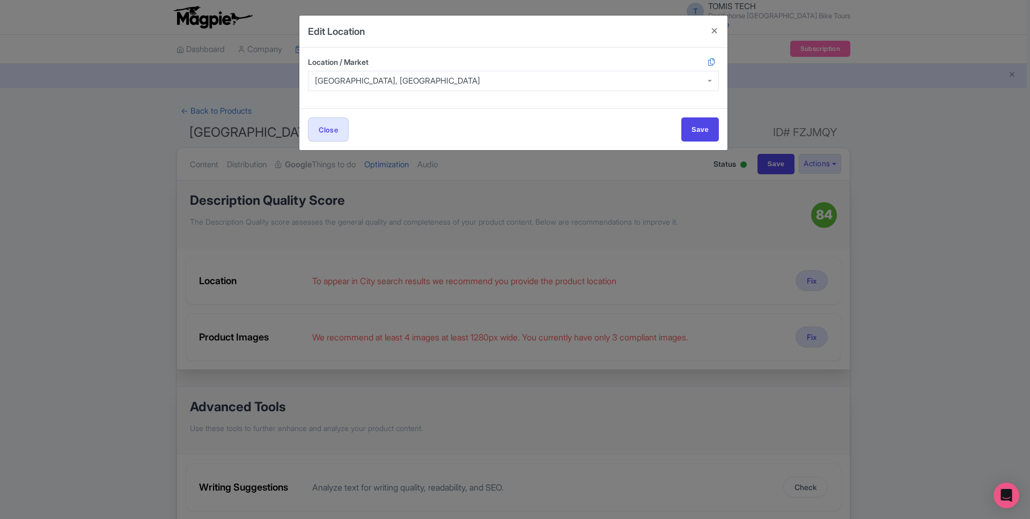
click at [416, 77] on div "San Francisco, Mexico" at bounding box center [513, 81] width 411 height 20
click at [702, 131] on input "Save" at bounding box center [701, 130] width 38 height 24
type input "Save"
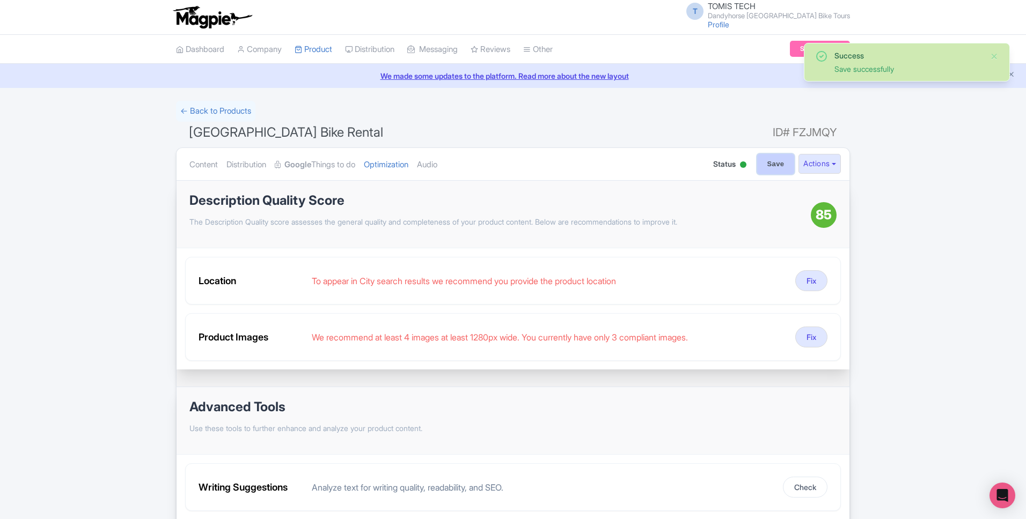
click at [763, 172] on input "Save" at bounding box center [776, 164] width 38 height 20
type input "Saving..."
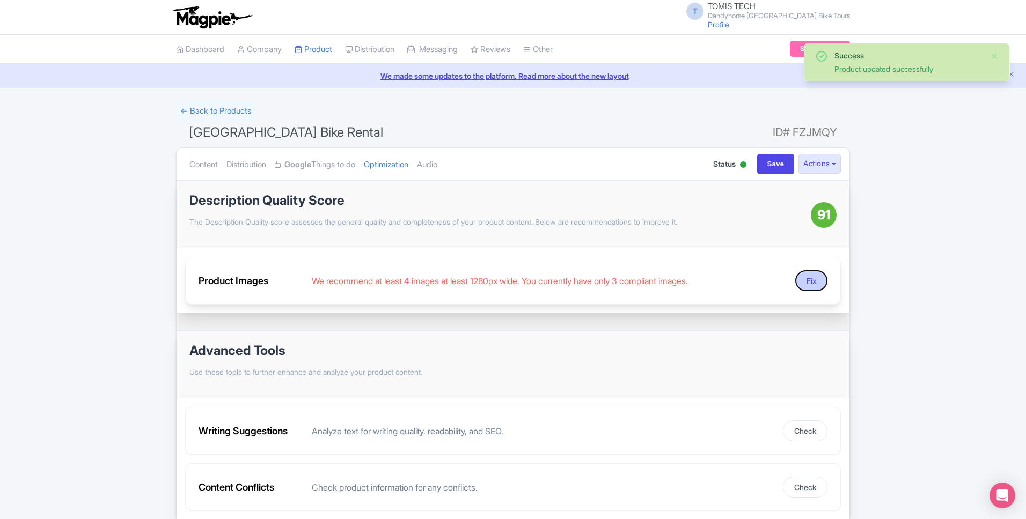
click at [817, 280] on button "Fix" at bounding box center [811, 280] width 32 height 21
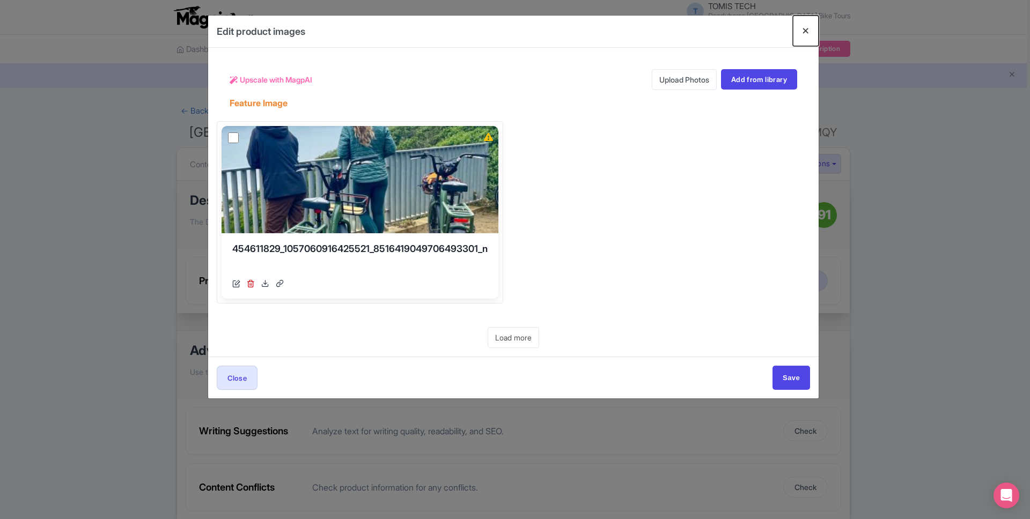
click at [808, 31] on button "Close" at bounding box center [806, 31] width 26 height 31
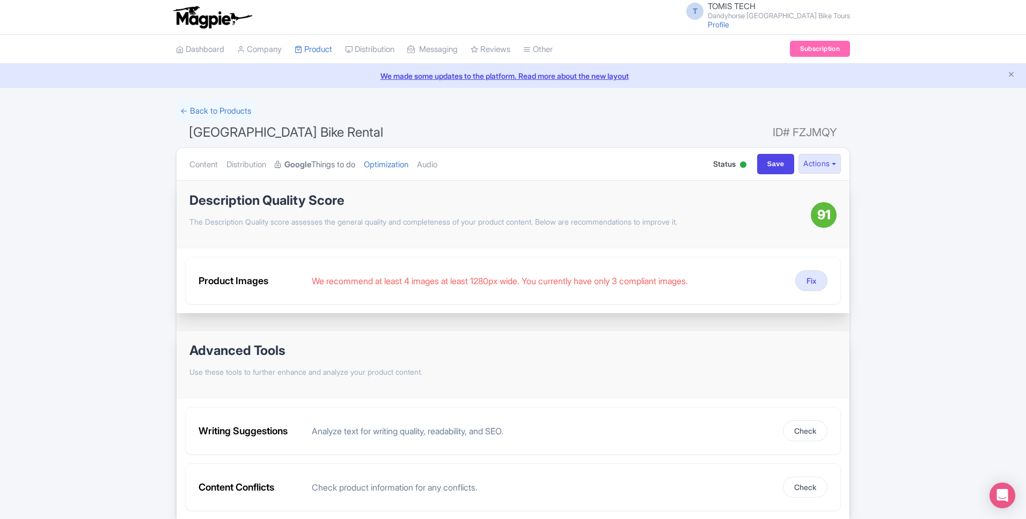
click at [305, 164] on strong "Google" at bounding box center [297, 165] width 27 height 12
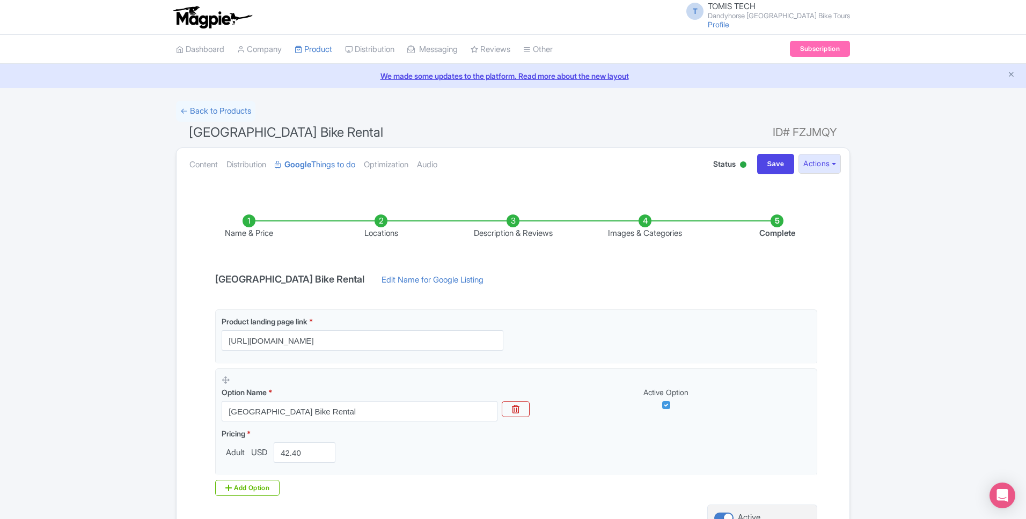
click at [639, 238] on li "Images & Categories" at bounding box center [645, 227] width 132 height 25
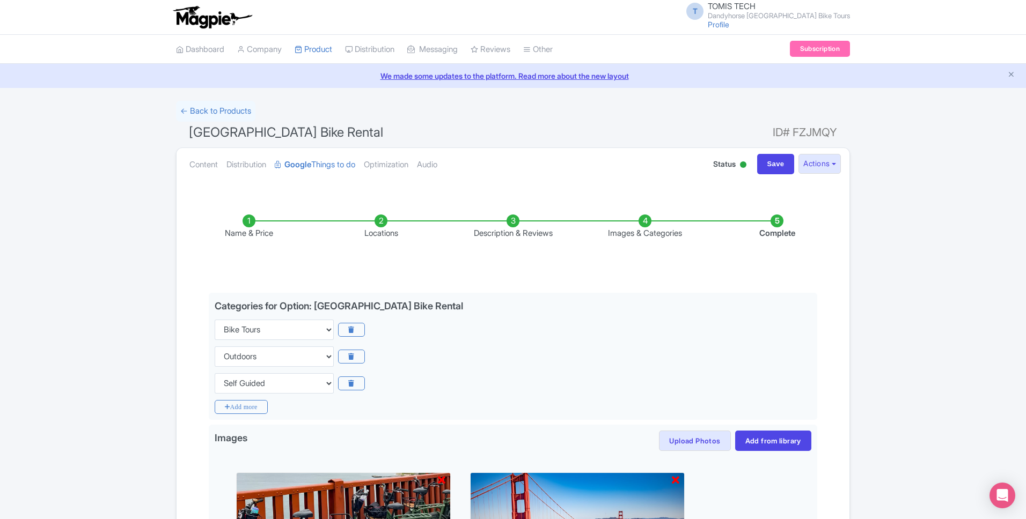
click at [643, 233] on li "Images & Categories" at bounding box center [645, 227] width 132 height 25
click at [198, 160] on link "Content" at bounding box center [203, 165] width 28 height 34
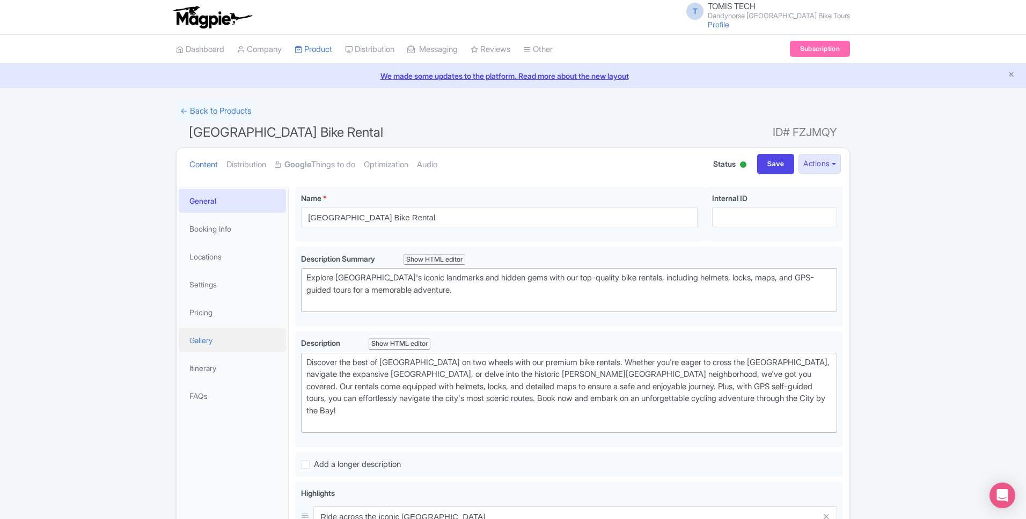
click at [233, 341] on link "Gallery" at bounding box center [232, 340] width 107 height 24
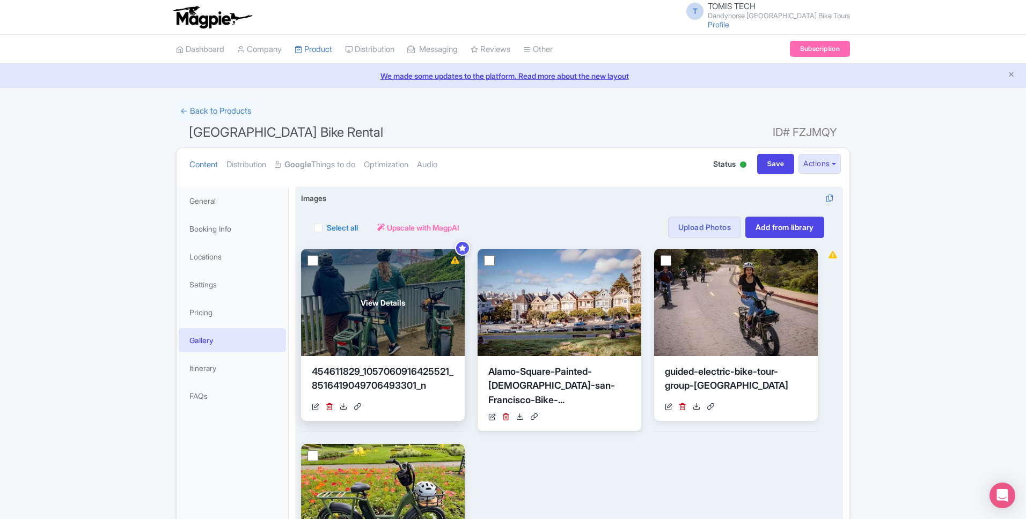
click at [313, 257] on input "checkbox" at bounding box center [312, 260] width 11 height 11
checkbox input "true"
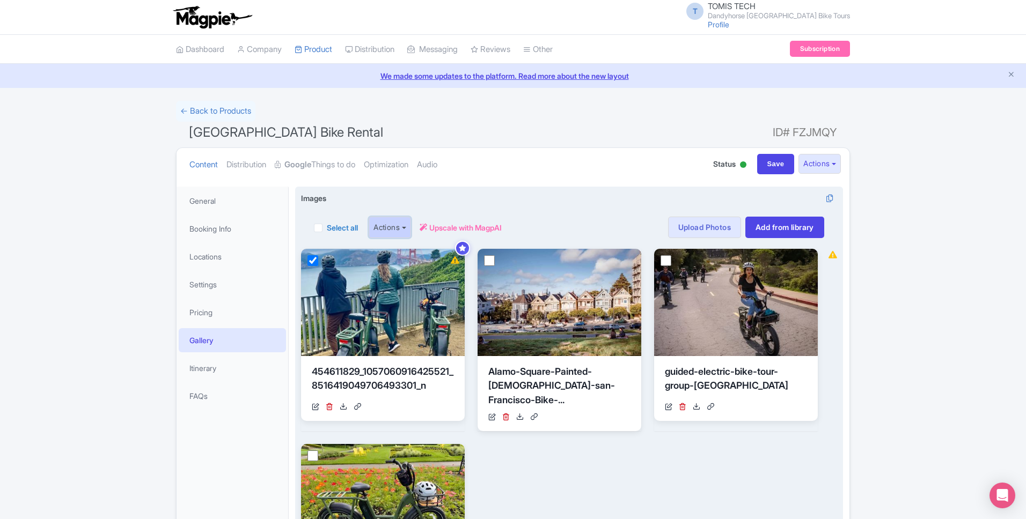
click at [411, 229] on button "Actions" at bounding box center [390, 227] width 42 height 21
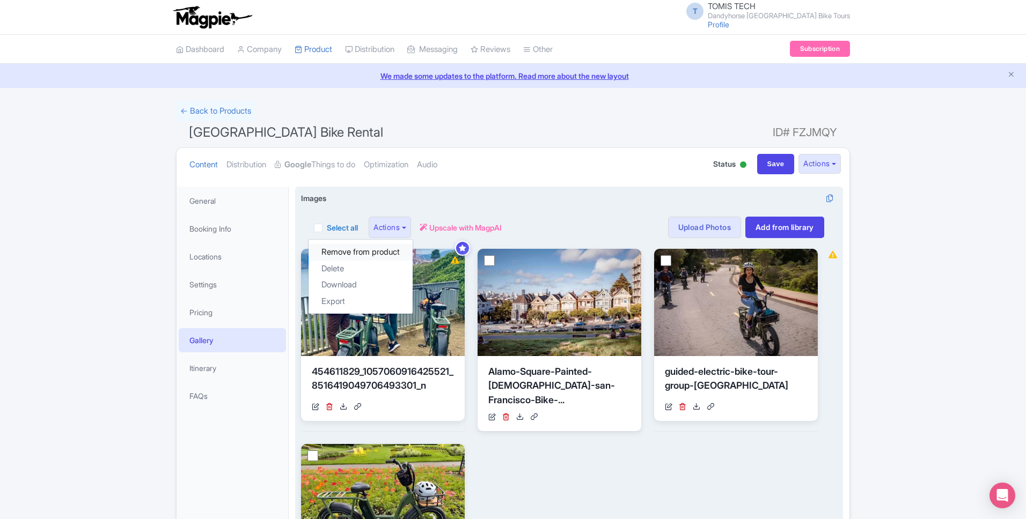
click at [386, 253] on link "Remove from product" at bounding box center [361, 252] width 104 height 17
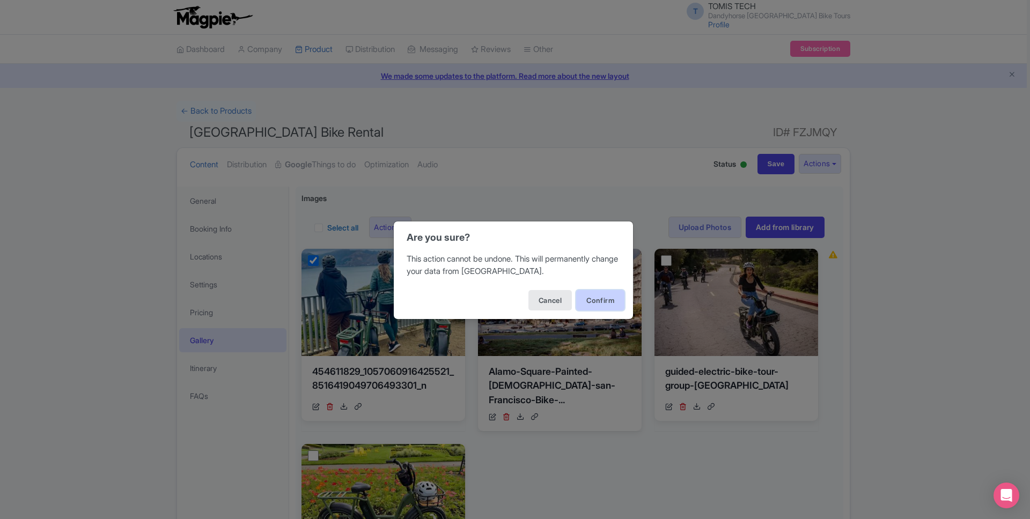
click at [589, 303] on button "Confirm" at bounding box center [600, 300] width 48 height 20
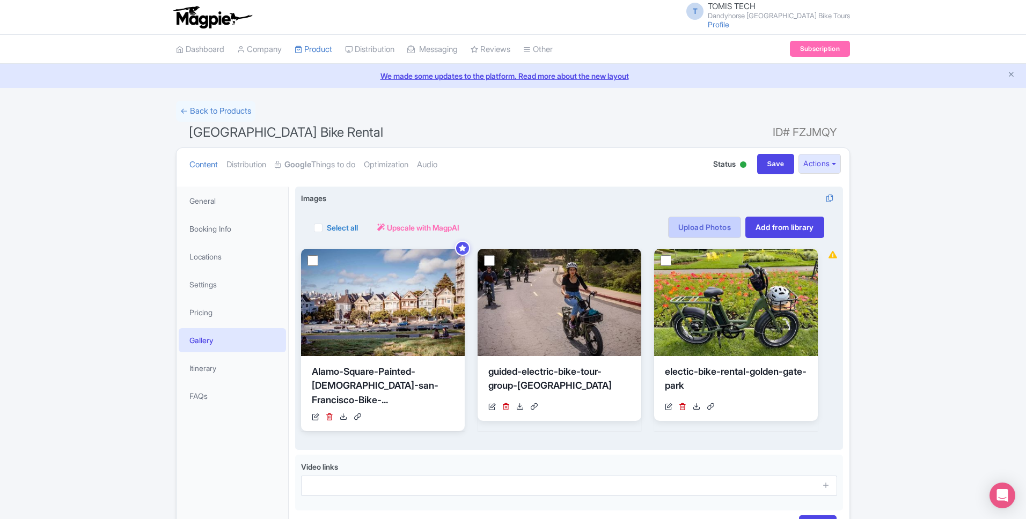
click at [719, 228] on link "Upload Photos" at bounding box center [704, 227] width 73 height 21
click at [797, 228] on link "Add from library" at bounding box center [784, 227] width 79 height 21
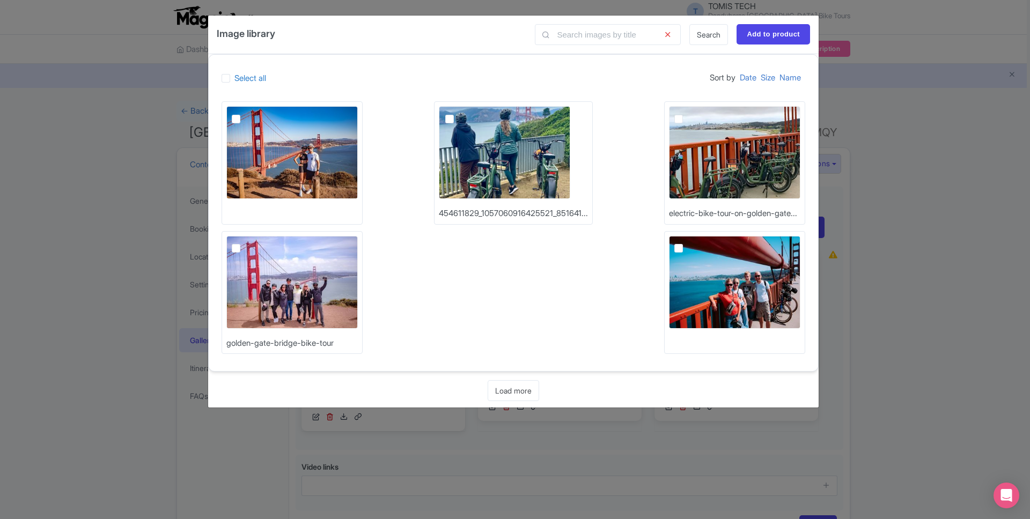
click at [228, 248] on img at bounding box center [291, 282] width 131 height 93
click at [245, 243] on input "checkbox" at bounding box center [248, 239] width 7 height 7
checkbox input "true"
click at [764, 36] on input "Add to product" at bounding box center [774, 34] width 74 height 20
type input "Adding..."
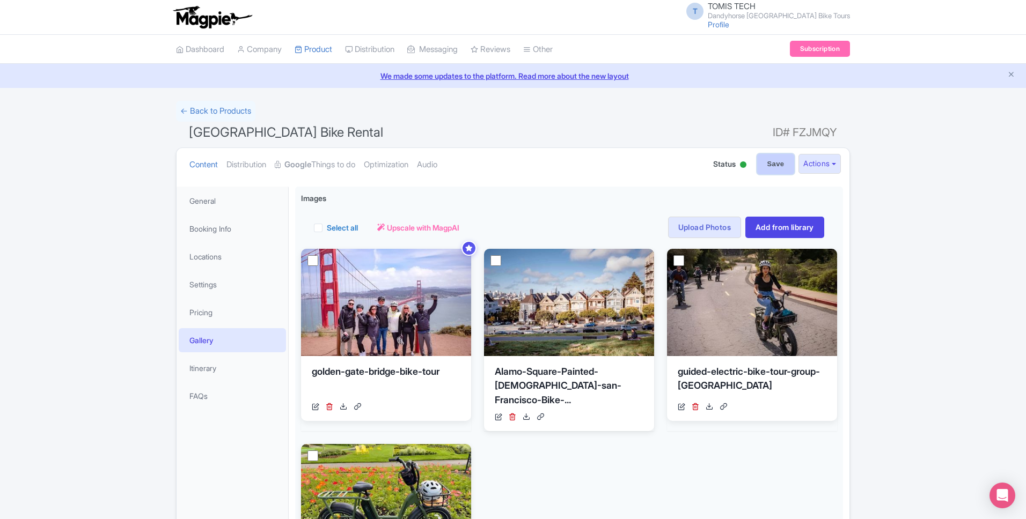
click at [762, 167] on input "Save" at bounding box center [776, 164] width 38 height 20
type input "Saving..."
click at [395, 167] on link "Optimization" at bounding box center [386, 165] width 45 height 34
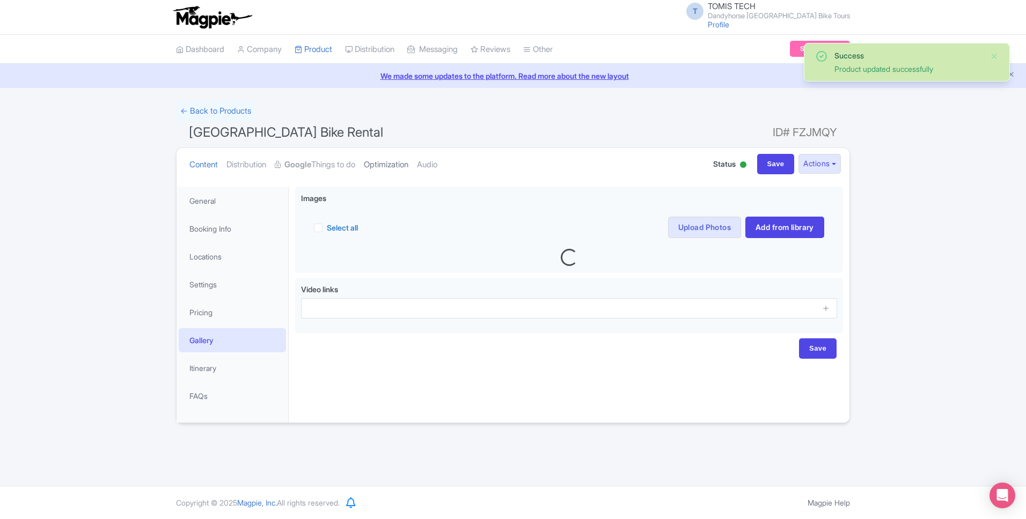
click at [391, 160] on link "Optimization" at bounding box center [386, 165] width 45 height 34
